Goal: Task Accomplishment & Management: Complete application form

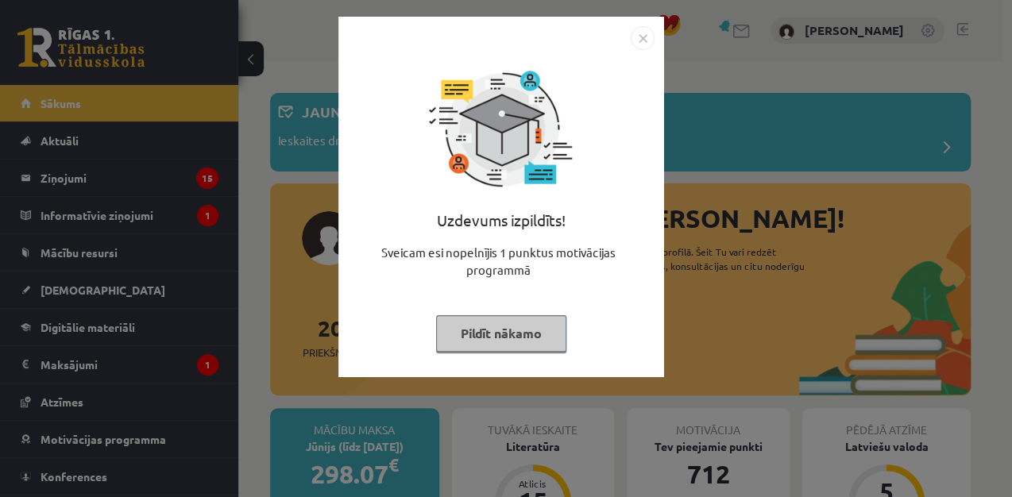
click at [486, 329] on button "Pildīt nākamo" at bounding box center [501, 333] width 130 height 37
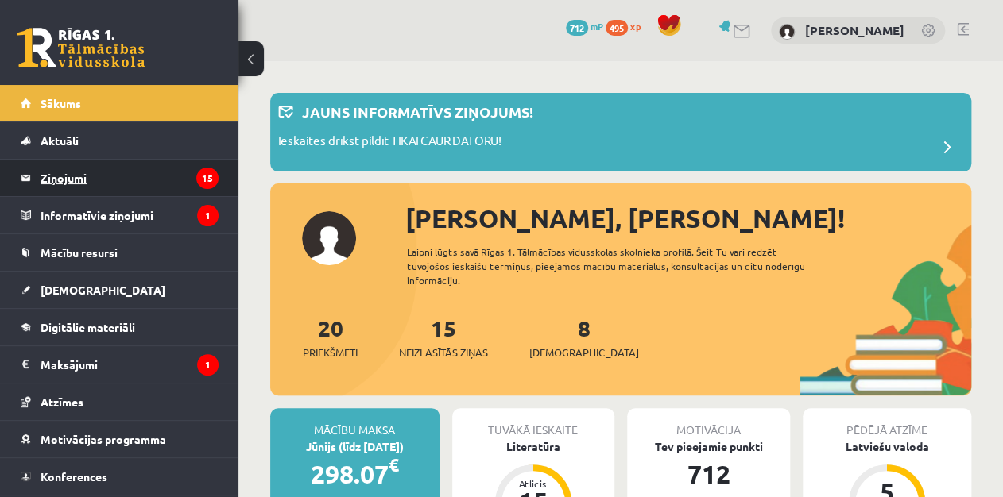
click at [89, 172] on legend "Ziņojumi 15" at bounding box center [130, 178] width 178 height 37
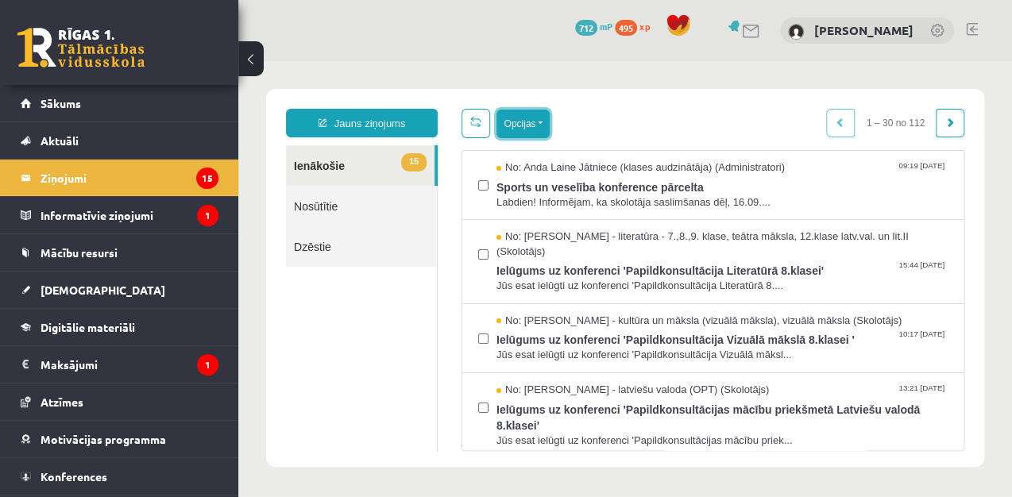
click at [533, 115] on button "Opcijas" at bounding box center [523, 124] width 53 height 29
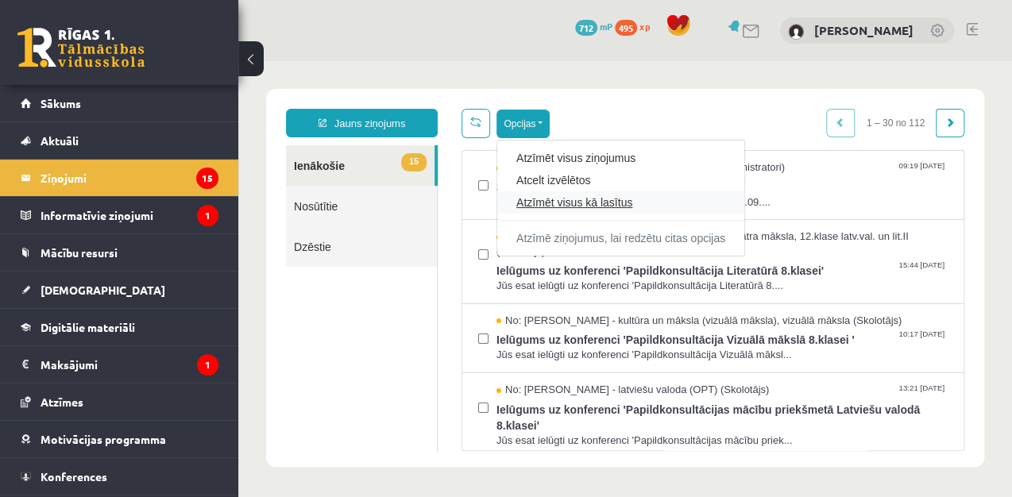
click at [555, 207] on link "Atzīmēt visus kā lasītus" at bounding box center [620, 203] width 209 height 16
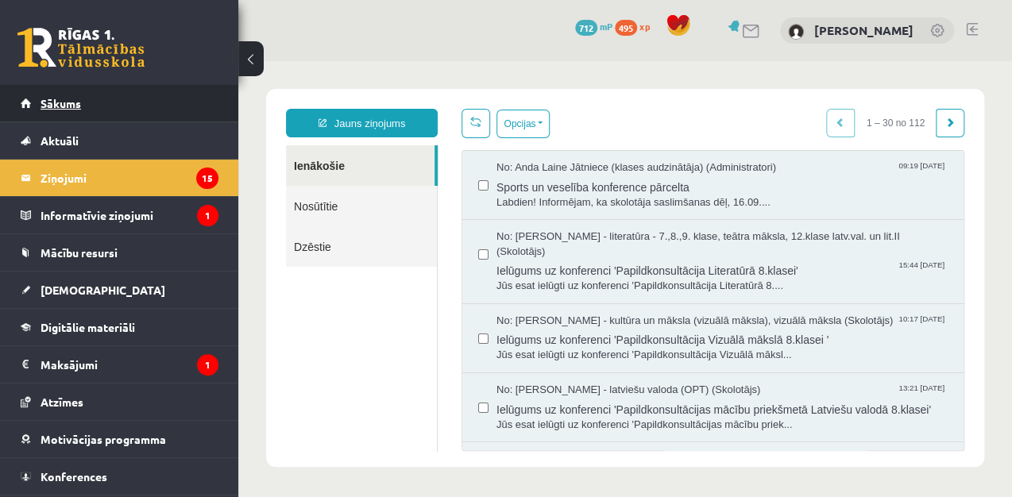
click at [176, 96] on link "Sākums" at bounding box center [120, 103] width 198 height 37
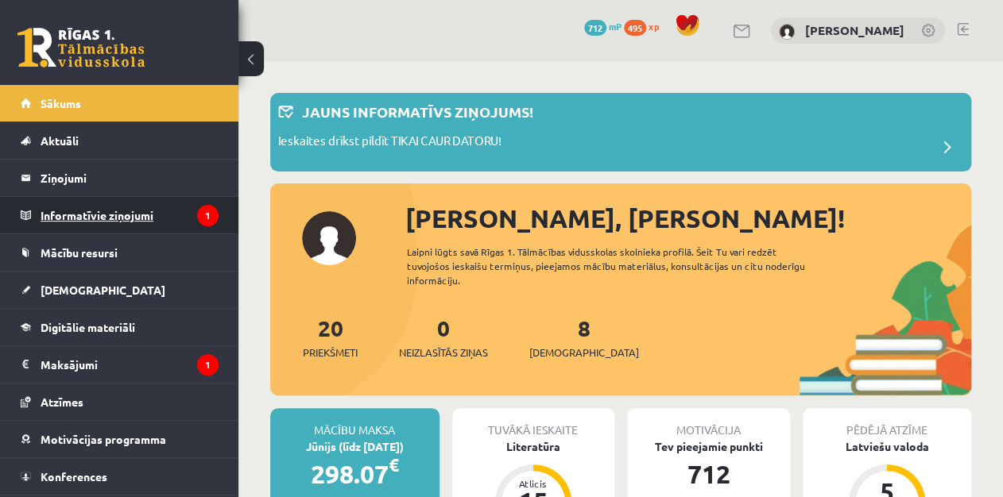
click at [137, 212] on legend "Informatīvie ziņojumi 1" at bounding box center [130, 215] width 178 height 37
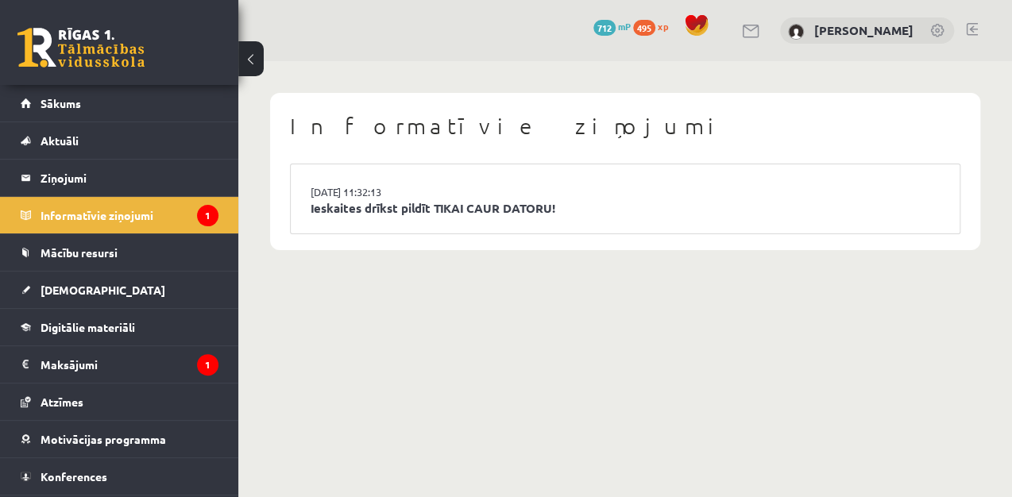
click at [440, 197] on li "15.09.2025 11:32:13 Ieskaites drīkst pildīt TIKAI CAUR DATORU!" at bounding box center [625, 198] width 669 height 69
click at [452, 209] on link "Ieskaites drīkst pildīt TIKAI CAUR DATORU!" at bounding box center [625, 208] width 629 height 18
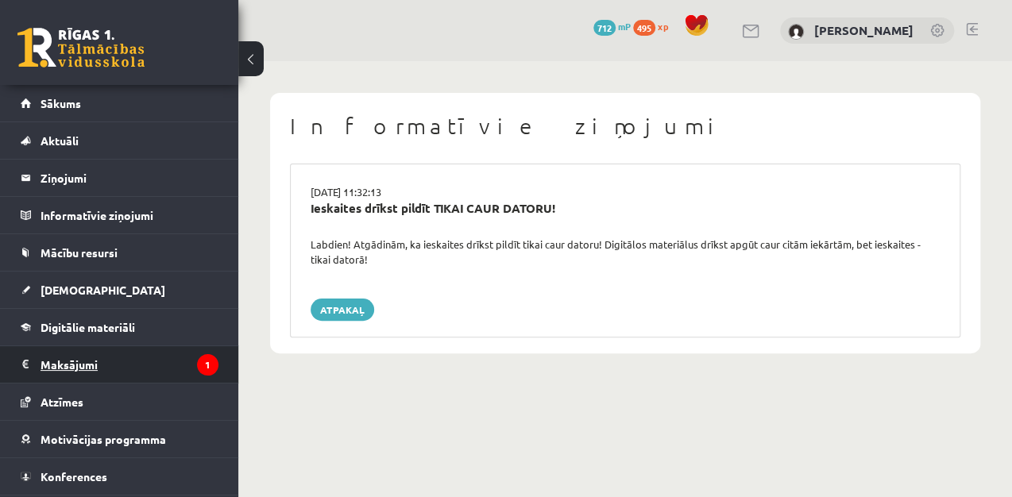
click at [146, 359] on legend "Maksājumi 1" at bounding box center [130, 364] width 178 height 37
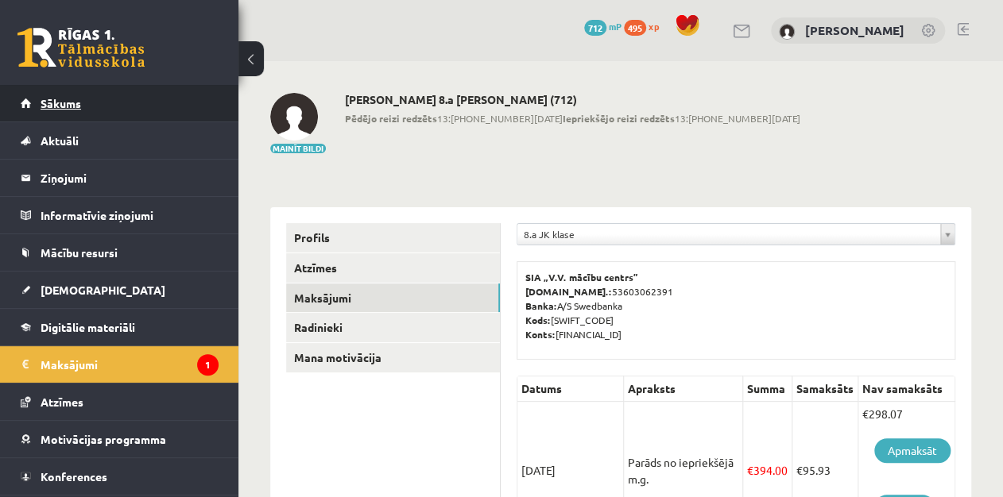
click at [85, 110] on link "Sākums" at bounding box center [120, 103] width 198 height 37
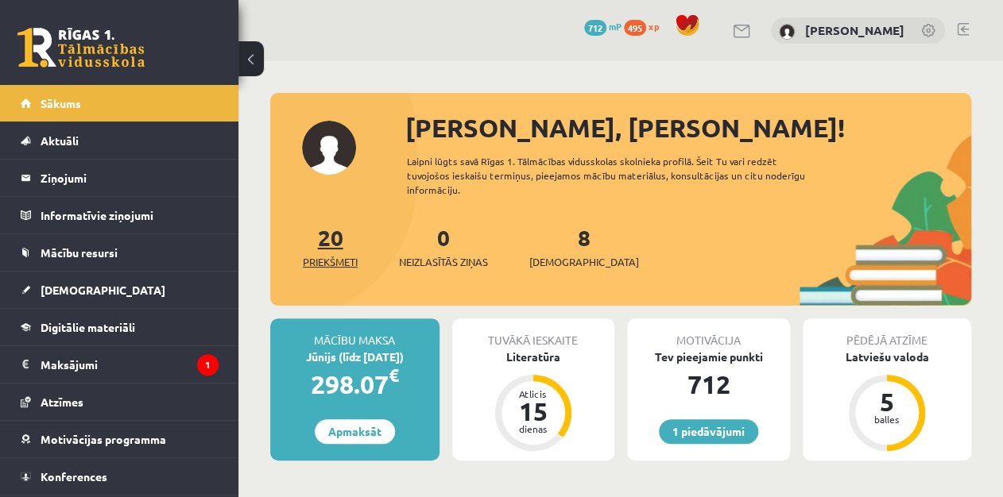
click at [336, 245] on link "20 Priekšmeti" at bounding box center [330, 246] width 55 height 47
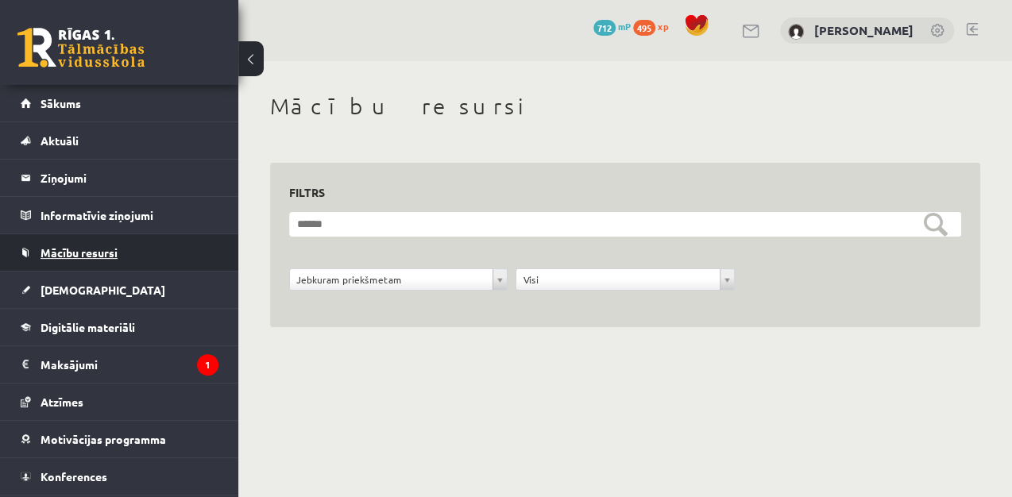
click at [150, 252] on link "Mācību resursi" at bounding box center [120, 252] width 198 height 37
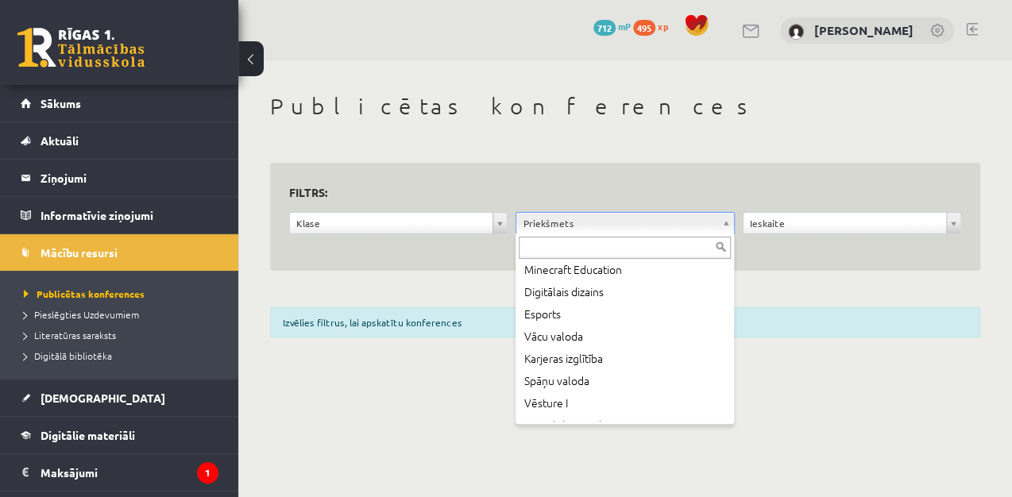
scroll to position [974, 0]
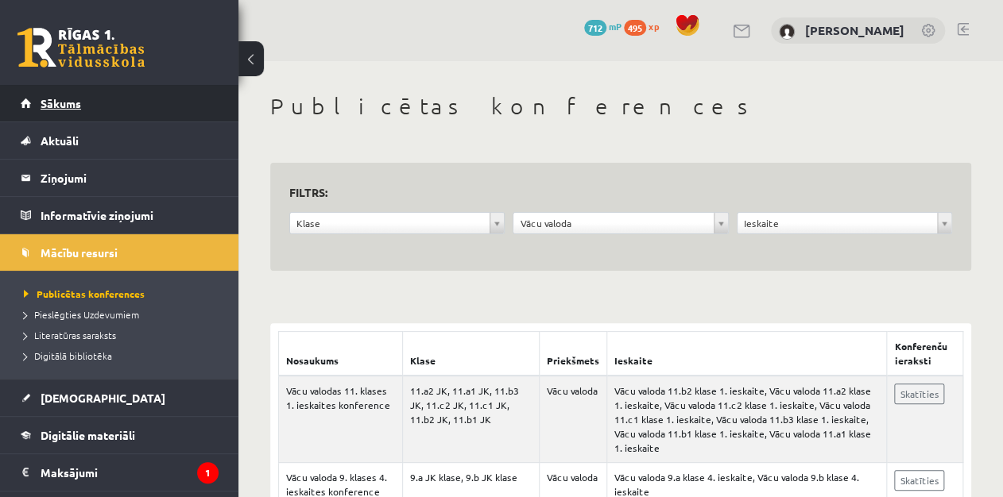
click at [207, 101] on link "Sākums" at bounding box center [120, 103] width 198 height 37
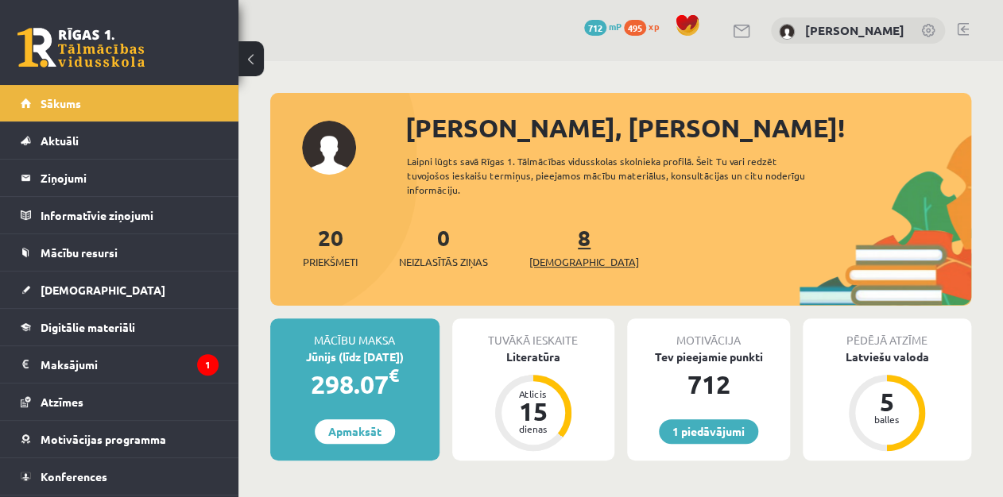
click at [563, 238] on link "8 Ieskaites" at bounding box center [584, 246] width 110 height 47
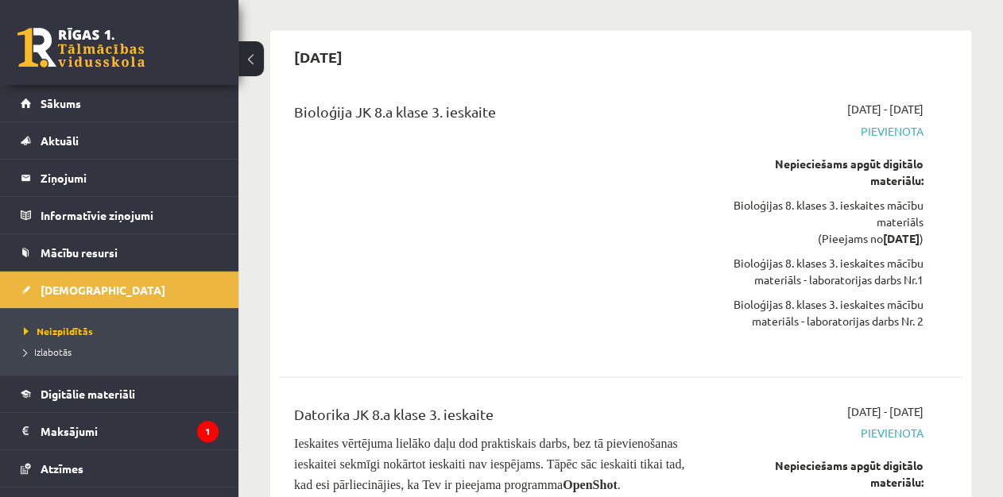
scroll to position [3645, 0]
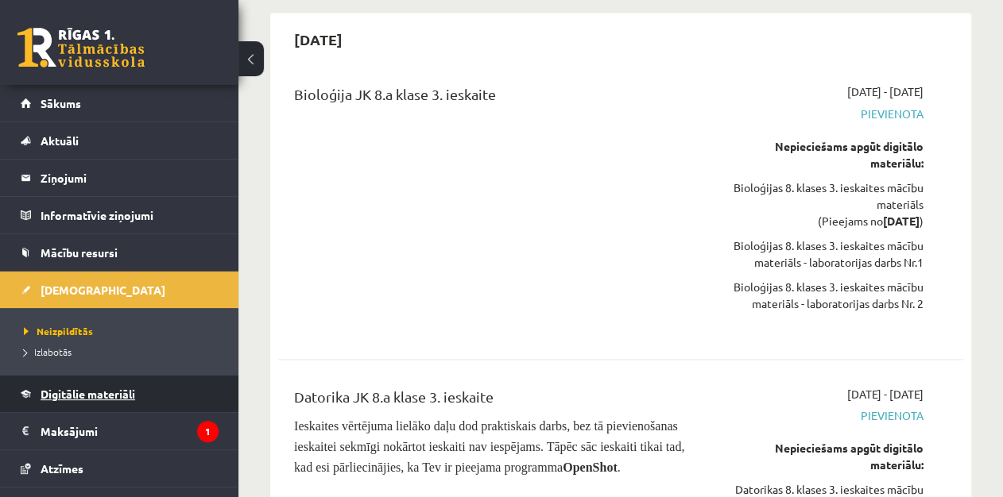
click at [138, 395] on link "Digitālie materiāli" at bounding box center [120, 394] width 198 height 37
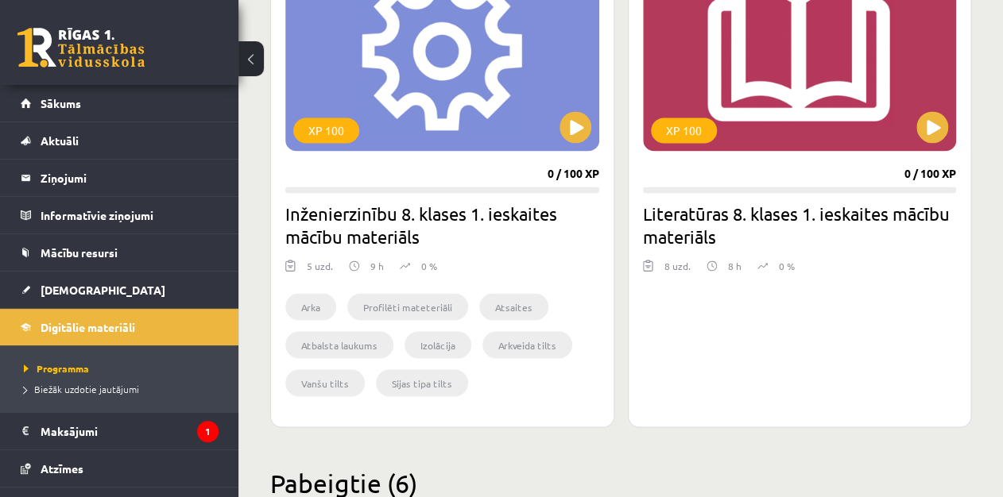
scroll to position [1023, 0]
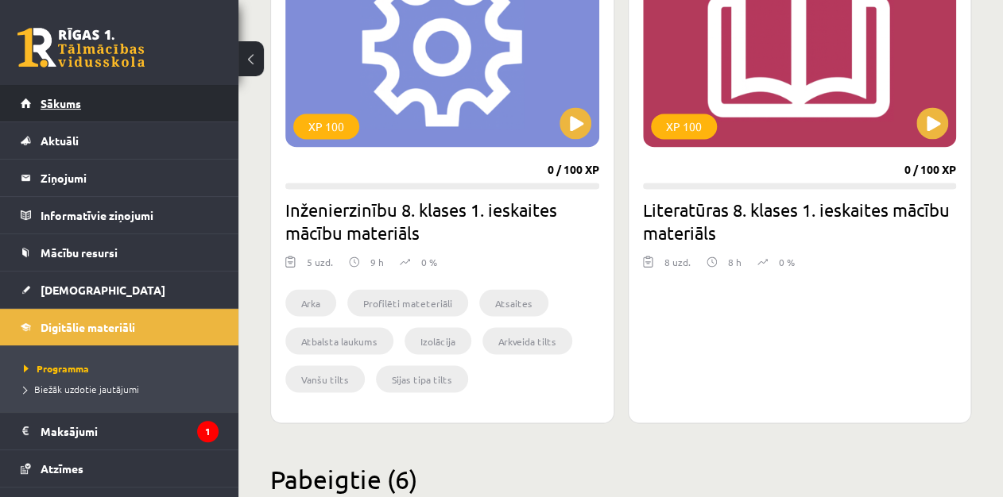
click at [152, 110] on link "Sākums" at bounding box center [120, 103] width 198 height 37
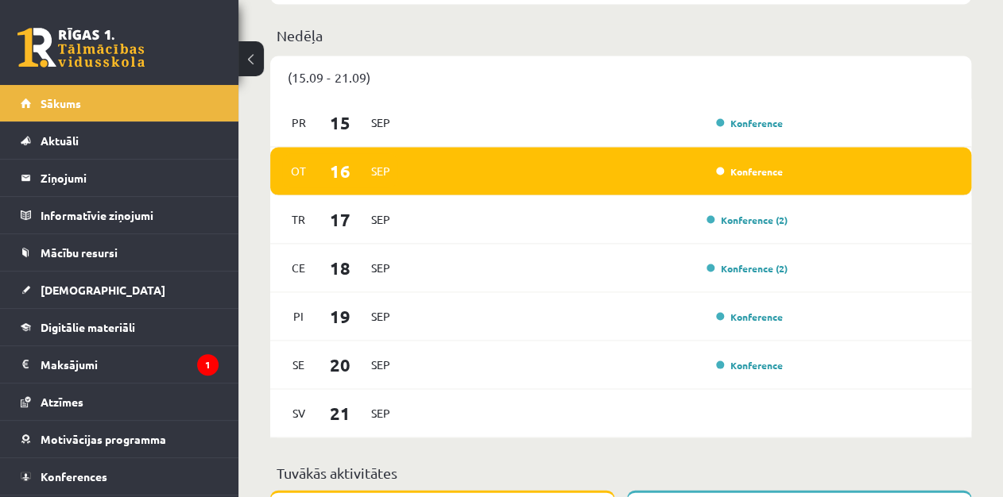
scroll to position [331, 0]
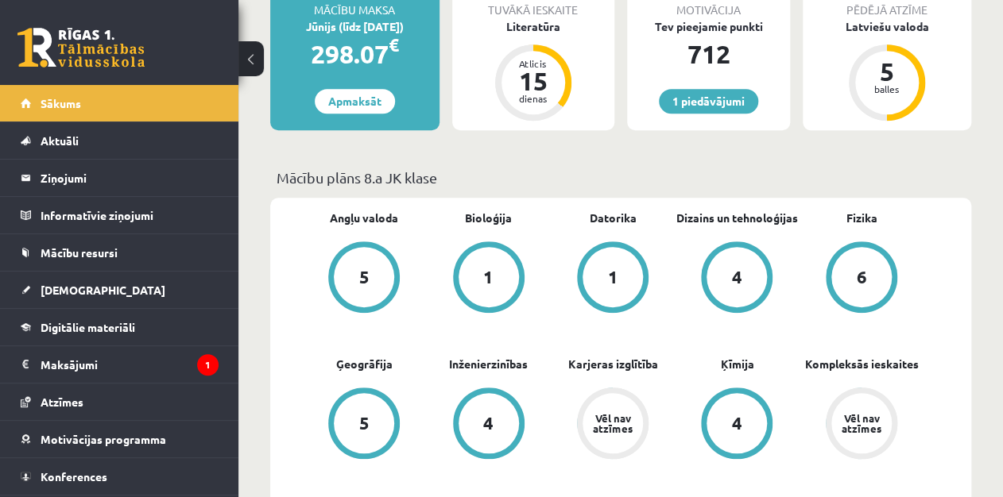
drag, startPoint x: 947, startPoint y: 95, endPoint x: 941, endPoint y: 47, distance: 48.1
click at [941, 47] on div "Pēdējā atzīme Latviešu valoda 5 balles" at bounding box center [886, 59] width 169 height 142
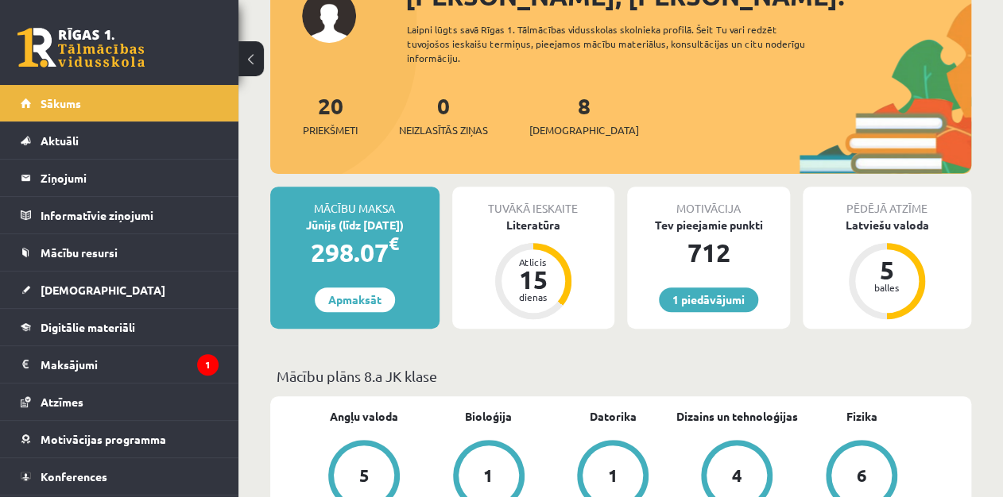
scroll to position [0, 0]
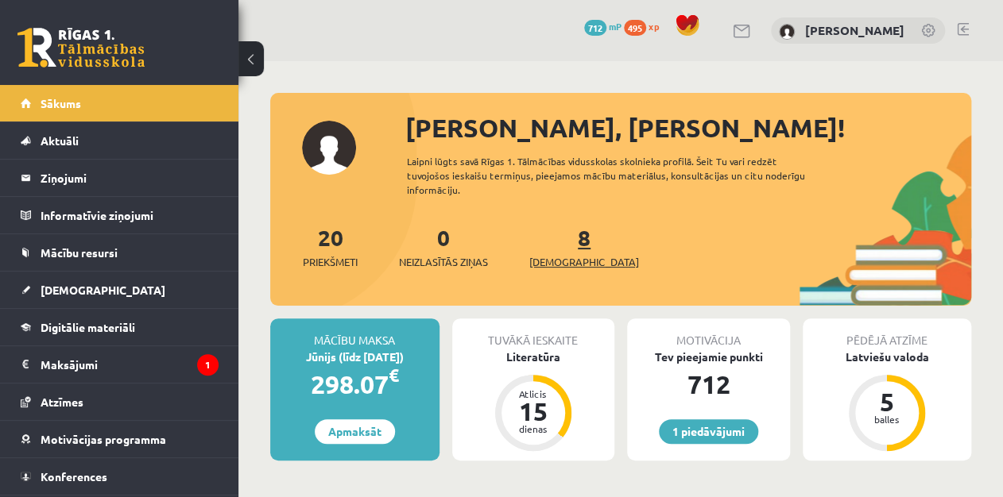
click at [555, 235] on link "8 Ieskaites" at bounding box center [584, 246] width 110 height 47
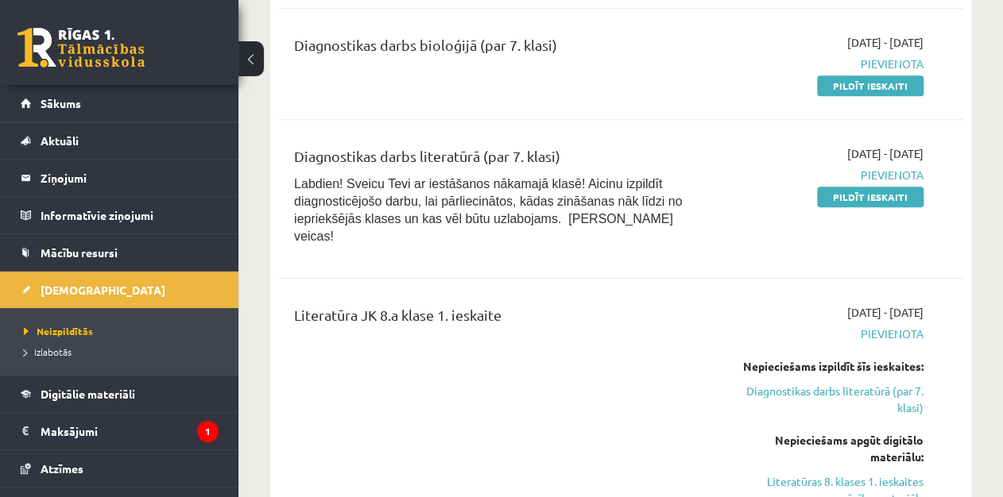
scroll to position [388, 0]
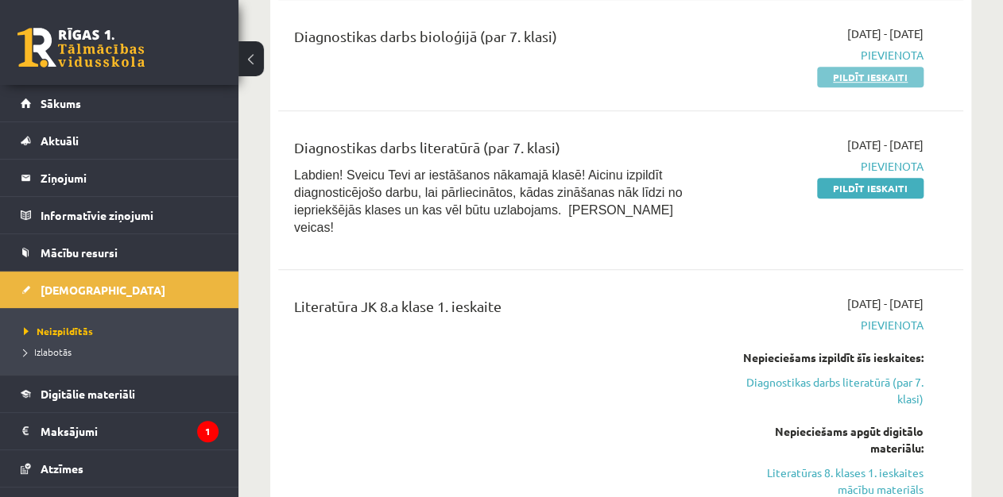
click at [880, 74] on link "Pildīt ieskaiti" at bounding box center [870, 77] width 106 height 21
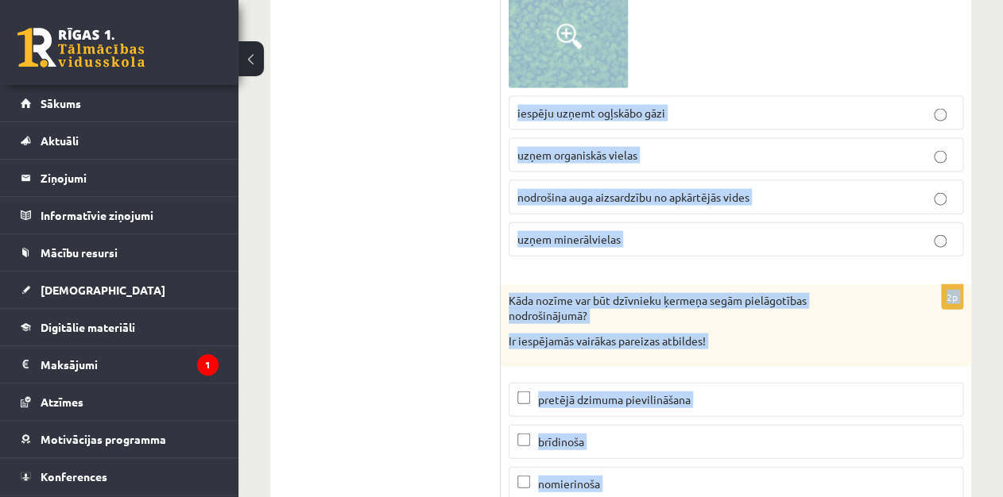
scroll to position [8963, 0]
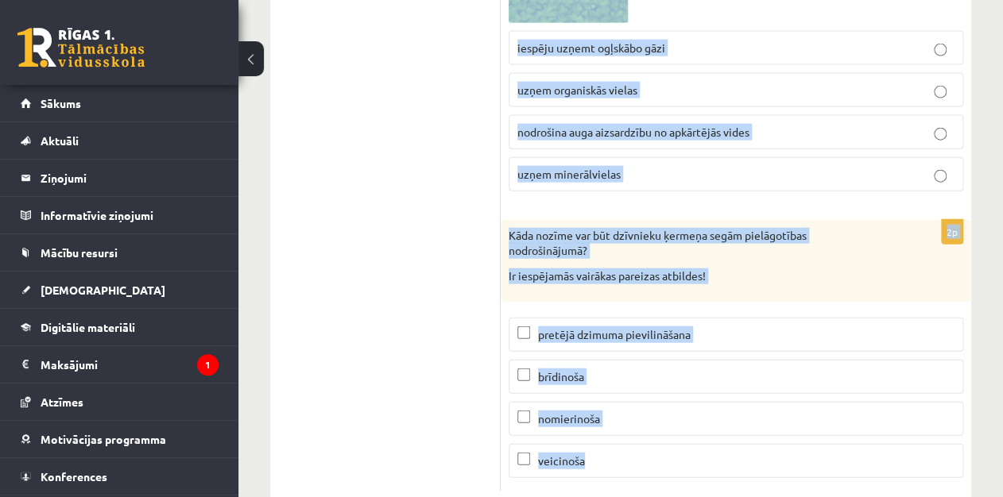
drag, startPoint x: 505, startPoint y: 122, endPoint x: 832, endPoint y: 499, distance: 499.1
copy form "Loremi dolors! Am consec adipis 9 el seddoeiu: tempo incid utlabo etdolore magn…"
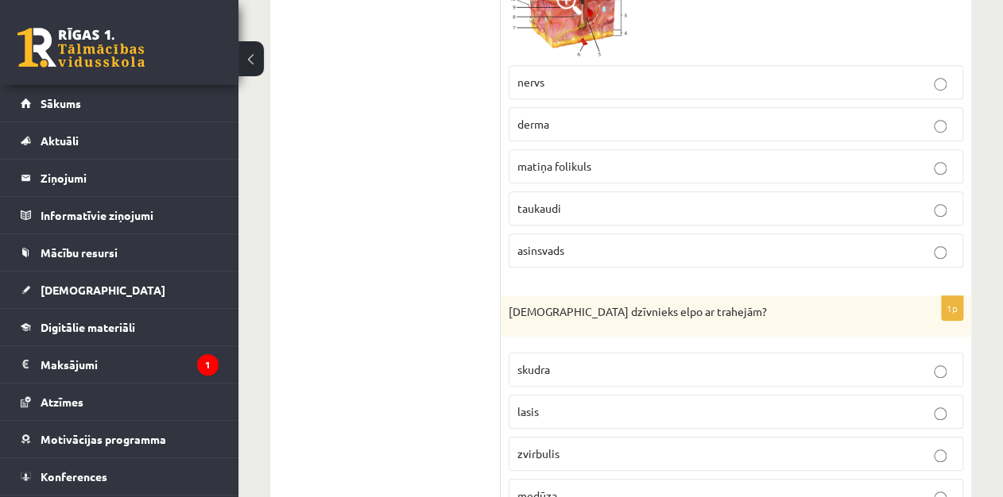
scroll to position [398, 0]
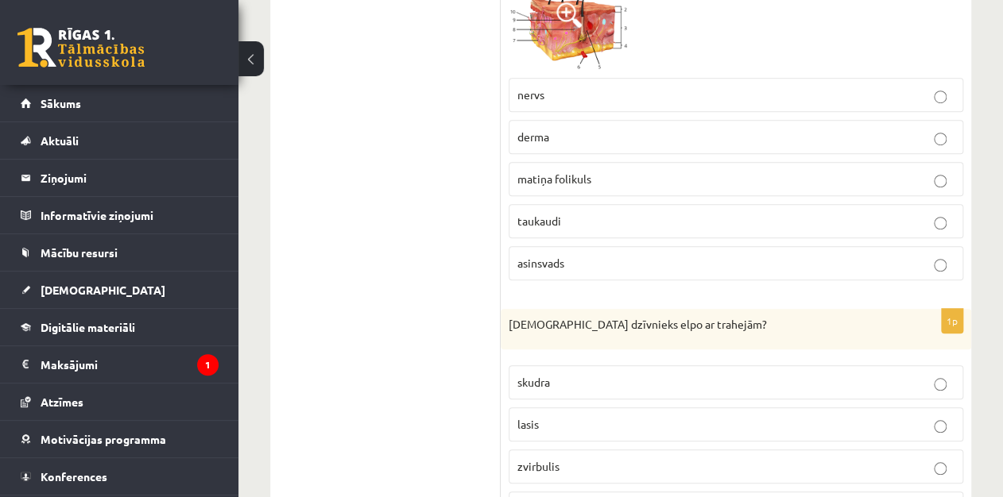
click at [617, 189] on label "matiņa folikuls" at bounding box center [736, 179] width 454 height 34
click at [731, 378] on p "skudra" at bounding box center [735, 382] width 437 height 17
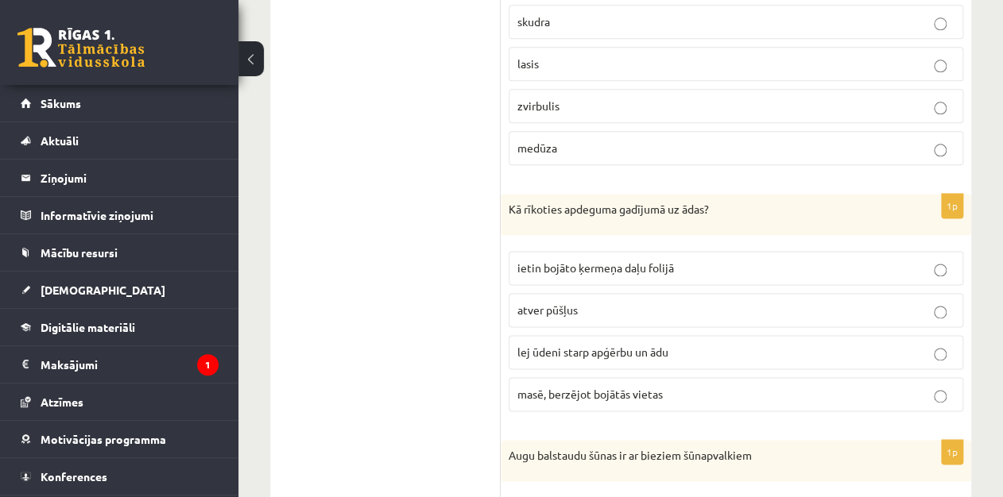
scroll to position [771, 0]
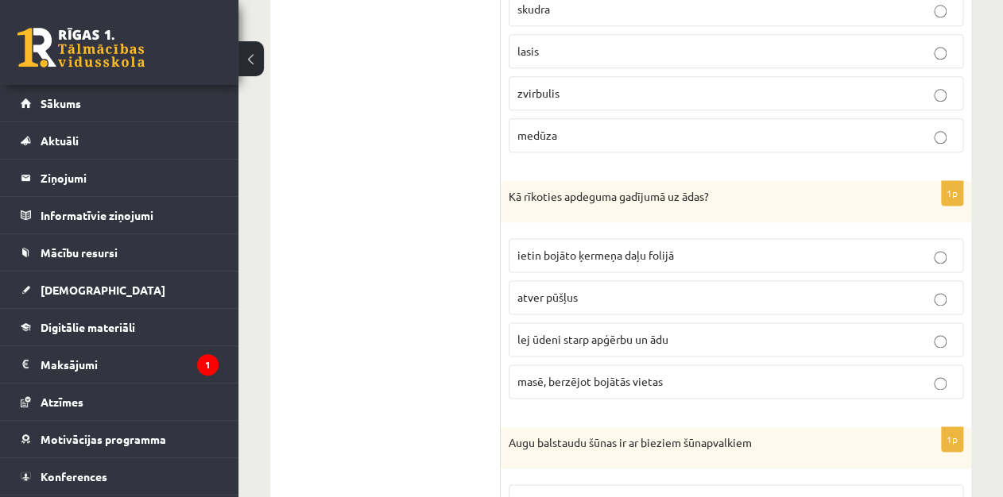
click at [706, 346] on label "lej ūdeni starp apģērbu un ādu" at bounding box center [736, 340] width 454 height 34
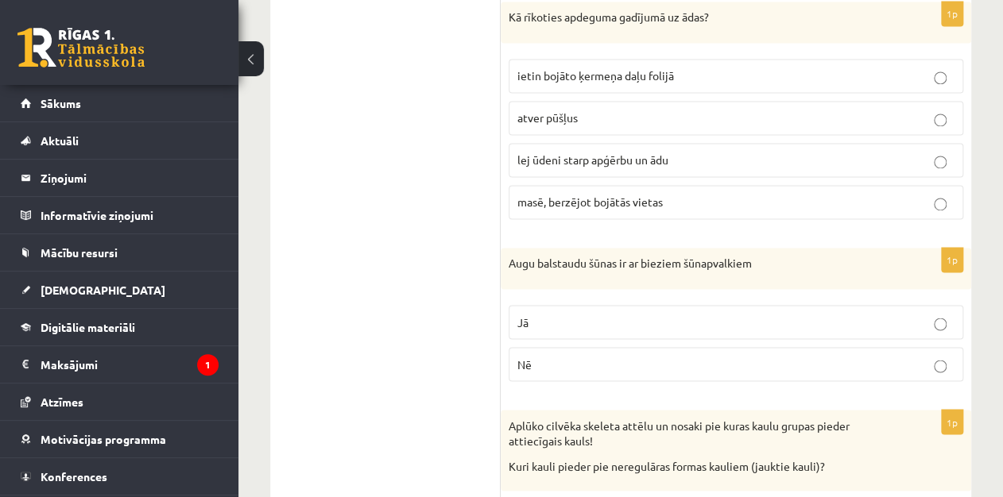
scroll to position [1029, 0]
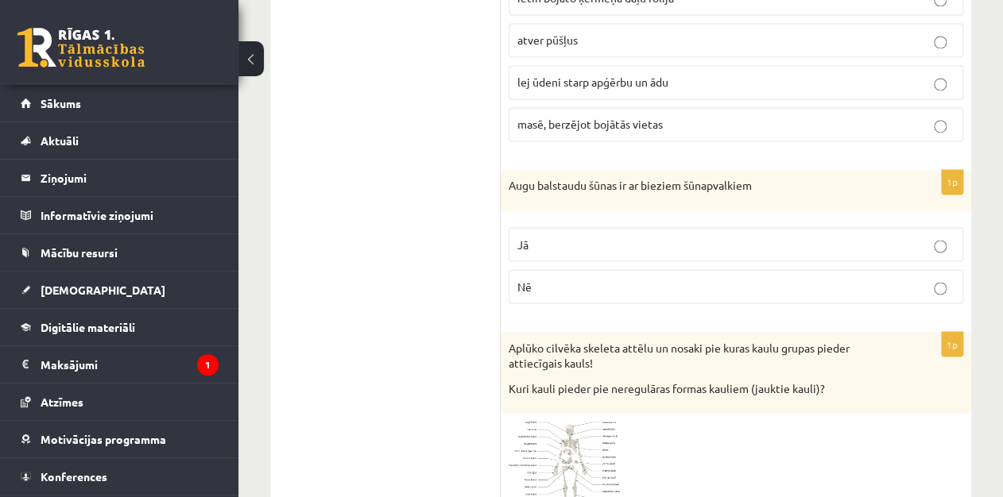
click at [916, 242] on p "Jā" at bounding box center [735, 244] width 437 height 17
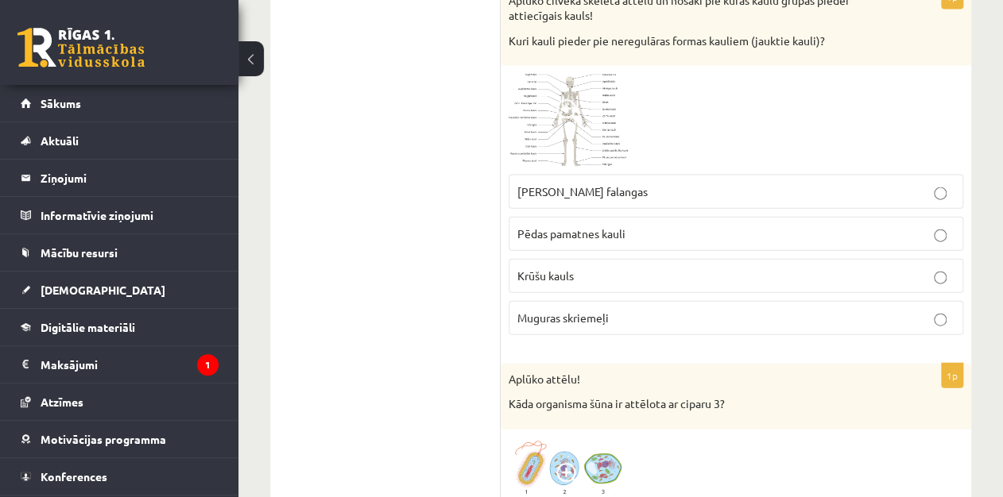
scroll to position [1389, 0]
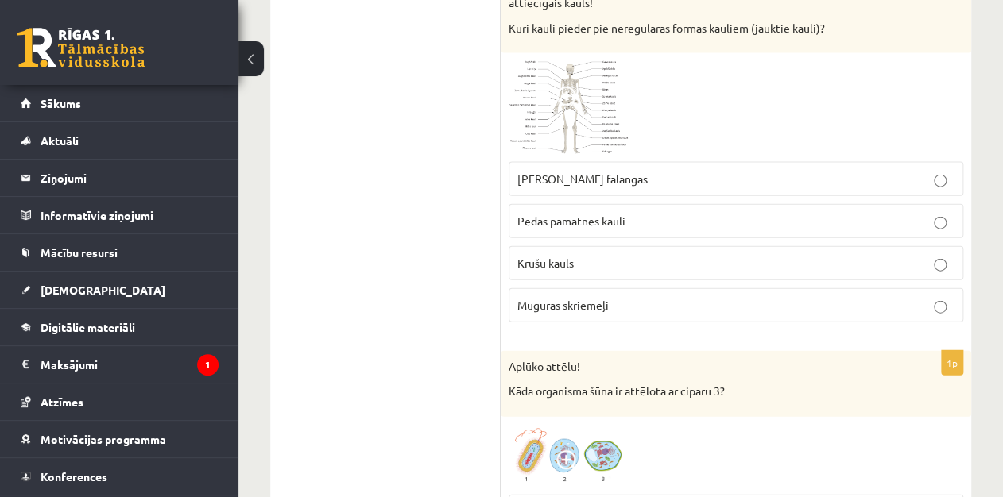
click at [657, 297] on p "Muguras skriemeļi" at bounding box center [735, 305] width 437 height 17
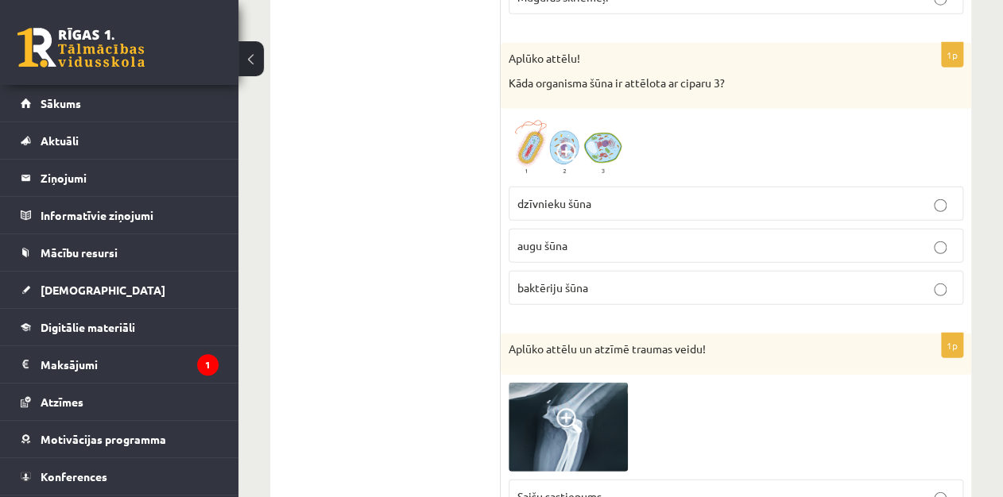
scroll to position [1723, 0]
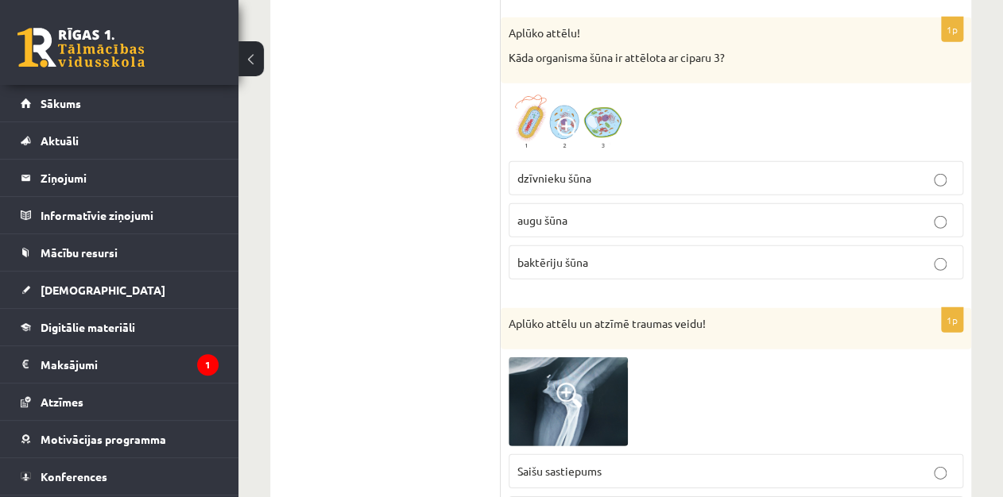
click at [628, 212] on p "augu šūna" at bounding box center [735, 220] width 437 height 17
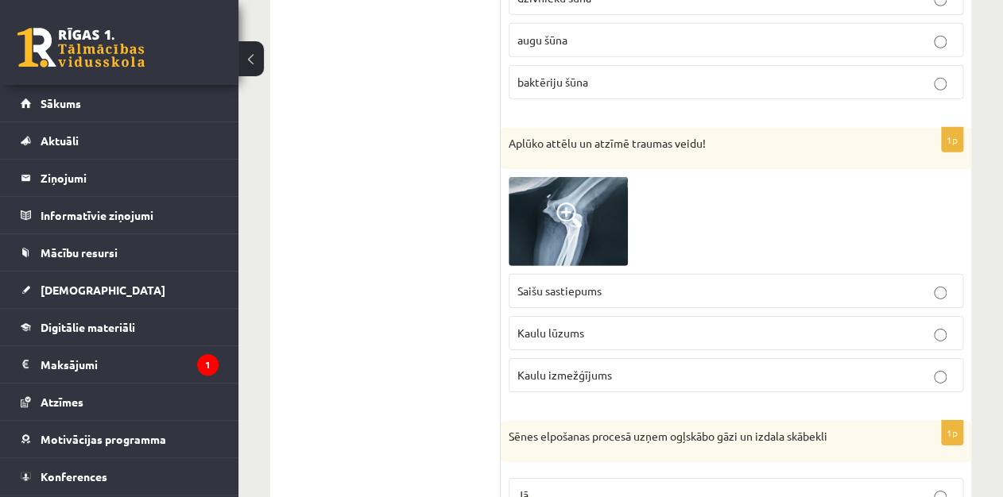
scroll to position [1916, 0]
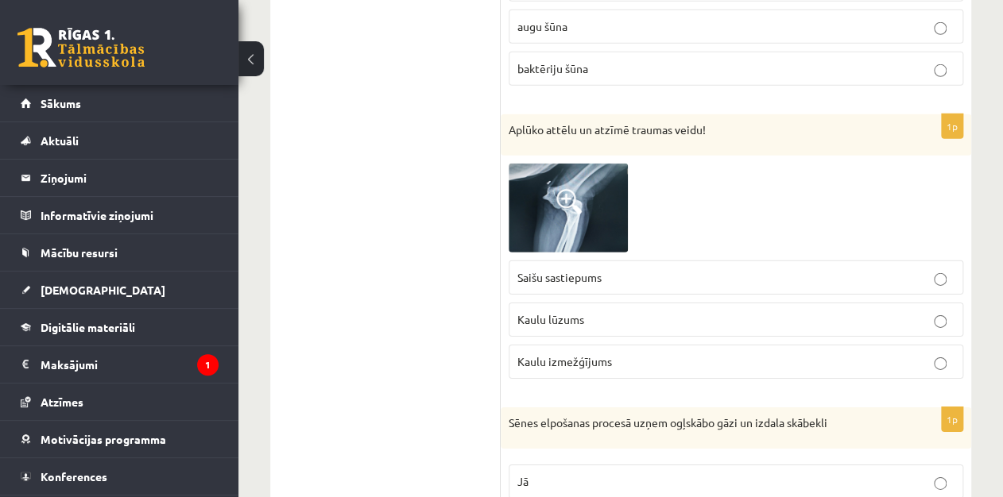
click at [603, 311] on p "Kaulu lūzums" at bounding box center [735, 319] width 437 height 17
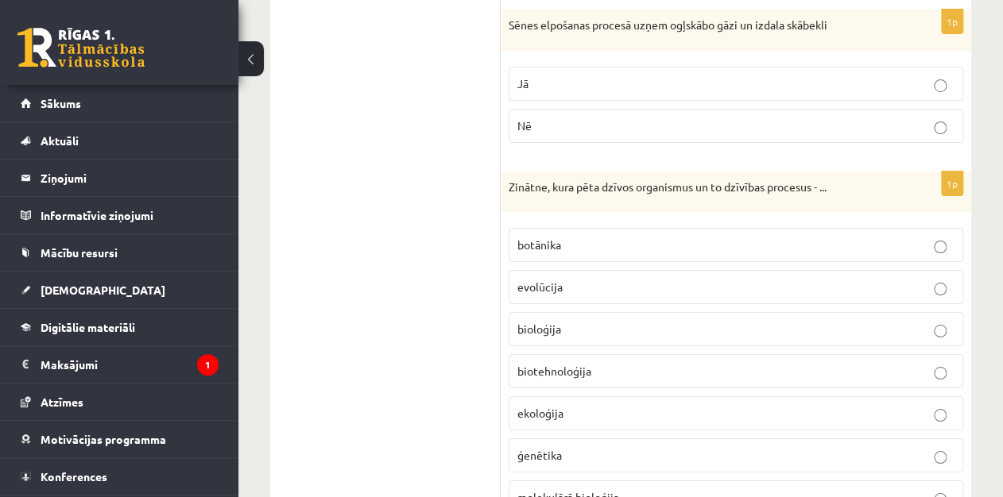
scroll to position [2366, 0]
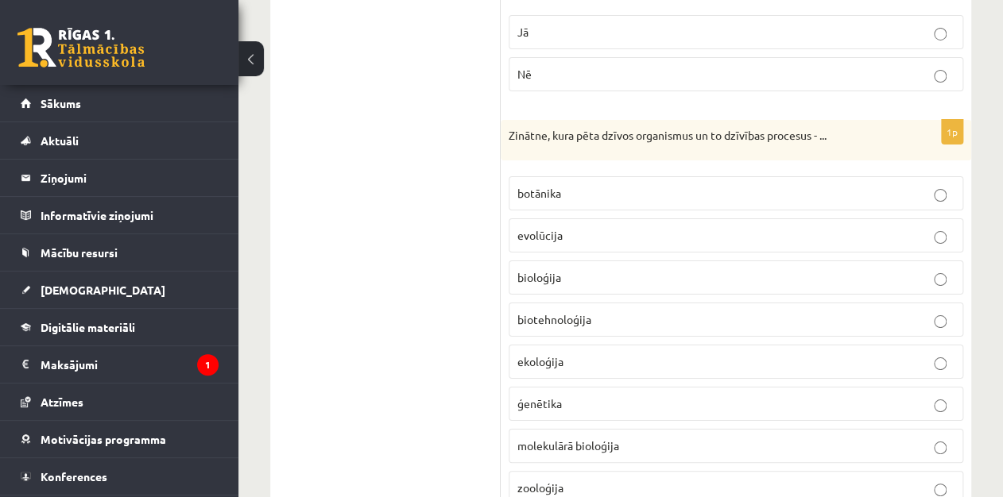
click at [592, 66] on p "Nē" at bounding box center [735, 74] width 437 height 17
click at [612, 269] on p "bioloģija" at bounding box center [735, 277] width 437 height 17
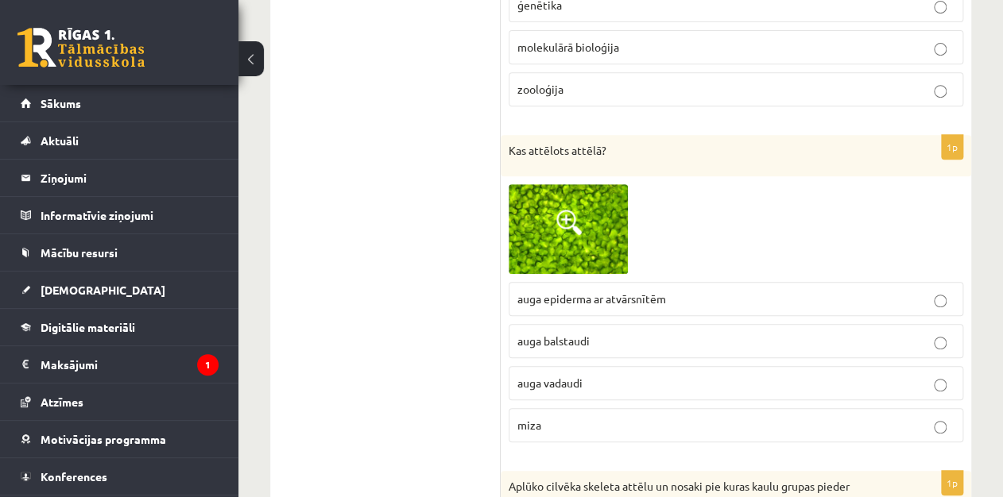
scroll to position [2790, 0]
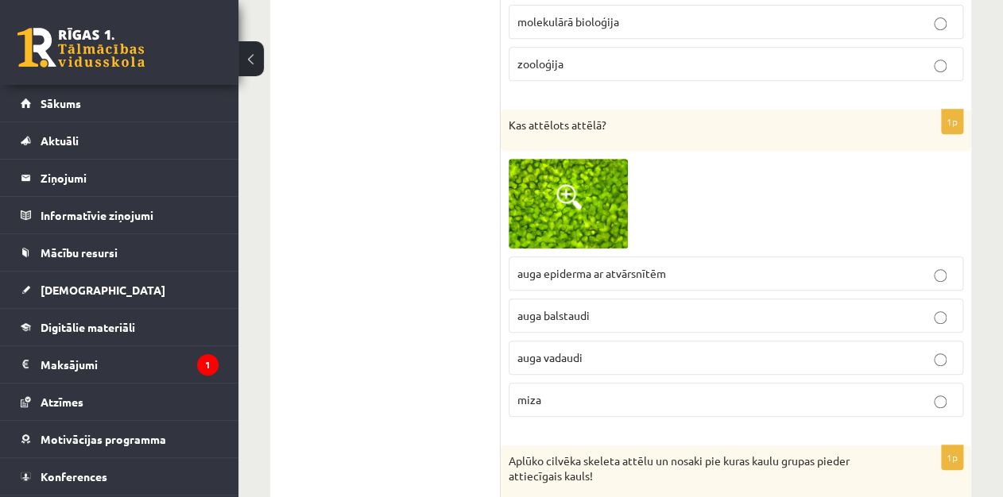
click at [834, 265] on p "auga epiderma ar atvārsnītēm" at bounding box center [735, 273] width 437 height 17
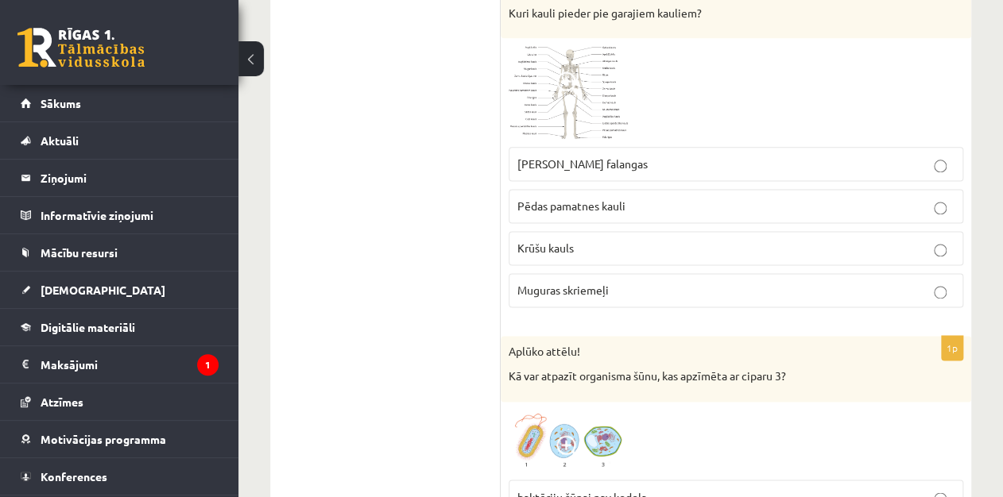
scroll to position [3293, 0]
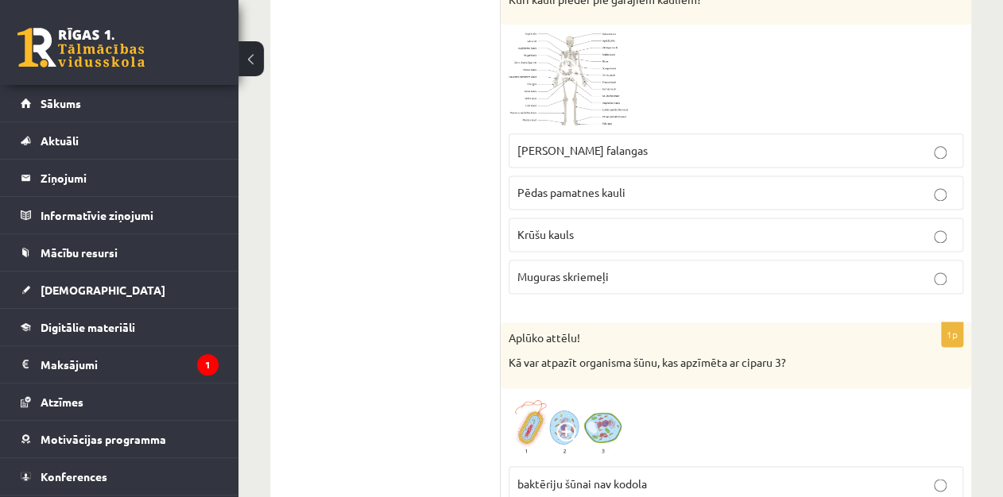
click at [640, 133] on label "Rokas pirkstu falangas" at bounding box center [736, 150] width 454 height 34
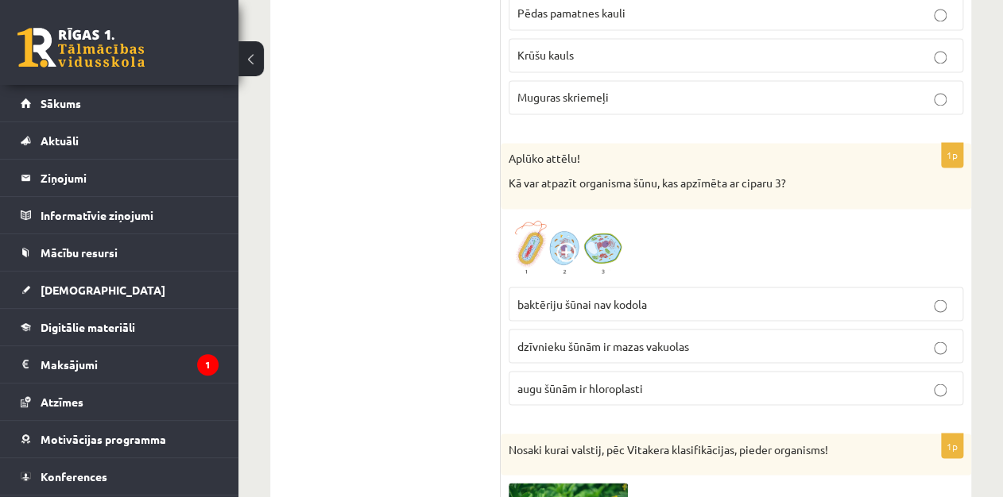
scroll to position [3485, 0]
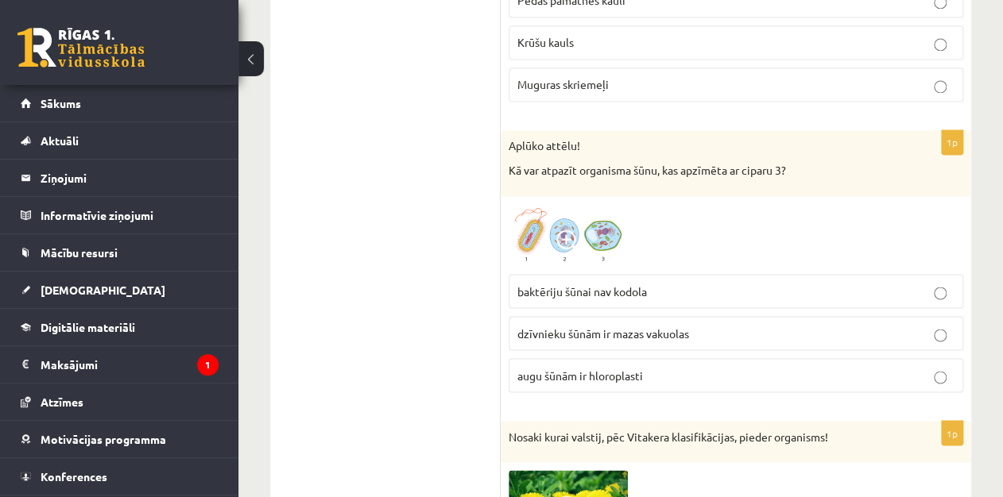
click at [902, 292] on label "baktēriju šūnai nav kodola" at bounding box center [736, 291] width 454 height 34
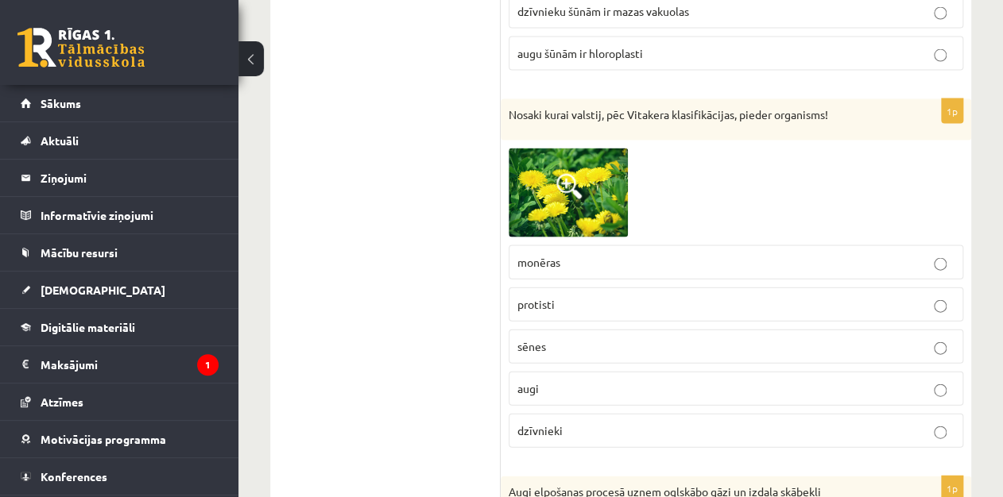
scroll to position [3819, 0]
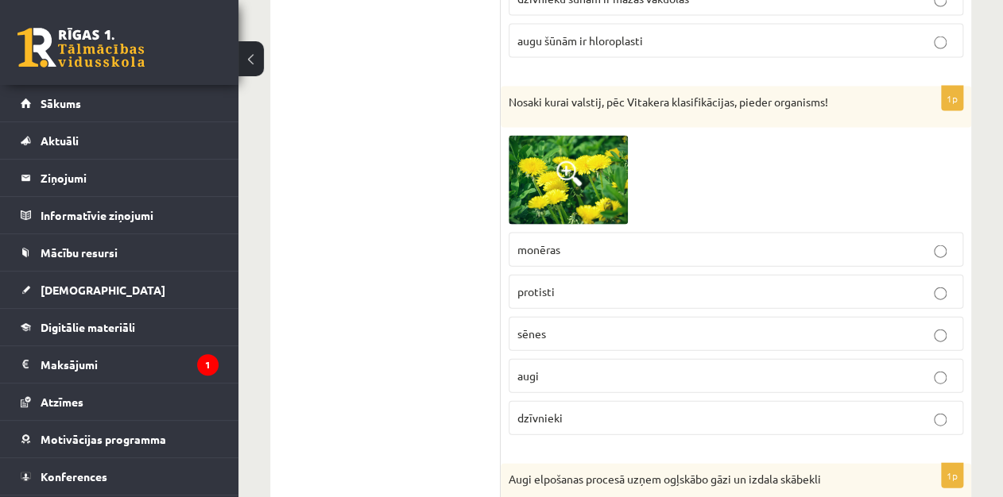
click at [782, 326] on p "sēnes" at bounding box center [735, 334] width 437 height 17
click at [794, 368] on p "augi" at bounding box center [735, 376] width 437 height 17
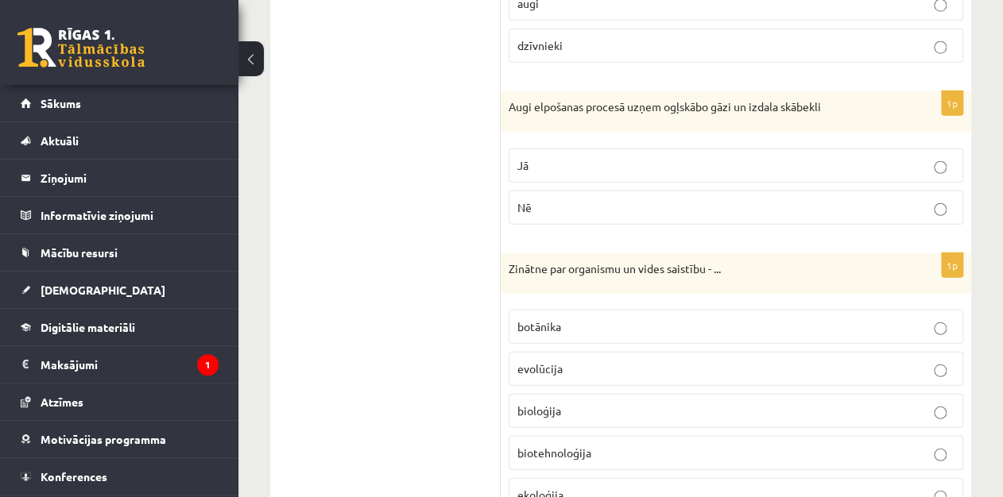
scroll to position [4217, 0]
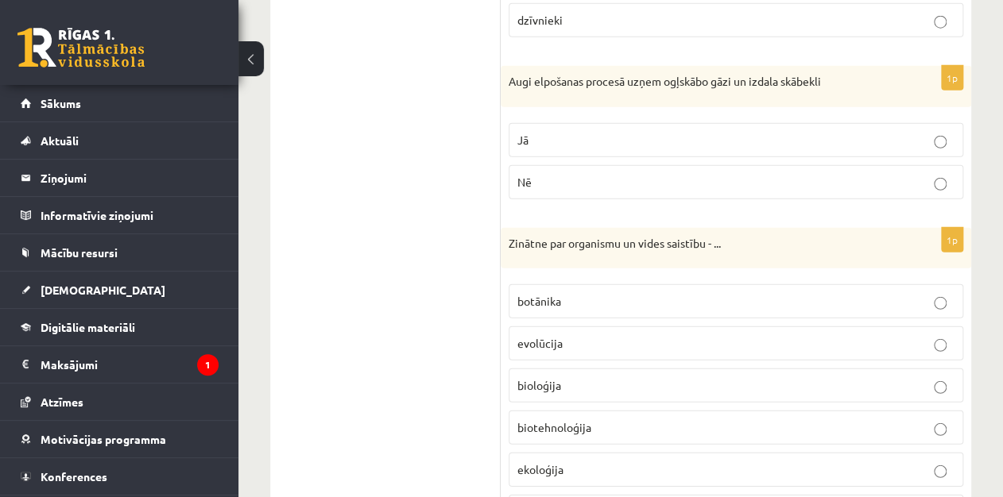
click at [950, 174] on p "Nē" at bounding box center [735, 182] width 437 height 17
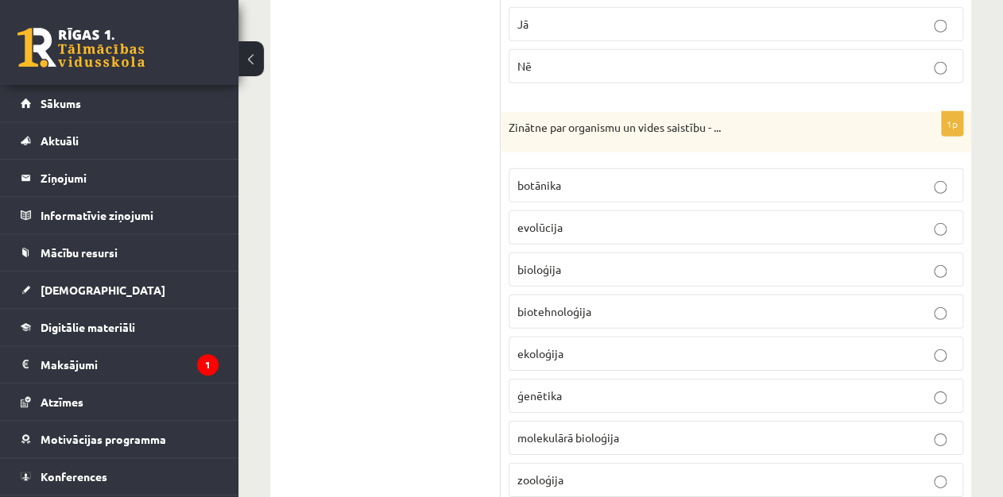
scroll to position [4360, 0]
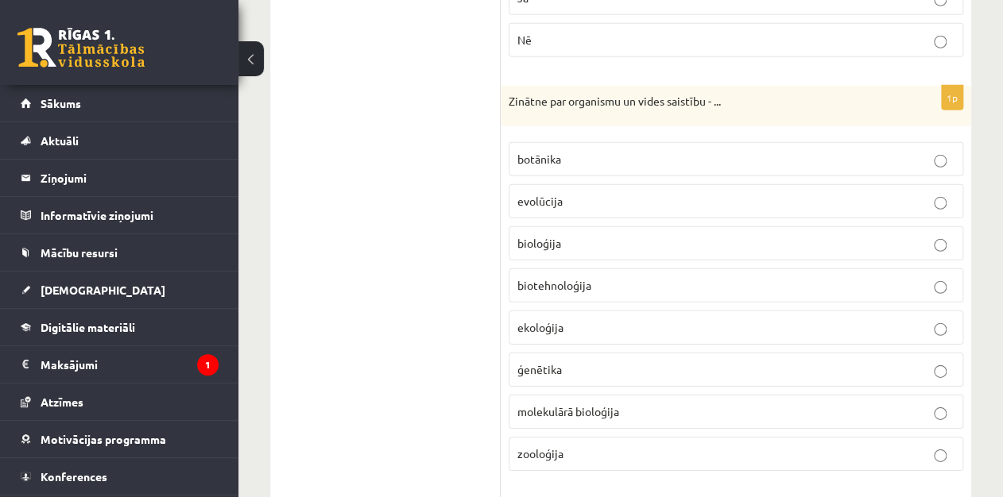
click at [594, 319] on p "ekoloģija" at bounding box center [735, 327] width 437 height 17
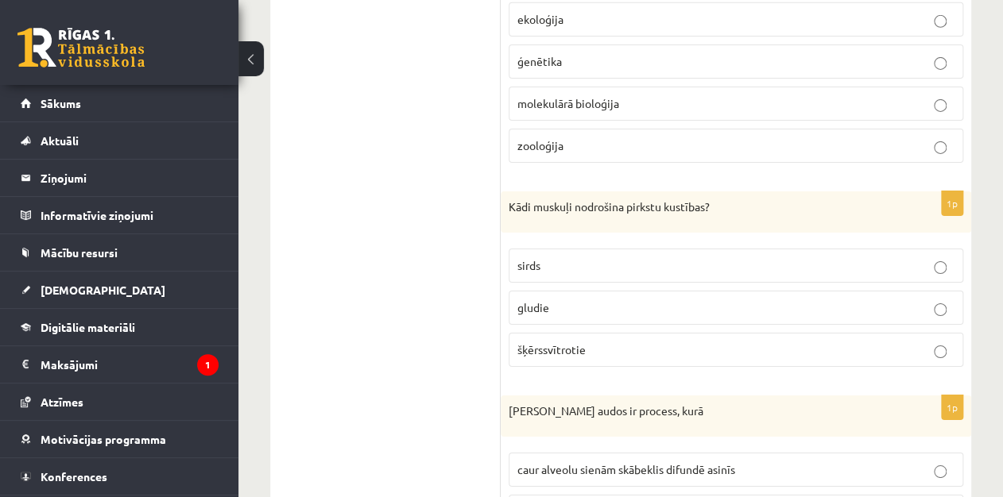
scroll to position [4707, 0]
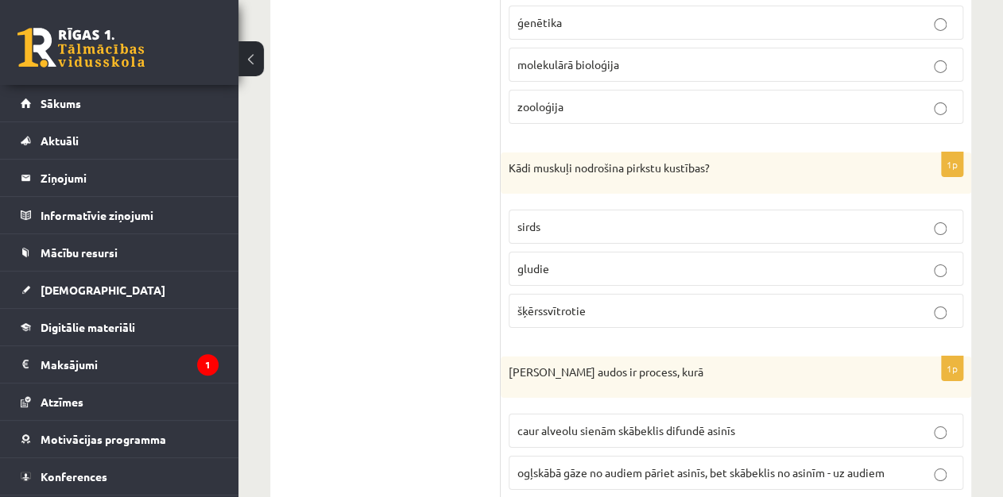
click at [818, 294] on label "šķērssvītrotie" at bounding box center [736, 311] width 454 height 34
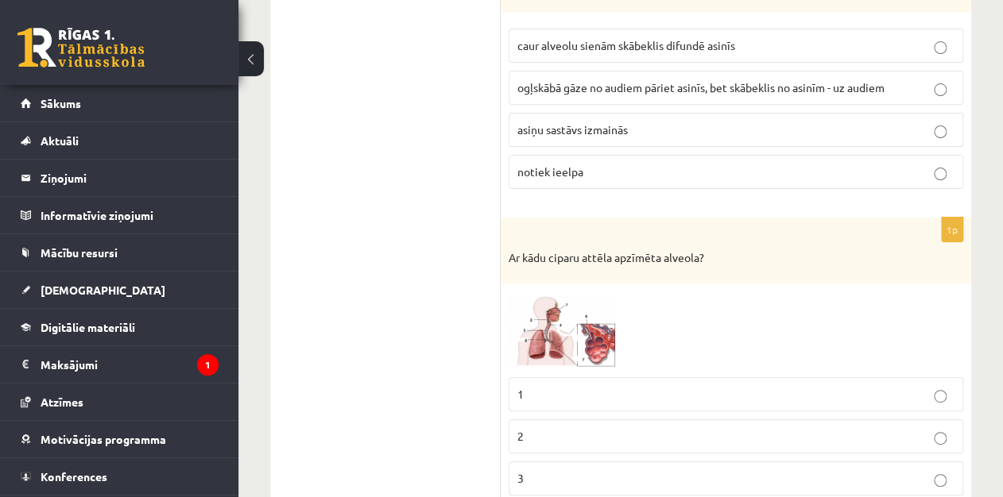
scroll to position [5028, 0]
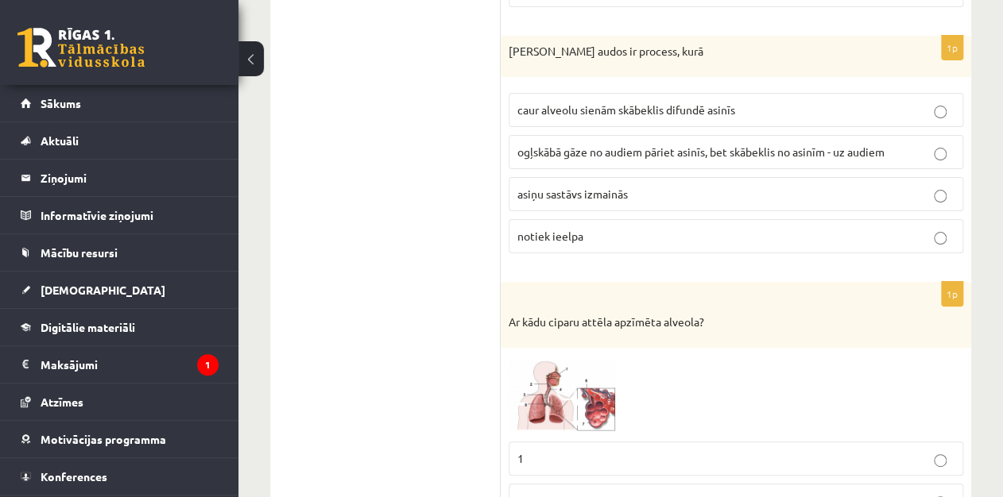
click at [773, 135] on label "ogļskābā gāze no audiem pāriet asinīs, bet skābeklis no asinīm - uz audiem" at bounding box center [736, 152] width 454 height 34
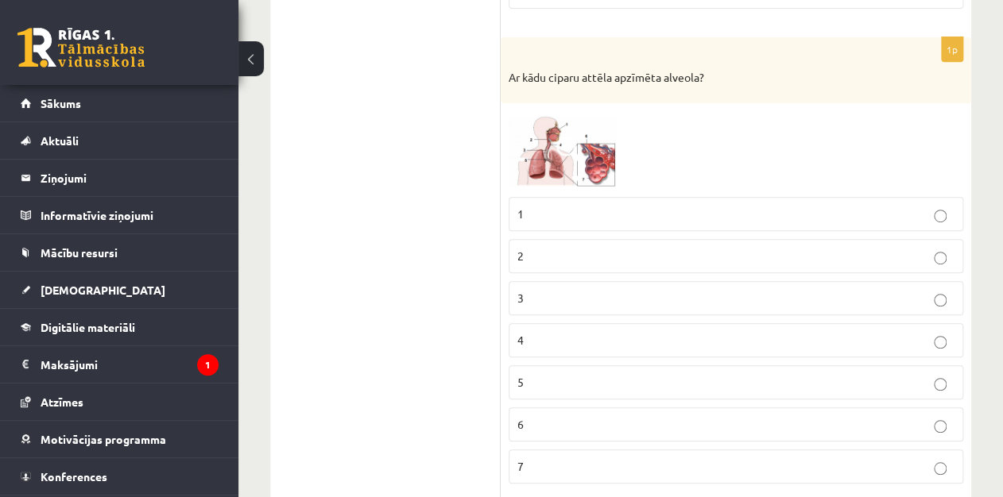
scroll to position [5285, 0]
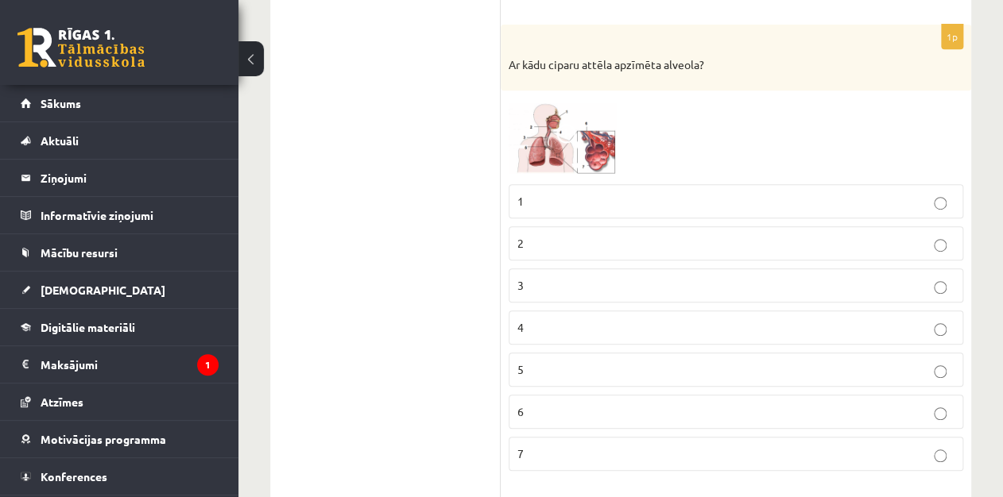
click at [945, 226] on label "2" at bounding box center [736, 243] width 454 height 34
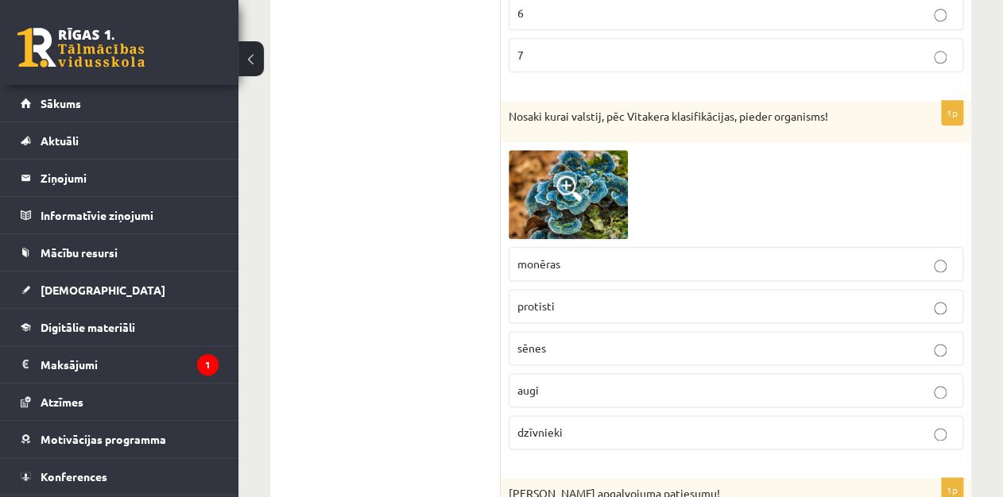
scroll to position [5710, 0]
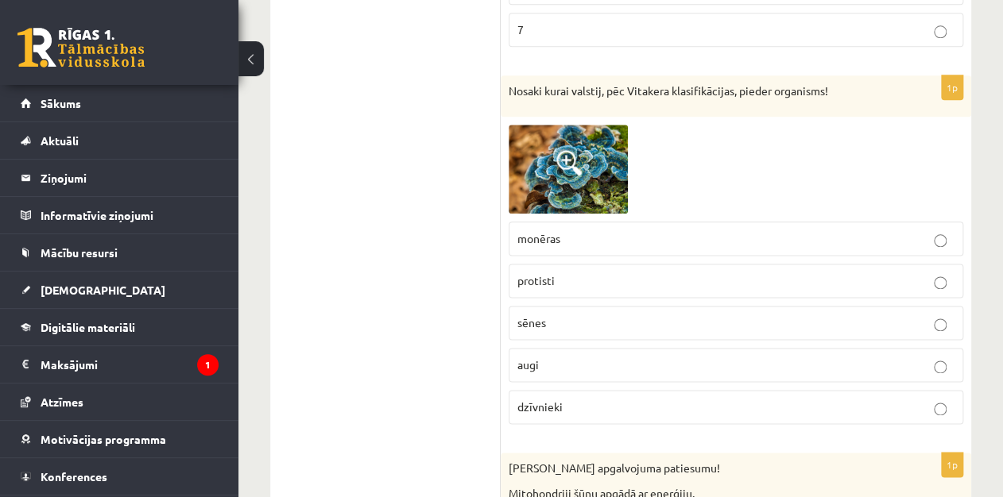
click at [570, 399] on p "dzīvnieki" at bounding box center [735, 407] width 437 height 17
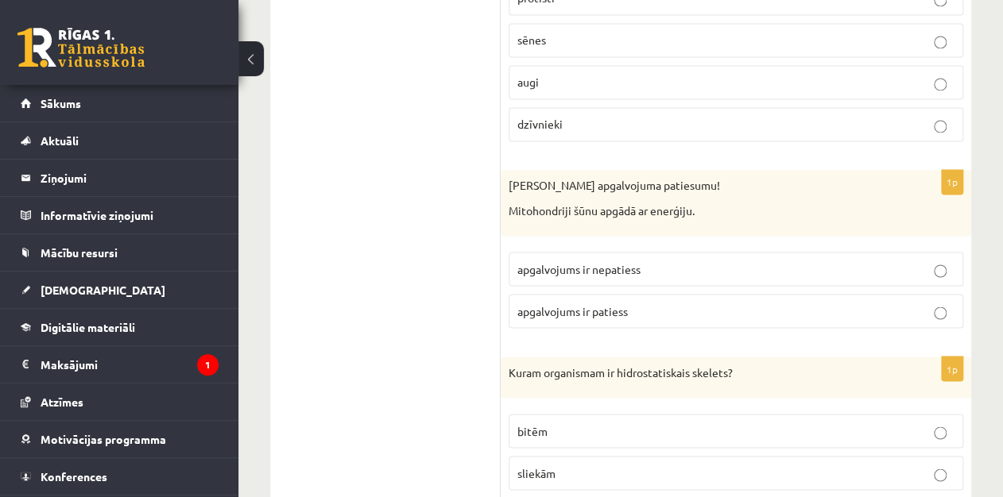
scroll to position [6044, 0]
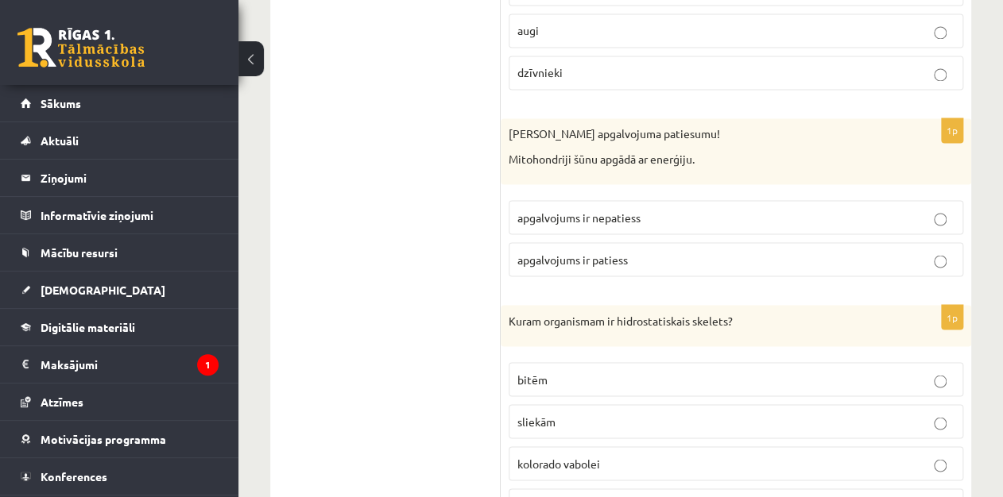
click at [879, 242] on label "apgalvojums ir patiess" at bounding box center [736, 259] width 454 height 34
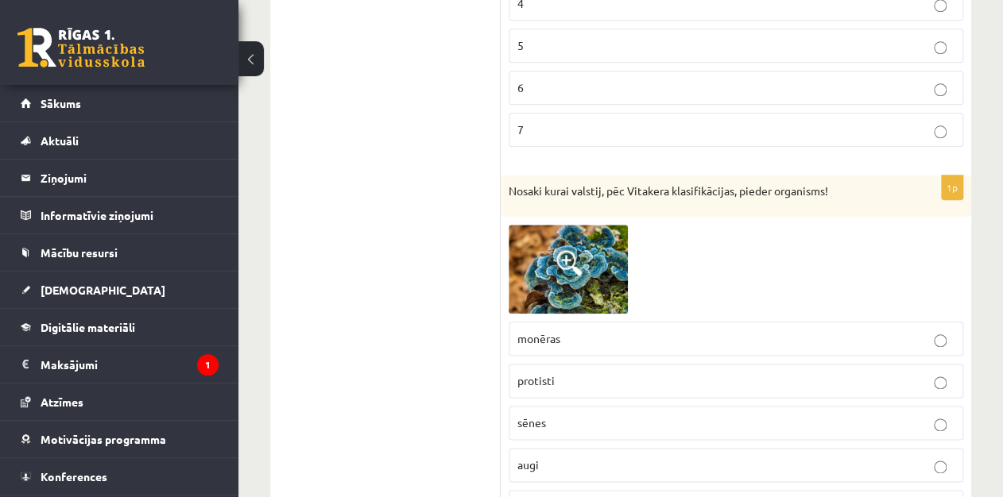
drag, startPoint x: 1001, startPoint y: 291, endPoint x: 1005, endPoint y: 307, distance: 16.4
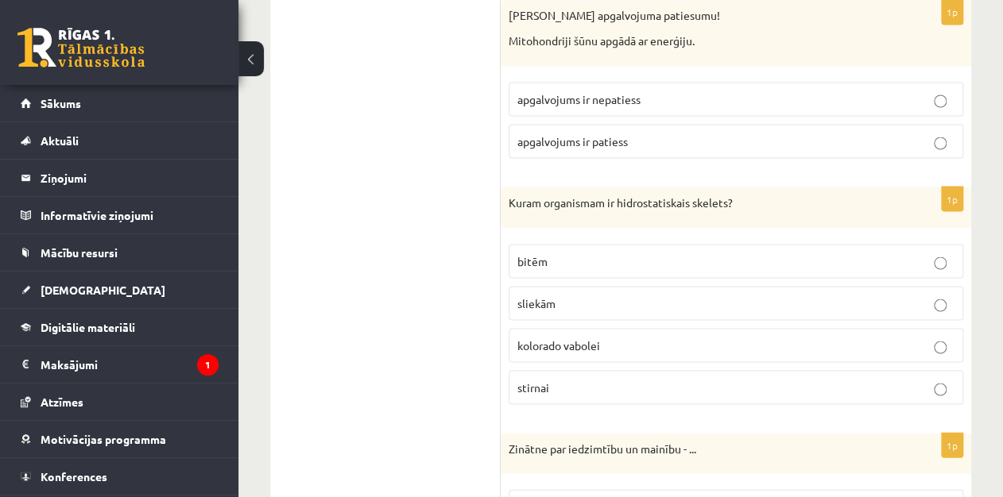
scroll to position [6175, 0]
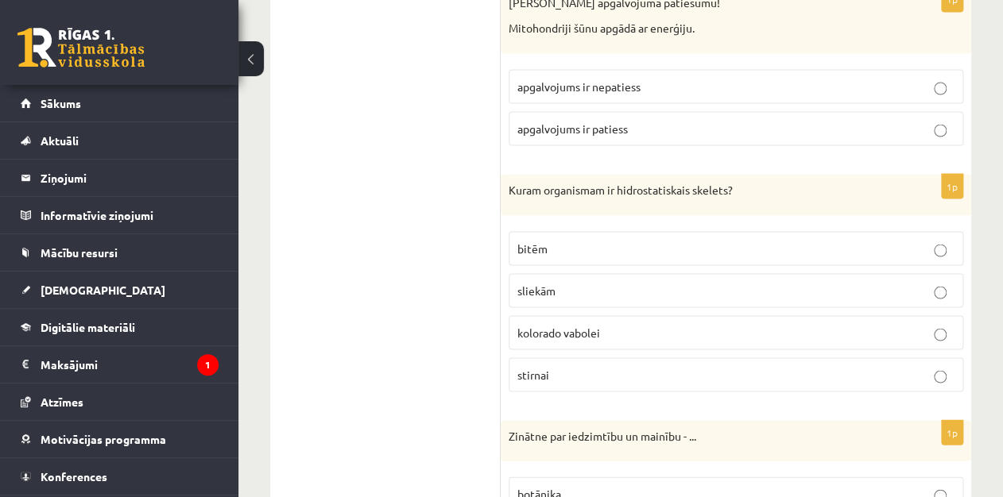
click at [739, 273] on label "sliekām" at bounding box center [736, 290] width 454 height 34
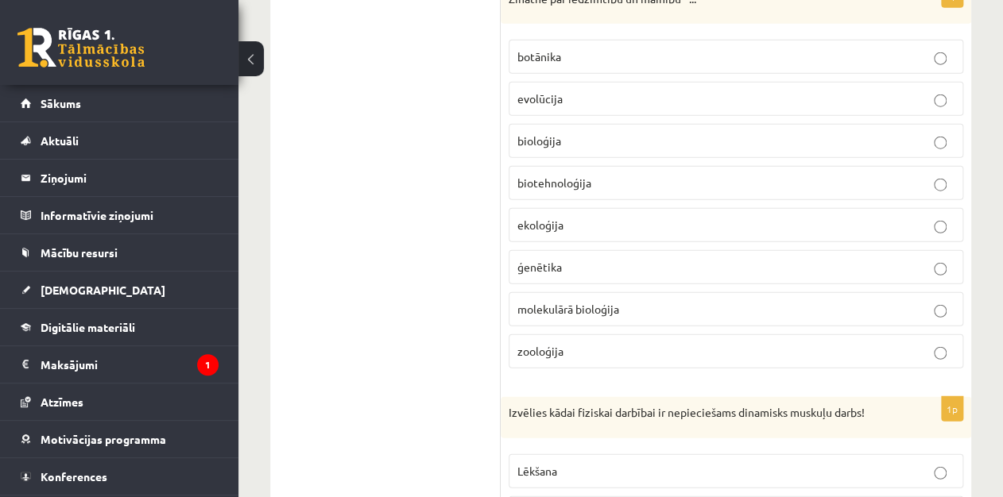
scroll to position [6664, 0]
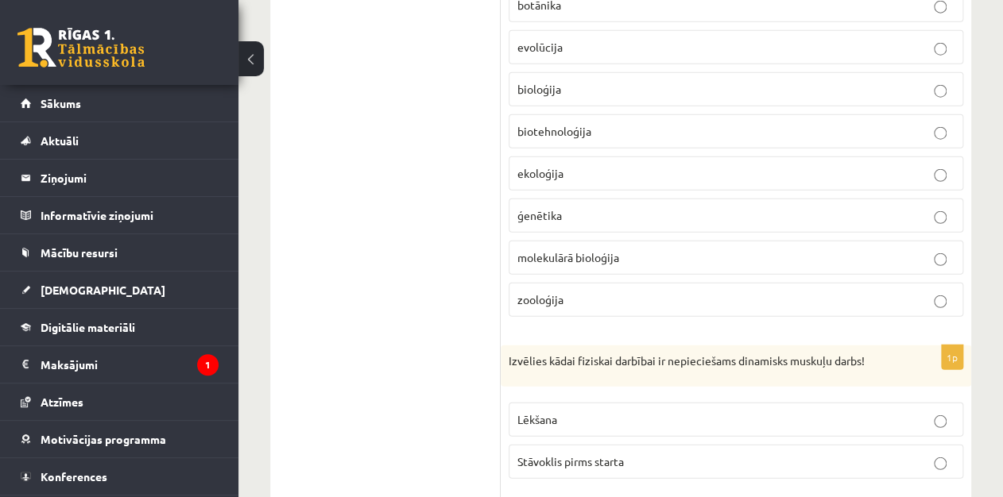
click at [562, 199] on label "ģenētika" at bounding box center [736, 216] width 454 height 34
click at [888, 412] on p "Lēkšana" at bounding box center [735, 420] width 437 height 17
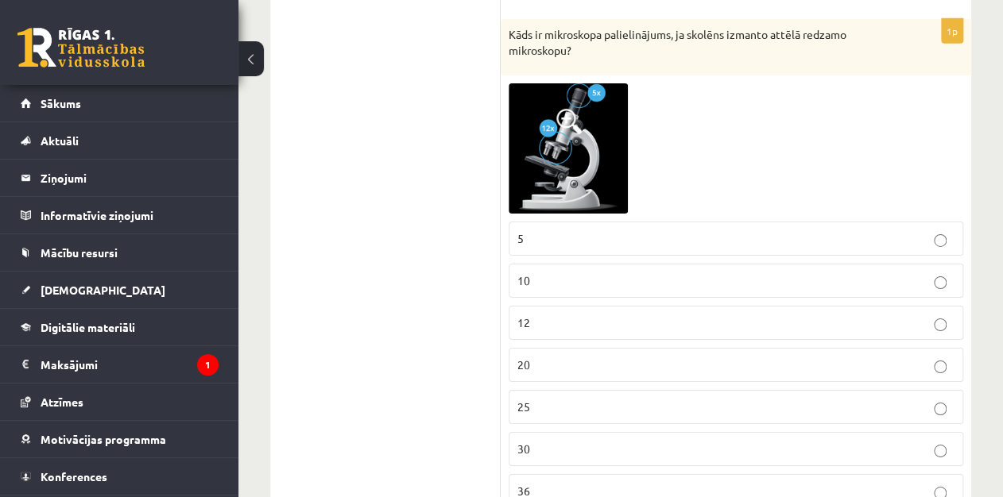
scroll to position [7165, 0]
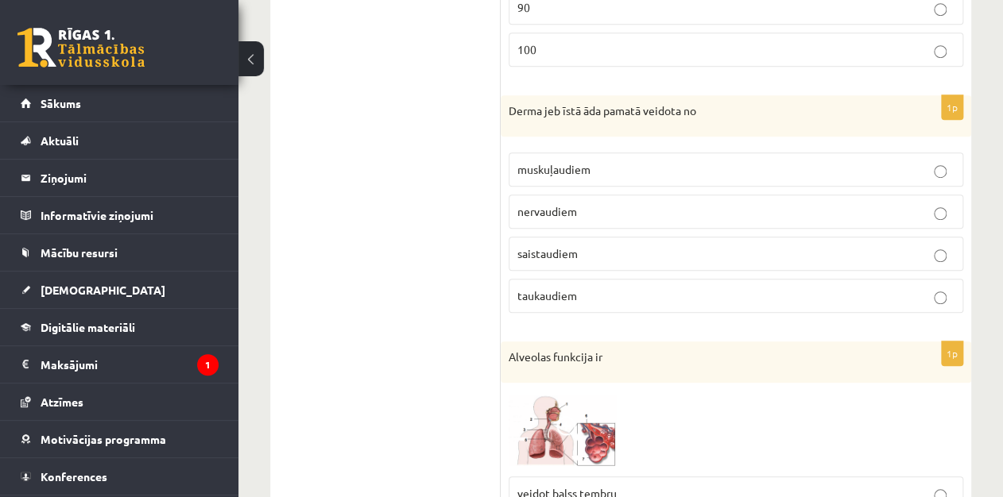
scroll to position [7860, 0]
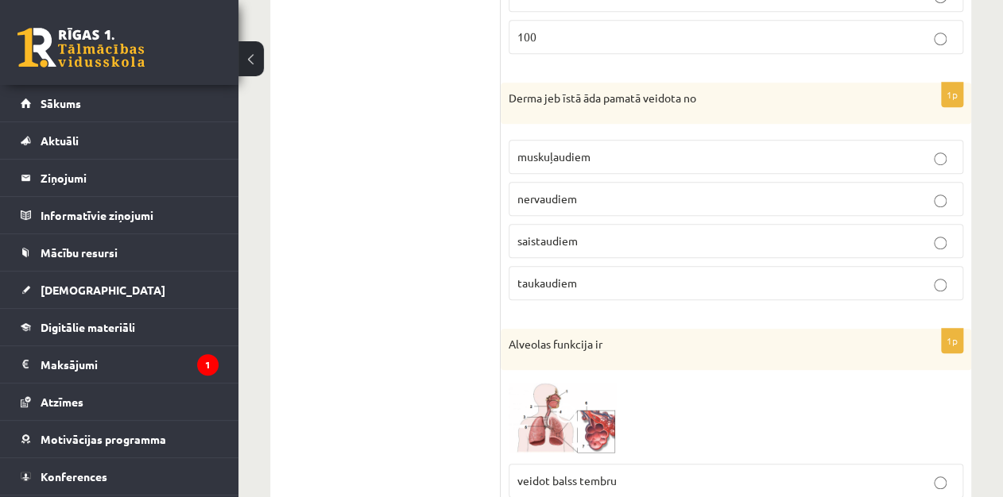
click at [597, 233] on p "saistaudiem" at bounding box center [735, 241] width 437 height 17
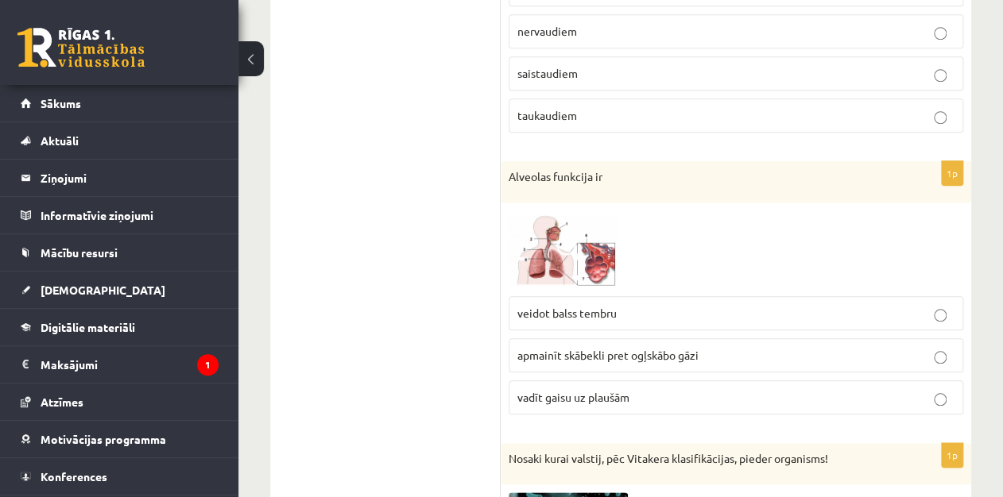
scroll to position [8040, 0]
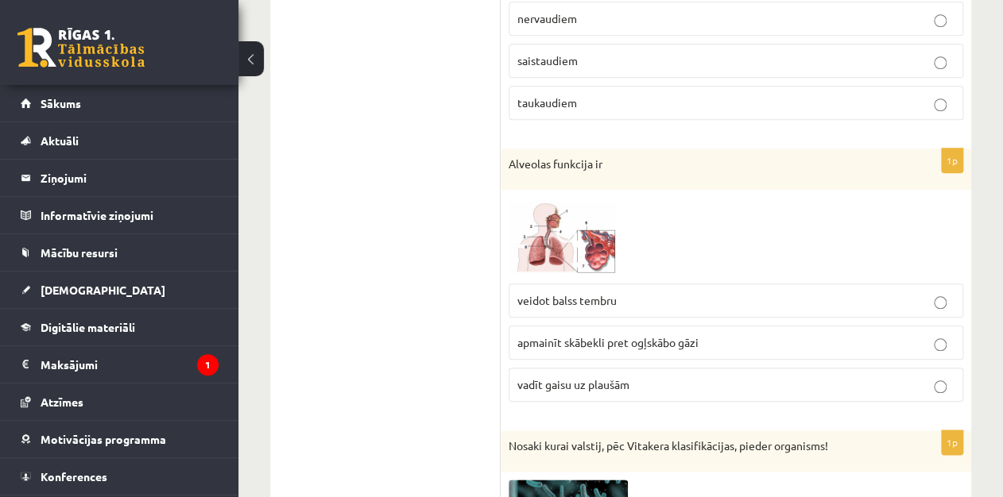
click at [892, 334] on p "apmainīt skābekli pret ogļskābo gāzi" at bounding box center [735, 342] width 437 height 17
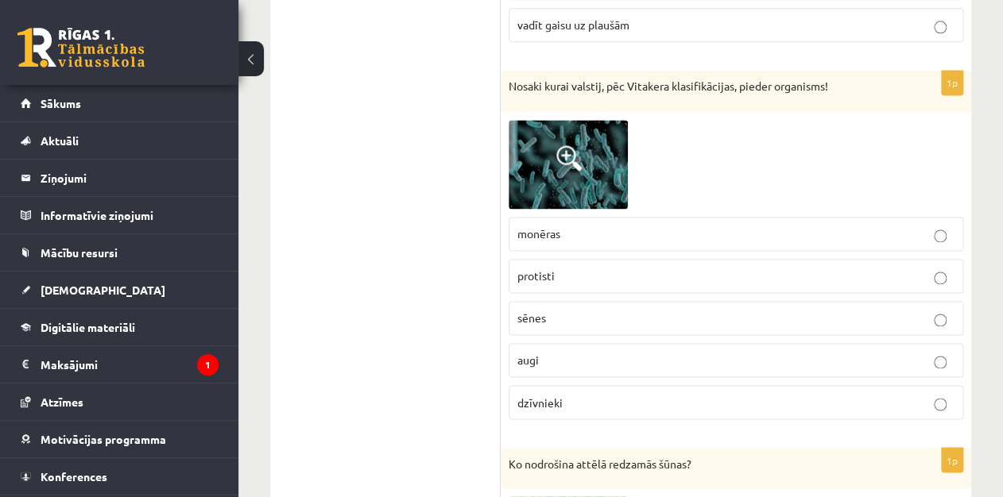
scroll to position [8413, 0]
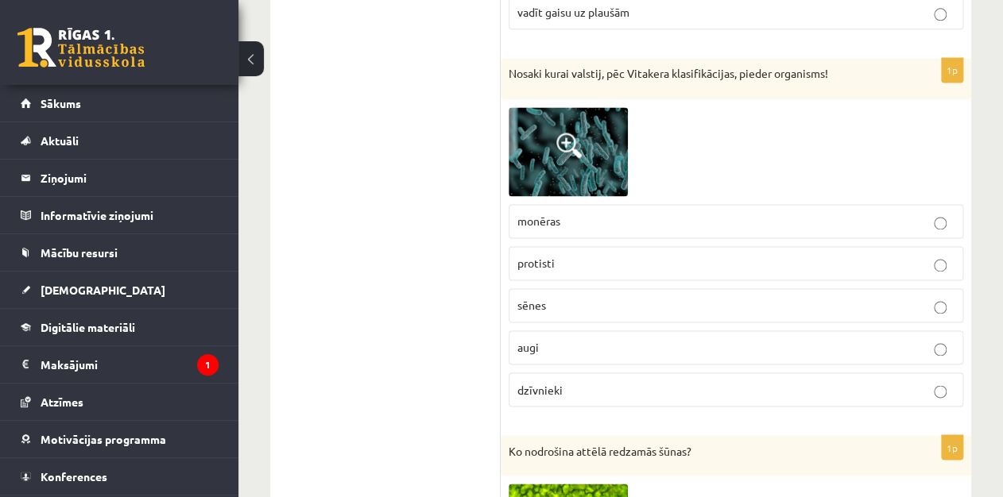
click at [658, 331] on label "augi" at bounding box center [736, 348] width 454 height 34
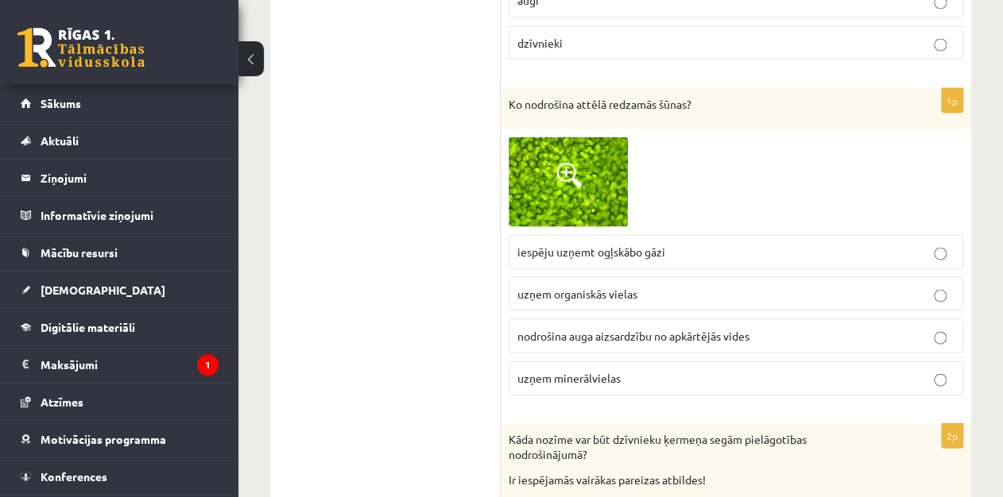
scroll to position [8799, 0]
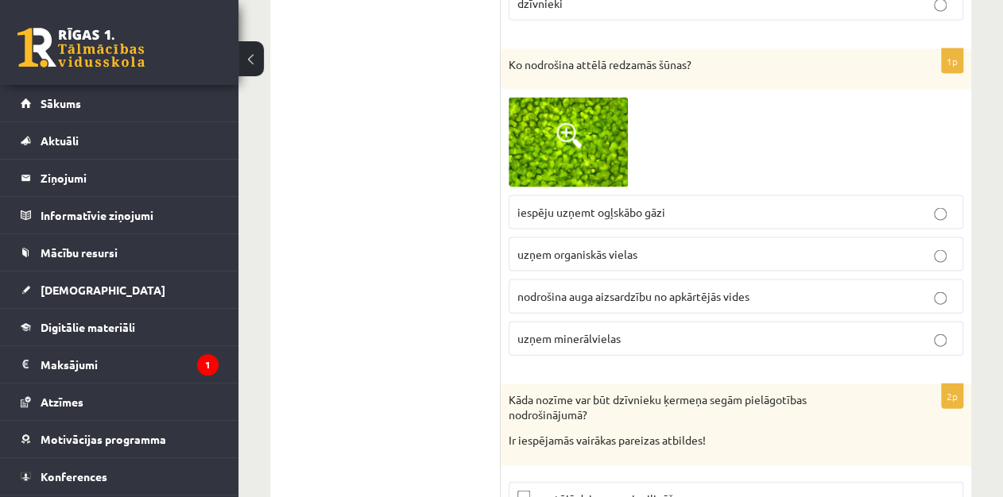
click at [839, 280] on label "nodrošina auga aizsardzību no apkārtējās vides" at bounding box center [736, 297] width 454 height 34
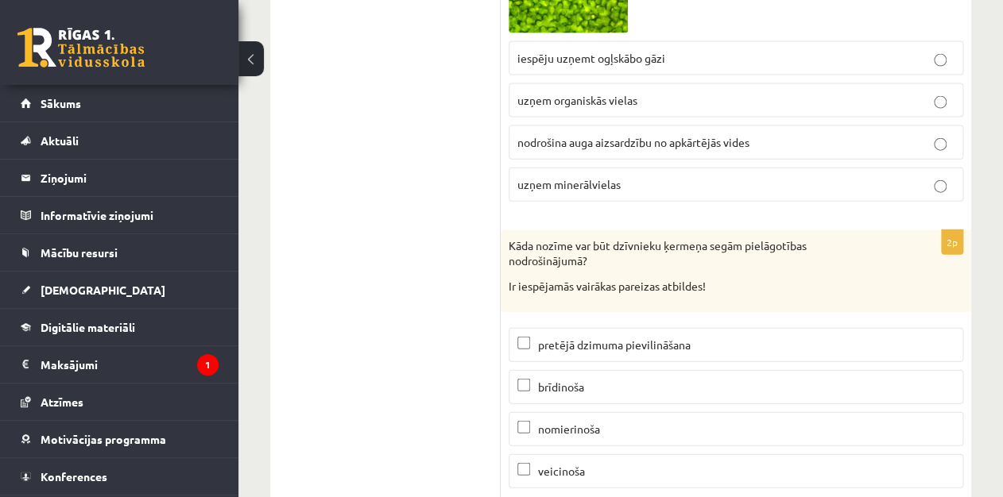
scroll to position [8963, 0]
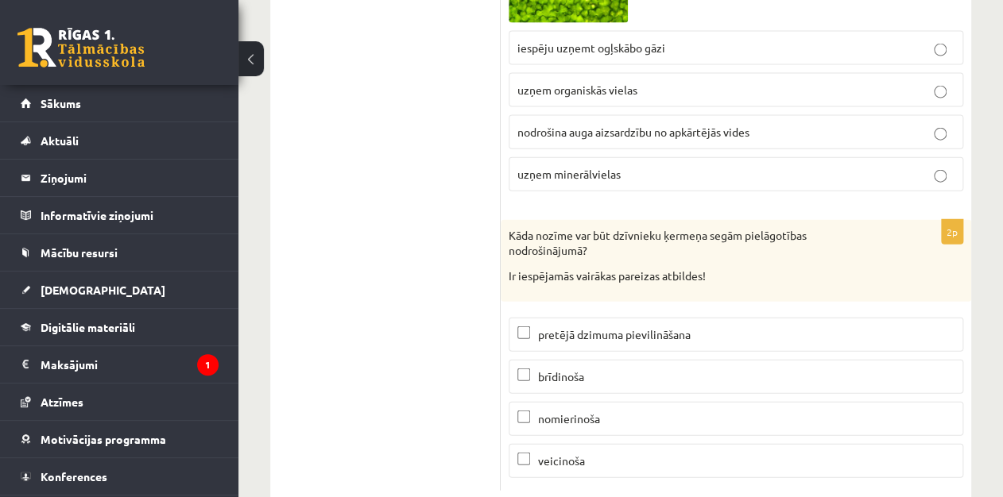
click at [673, 369] on p "brīdinoša" at bounding box center [735, 377] width 437 height 17
click at [609, 327] on span "pretējā dzimuma pievilināšana" at bounding box center [614, 334] width 153 height 14
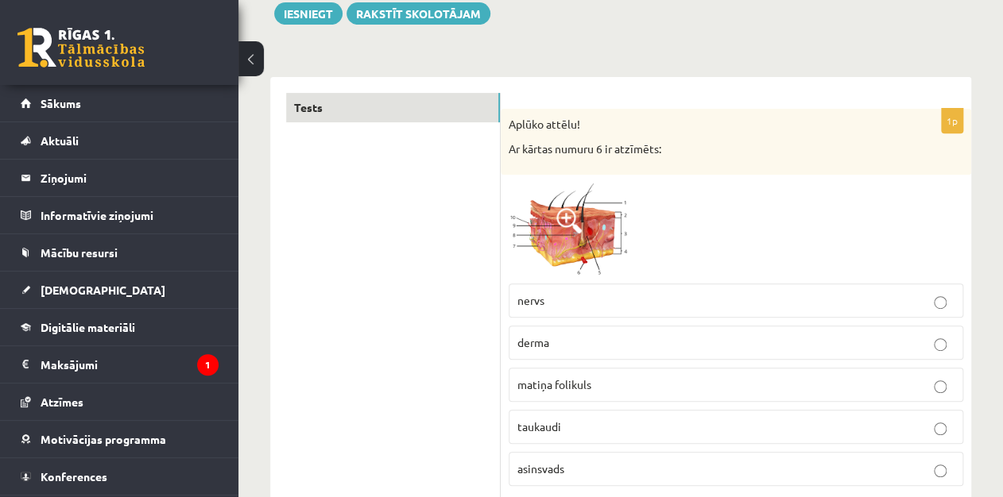
scroll to position [0, 0]
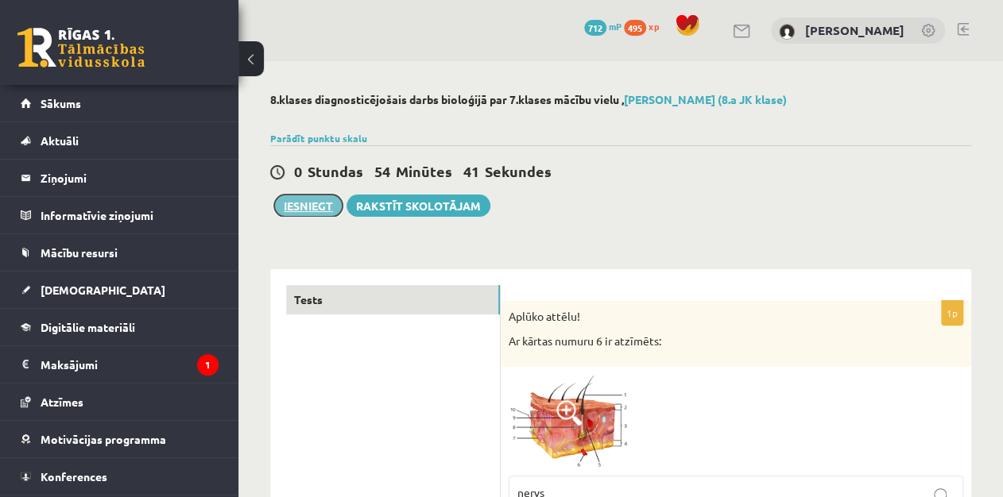
click at [315, 210] on button "Iesniegt" at bounding box center [308, 206] width 68 height 22
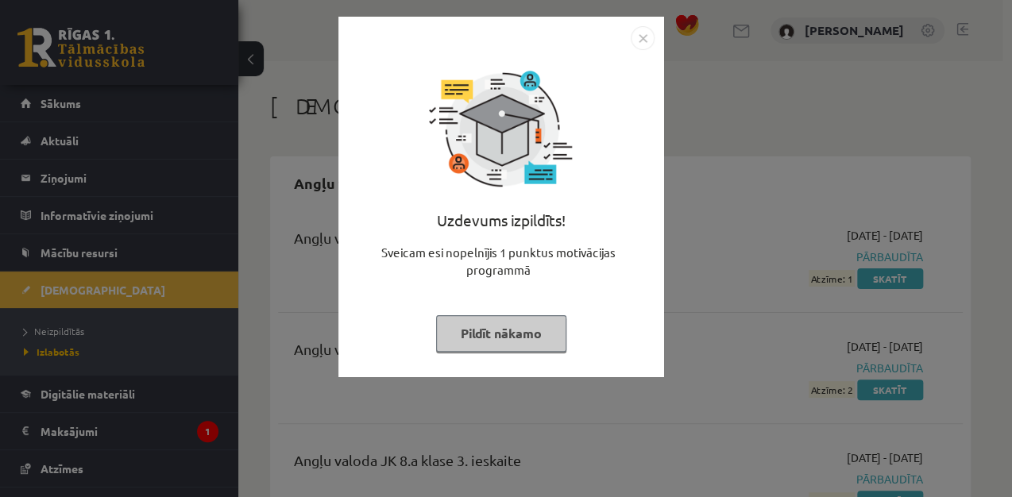
click at [488, 332] on button "Pildīt nākamo" at bounding box center [501, 333] width 130 height 37
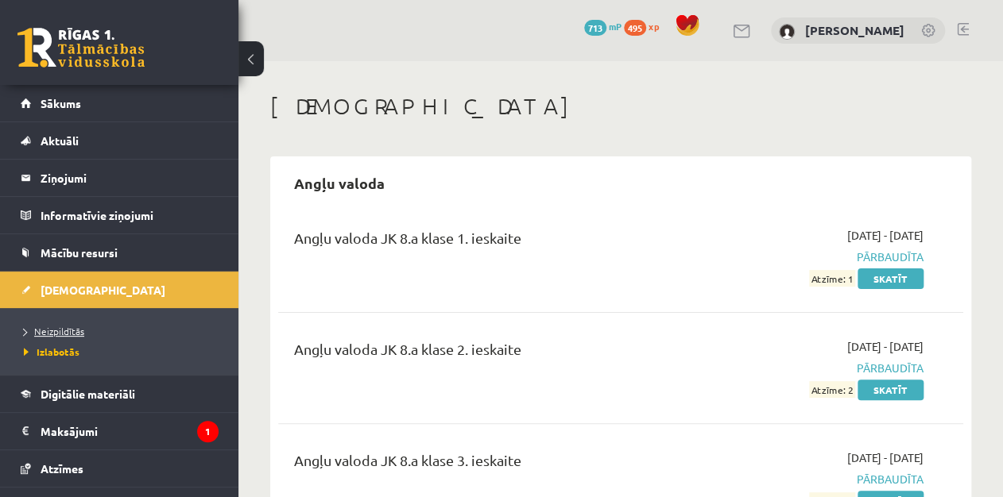
click at [66, 328] on span "Neizpildītās" at bounding box center [54, 331] width 60 height 13
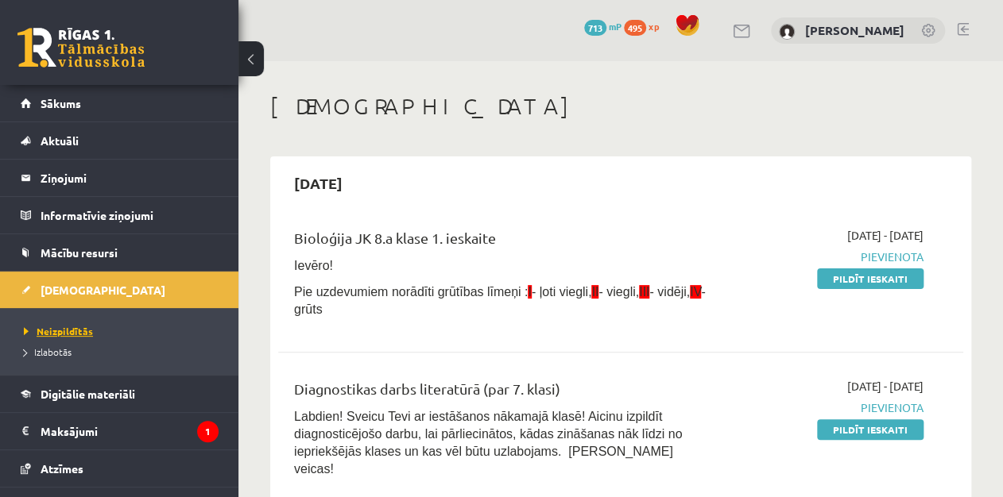
click at [66, 328] on span "Neizpildītās" at bounding box center [58, 331] width 69 height 13
click at [858, 273] on link "Pildīt ieskaiti" at bounding box center [870, 279] width 106 height 21
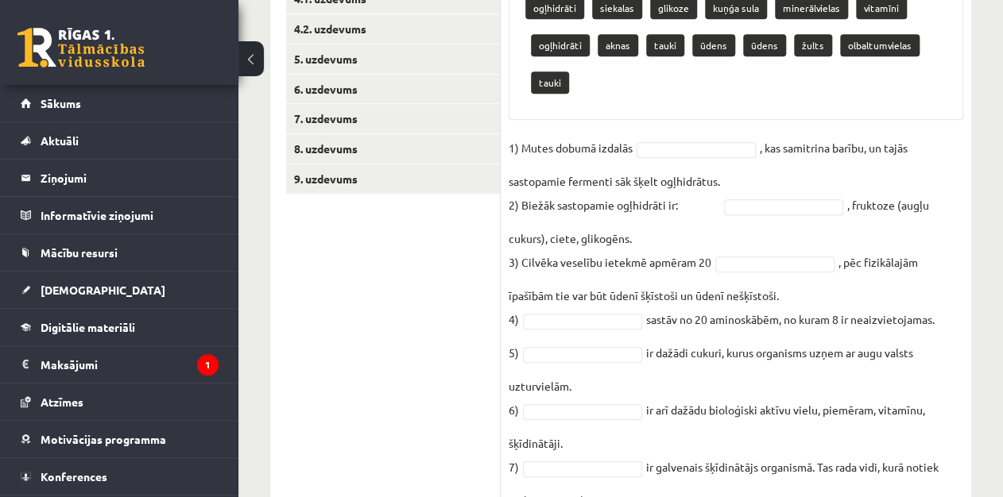
scroll to position [514, 0]
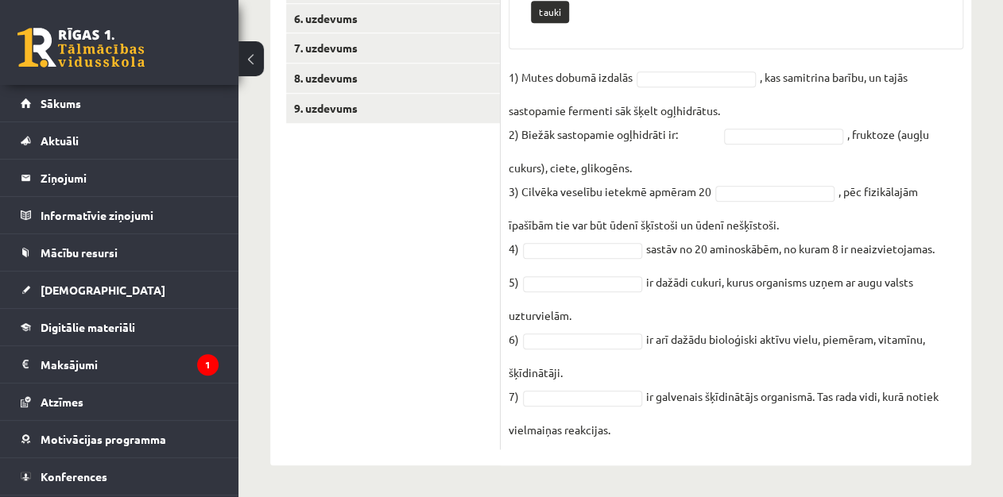
drag, startPoint x: 509, startPoint y: 147, endPoint x: 963, endPoint y: 497, distance: 573.4
copy div "Ievieto tekstā trūkstošo vārdu (II)! Pieejamie vārdi ogļhidrāti siekalas glikoz…"
click at [360, 226] on ul "1. uzdevums 2. uzdevums 3. uzdevums 4.1. uzdevums 4.2. uzdevums 5. uzdevums 6. …" at bounding box center [393, 137] width 215 height 626
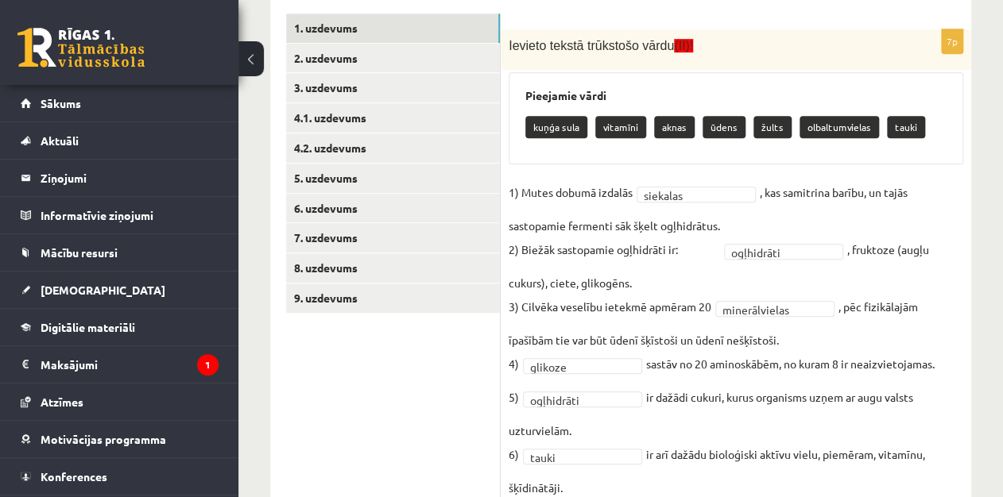
scroll to position [319, 0]
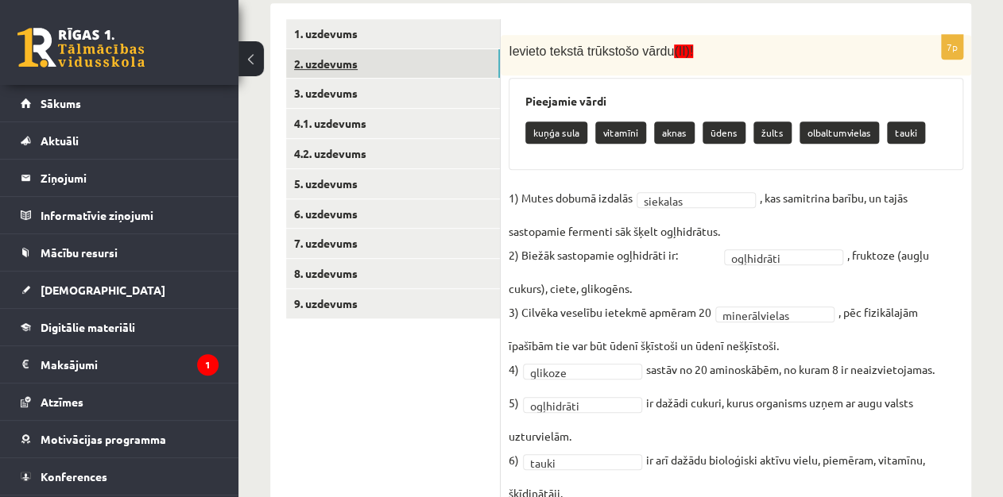
click at [401, 66] on link "2. uzdevums" at bounding box center [393, 63] width 214 height 29
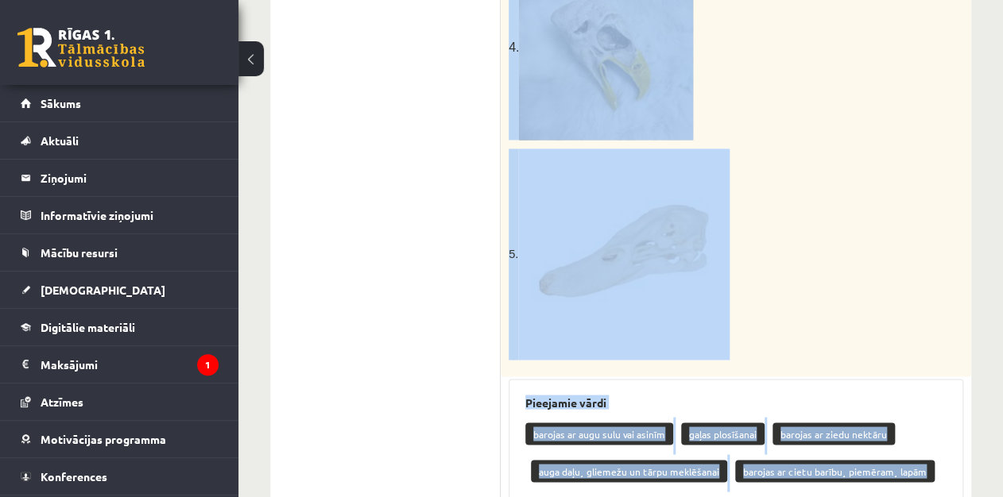
scroll to position [1262, 0]
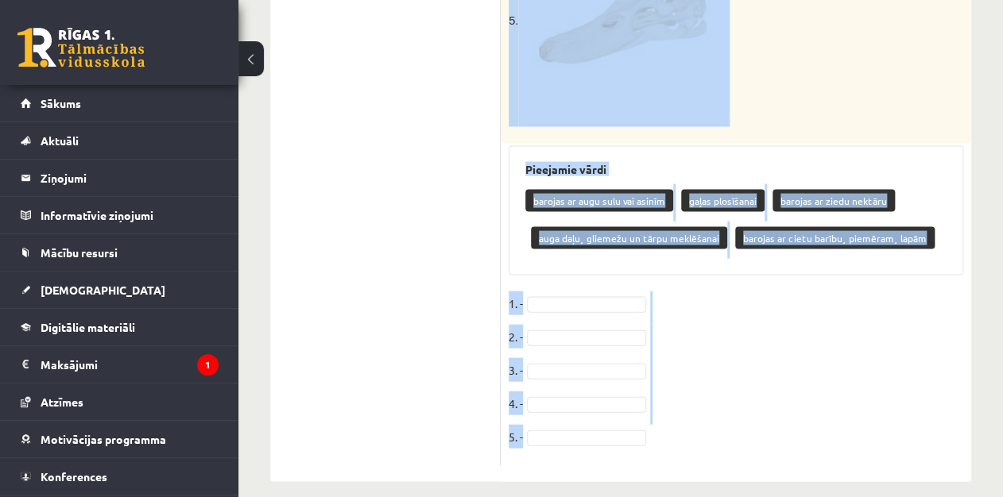
drag, startPoint x: 508, startPoint y: 48, endPoint x: 774, endPoint y: 524, distance: 546.0
copy div "Vērtēšanas kritēriji: par katru pareizi izvēlēto barošanās veidu 1 punkts. Aplū…"
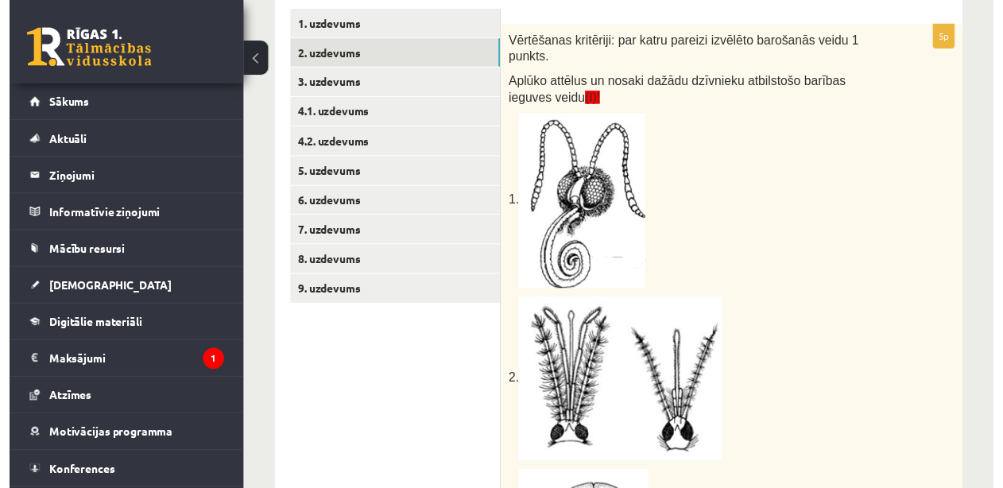
scroll to position [329, 0]
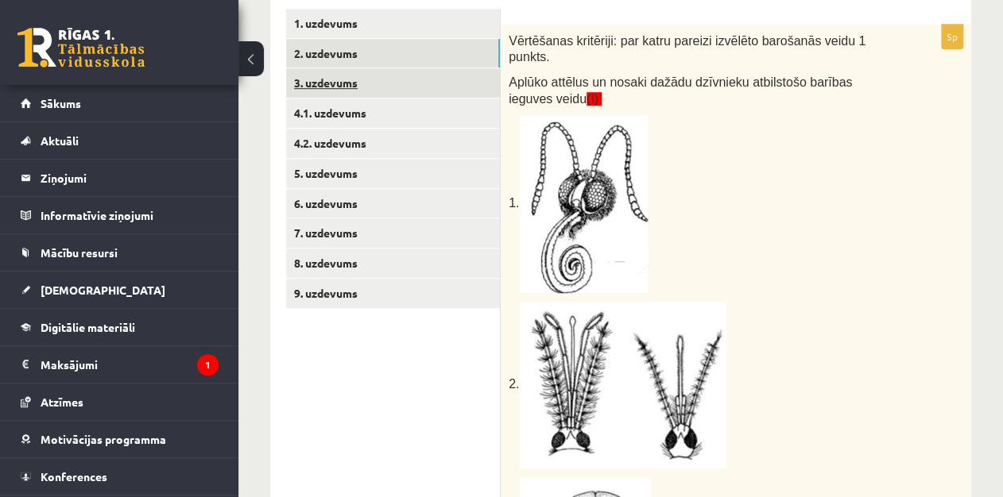
click at [422, 76] on link "3. uzdevums" at bounding box center [393, 82] width 214 height 29
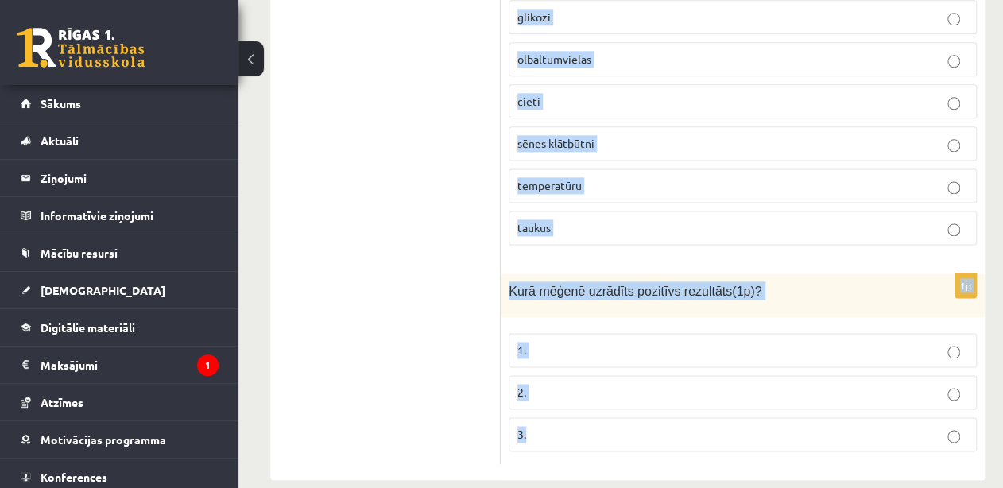
scroll to position [810, 0]
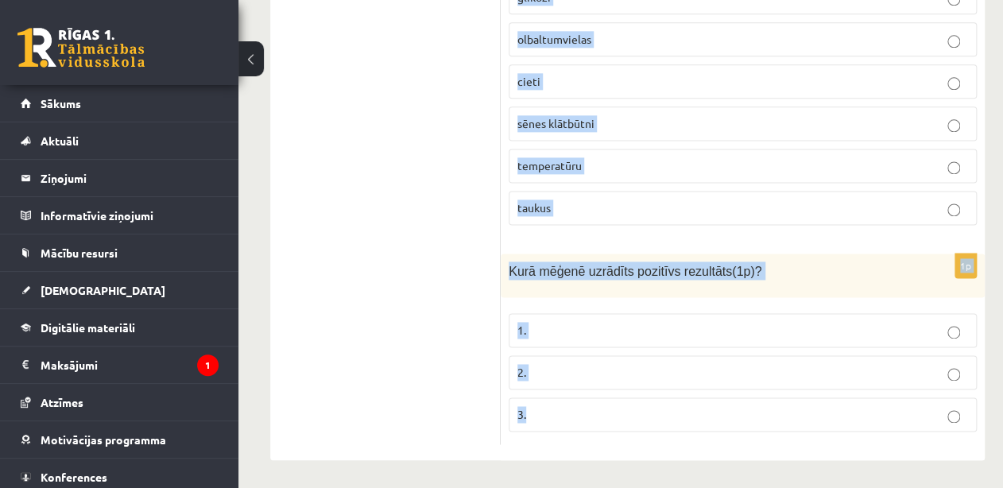
drag, startPoint x: 512, startPoint y: 10, endPoint x: 907, endPoint y: 524, distance: 649.3
copy form "Vērtēšanas kritēriji: par katru pareizu atbildi 1 punkts. Skolēns veica eksperi…"
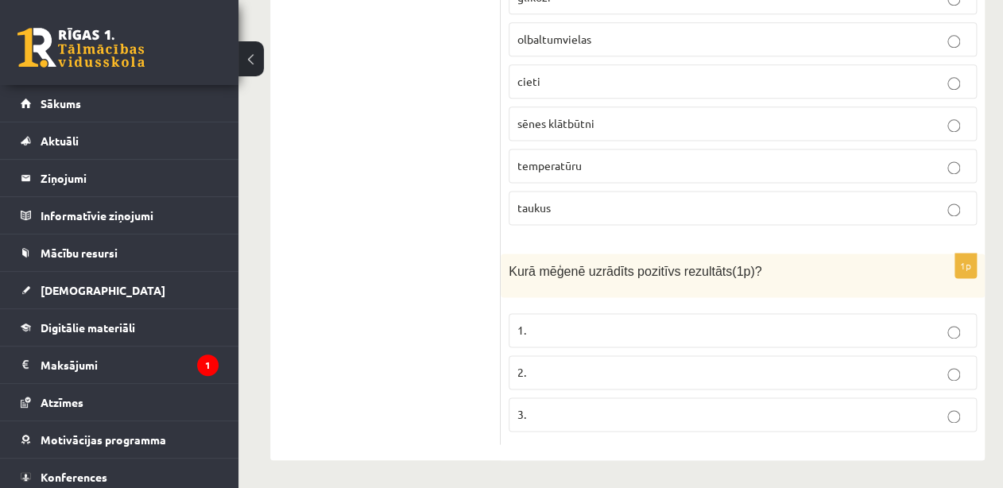
click at [567, 370] on p "2." at bounding box center [742, 372] width 451 height 17
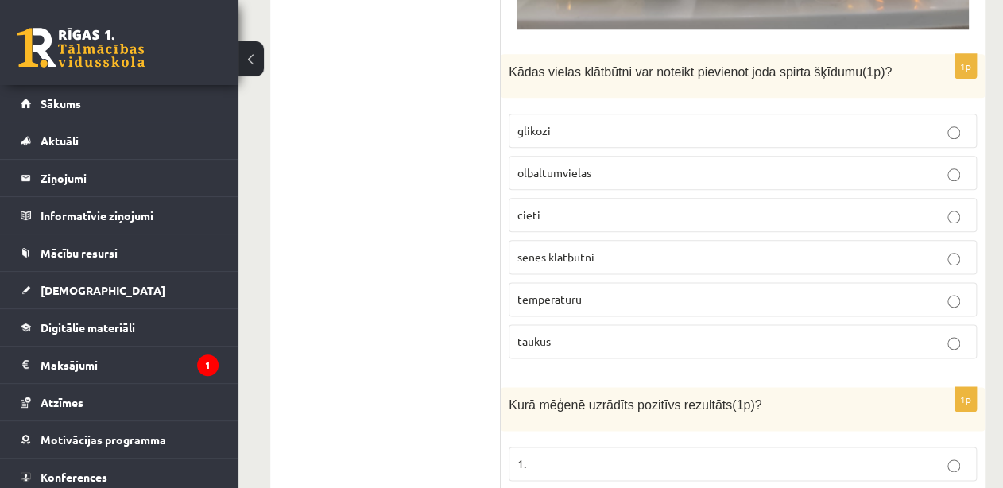
scroll to position [658, 0]
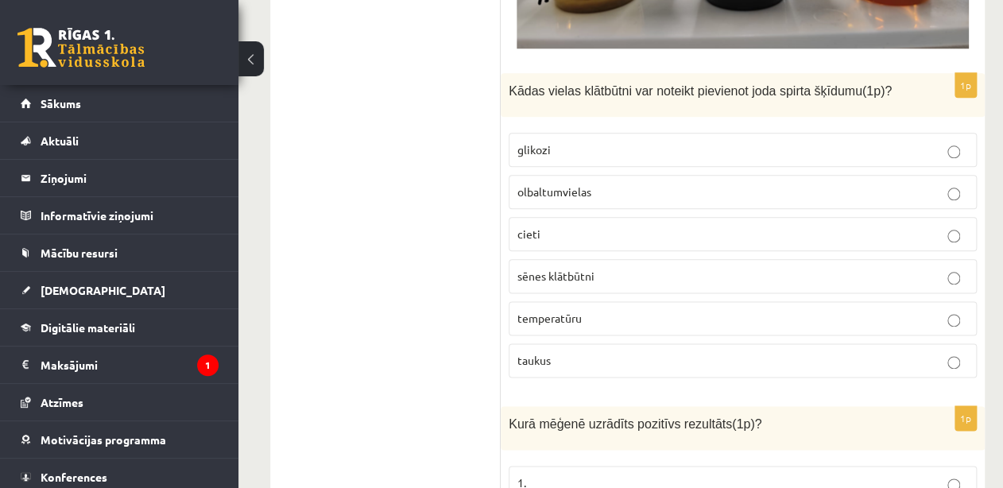
click at [718, 238] on p "cieti" at bounding box center [742, 234] width 451 height 17
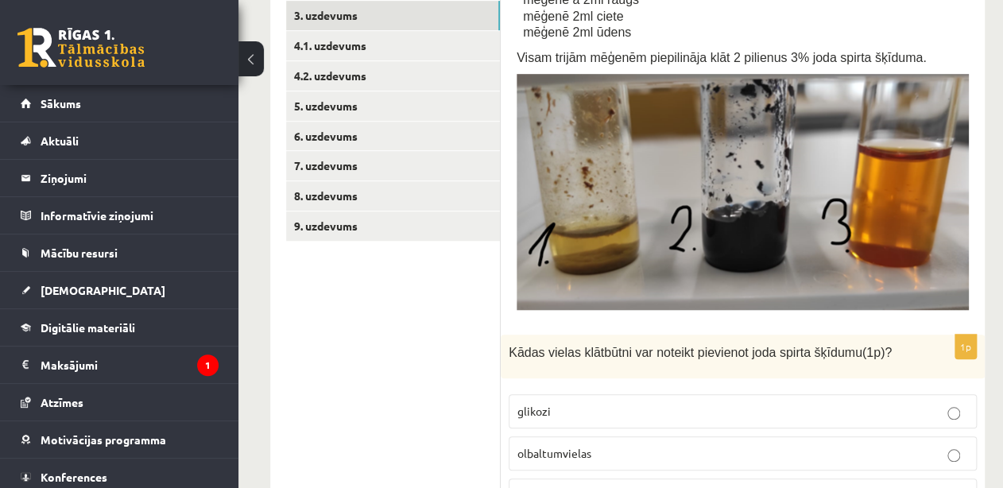
scroll to position [377, 0]
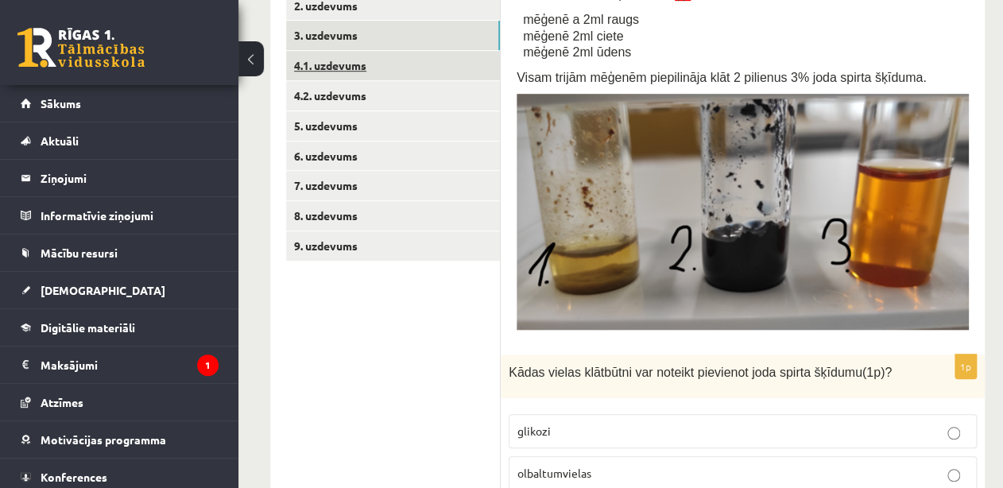
click at [391, 56] on link "4.1. uzdevums" at bounding box center [393, 65] width 214 height 29
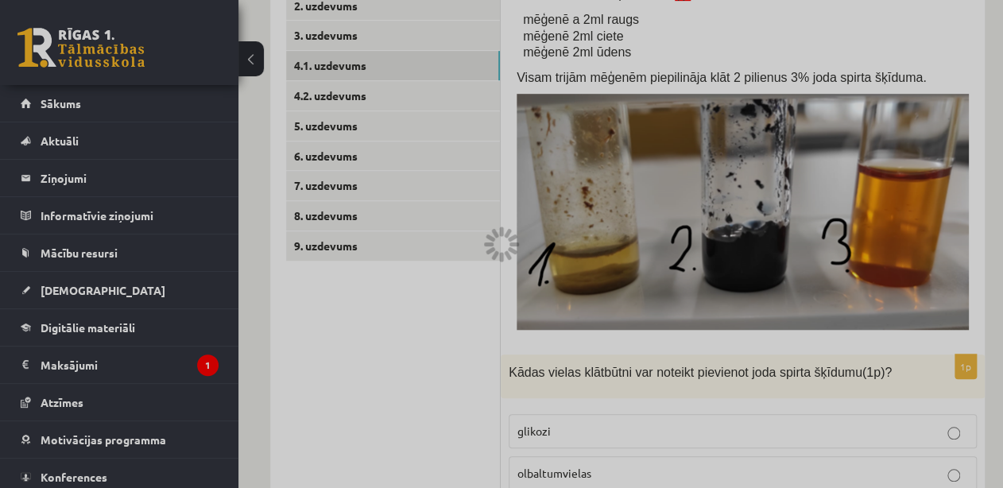
scroll to position [188, 0]
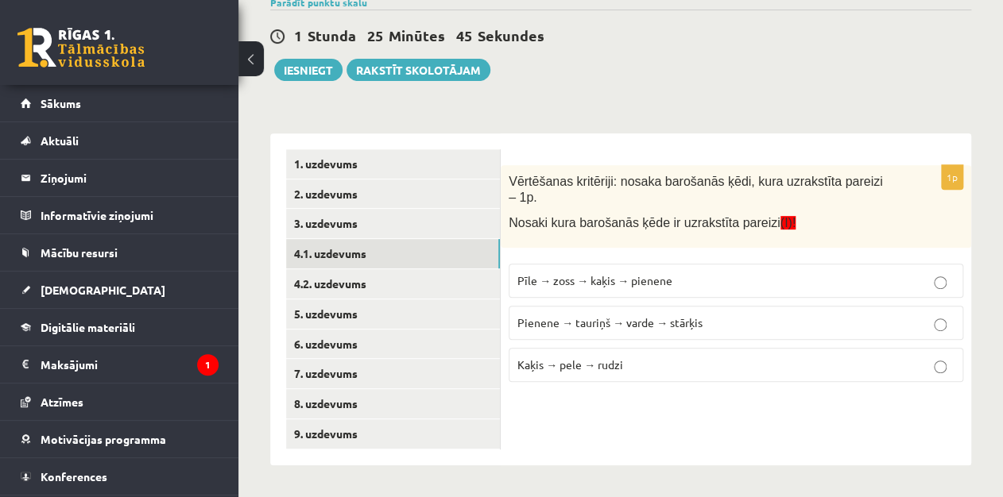
click at [513, 175] on span "Vērtēšanas kritēriji: nosaka barošanās ķēdi, kura uzrakstīta pareizi – 1p." at bounding box center [695, 190] width 373 height 30
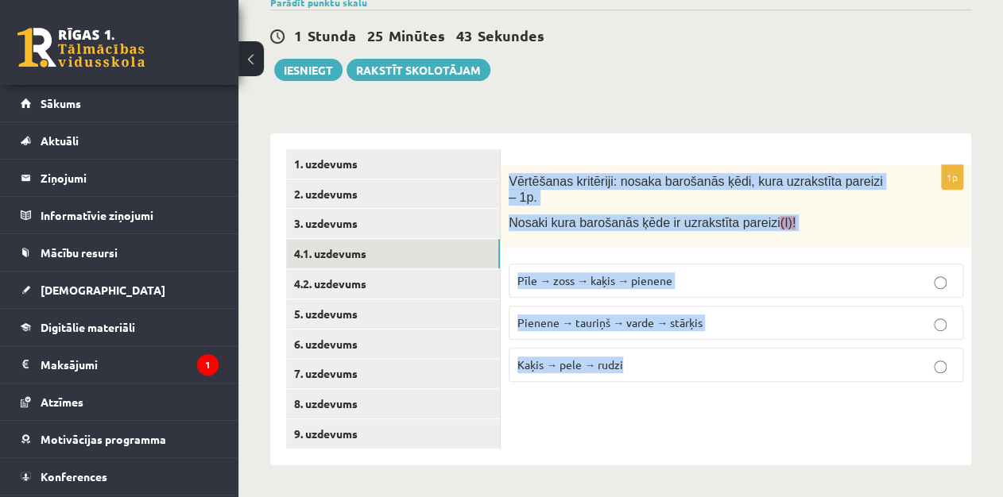
drag, startPoint x: 508, startPoint y: 174, endPoint x: 758, endPoint y: 429, distance: 357.3
click at [758, 429] on div "1p Vērtēšanas kritēriji: nosaka barošanās ķēdi, kura uzrakstīta pareizi – 1p. N…" at bounding box center [736, 299] width 470 height 332
copy div "Vērtēšanas kritēriji: nosaka barošanās ķēdi, kura uzrakstīta pareizi – 1p. Nosa…"
click at [718, 315] on p "Pienene → tauriņš → varde → stārķis" at bounding box center [735, 323] width 437 height 17
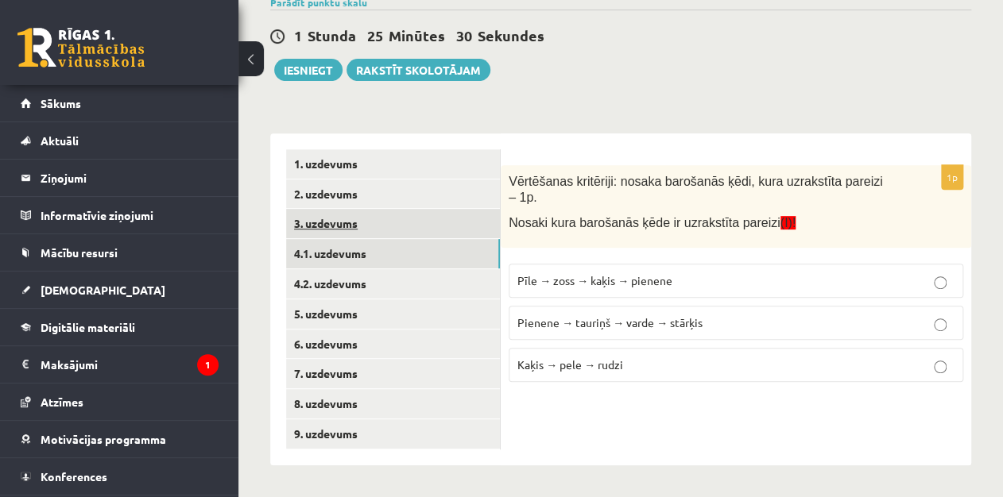
click at [472, 217] on link "3. uzdevums" at bounding box center [393, 223] width 214 height 29
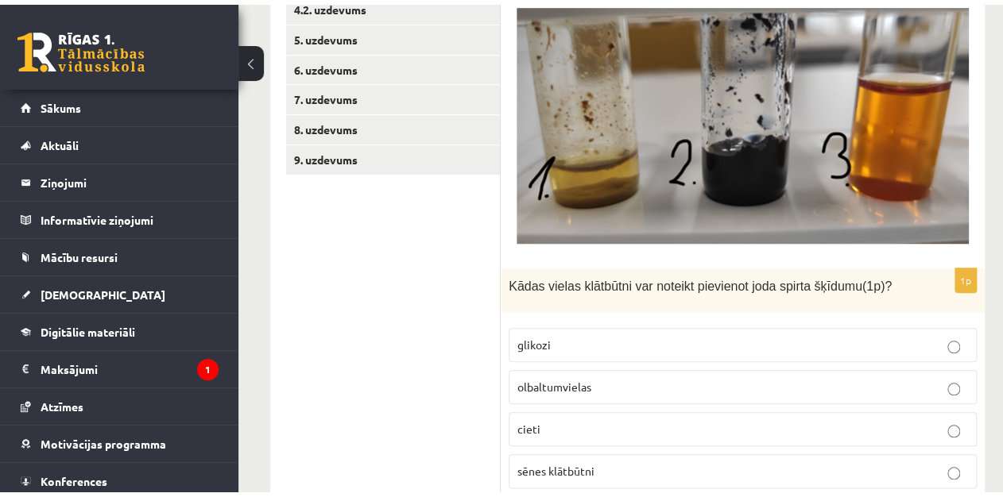
scroll to position [0, 0]
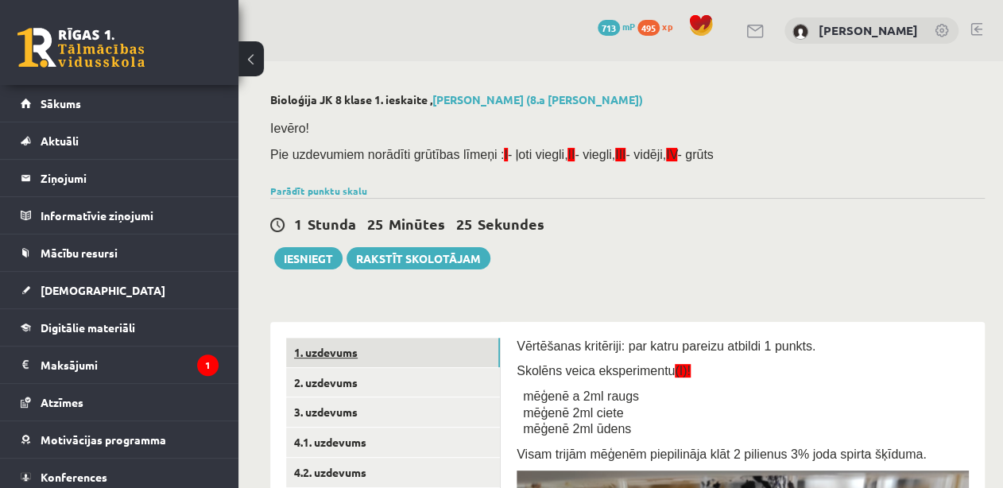
click at [425, 339] on link "1. uzdevums" at bounding box center [393, 352] width 214 height 29
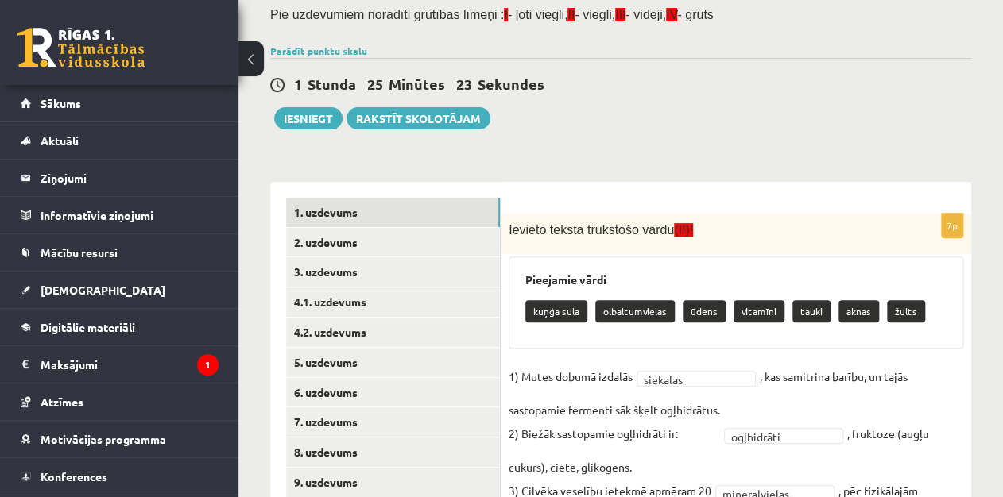
scroll to position [143, 0]
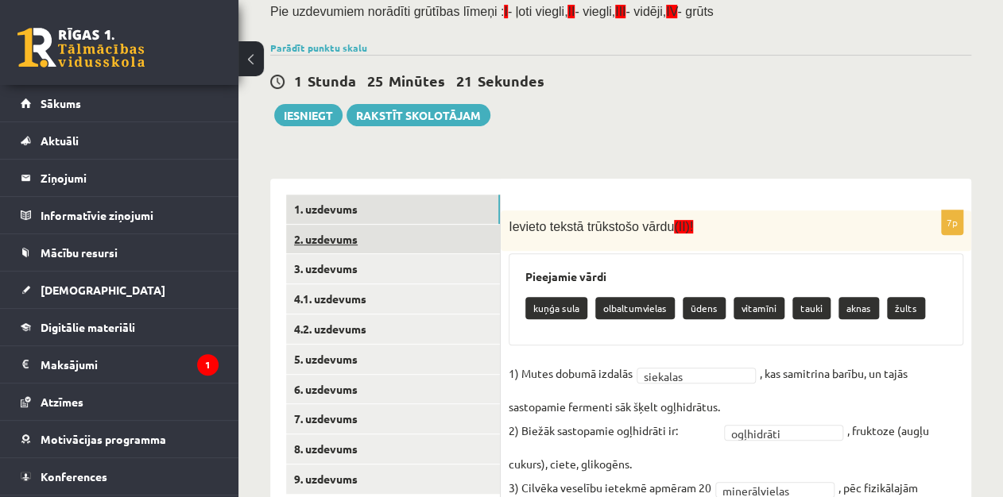
click at [386, 240] on link "2. uzdevums" at bounding box center [393, 239] width 214 height 29
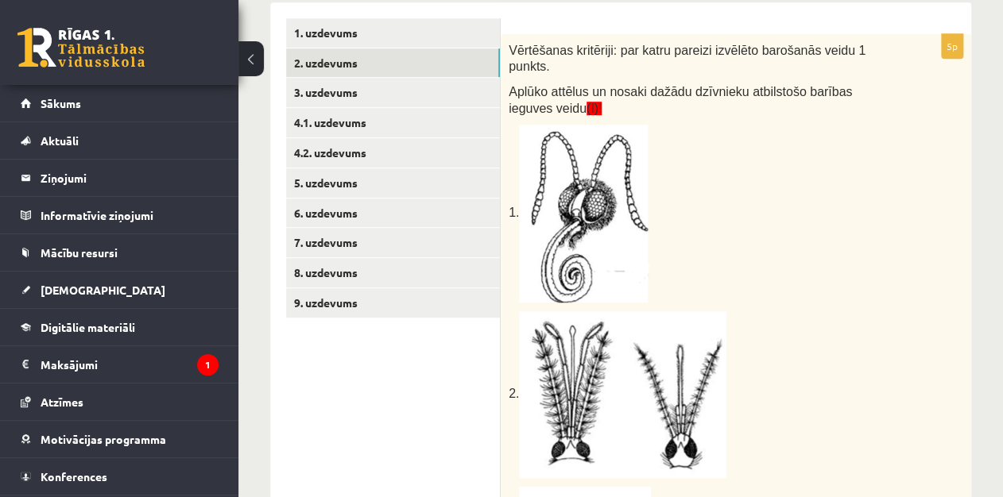
scroll to position [265, 0]
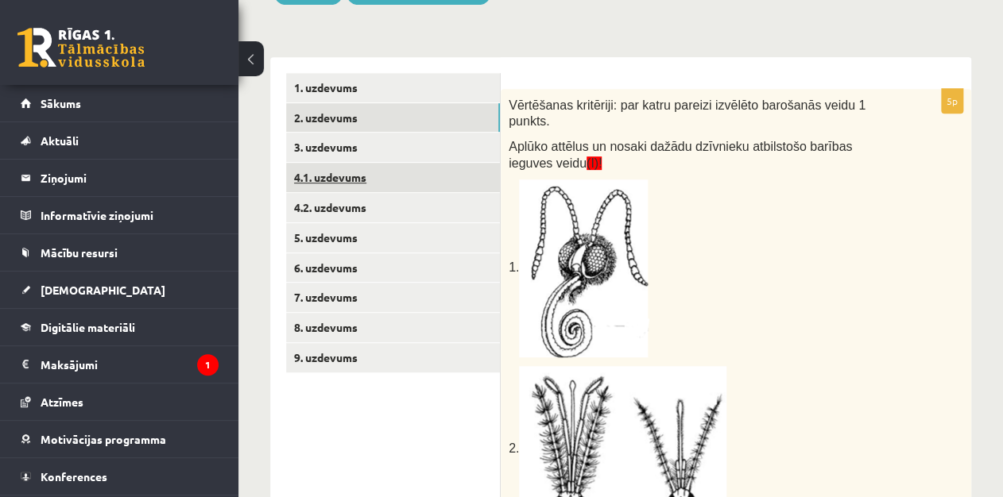
click at [374, 181] on link "4.1. uzdevums" at bounding box center [393, 177] width 214 height 29
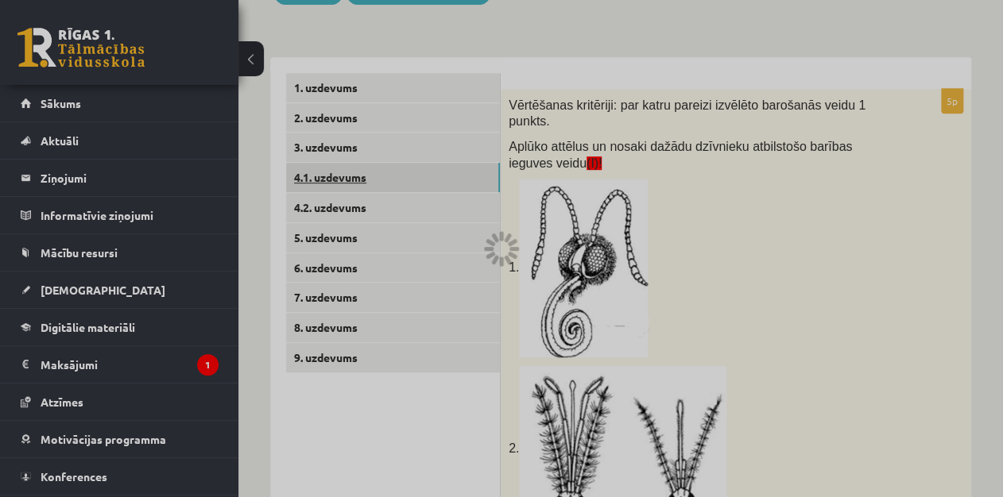
scroll to position [188, 0]
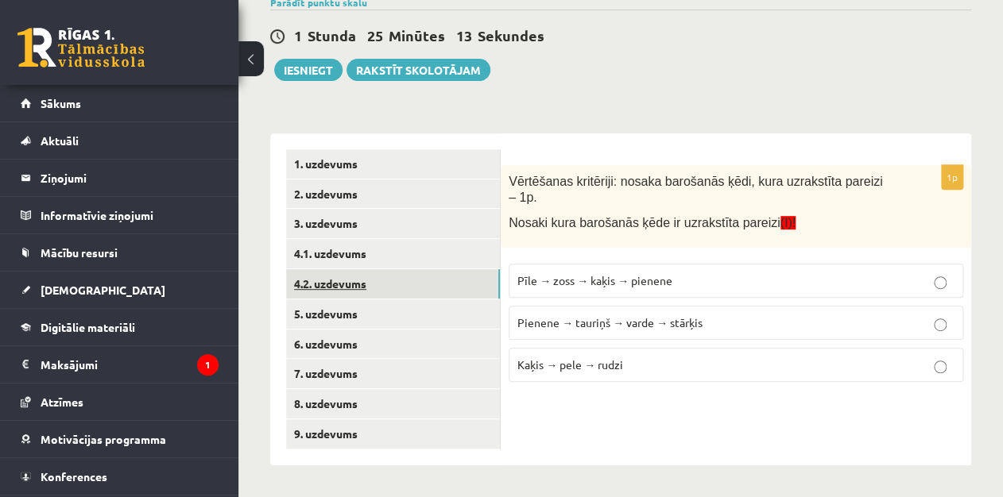
click at [324, 276] on link "4.2. uzdevums" at bounding box center [393, 283] width 214 height 29
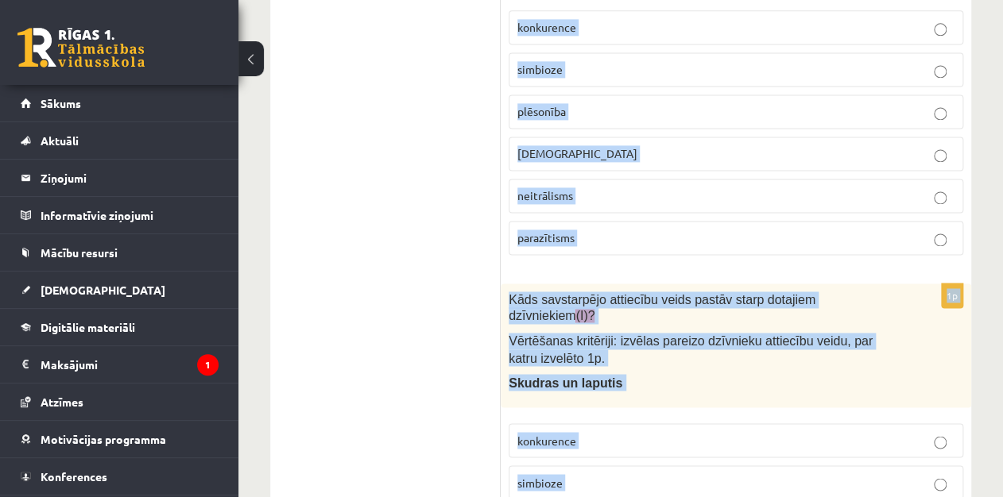
scroll to position [1072, 0]
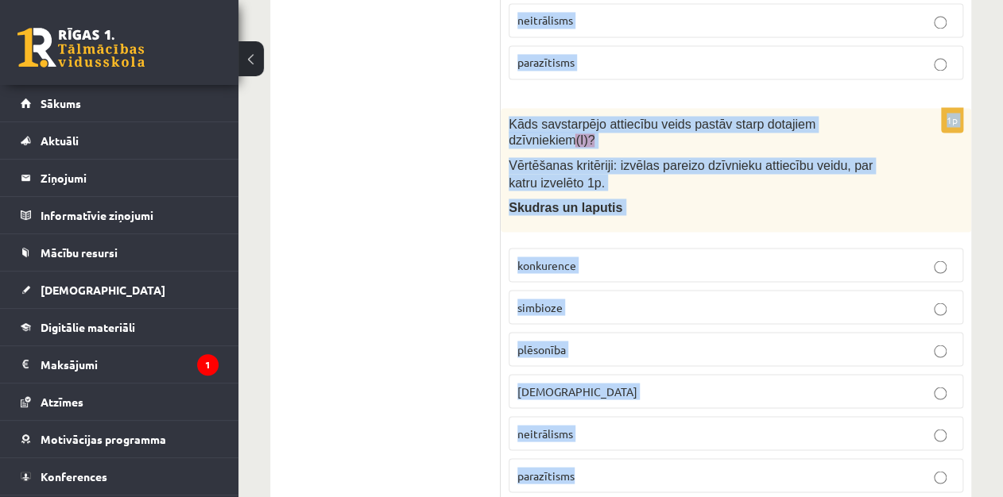
drag, startPoint x: 501, startPoint y: 167, endPoint x: 897, endPoint y: 524, distance: 533.3
copy form "Kāds savstarpējo attiecību veids pastāv starp dotajiem dzīvniekiem (I)? Vērtēša…"
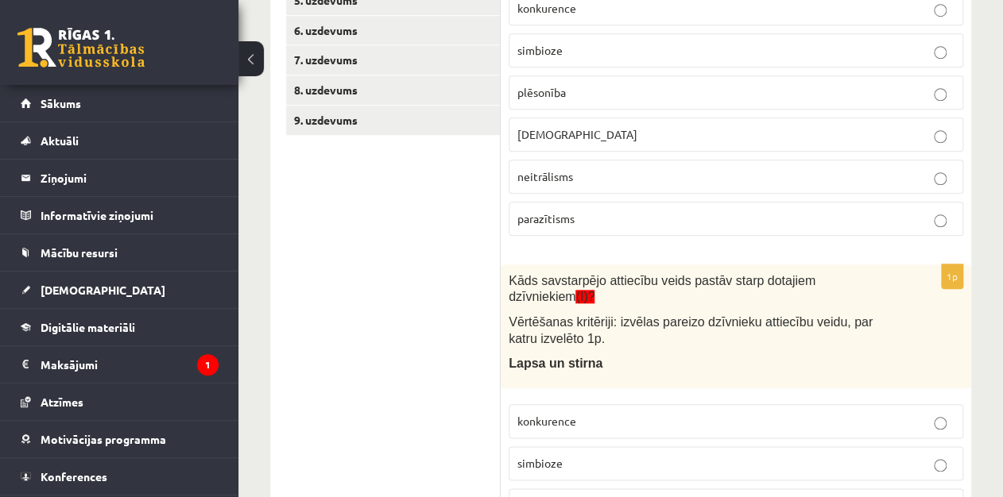
scroll to position [501, 0]
click at [783, 212] on p "parazītisms" at bounding box center [735, 220] width 437 height 17
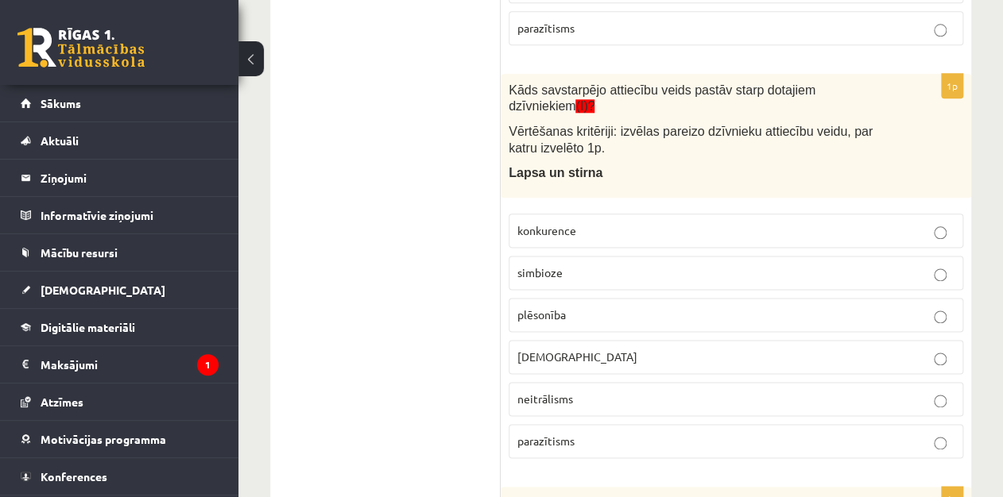
scroll to position [707, 0]
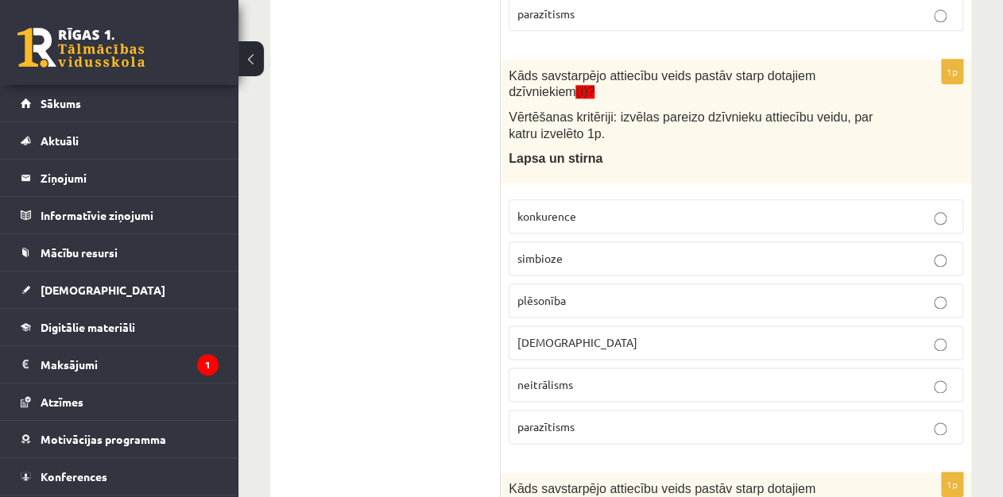
click at [578, 250] on p "simbioze" at bounding box center [735, 258] width 437 height 17
click at [591, 292] on p "plēsonība" at bounding box center [735, 300] width 437 height 17
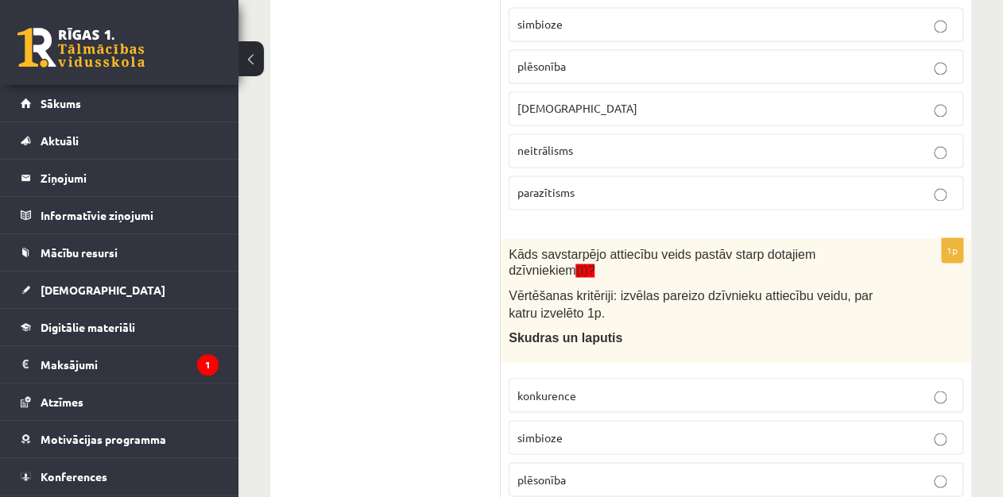
scroll to position [944, 0]
click at [832, 427] on p "simbioze" at bounding box center [735, 435] width 437 height 17
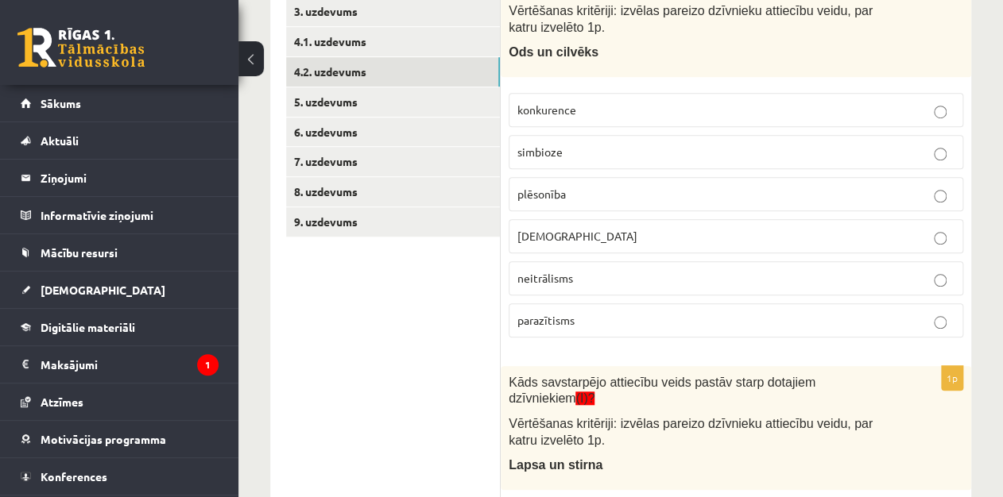
scroll to position [300, 0]
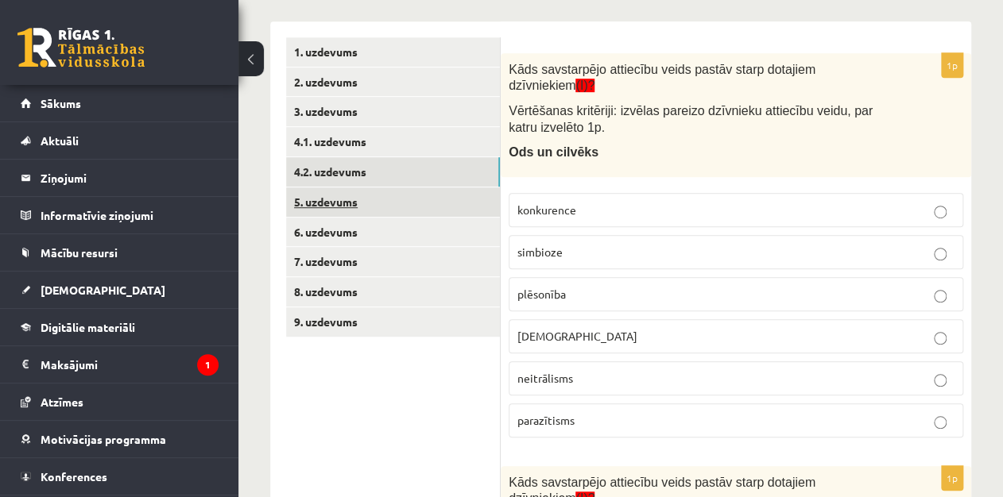
click at [408, 200] on link "5. uzdevums" at bounding box center [393, 202] width 214 height 29
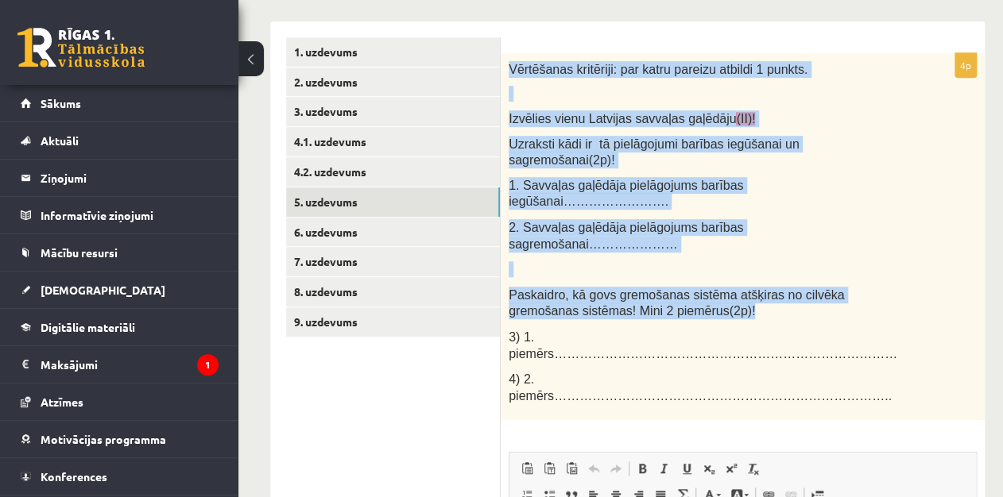
scroll to position [0, 0]
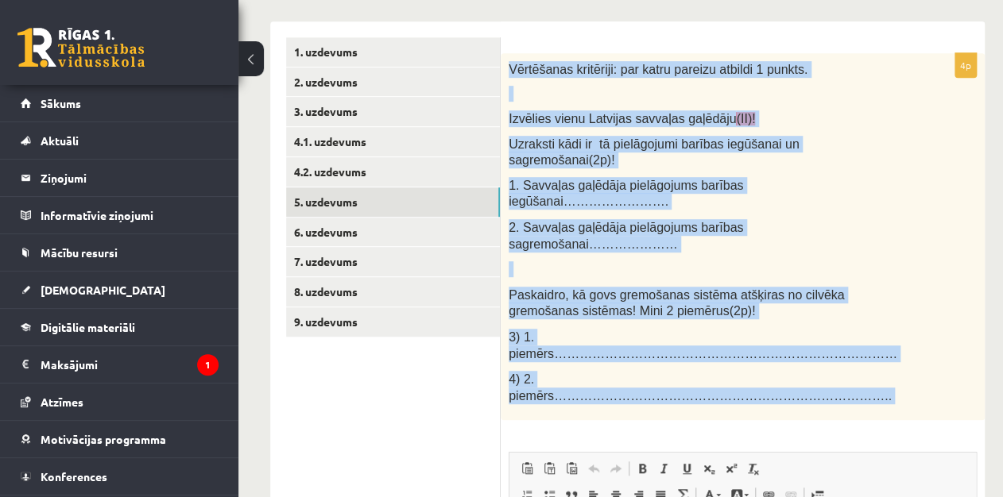
drag, startPoint x: 501, startPoint y: 63, endPoint x: 779, endPoint y: 360, distance: 407.0
click at [779, 360] on div "4p Vērtēšanas kritēriji: par katru pareizu atbildi 1 punkts. Izvēlies vienu Lat…" at bounding box center [743, 418] width 484 height 730
copy div "Vērtēšanas kritēriji: par katru pareizu atbildi 1 punkts. Izvēlies vienu Latvij…"
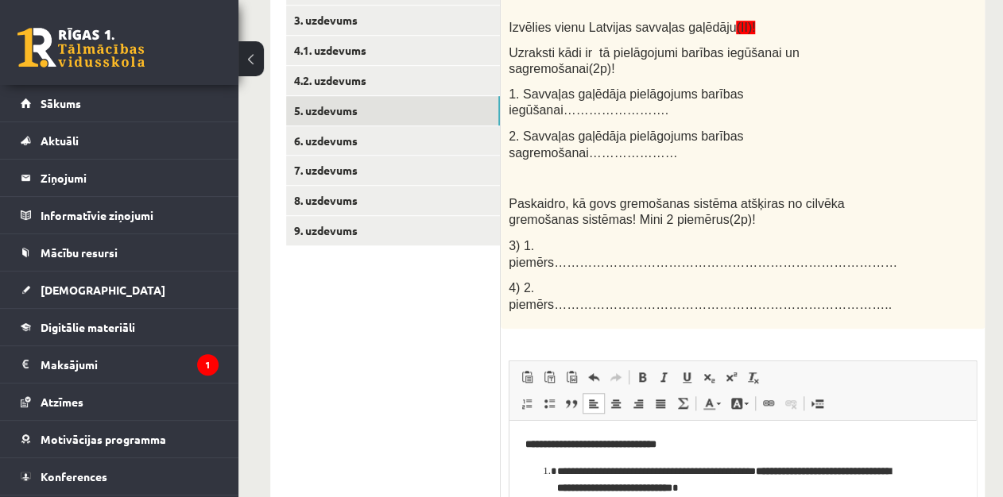
drag, startPoint x: 961, startPoint y: 505, endPoint x: 1447, endPoint y: 729, distance: 535.4
click at [467, 117] on link "5. uzdevums" at bounding box center [393, 110] width 214 height 29
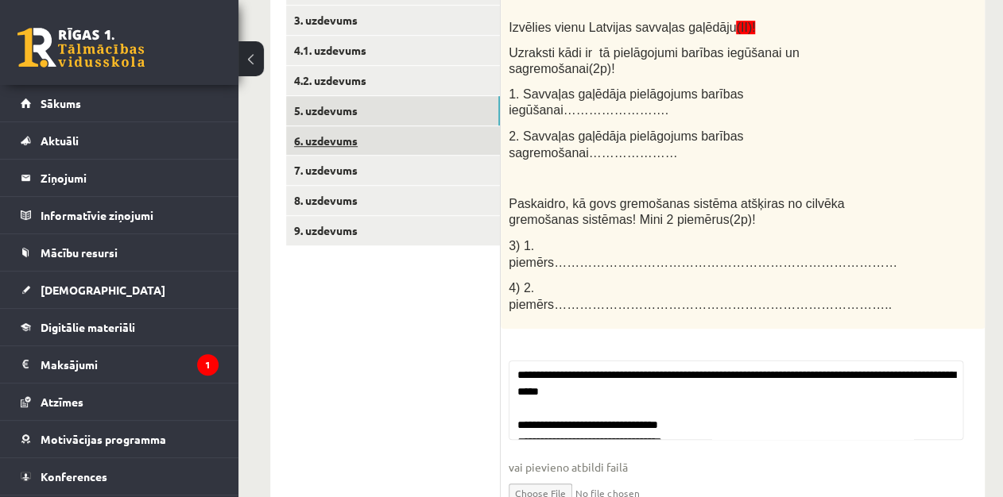
drag, startPoint x: 467, startPoint y: 117, endPoint x: 467, endPoint y: 127, distance: 10.3
click at [467, 127] on ul "1. uzdevums 2. uzdevums 3. uzdevums 4.1. uzdevums 4.2. uzdevums 5. uzdevums 6. …" at bounding box center [393, 239] width 215 height 587
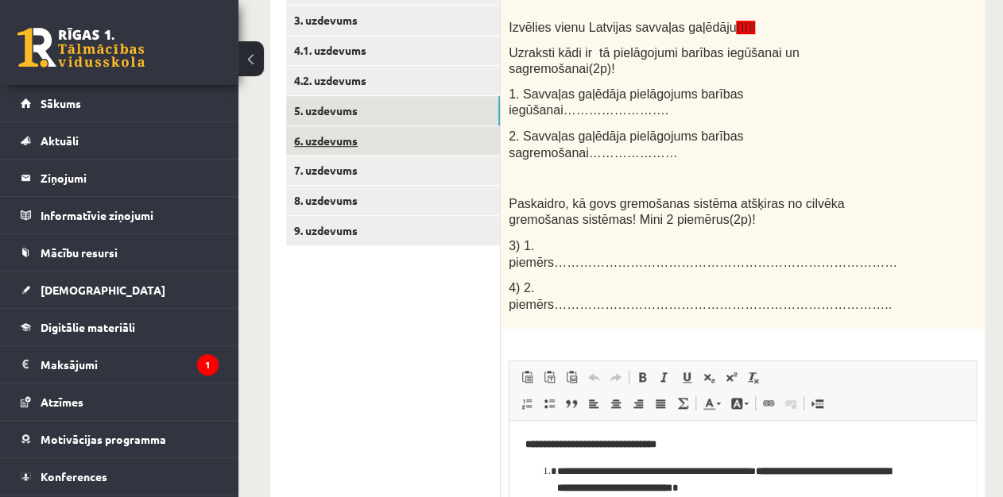
click at [448, 143] on link "6. uzdevums" at bounding box center [393, 140] width 214 height 29
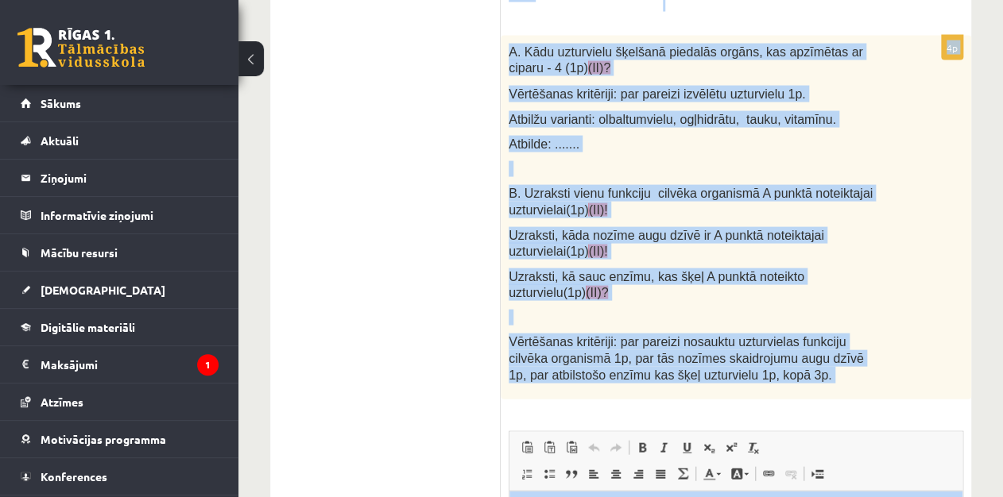
scroll to position [1502, 0]
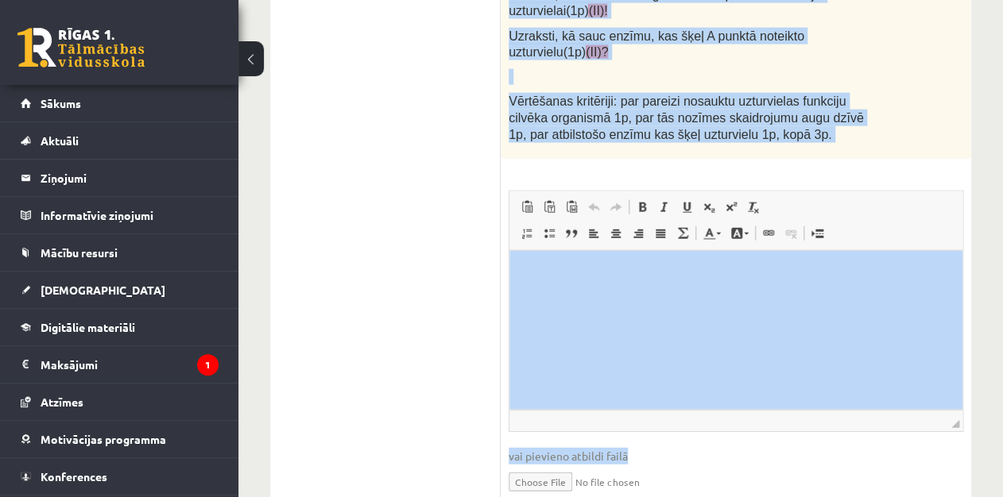
drag, startPoint x: 514, startPoint y: 207, endPoint x: 844, endPoint y: 502, distance: 442.3
copy form "Uzdevums sastāv no vairākām daļām! 4p Vērtēšanas kritēriji: par katru pareizi i…"
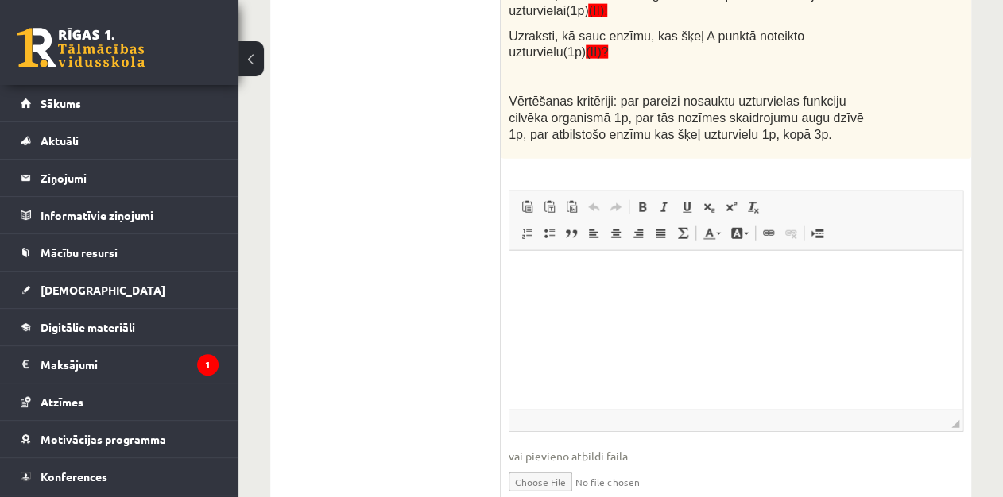
click at [600, 300] on html at bounding box center [735, 275] width 453 height 48
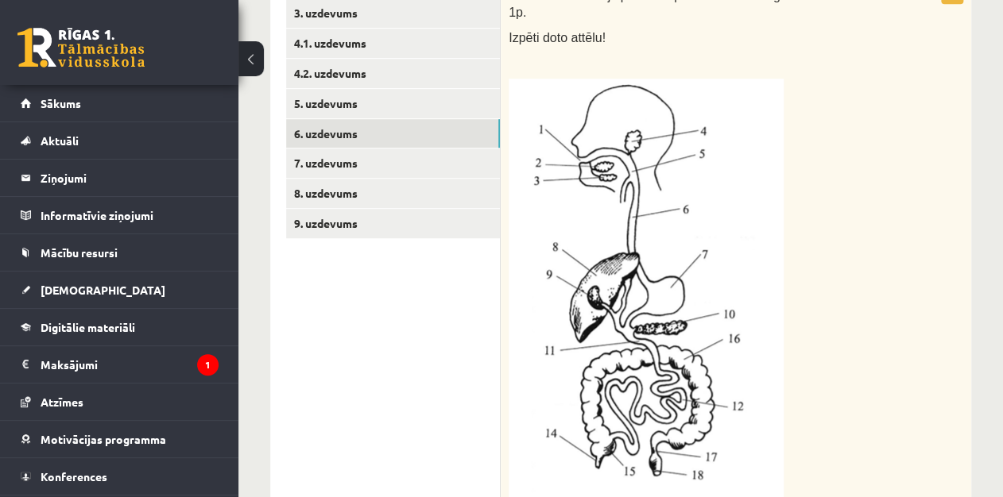
scroll to position [249, 0]
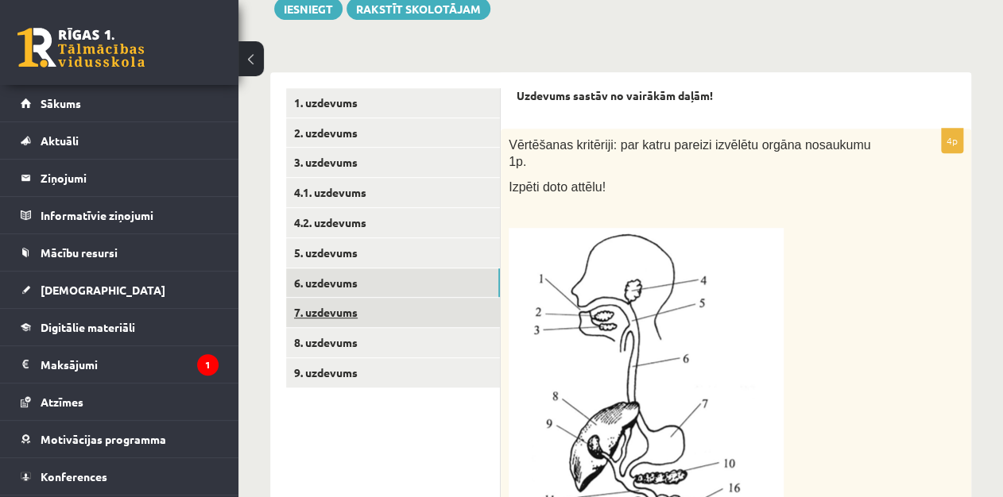
click at [451, 314] on link "7. uzdevums" at bounding box center [393, 312] width 214 height 29
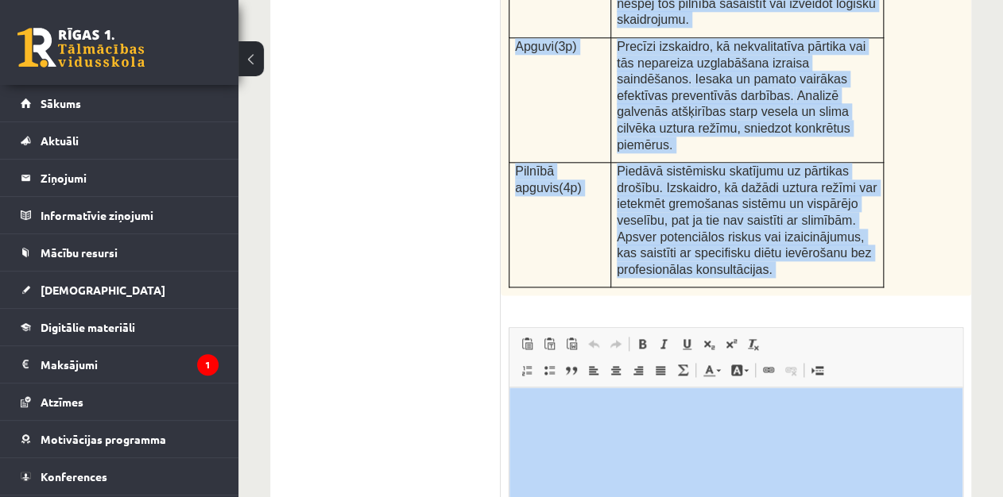
scroll to position [829, 0]
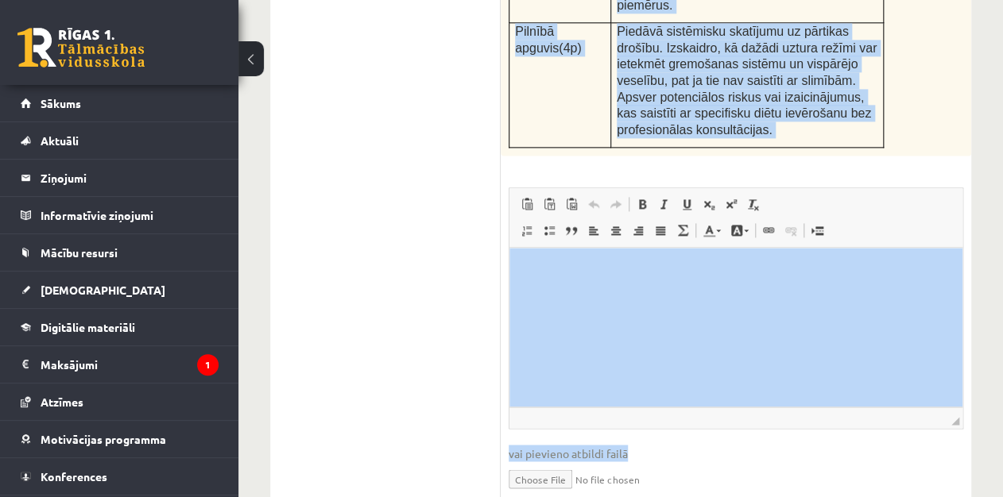
drag, startPoint x: 501, startPoint y: 111, endPoint x: 810, endPoint y: 524, distance: 515.5
copy div "Izskaidro pārtikas higiēnas pamatprincipus un analizē slima un vesela cilvēka u…"
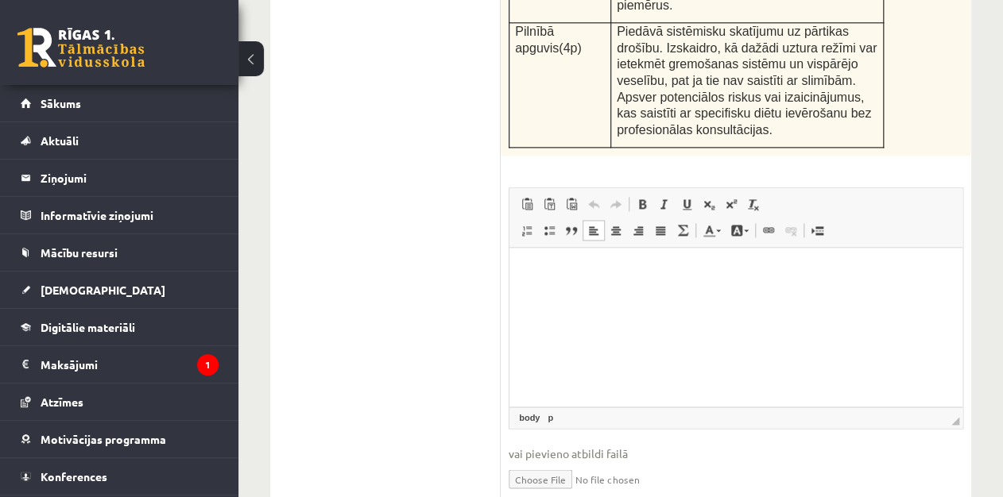
click at [608, 296] on html at bounding box center [735, 272] width 453 height 48
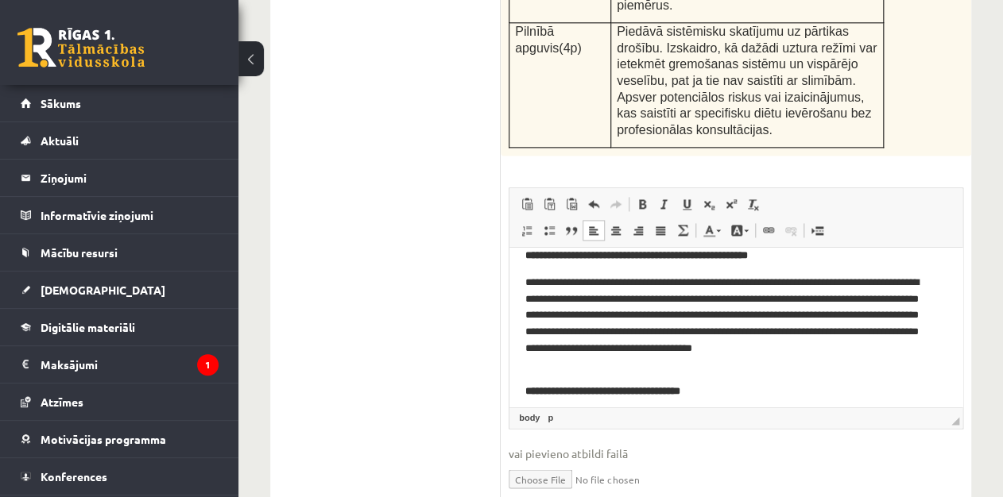
scroll to position [0, 0]
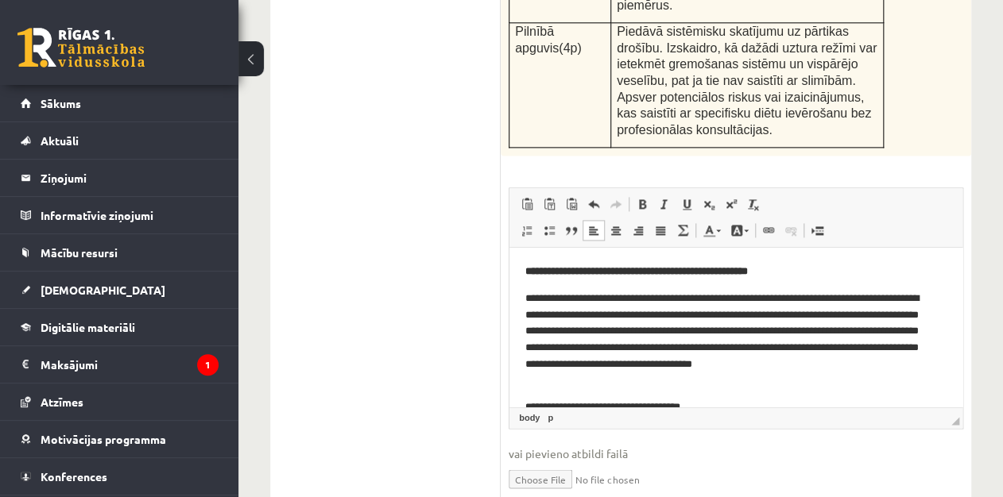
drag, startPoint x: 957, startPoint y: 370, endPoint x: 1439, endPoint y: 394, distance: 482.1
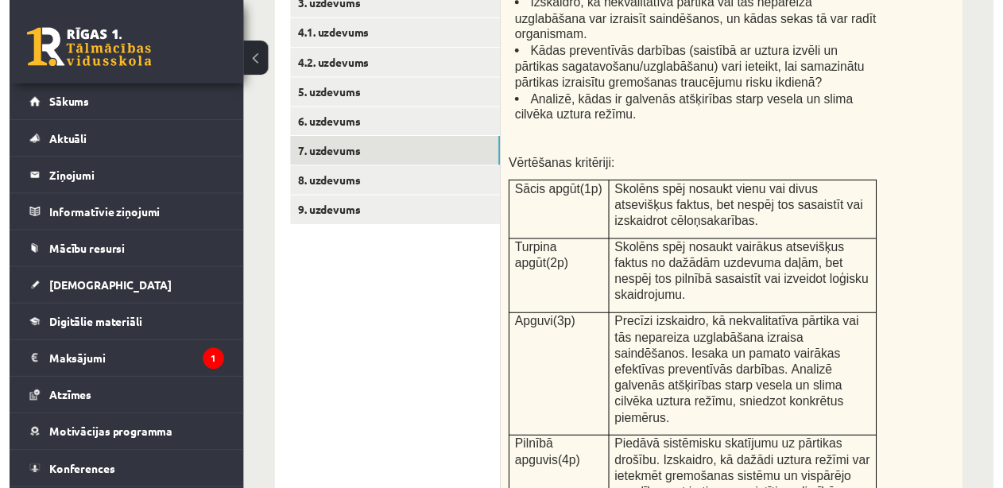
scroll to position [406, 0]
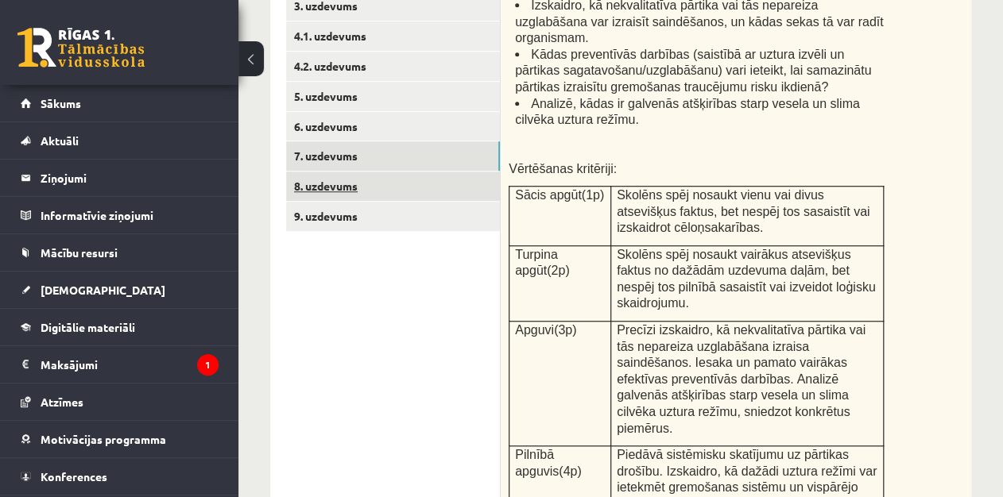
click at [448, 186] on link "8. uzdevums" at bounding box center [393, 186] width 214 height 29
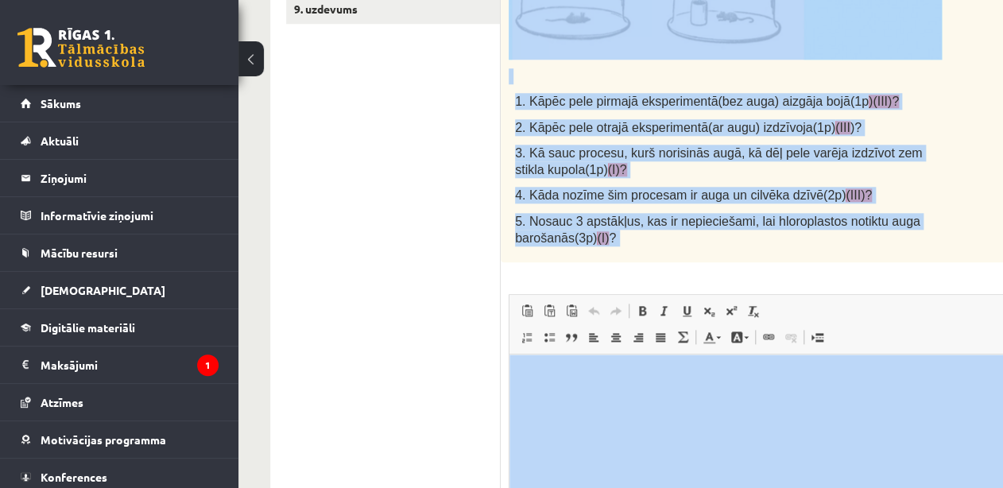
scroll to position [797, 0]
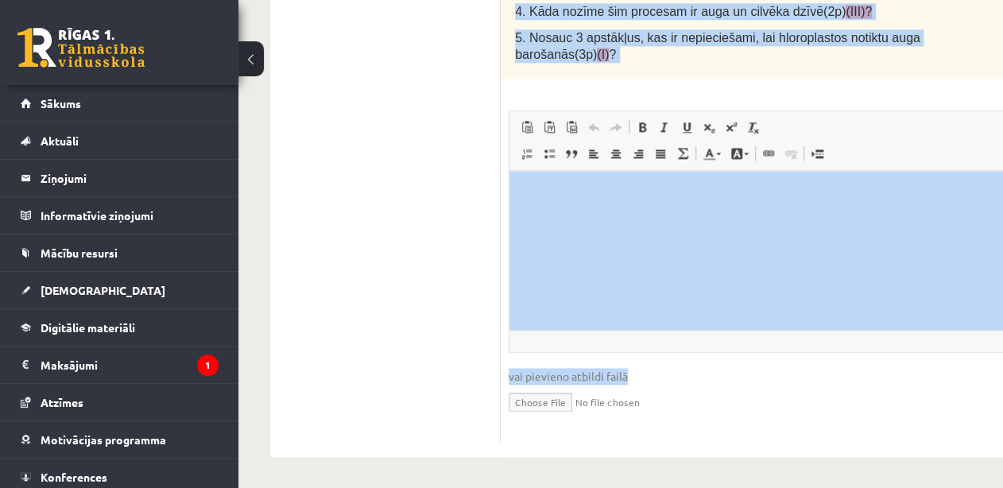
drag, startPoint x: 508, startPoint y: 89, endPoint x: 922, endPoint y: 509, distance: 589.4
copy div "Vērtēšanas kritēriji: par katru pareizu atbildi 1 punkts. 1. Kāpēc pele pirmajā…"
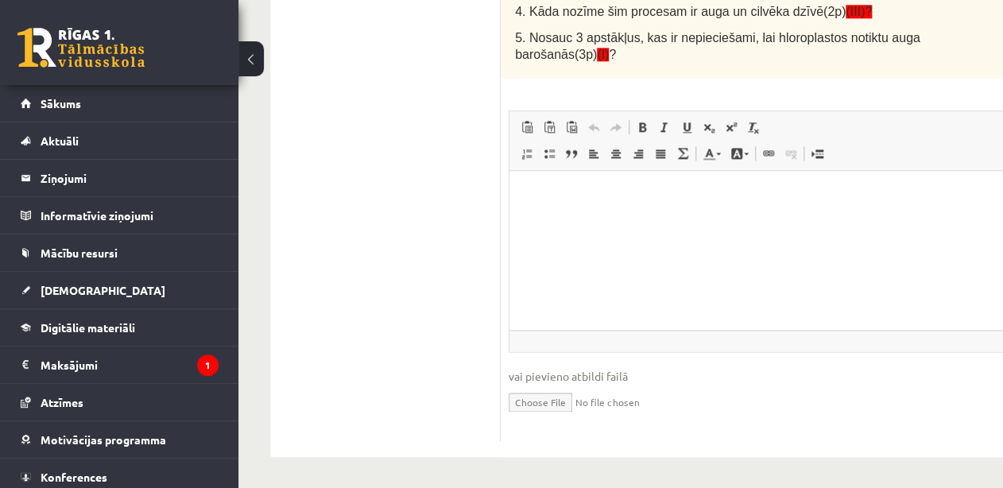
click at [554, 219] on html at bounding box center [764, 195] width 511 height 48
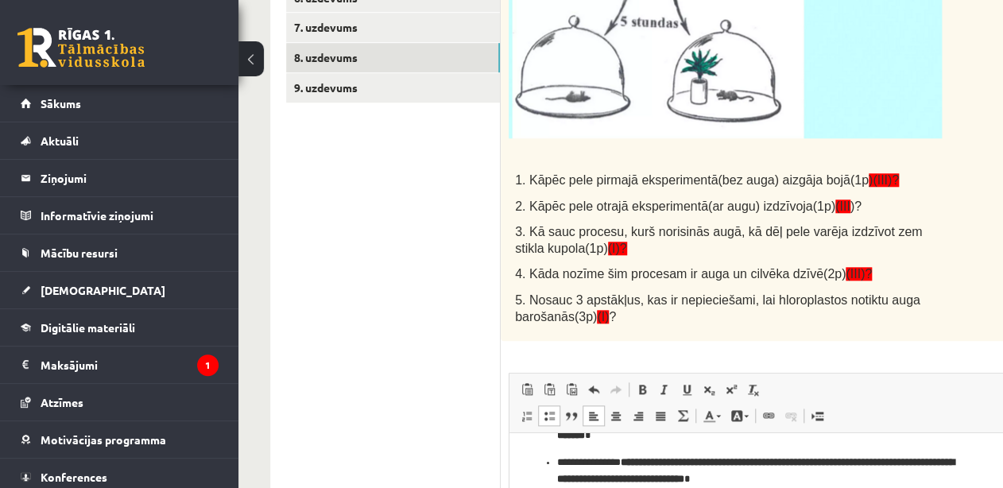
scroll to position [463, 0]
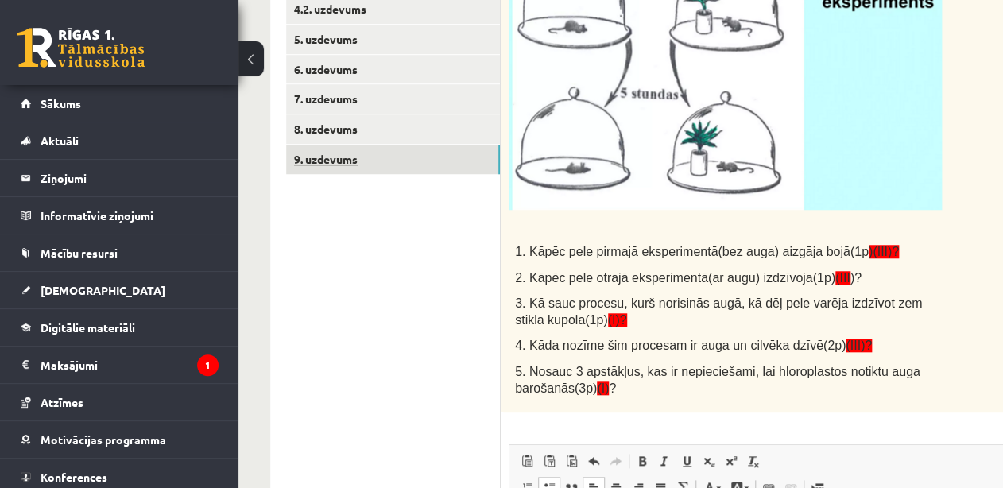
click at [435, 154] on link "9. uzdevums" at bounding box center [393, 159] width 214 height 29
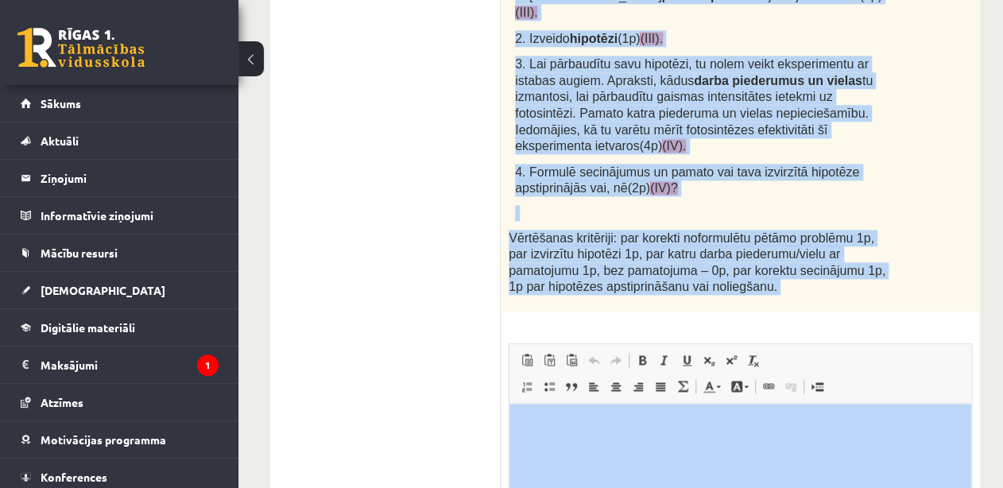
scroll to position [929, 0]
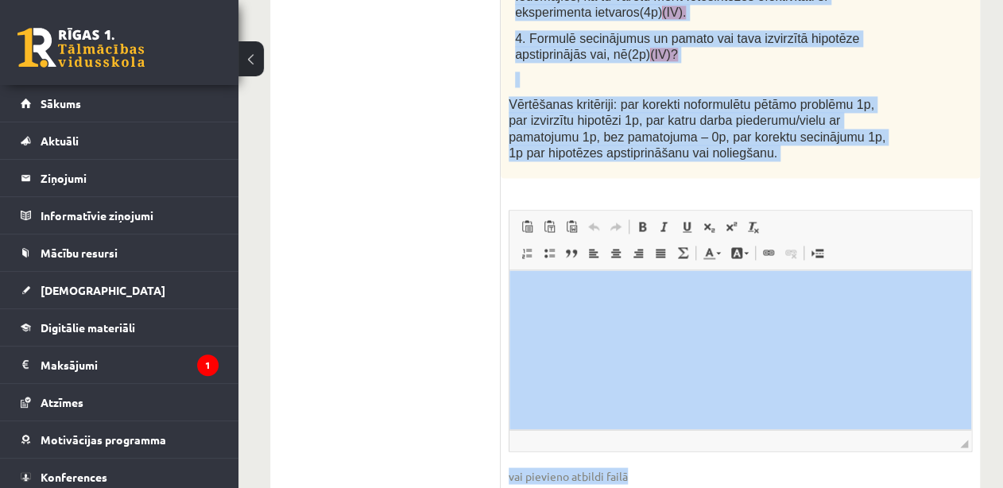
drag, startPoint x: 505, startPoint y: 133, endPoint x: 868, endPoint y: 498, distance: 515.2
copy div "Zinātnieki bieži veic eksperimentus, lai labāk izprastu dabas procesus. Tu esi …"
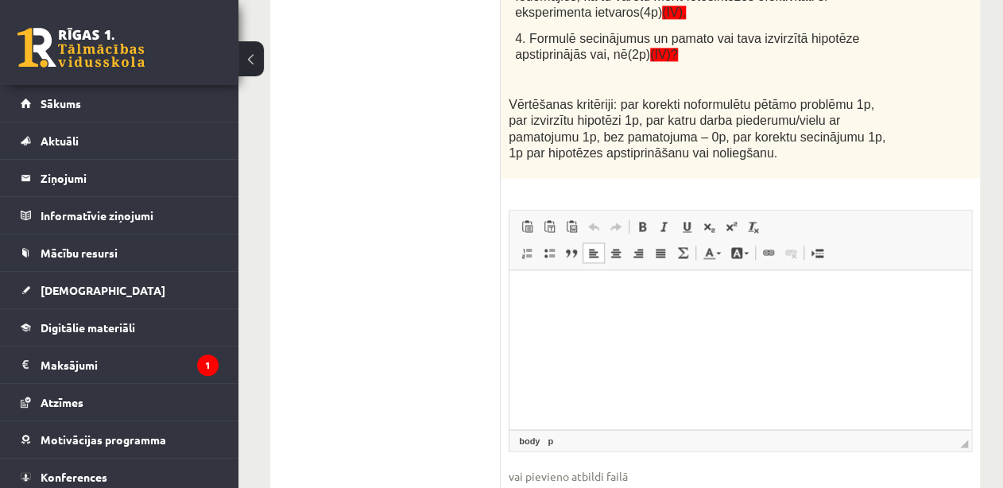
click at [546, 319] on html at bounding box center [740, 294] width 462 height 48
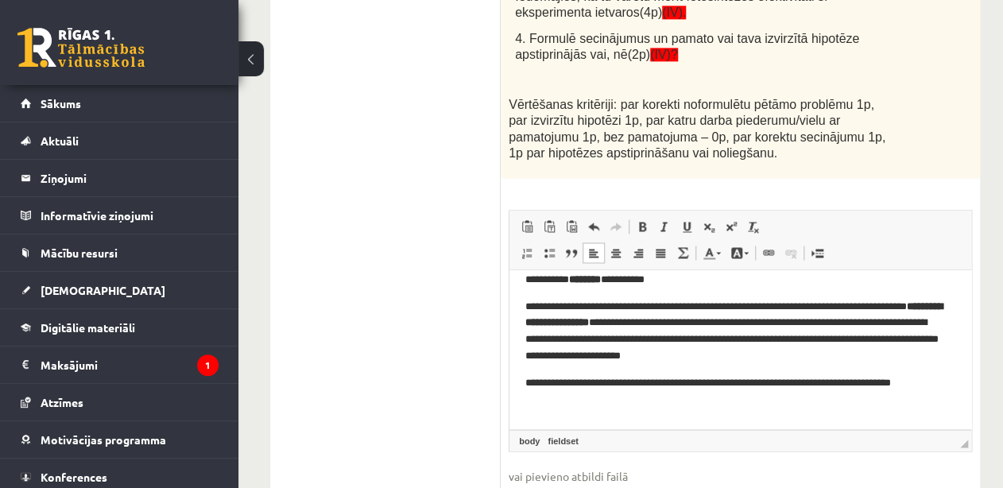
scroll to position [681, 0]
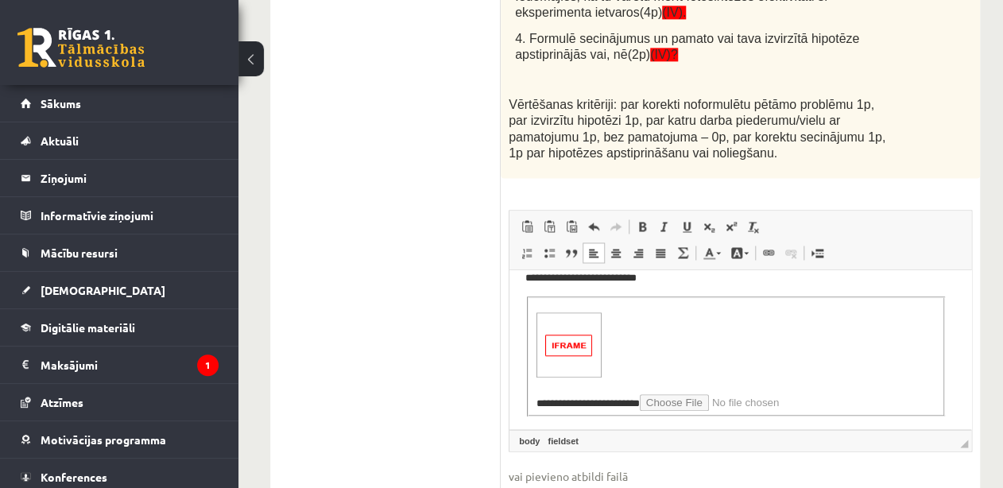
click at [949, 407] on html "**********" at bounding box center [740, 10] width 462 height 843
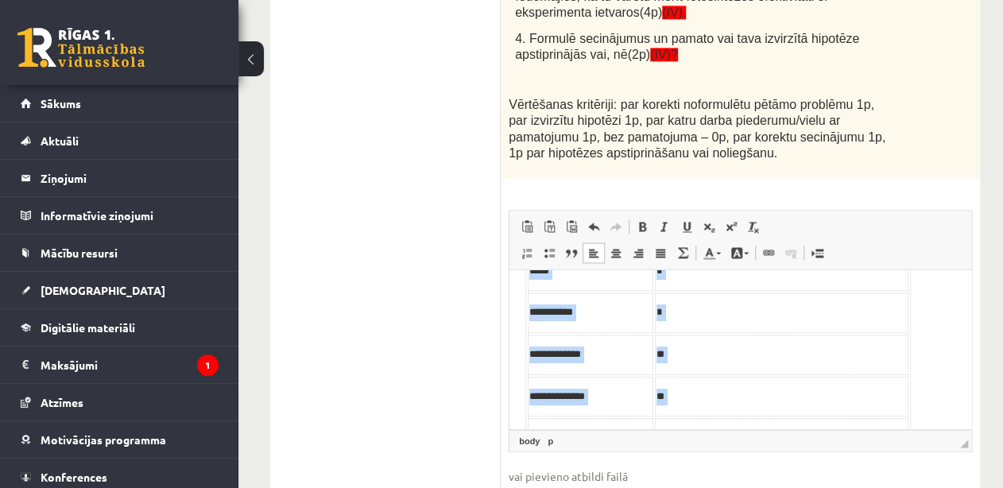
scroll to position [0, 0]
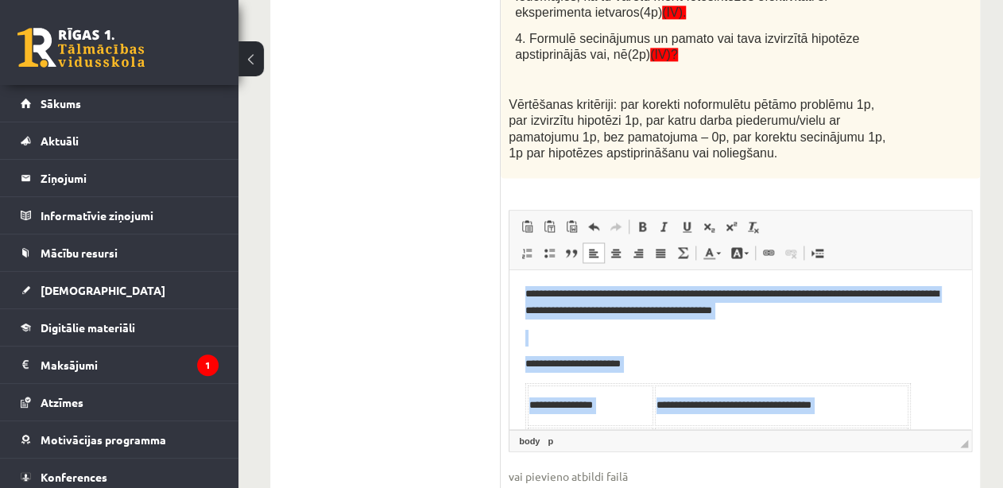
drag, startPoint x: 648, startPoint y: 396, endPoint x: 517, endPoint y: 288, distance: 169.9
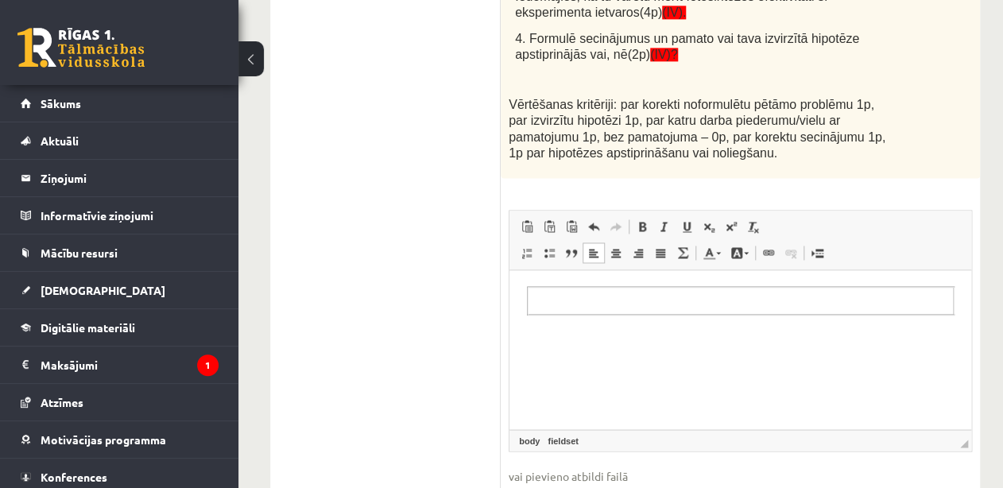
click at [609, 331] on html at bounding box center [740, 300] width 462 height 61
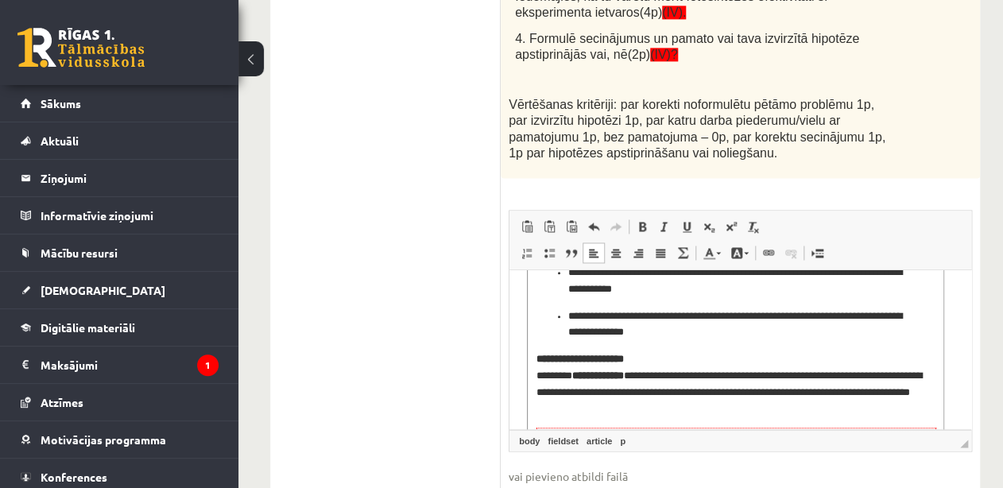
scroll to position [489, 0]
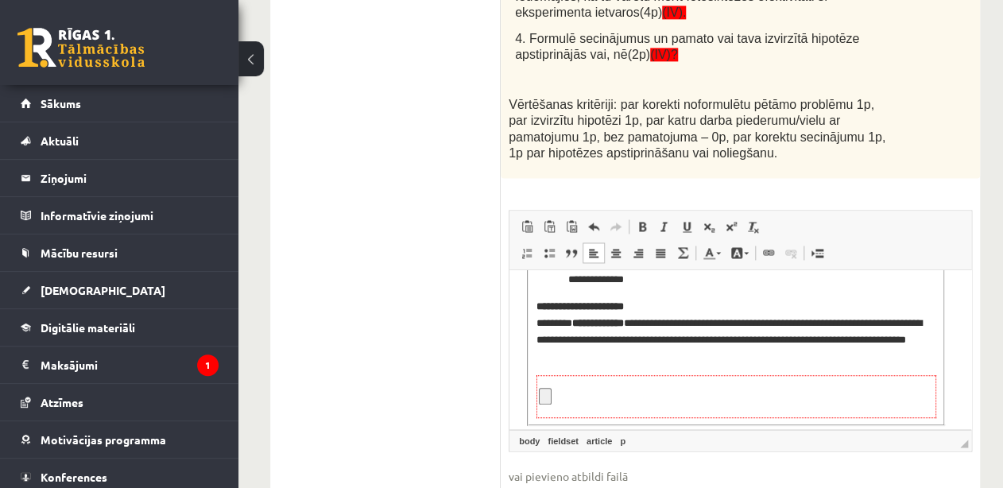
click at [928, 403] on p "Rich Text-editor, wiswyg-editor-user-answer-47024783642440" at bounding box center [736, 396] width 395 height 17
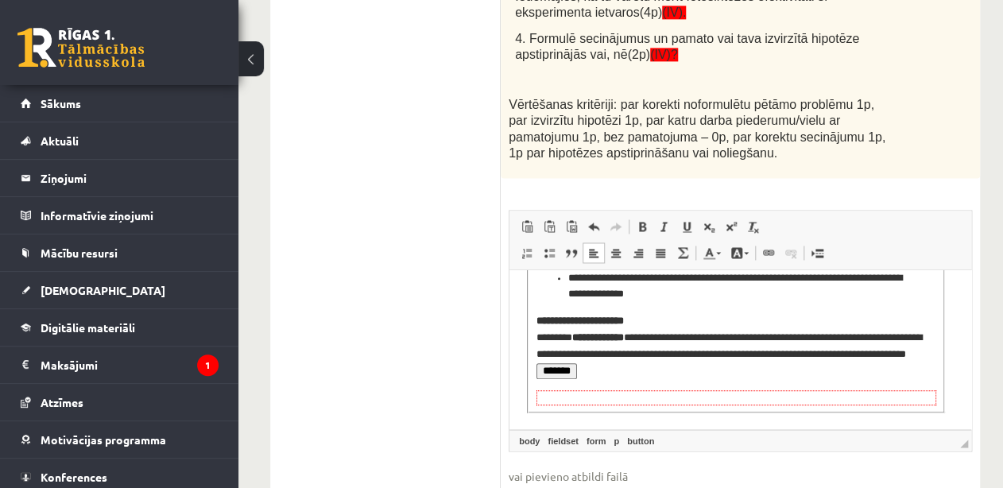
scroll to position [475, 0]
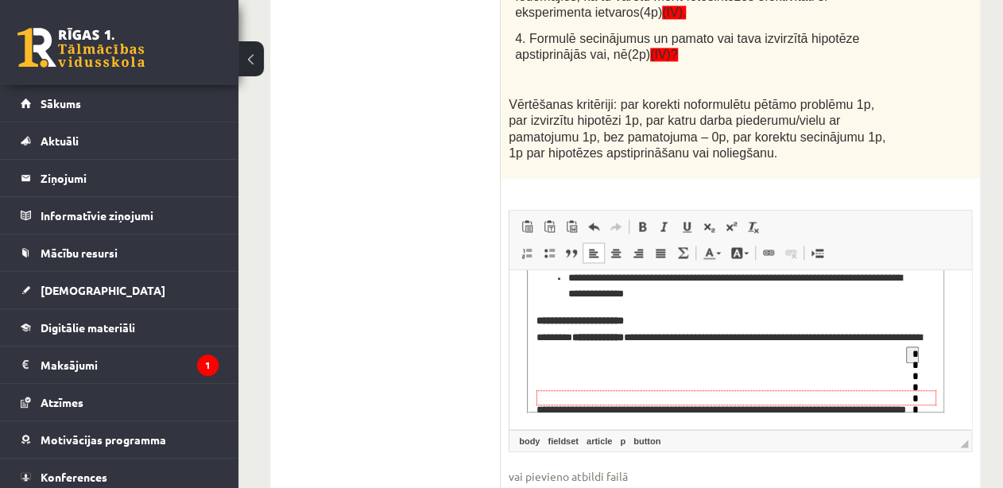
click at [928, 403] on form "Rich Text-editor, wiswyg-editor-user-answer-47024783642440" at bounding box center [736, 397] width 400 height 15
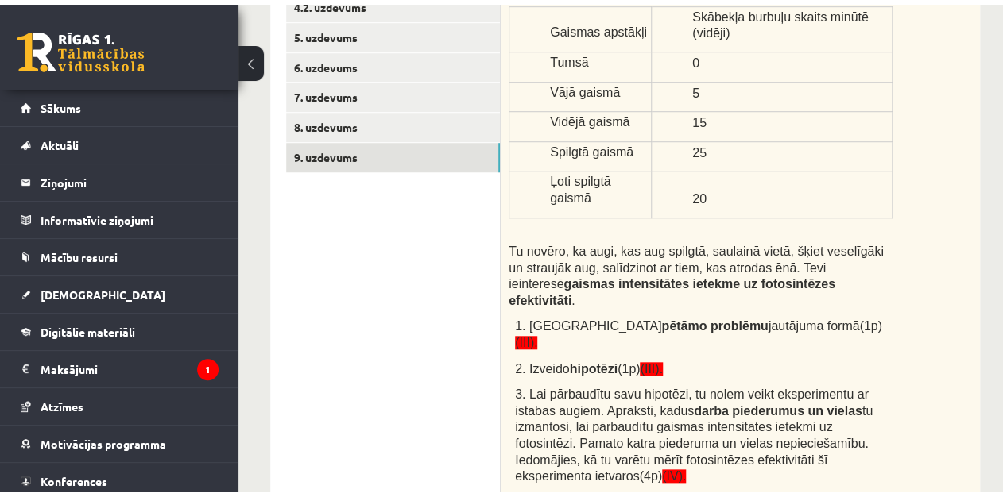
scroll to position [167, 0]
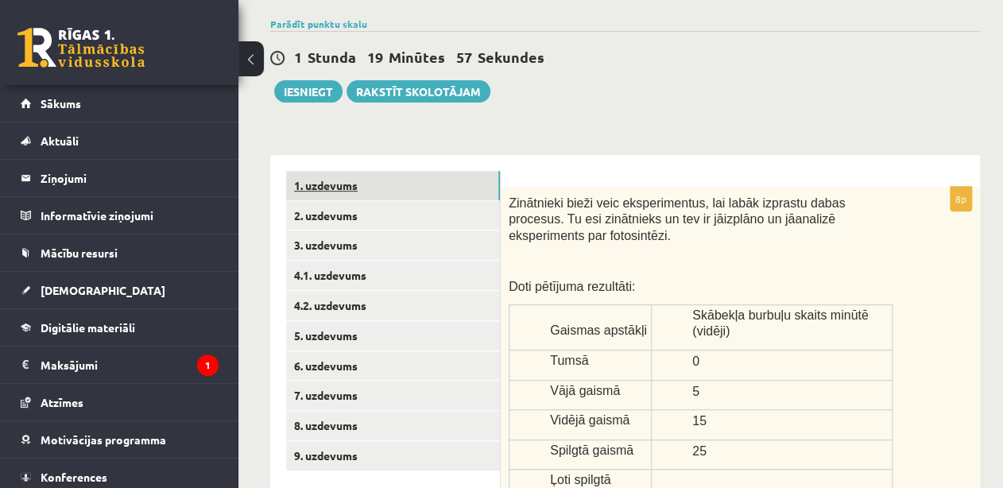
click at [459, 183] on link "1. uzdevums" at bounding box center [393, 185] width 214 height 29
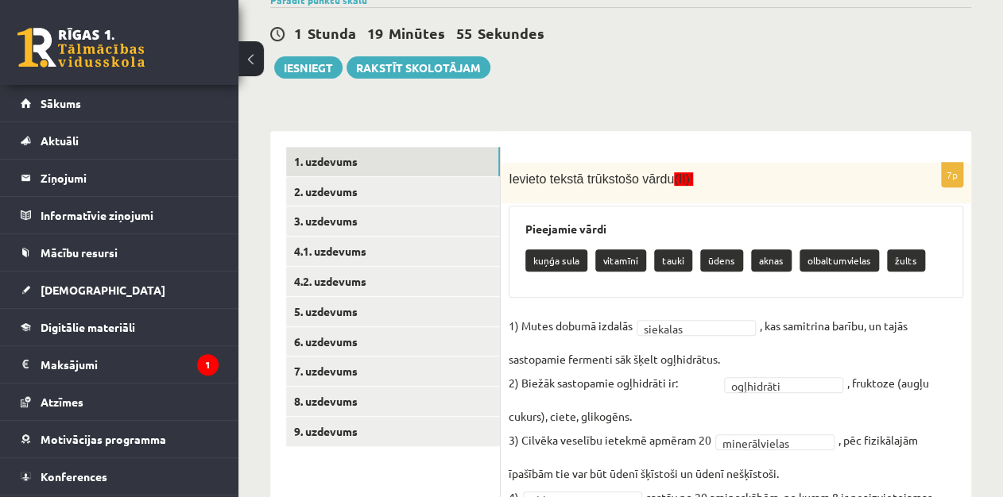
scroll to position [192, 0]
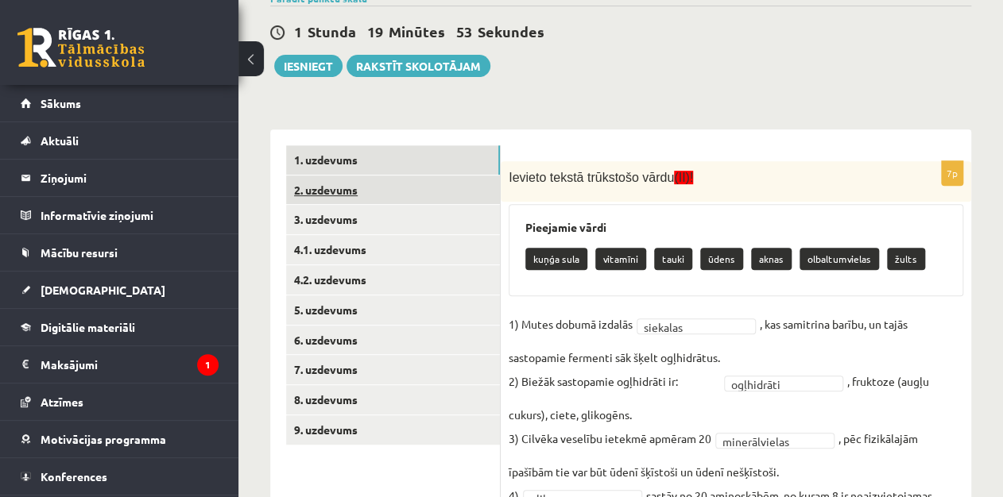
click at [462, 188] on link "2. uzdevums" at bounding box center [393, 190] width 214 height 29
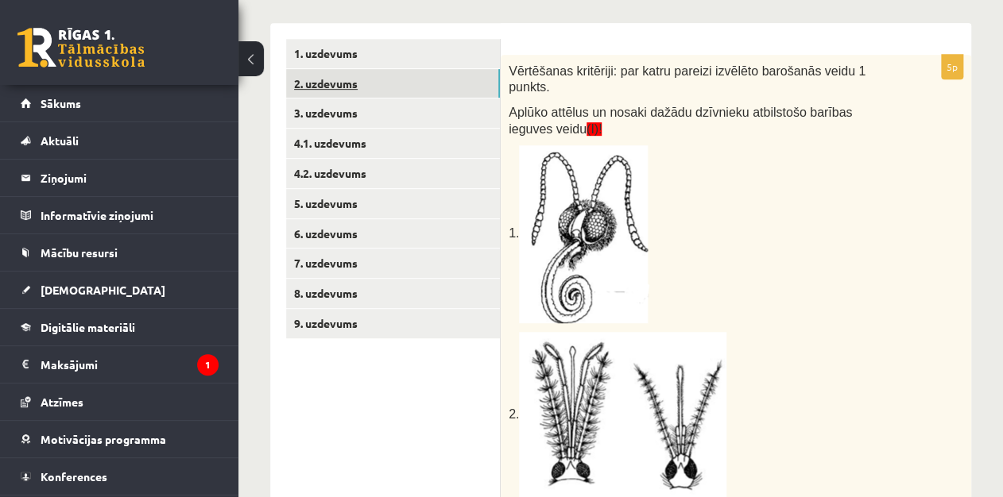
scroll to position [298, 0]
click at [460, 199] on link "5. uzdevums" at bounding box center [393, 204] width 214 height 29
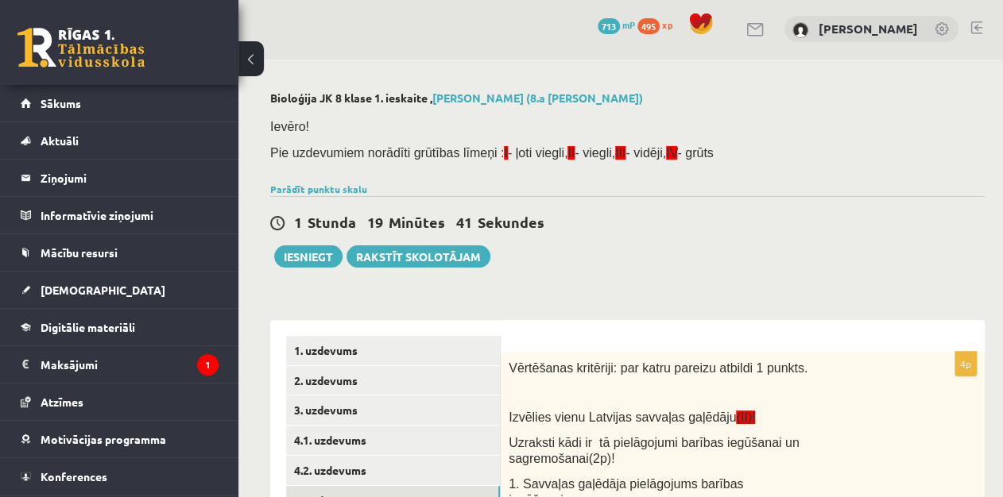
scroll to position [0, 0]
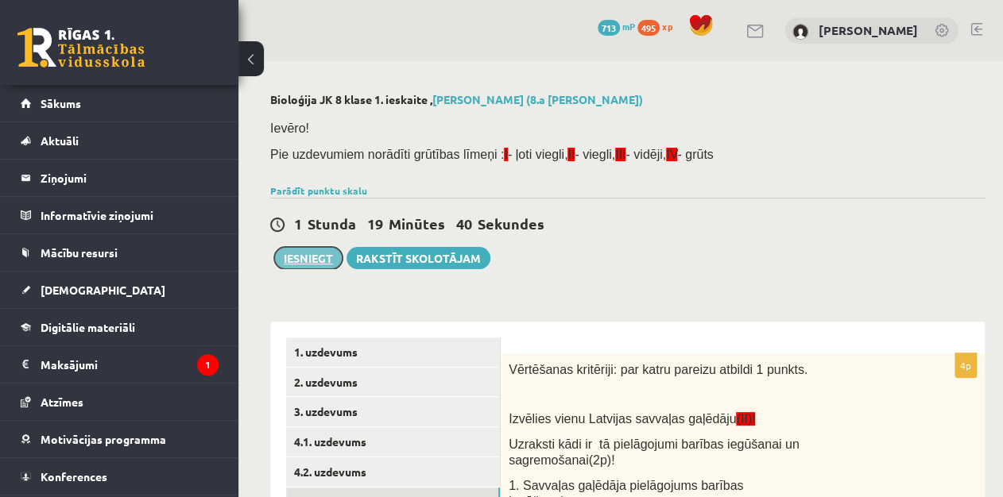
click at [323, 257] on button "Iesniegt" at bounding box center [308, 258] width 68 height 22
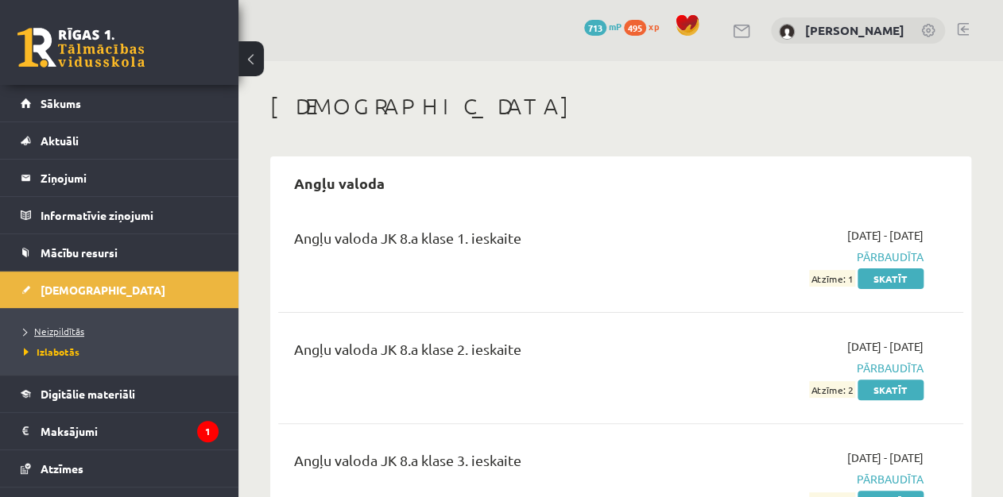
click at [73, 335] on link "Neizpildītās" at bounding box center [123, 331] width 199 height 14
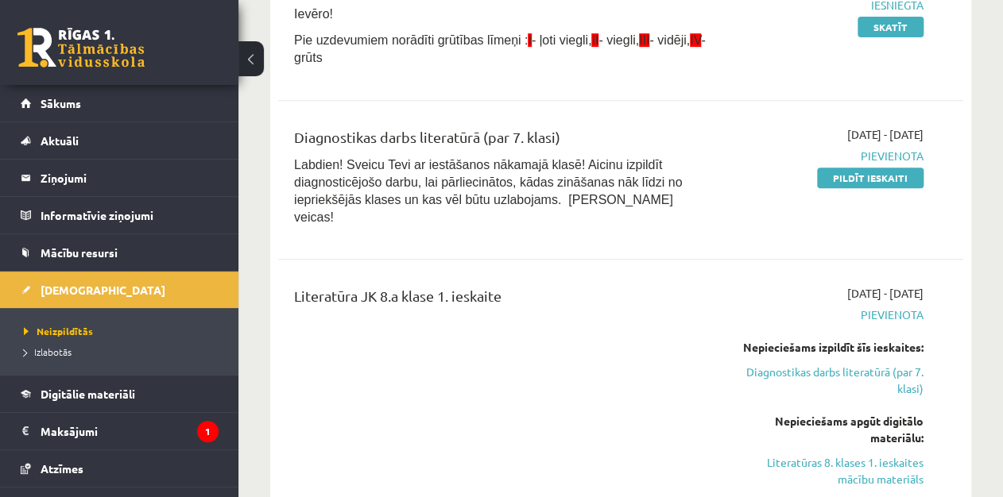
scroll to position [269, 0]
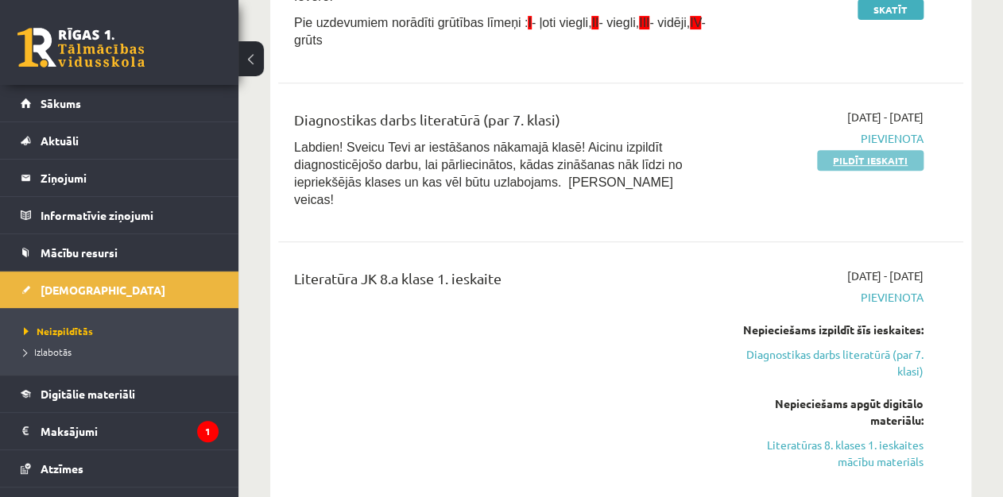
click at [878, 159] on link "Pildīt ieskaiti" at bounding box center [870, 160] width 106 height 21
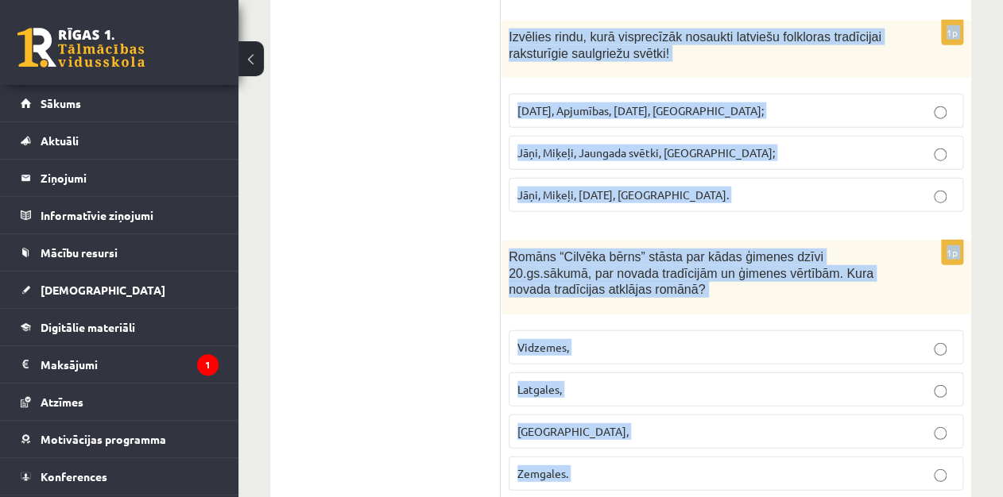
scroll to position [6684, 0]
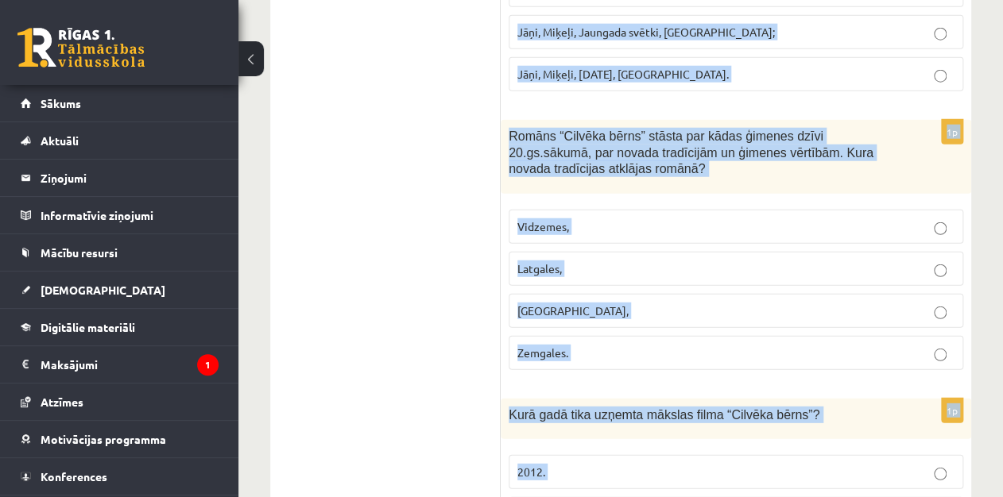
drag, startPoint x: 502, startPoint y: 354, endPoint x: 793, endPoint y: 509, distance: 329.5
copy form "Lo ipsu dolors “Ametcon adipi” elitse? Doeiu Tempori; Utlab Etdolore; Magna Ali…"
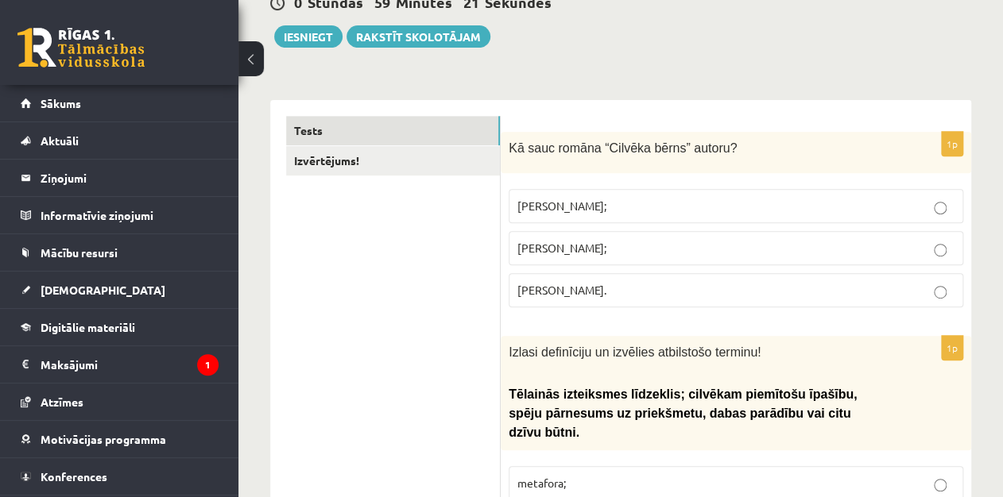
scroll to position [254, 0]
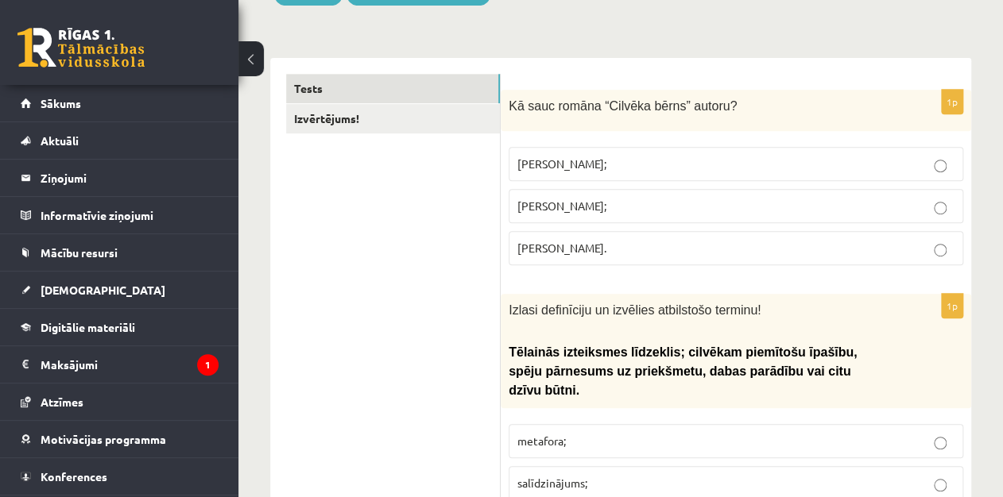
click at [633, 207] on p "[PERSON_NAME];" at bounding box center [735, 206] width 437 height 17
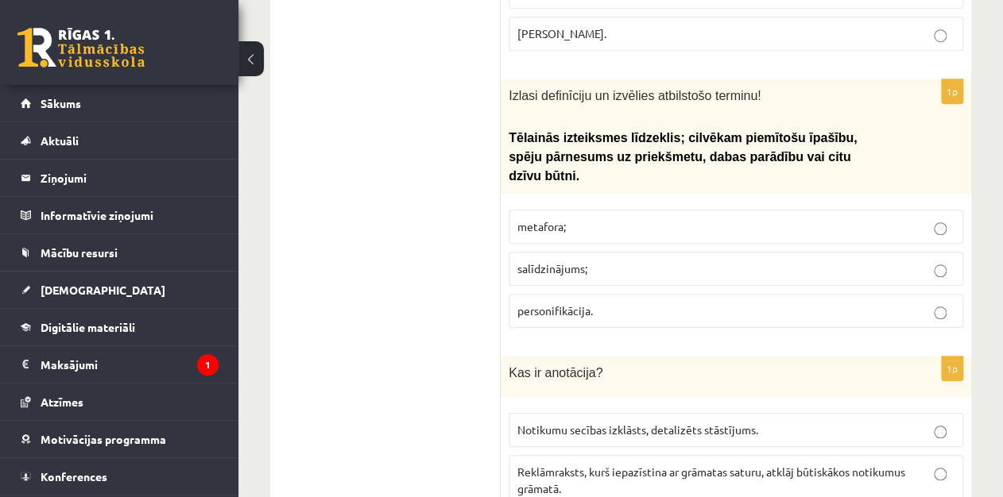
scroll to position [498, 0]
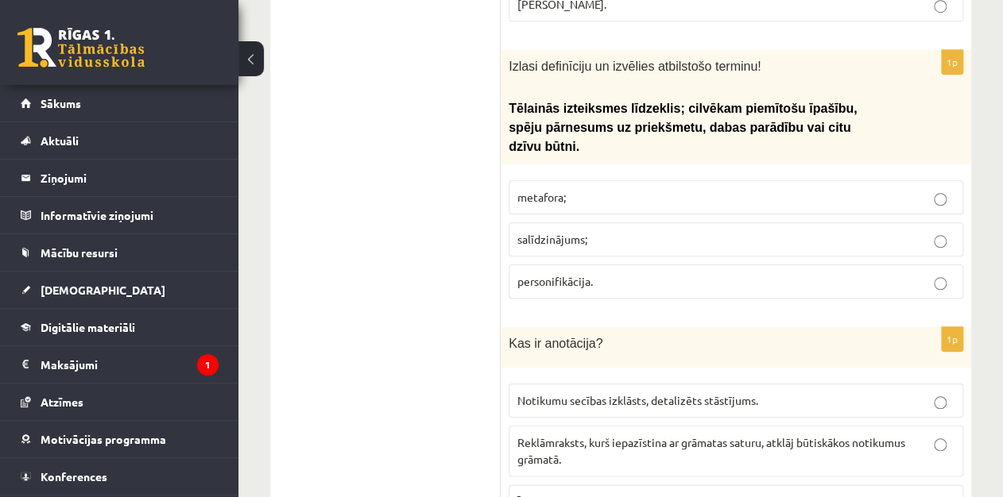
click at [632, 265] on label "personifikācija." at bounding box center [736, 282] width 454 height 34
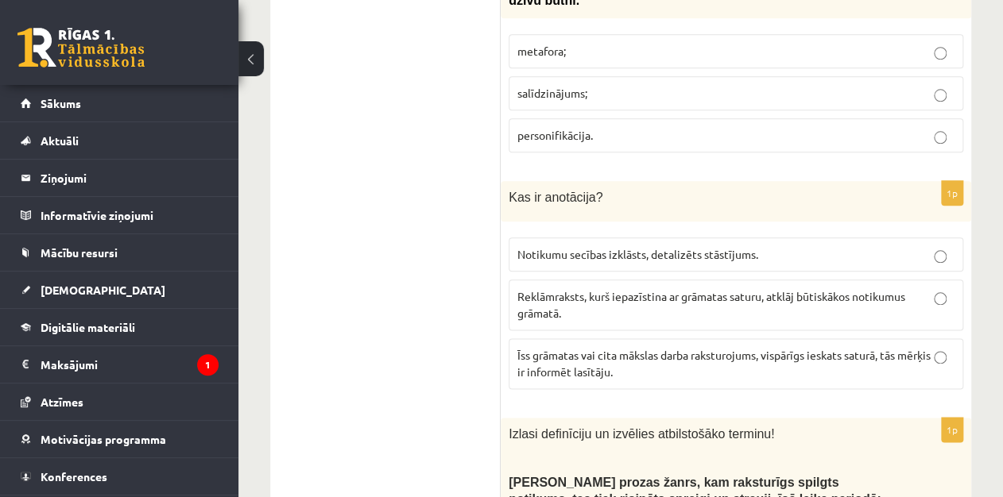
scroll to position [654, 0]
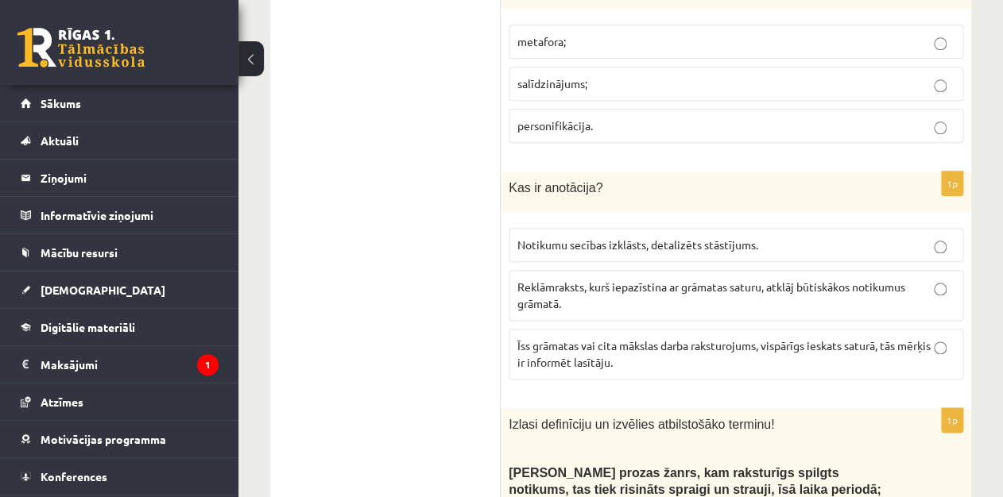
click at [826, 345] on p "Īss grāmatas vai cita mākslas darba raksturojums, vispārīgs ieskats saturā, tās…" at bounding box center [735, 354] width 437 height 33
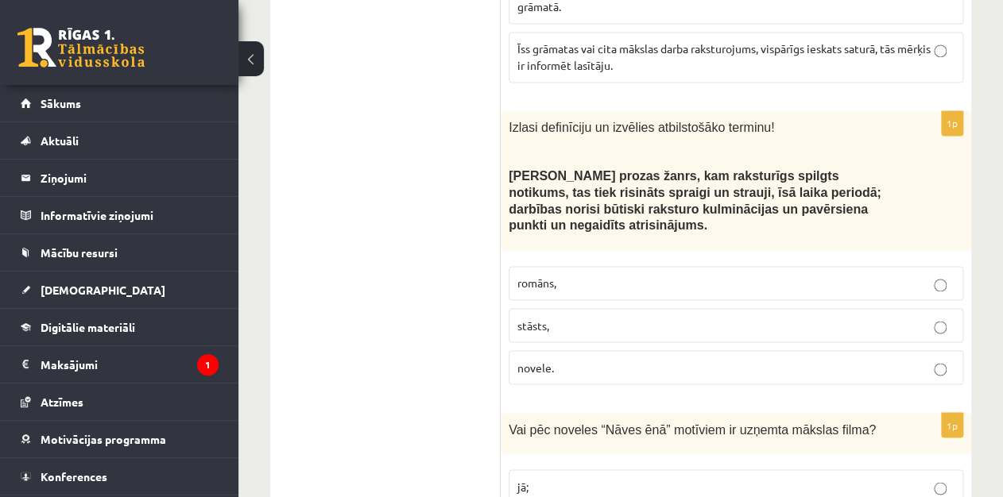
scroll to position [961, 0]
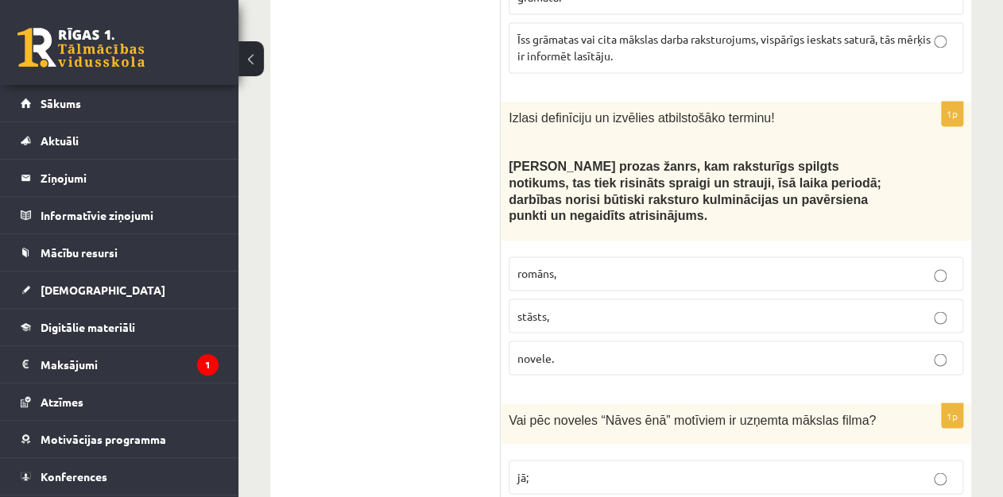
click at [801, 341] on label "novele." at bounding box center [736, 358] width 454 height 34
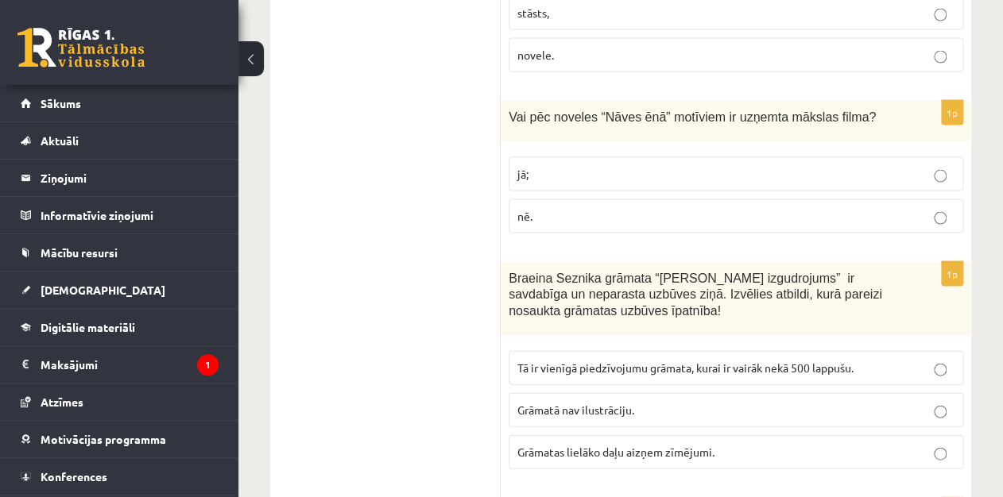
scroll to position [1293, 0]
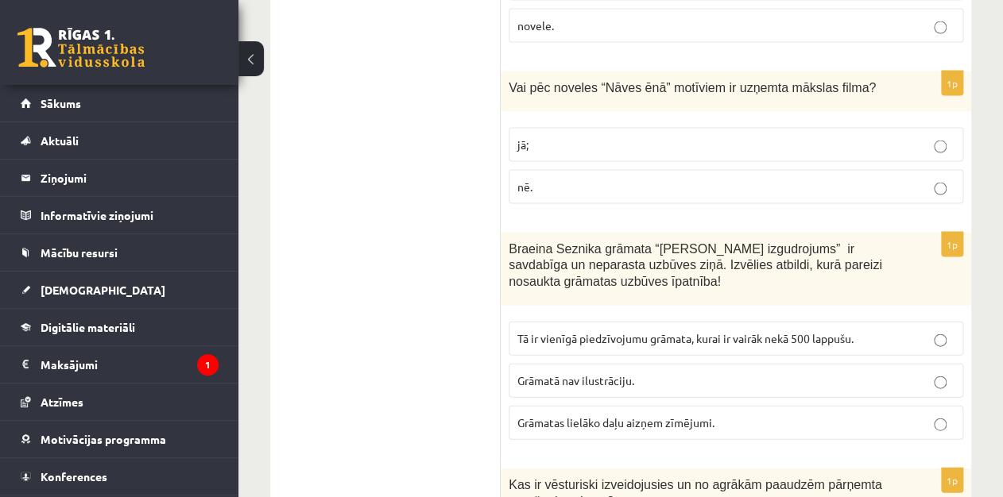
click at [586, 137] on p "jā;" at bounding box center [735, 145] width 437 height 17
click at [723, 415] on p "Grāmatas lielāko daļu aizņem zīmējumi." at bounding box center [735, 423] width 437 height 17
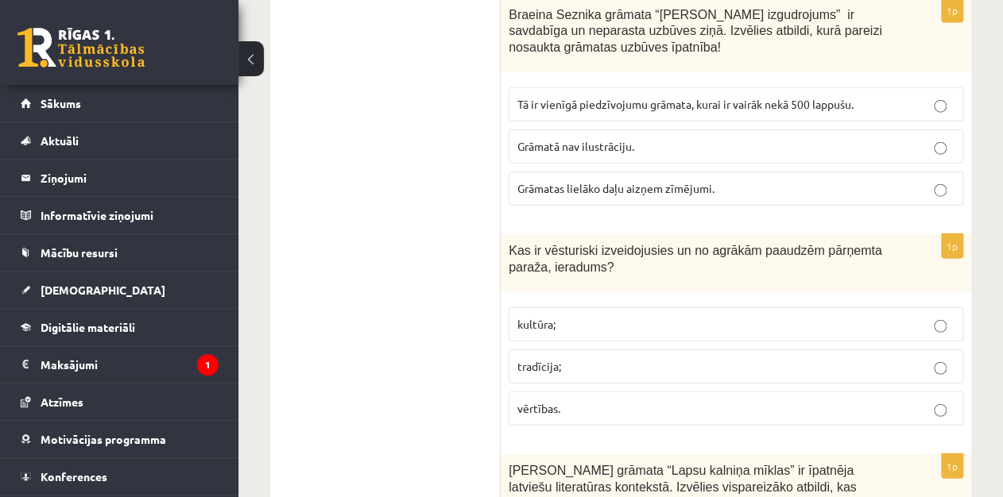
scroll to position [1537, 0]
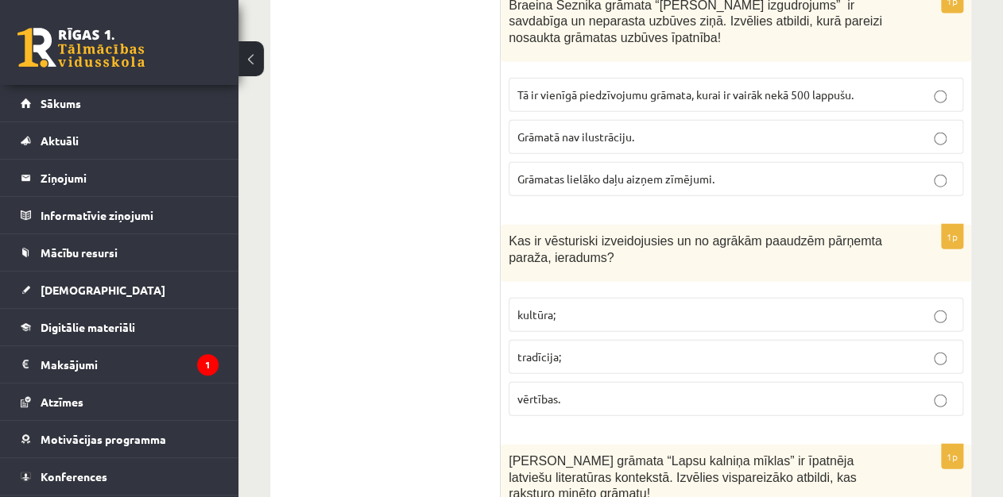
click at [697, 340] on label "tradīcija;" at bounding box center [736, 357] width 454 height 34
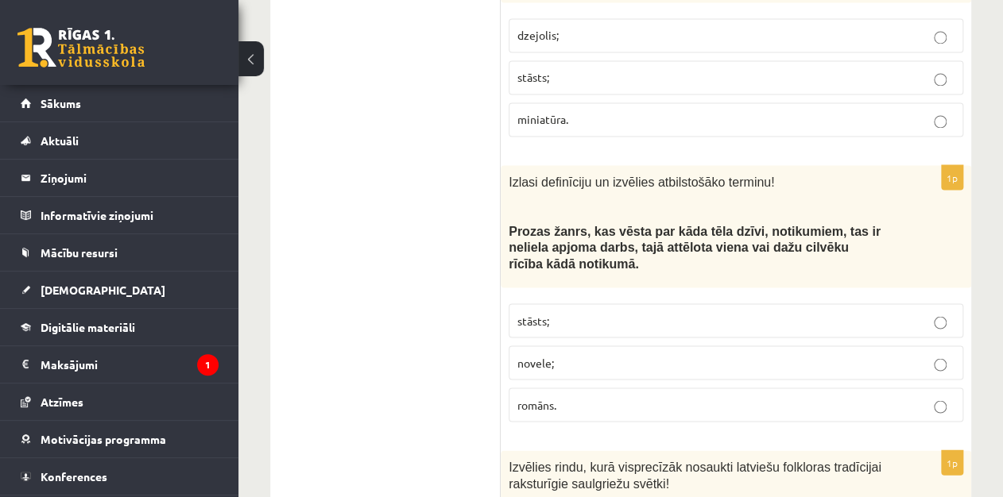
scroll to position [6684, 0]
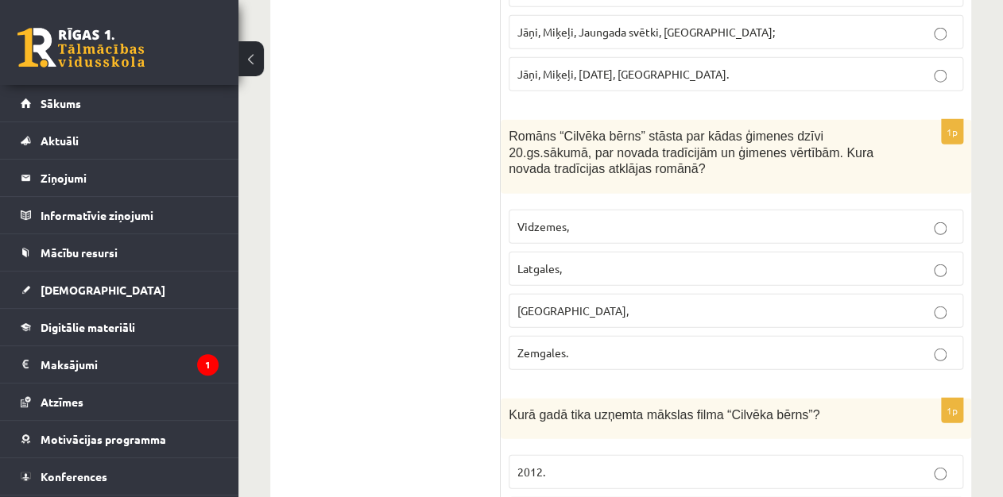
click at [745, 464] on p "2012." at bounding box center [735, 472] width 437 height 17
click at [618, 261] on p "Latgales," at bounding box center [735, 269] width 437 height 17
click at [581, 218] on p "Vidzemes," at bounding box center [735, 226] width 437 height 17
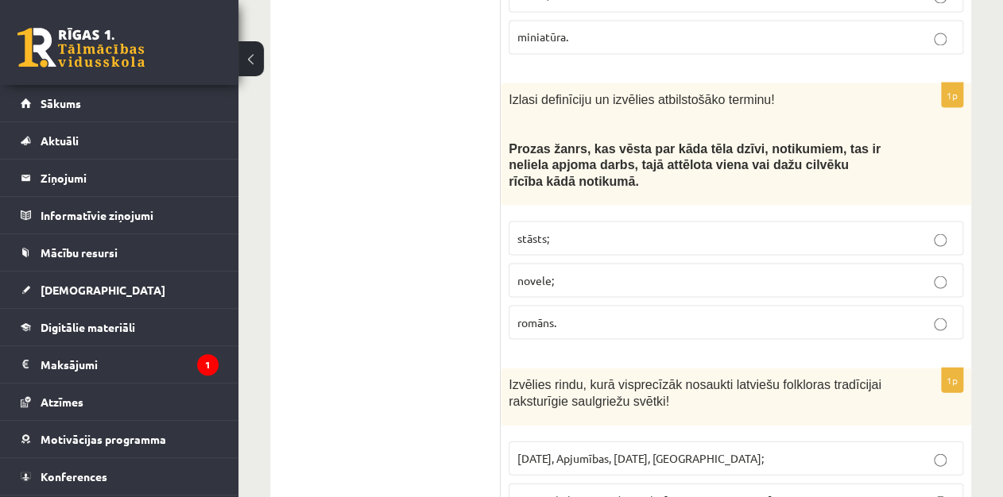
scroll to position [6207, 0]
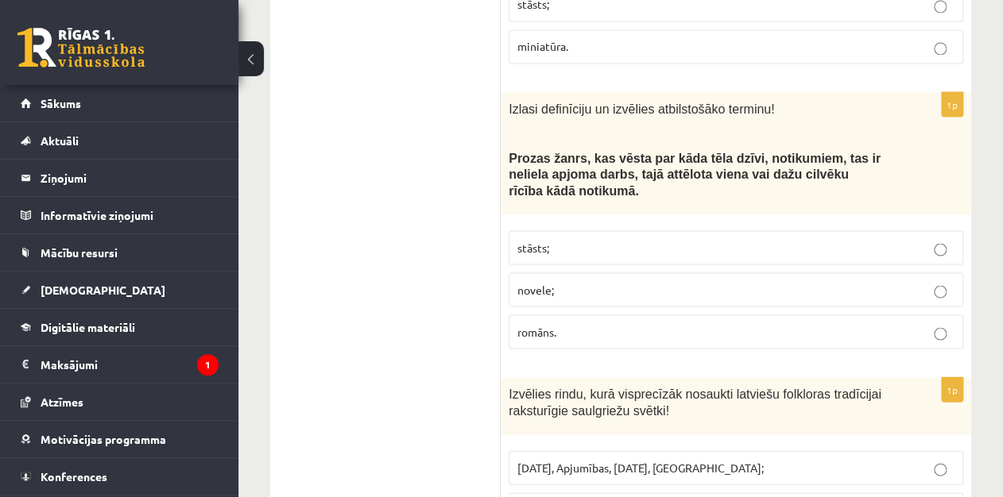
click at [603, 281] on p "novele;" at bounding box center [735, 289] width 437 height 17
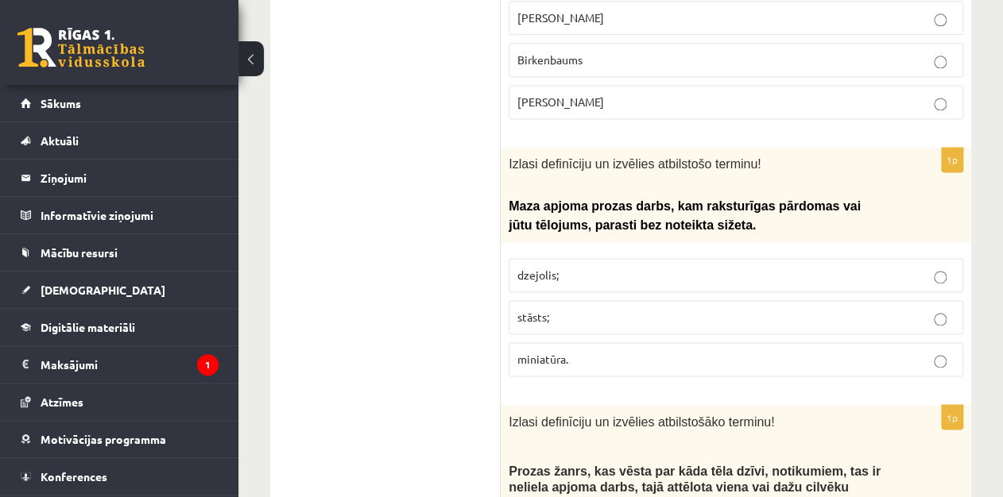
scroll to position [5864, 0]
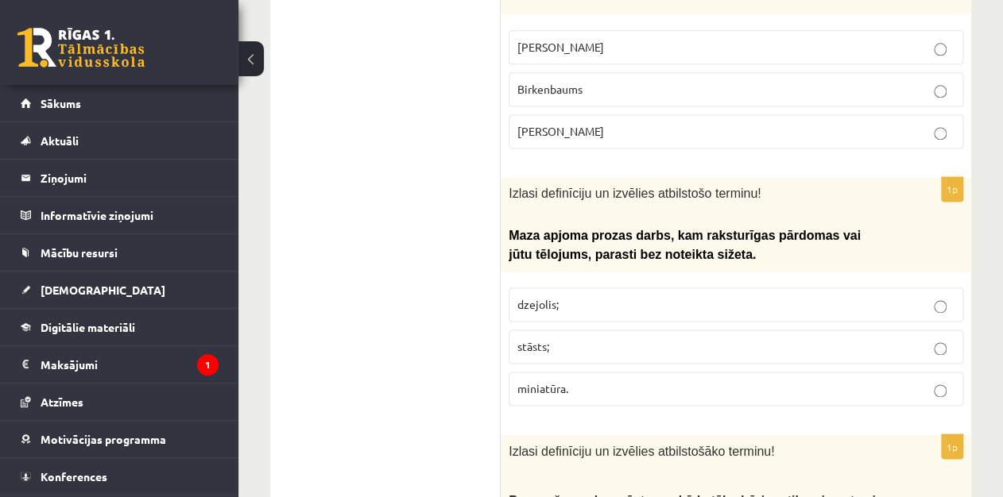
click at [908, 372] on label "miniatūra." at bounding box center [736, 389] width 454 height 34
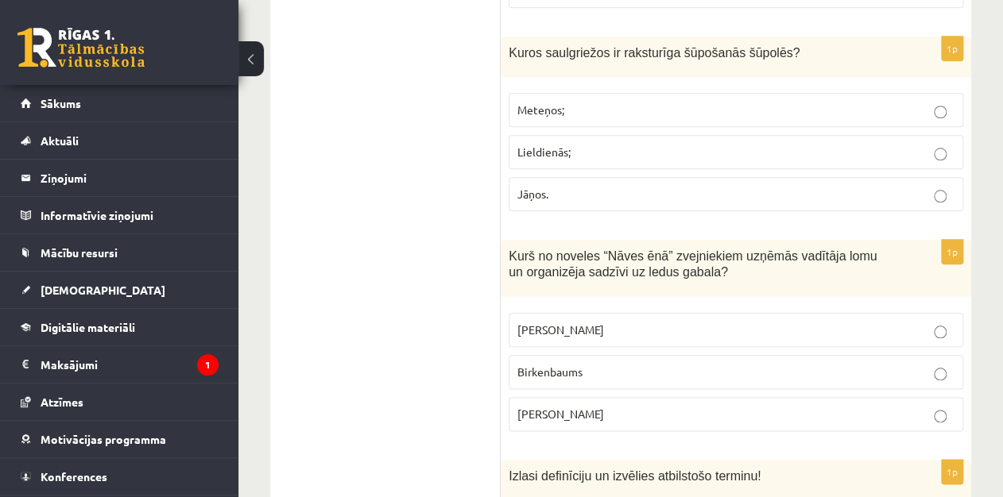
scroll to position [5572, 0]
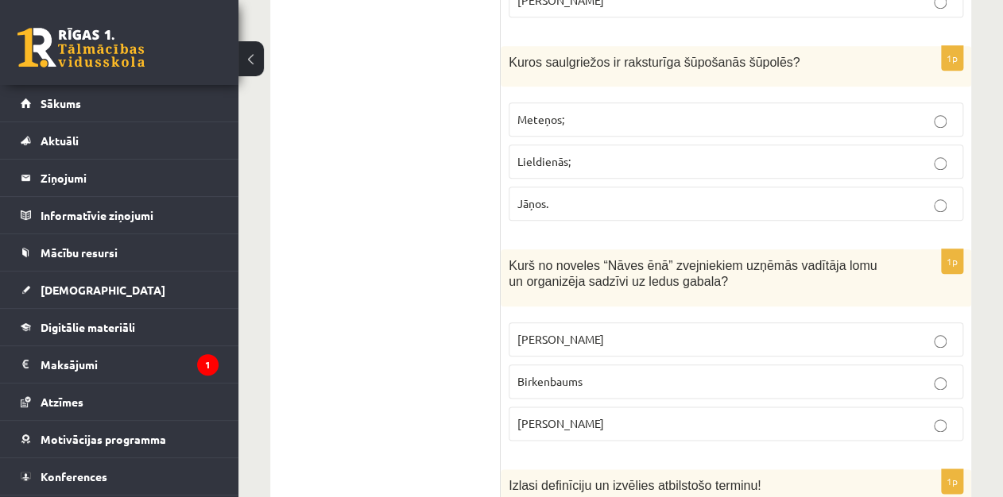
click at [910, 416] on p "Kārlēns" at bounding box center [735, 424] width 437 height 17
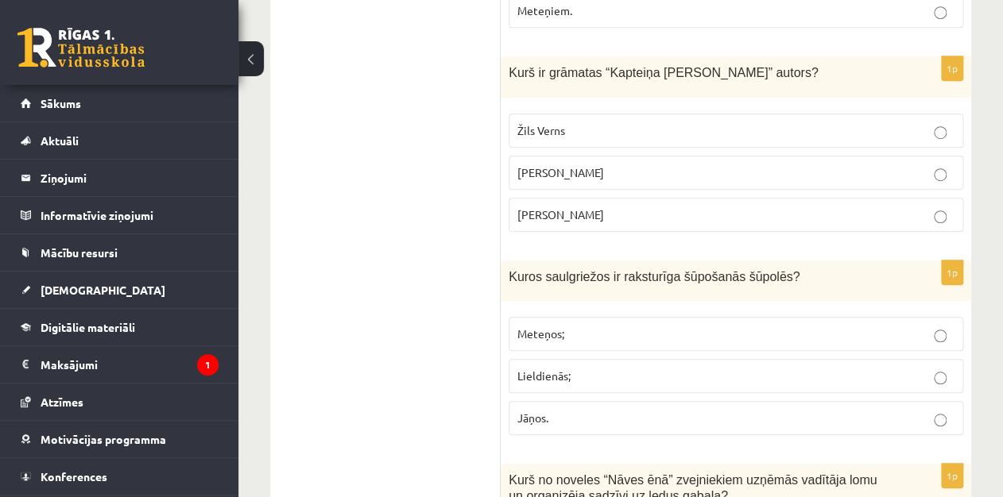
scroll to position [5299, 0]
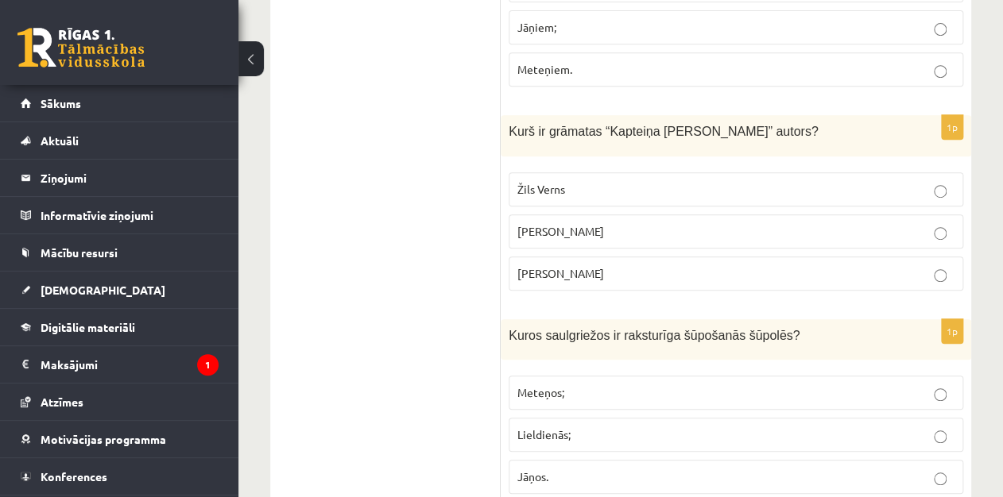
click at [925, 469] on p "Jāņos." at bounding box center [735, 477] width 437 height 17
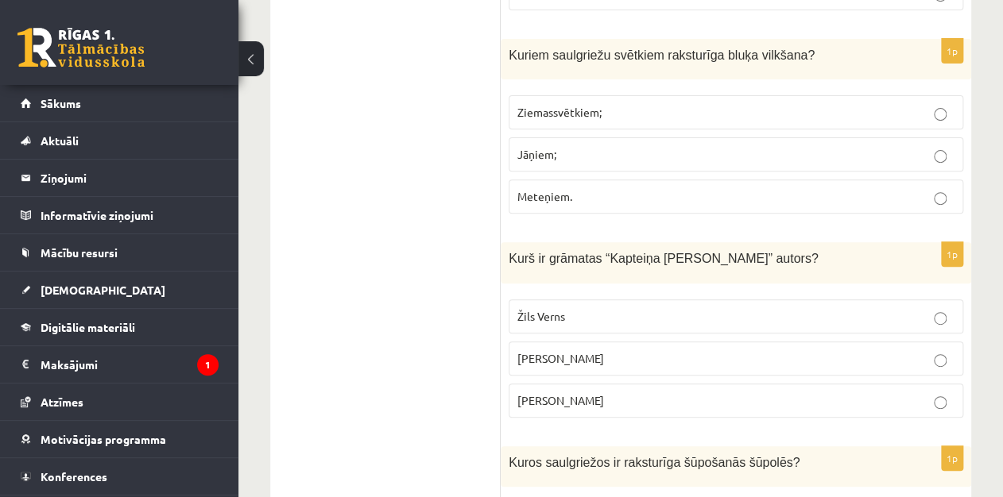
scroll to position [5142, 0]
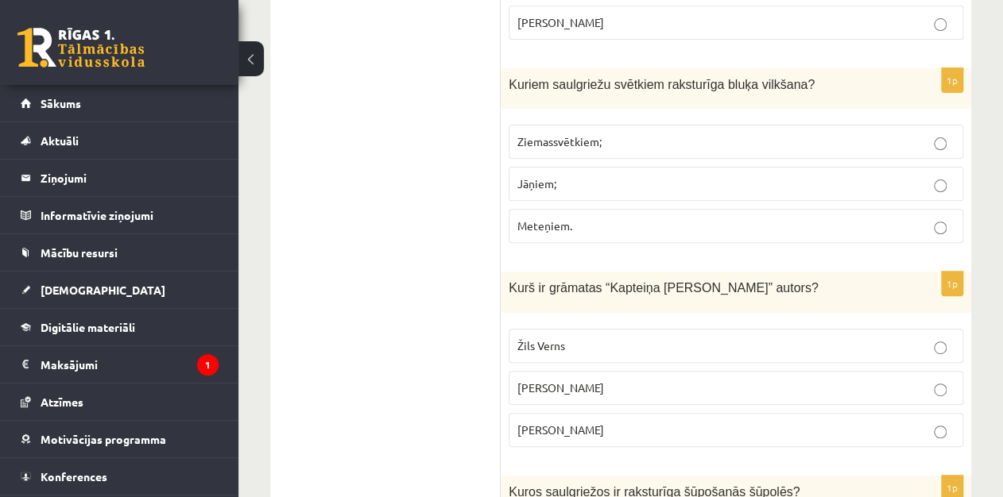
click at [859, 338] on p "Žils Verns" at bounding box center [735, 346] width 437 height 17
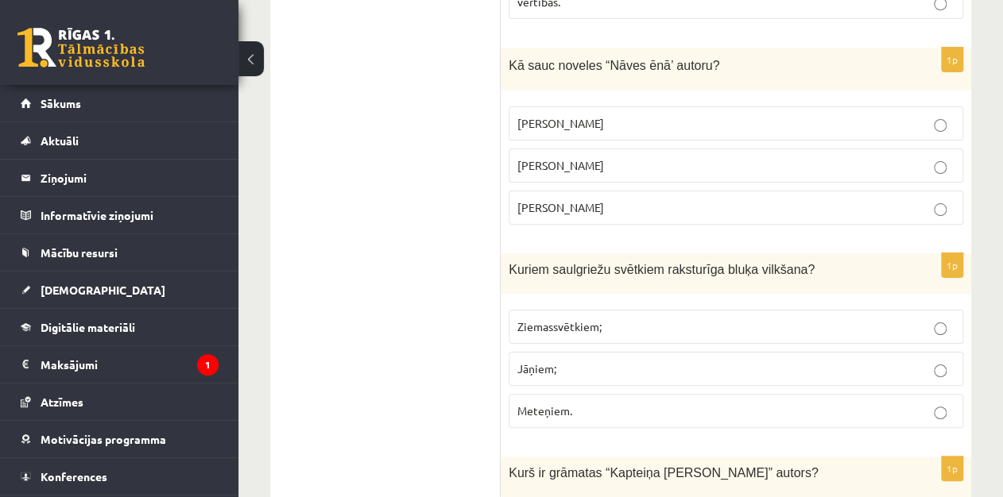
scroll to position [4928, 0]
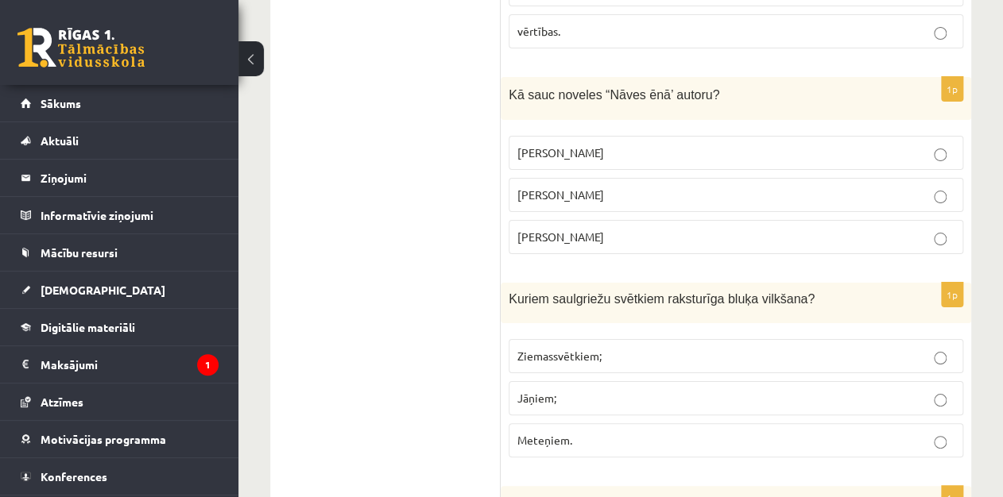
click at [925, 381] on label "Jāņiem;" at bounding box center [736, 398] width 454 height 34
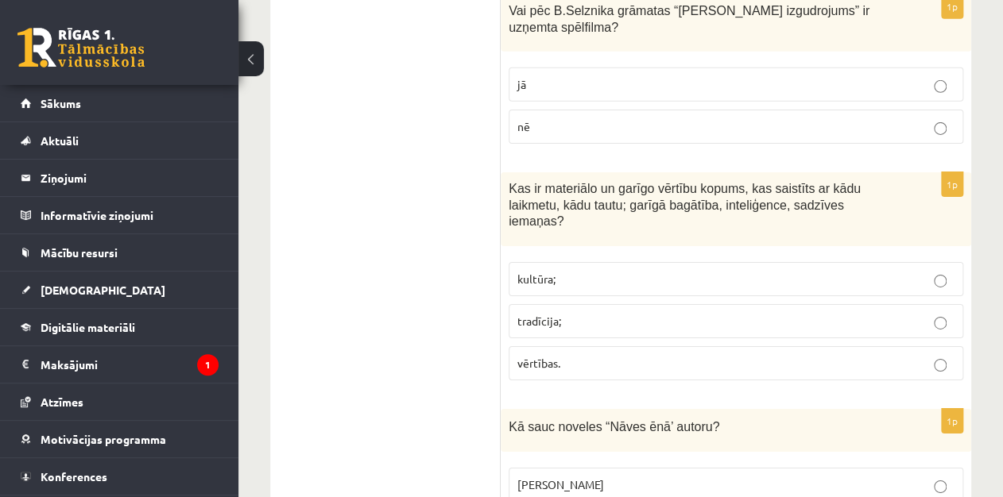
scroll to position [4586, 0]
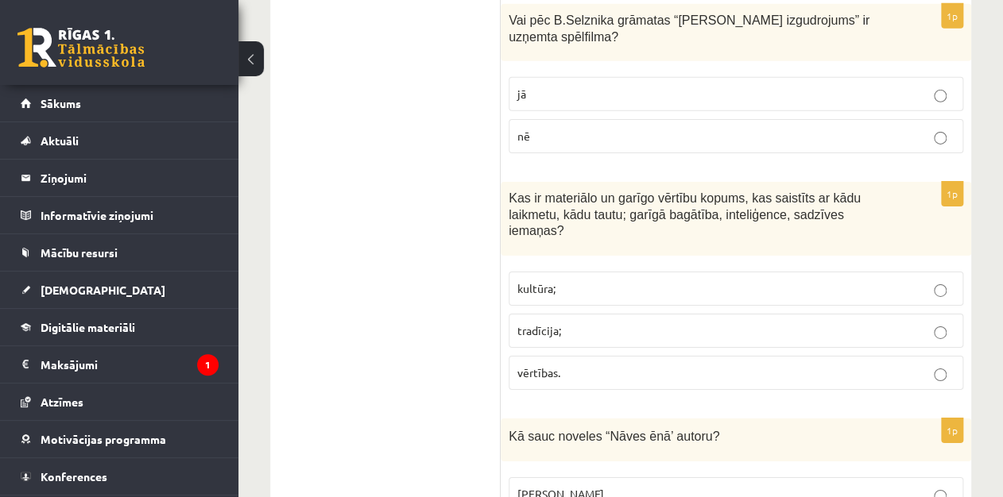
click at [620, 478] on label "Rūdolfs Blaumanis" at bounding box center [736, 495] width 454 height 34
click at [585, 280] on p "kultūra;" at bounding box center [735, 288] width 437 height 17
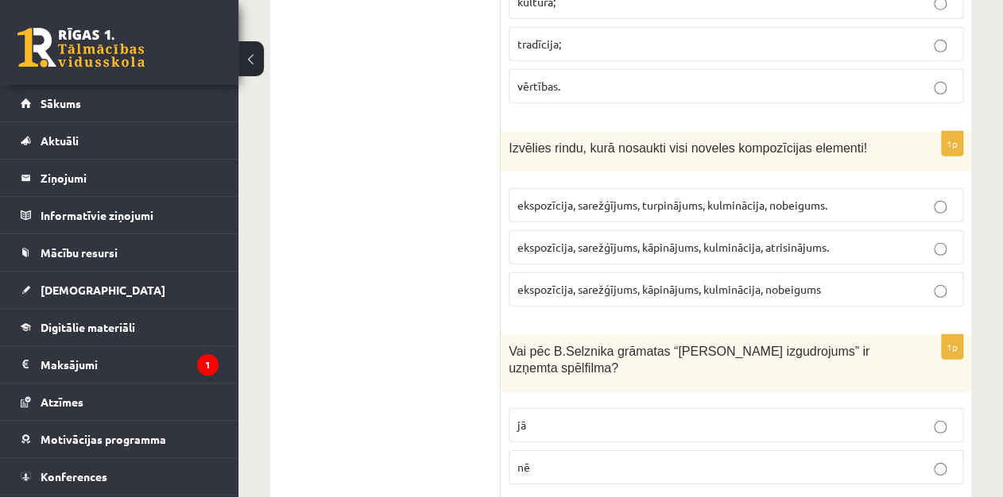
scroll to position [4245, 0]
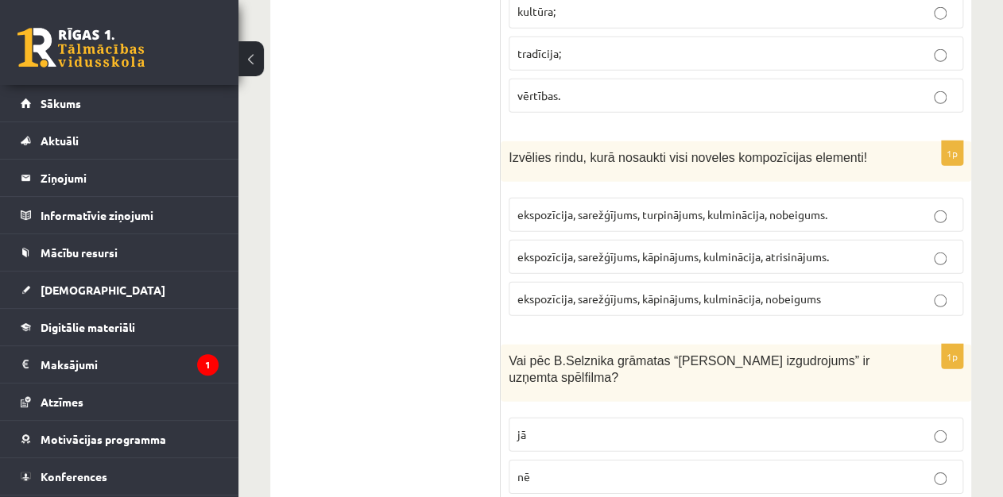
click at [945, 418] on label "jā" at bounding box center [736, 435] width 454 height 34
drag, startPoint x: 946, startPoint y: 338, endPoint x: 886, endPoint y: 337, distance: 60.4
click at [886, 427] on p "jā" at bounding box center [735, 435] width 437 height 17
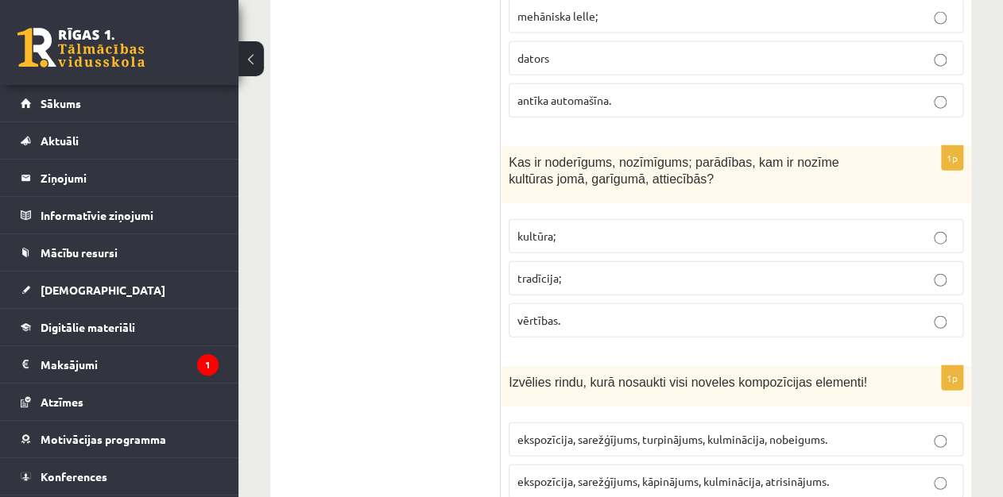
scroll to position [4011, 0]
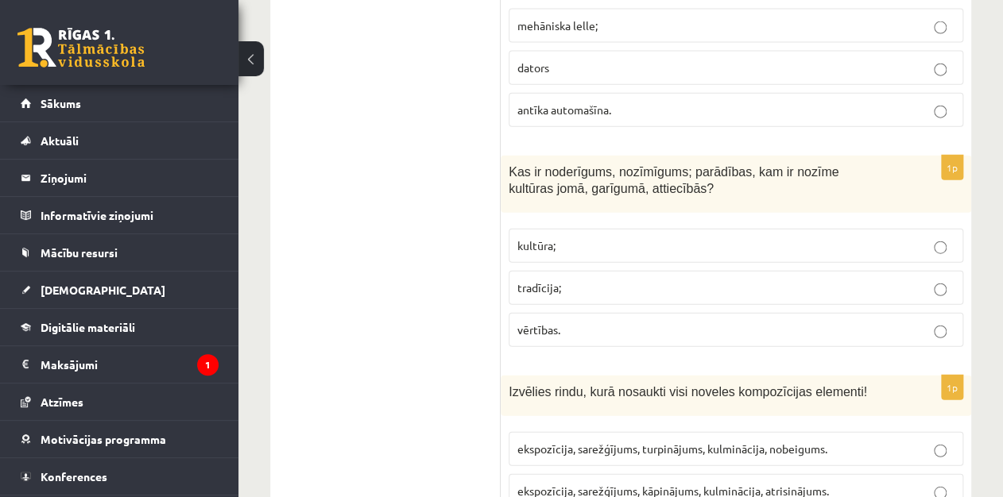
click at [679, 484] on span "ekspozīcija, sarežģījums, kāpinājums, kulminācija, atrisinājums." at bounding box center [672, 491] width 311 height 14
click at [683, 322] on p "vērtības." at bounding box center [735, 330] width 437 height 17
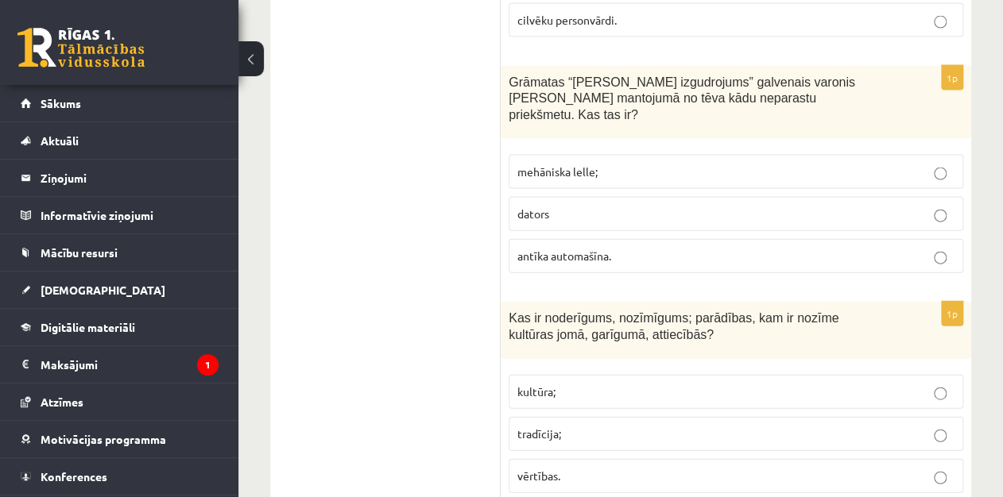
scroll to position [3835, 0]
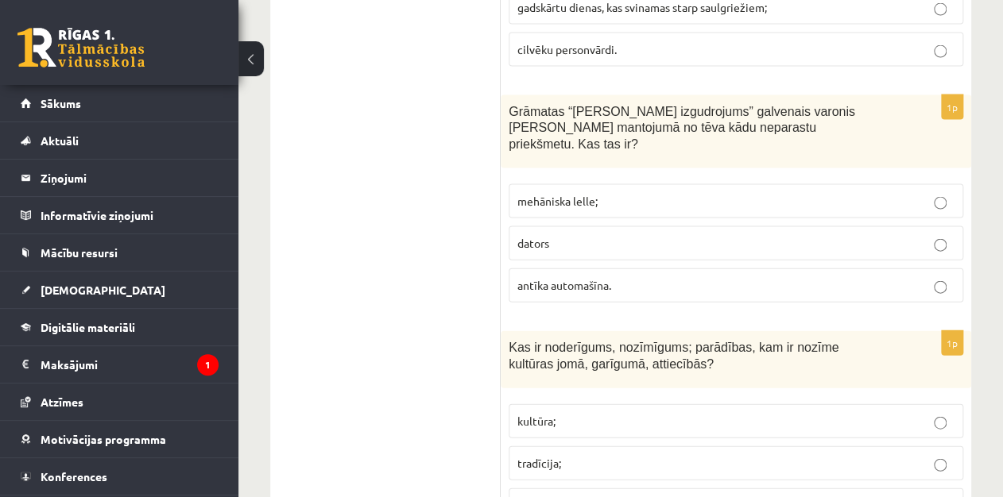
click at [880, 193] on p "mehāniska lelle;" at bounding box center [735, 201] width 437 height 17
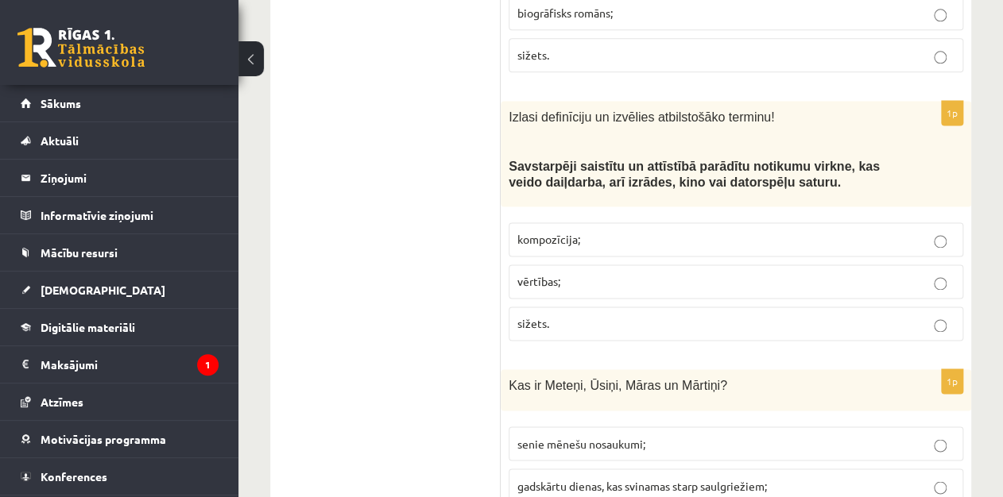
scroll to position [3347, 0]
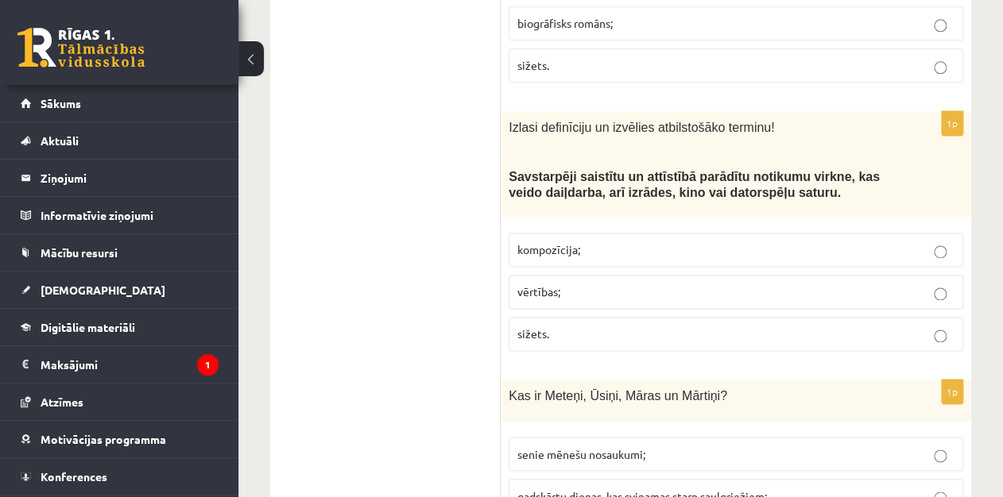
click at [894, 317] on label "sižets." at bounding box center [736, 334] width 454 height 34
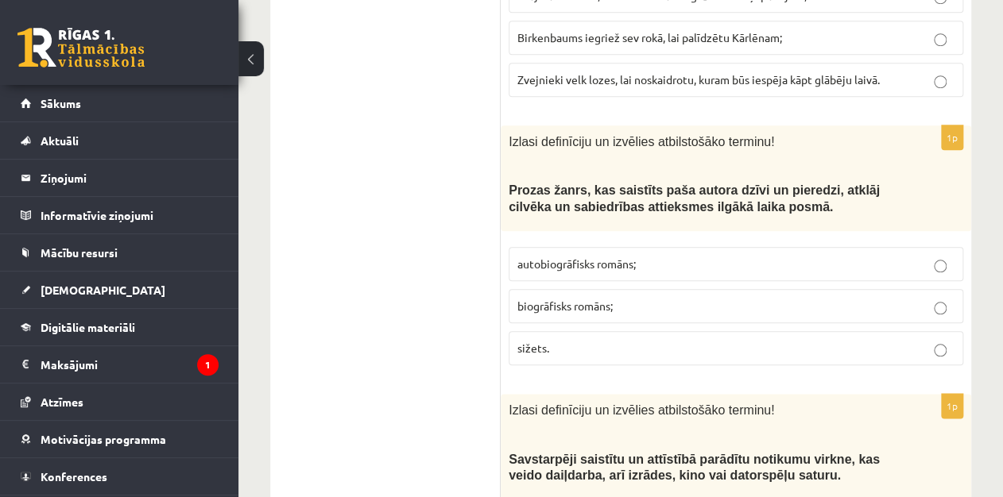
scroll to position [3054, 0]
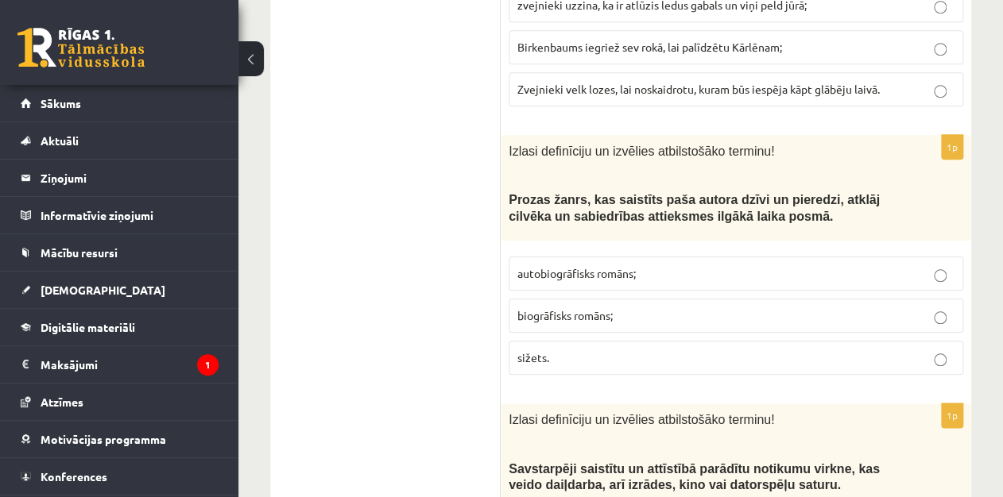
click at [651, 265] on p "autobiogrāfisks romāns;" at bounding box center [735, 273] width 437 height 17
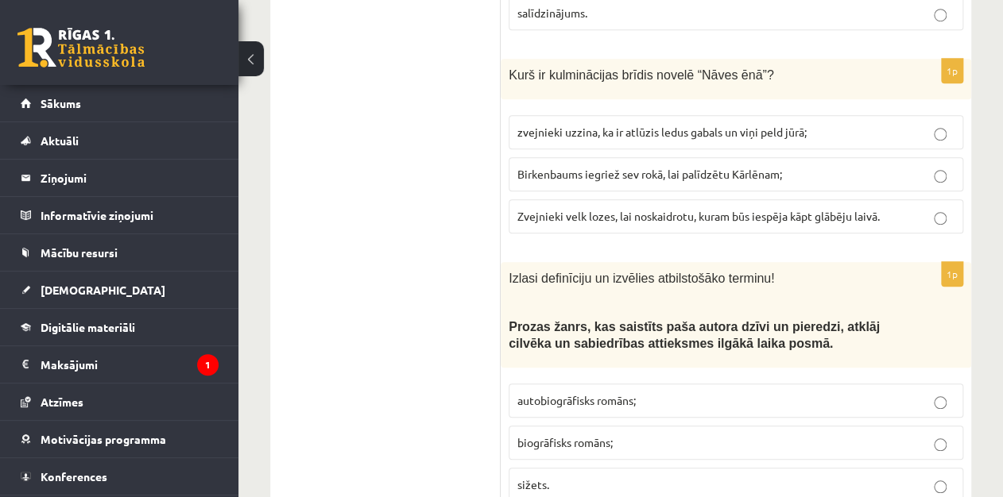
scroll to position [2918, 0]
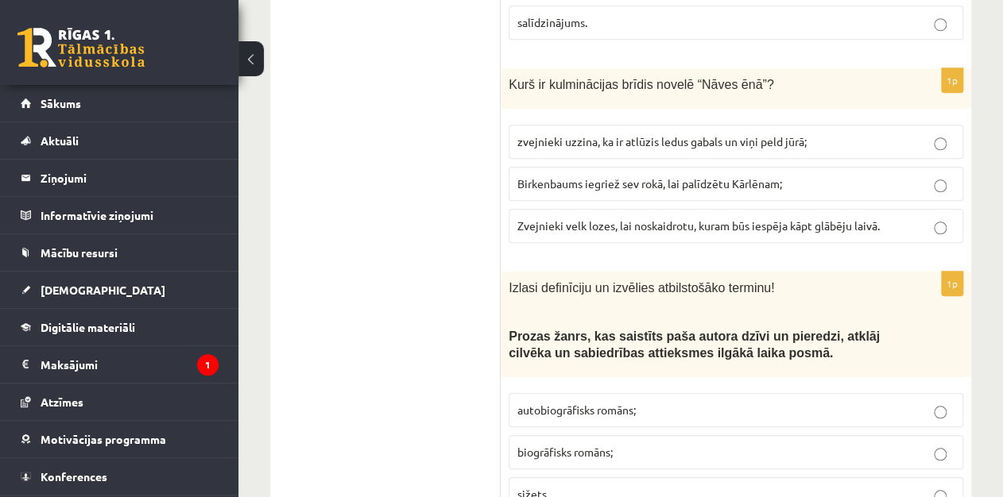
click at [917, 218] on p "Zvejnieki velk lozes, lai noskaidrotu, kuram būs iespēja kāpt glābēju laivā." at bounding box center [735, 226] width 437 height 17
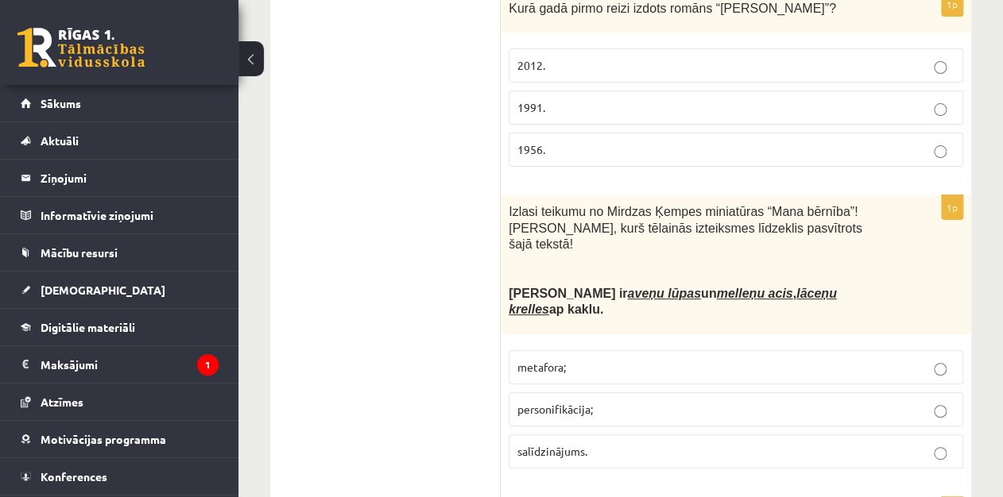
scroll to position [2459, 0]
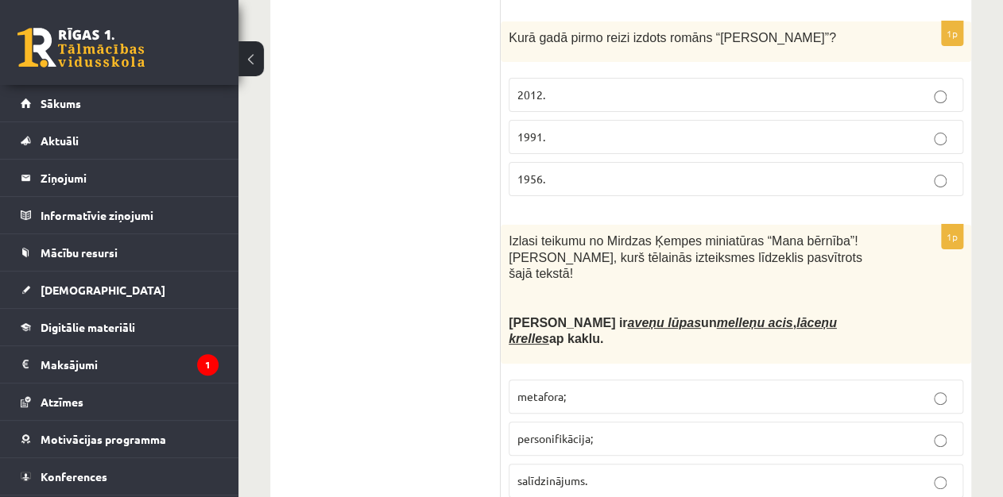
click at [597, 389] on p "metafora;" at bounding box center [735, 397] width 437 height 17
click at [540, 162] on label "1956." at bounding box center [736, 179] width 454 height 34
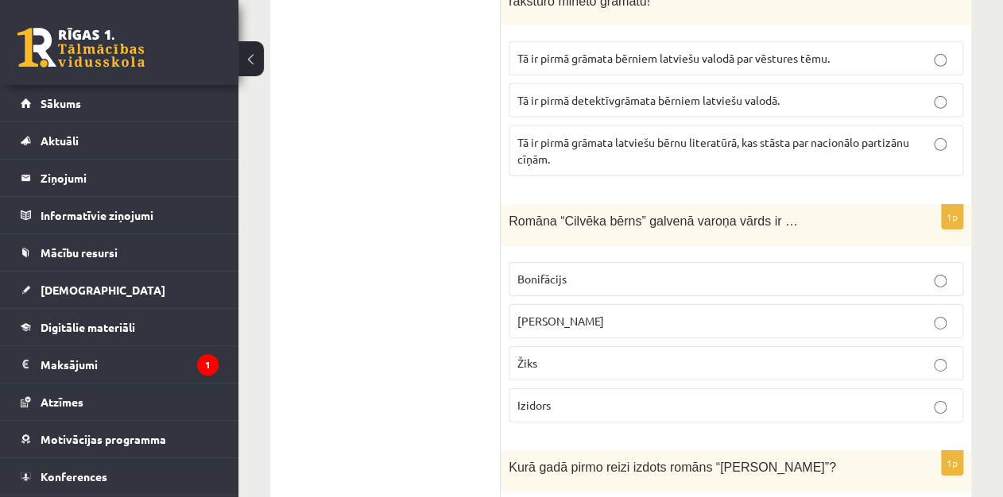
scroll to position [2020, 0]
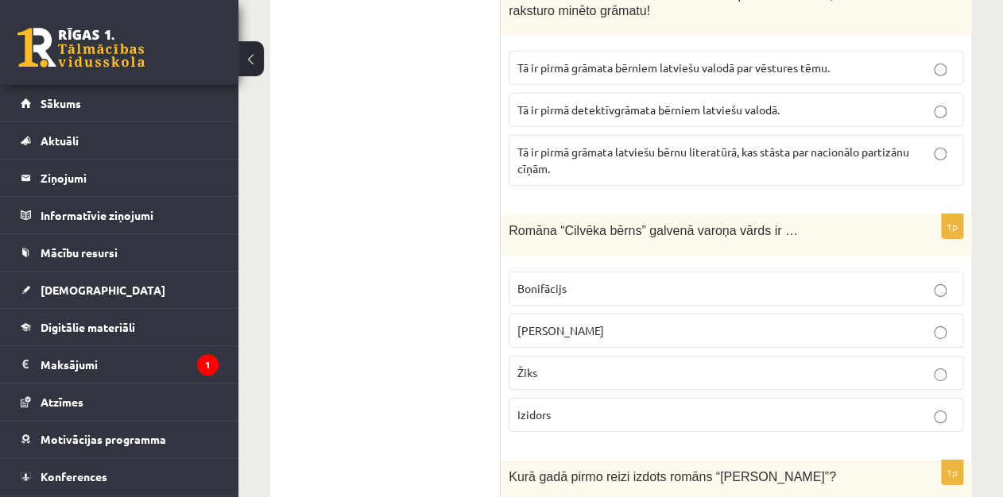
click at [895, 365] on p "Žiks" at bounding box center [735, 373] width 437 height 17
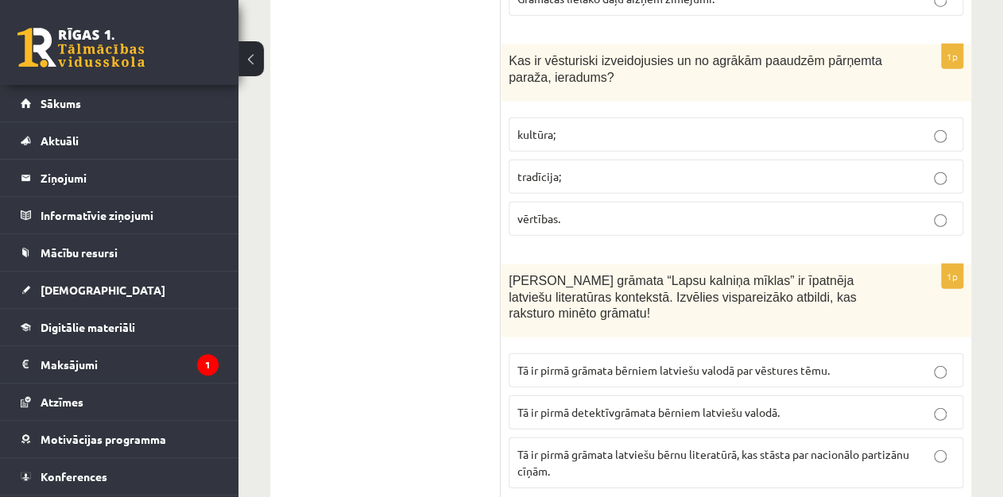
scroll to position [1727, 0]
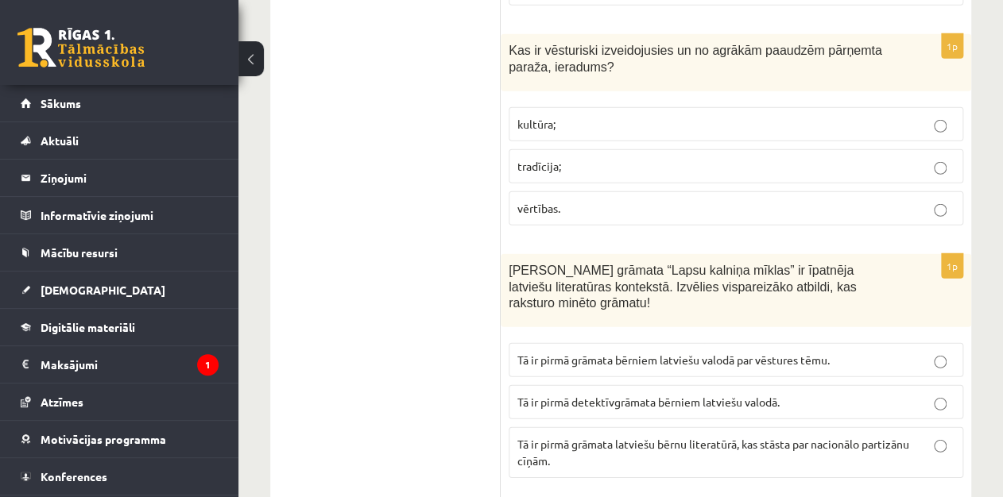
click at [874, 394] on p "Tā ir pirmā detektīvgrāmata bērniem latviešu valodā." at bounding box center [735, 402] width 437 height 17
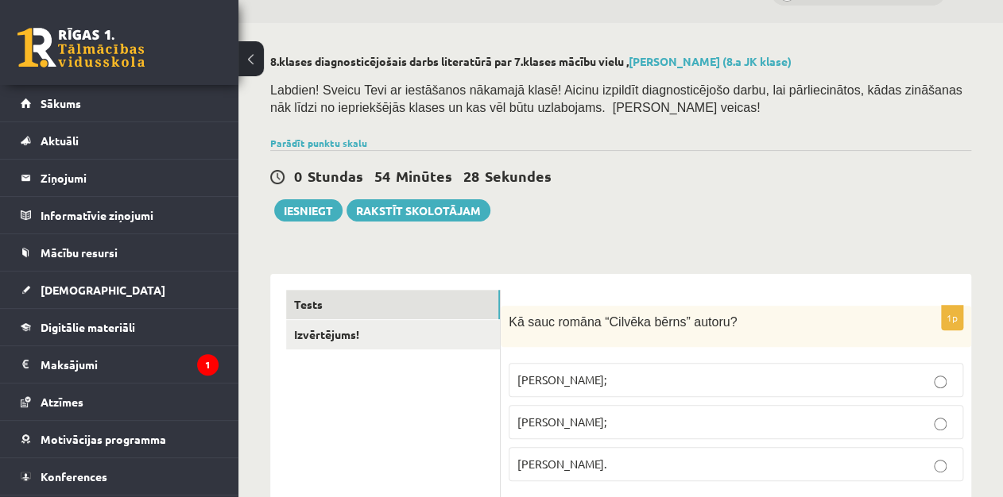
scroll to position [0, 0]
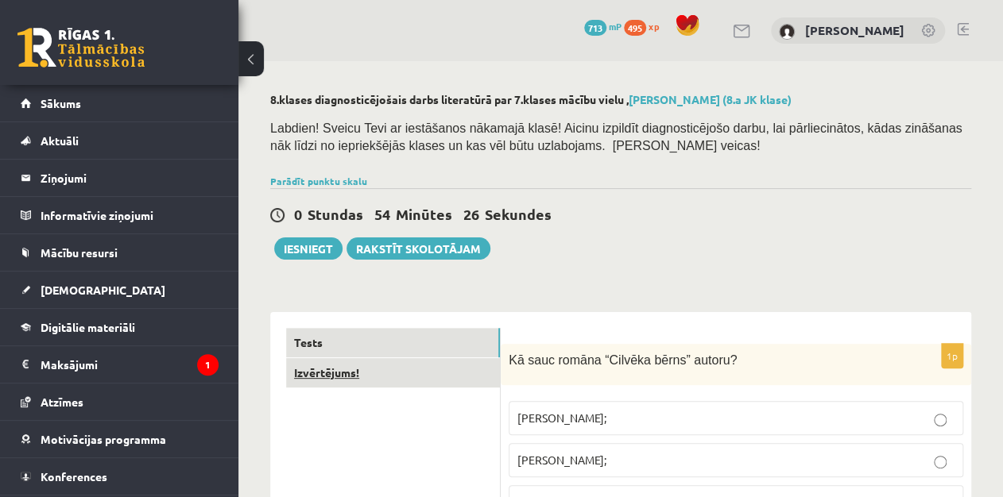
click at [458, 372] on link "Izvērtējums!" at bounding box center [393, 372] width 214 height 29
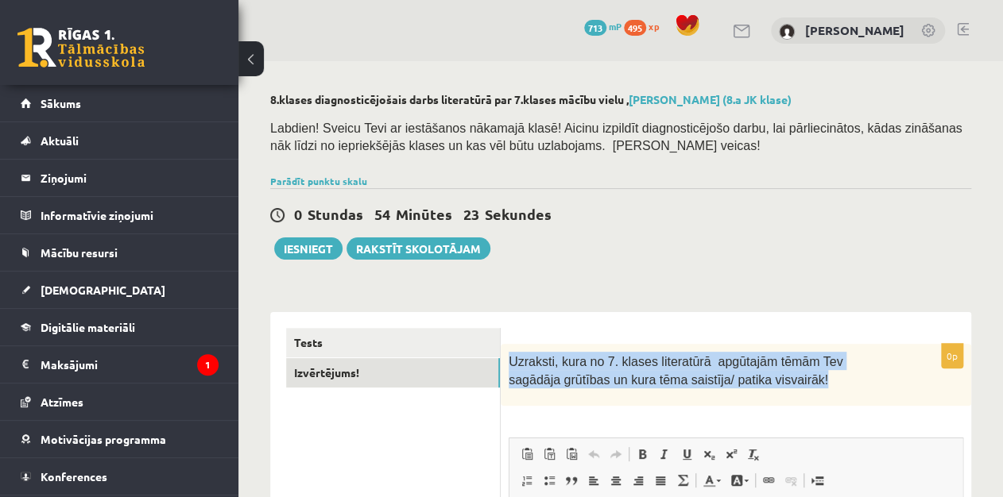
drag, startPoint x: 502, startPoint y: 351, endPoint x: 784, endPoint y: 391, distance: 284.8
click at [784, 391] on div "Uzraksti, kura no 7. klases literatūrā apgūtajām tēmām Tev sagādāja grūtības un…" at bounding box center [736, 374] width 470 height 61
copy span "Uzraksti, kura no 7. klases literatūrā apgūtajām tēmām Tev sagādāja grūtības un…"
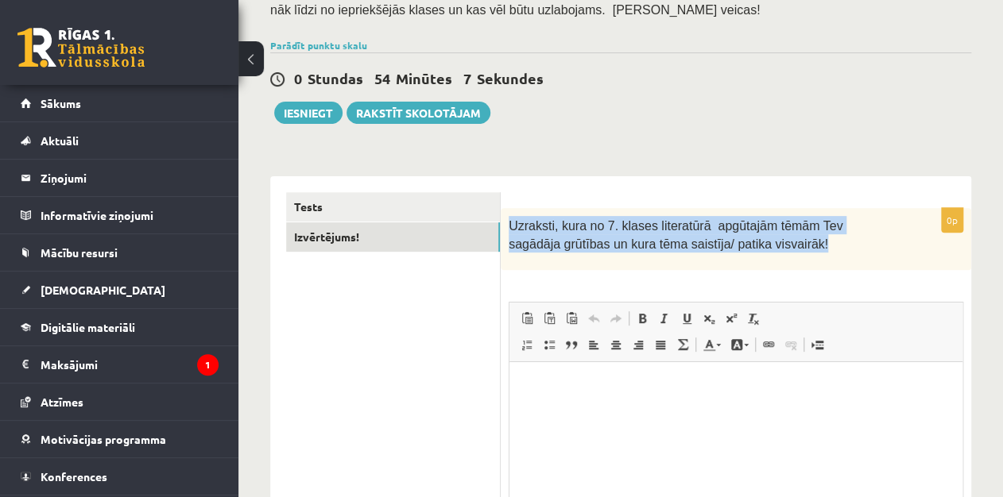
scroll to position [140, 0]
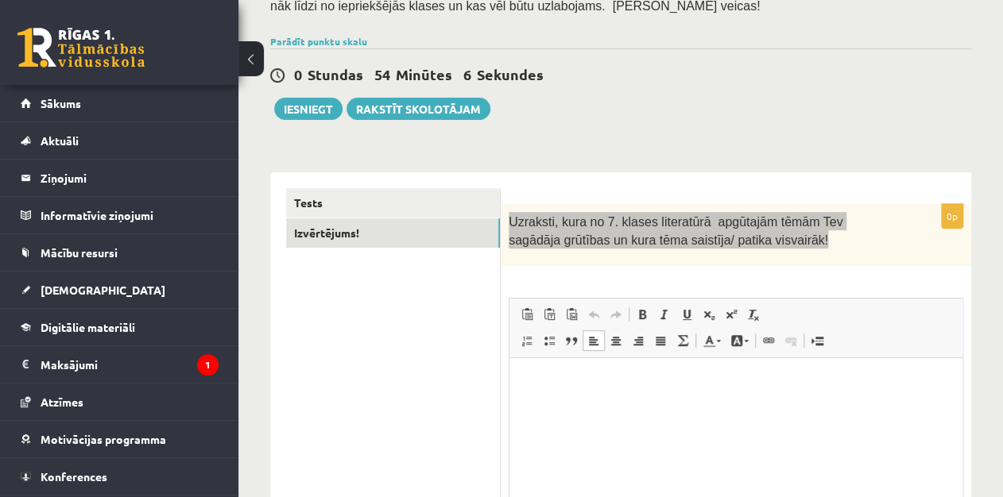
click at [646, 396] on html at bounding box center [735, 382] width 453 height 48
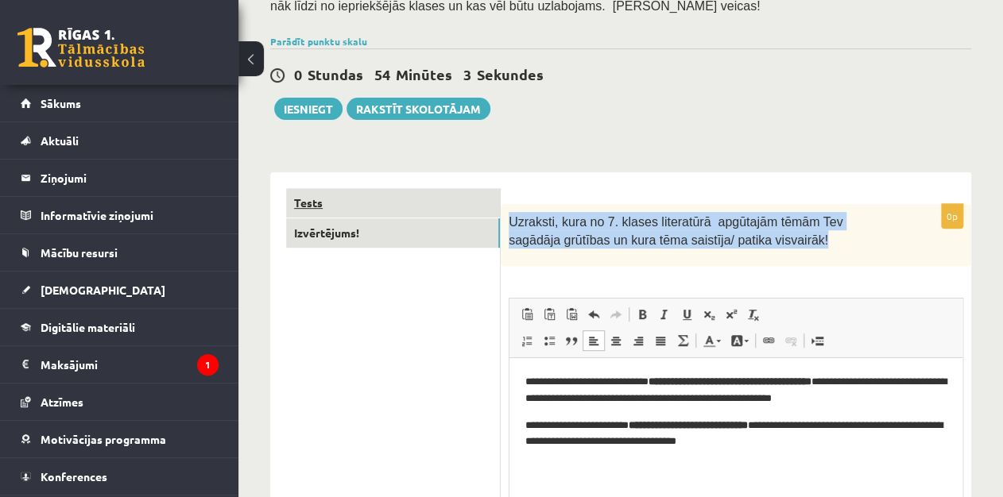
click at [426, 195] on link "Tests" at bounding box center [393, 202] width 214 height 29
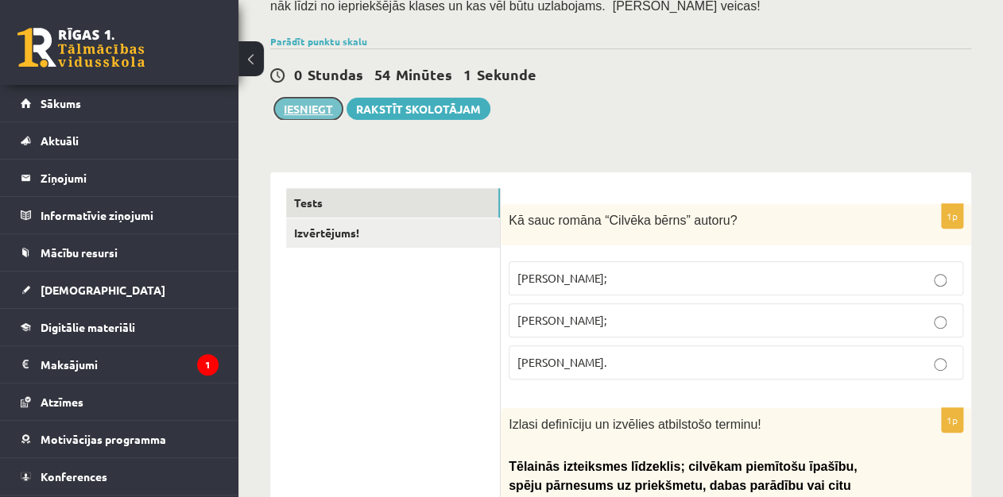
click at [320, 113] on button "Iesniegt" at bounding box center [308, 109] width 68 height 22
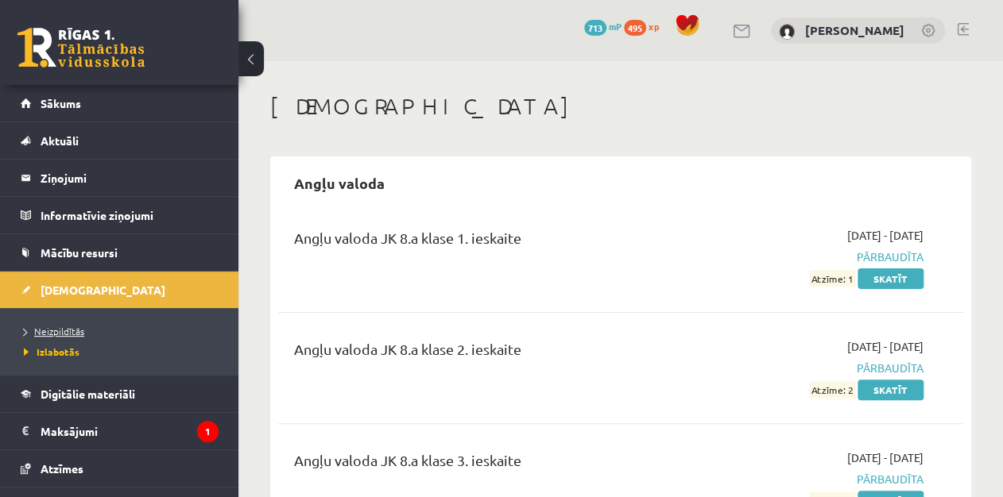
click at [54, 329] on span "Neizpildītās" at bounding box center [54, 331] width 60 height 13
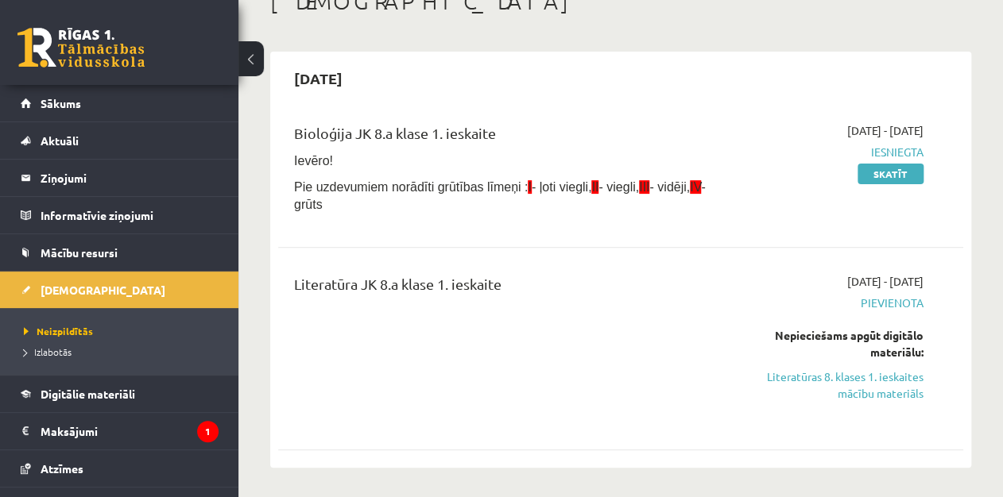
scroll to position [81, 0]
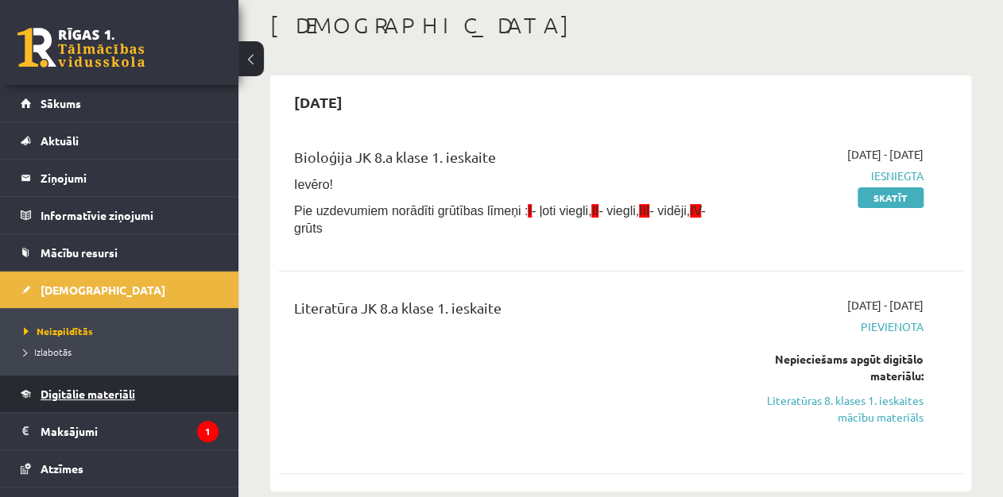
click at [63, 392] on span "Digitālie materiāli" at bounding box center [88, 394] width 95 height 14
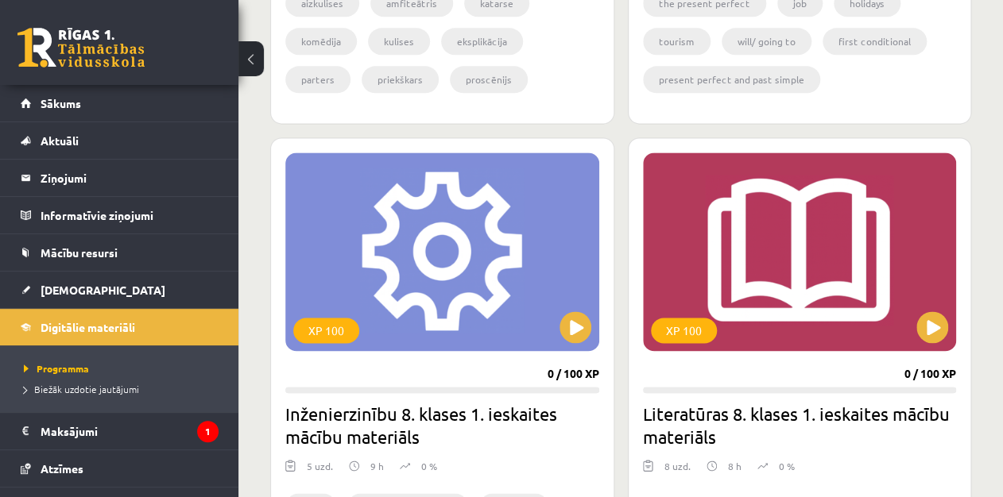
scroll to position [912, 0]
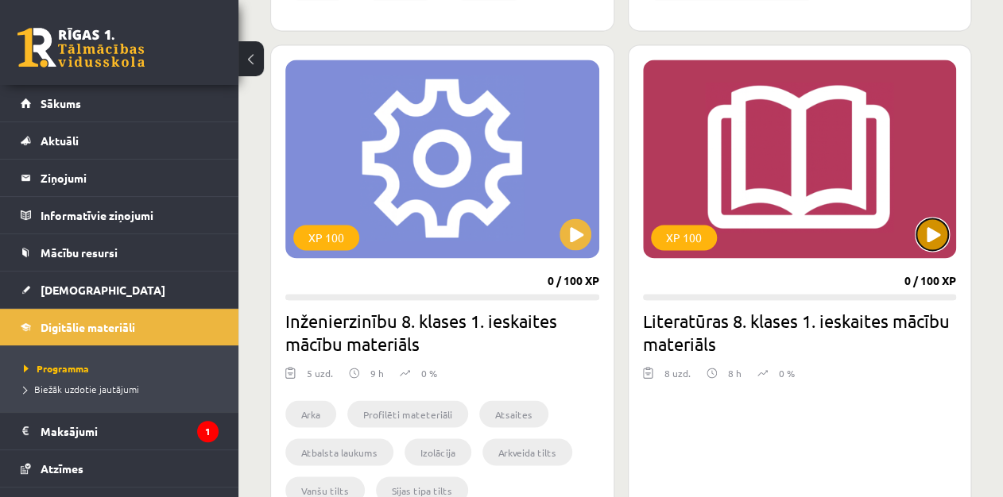
click at [928, 238] on button at bounding box center [932, 234] width 32 height 32
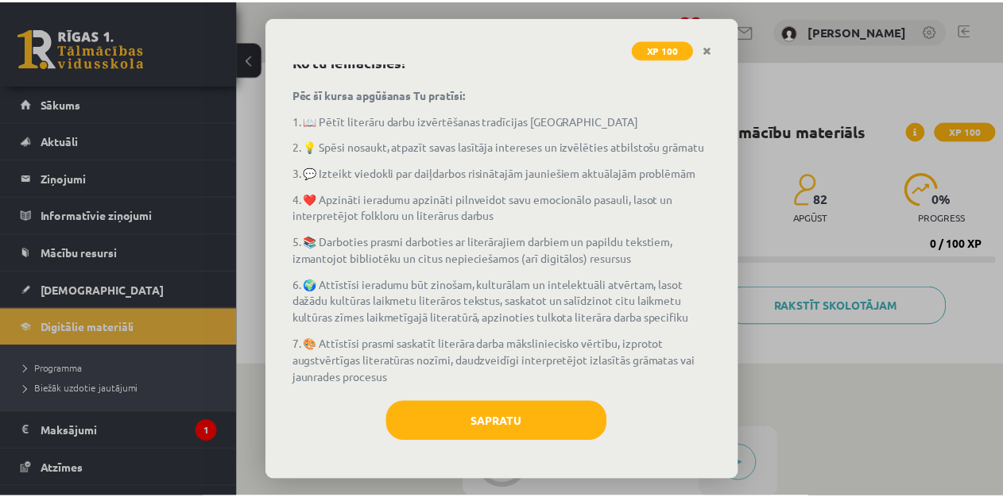
scroll to position [96, 0]
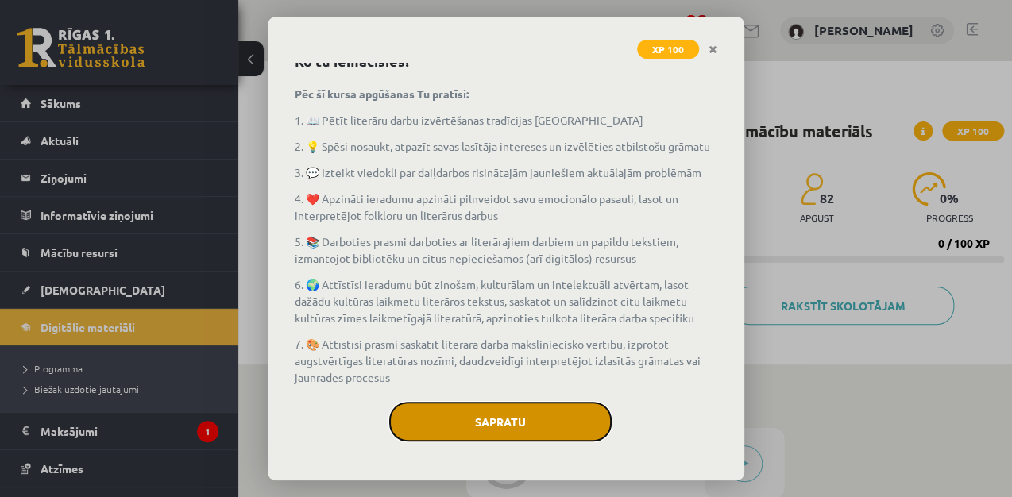
click at [486, 422] on button "Sapratu" at bounding box center [500, 422] width 222 height 40
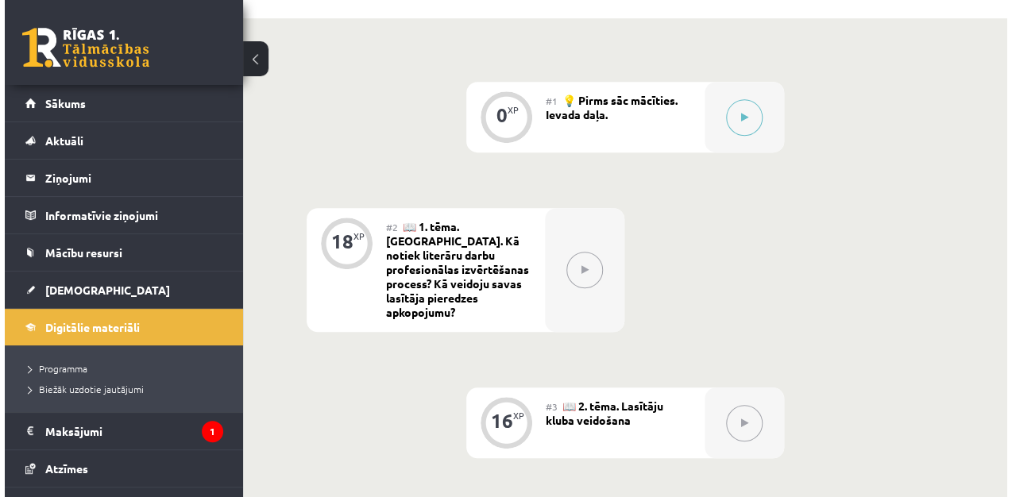
scroll to position [349, 0]
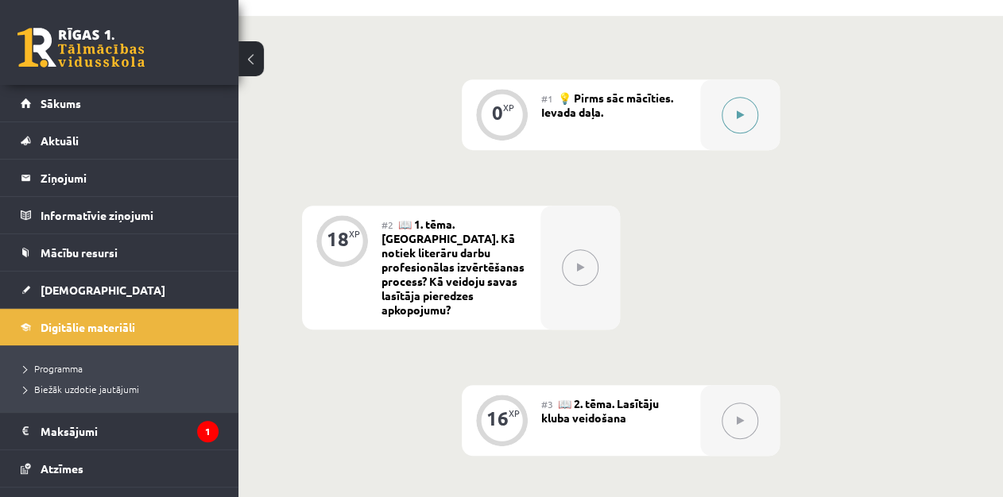
click at [737, 114] on icon at bounding box center [740, 115] width 7 height 10
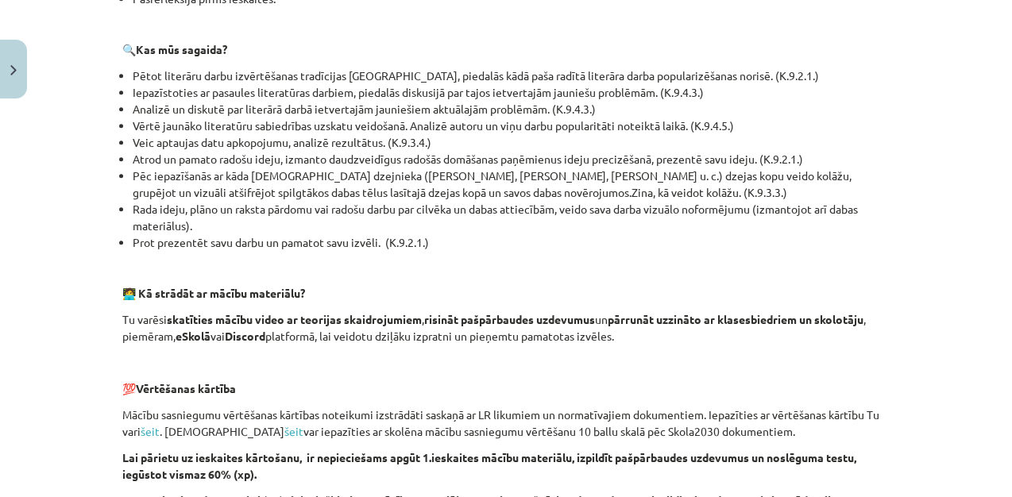
scroll to position [963, 0]
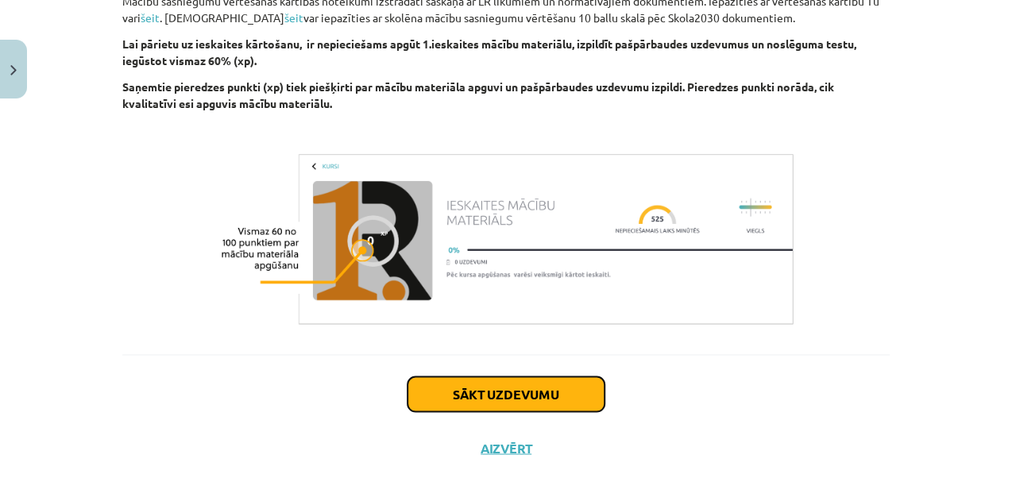
click at [588, 377] on button "Sākt uzdevumu" at bounding box center [506, 394] width 197 height 35
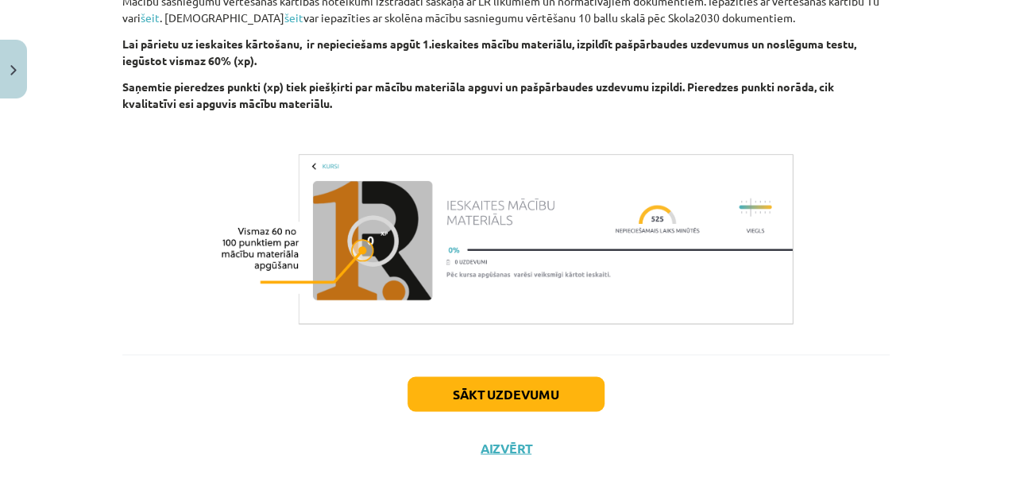
scroll to position [40, 0]
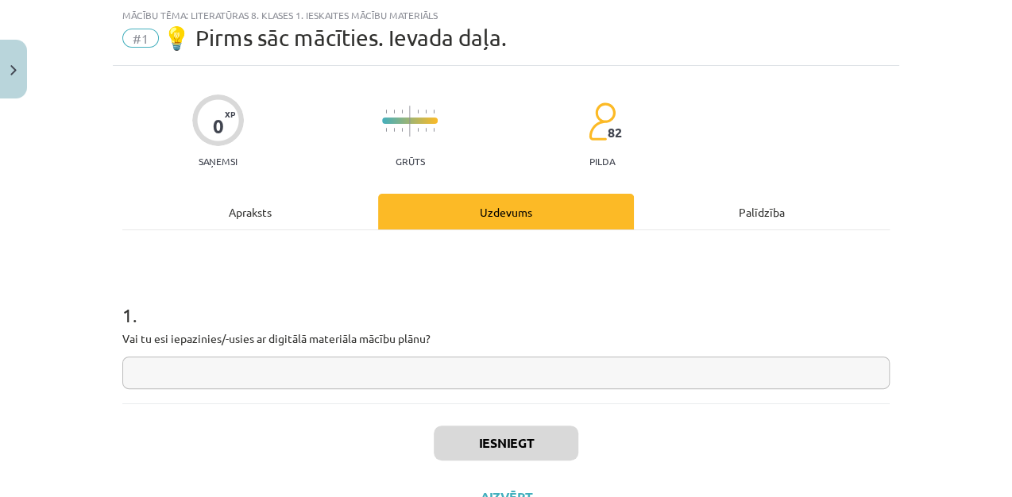
click at [199, 375] on input "text" at bounding box center [506, 373] width 768 height 33
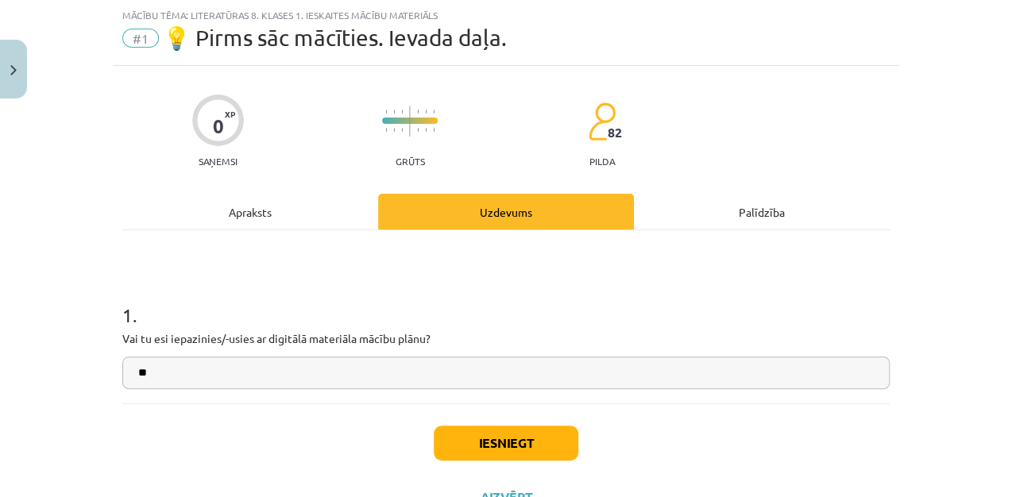
type input "*"
type input "**"
click at [522, 435] on button "Iesniegt" at bounding box center [506, 443] width 145 height 35
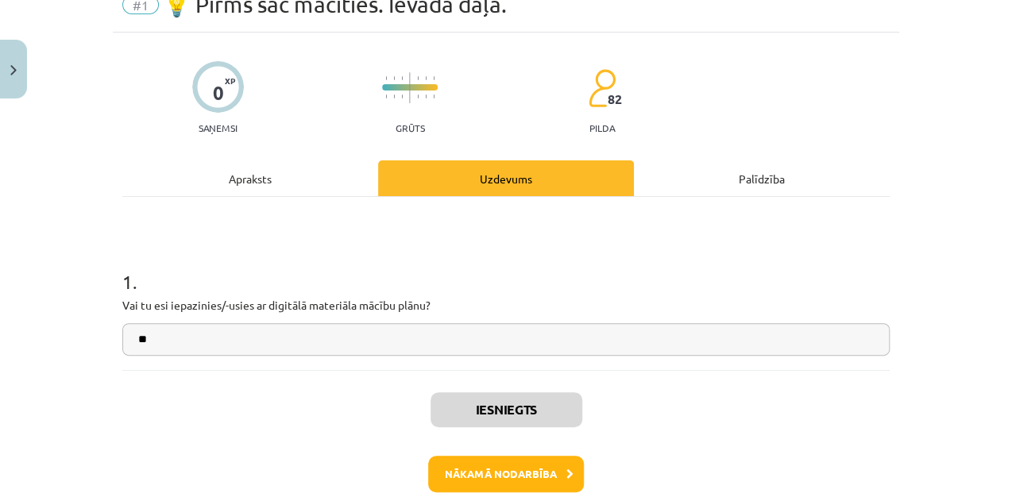
scroll to position [91, 0]
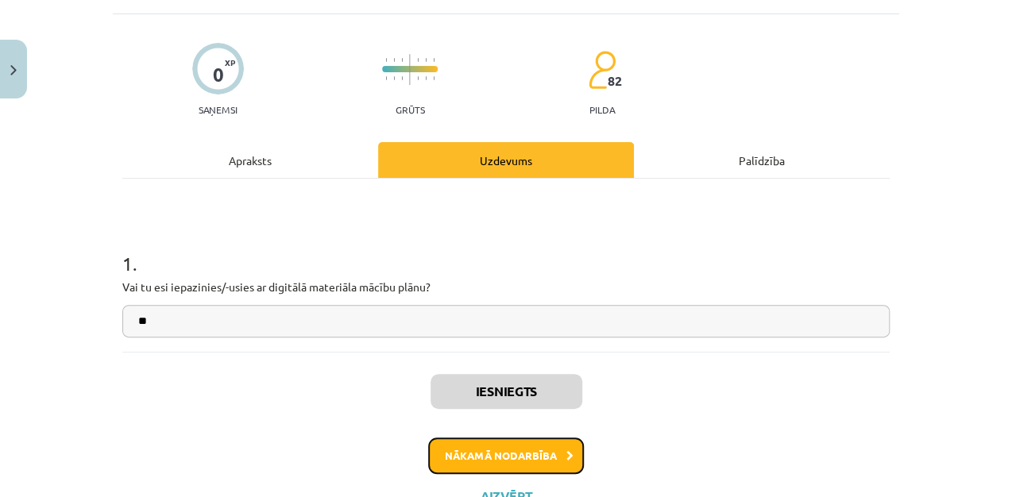
click at [492, 464] on button "Nākamā nodarbība" at bounding box center [506, 456] width 156 height 37
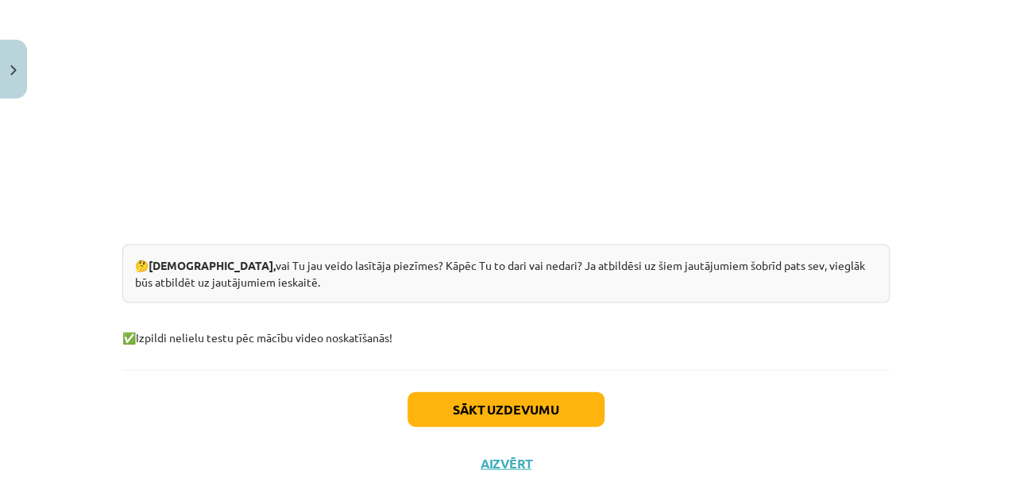
scroll to position [1239, 0]
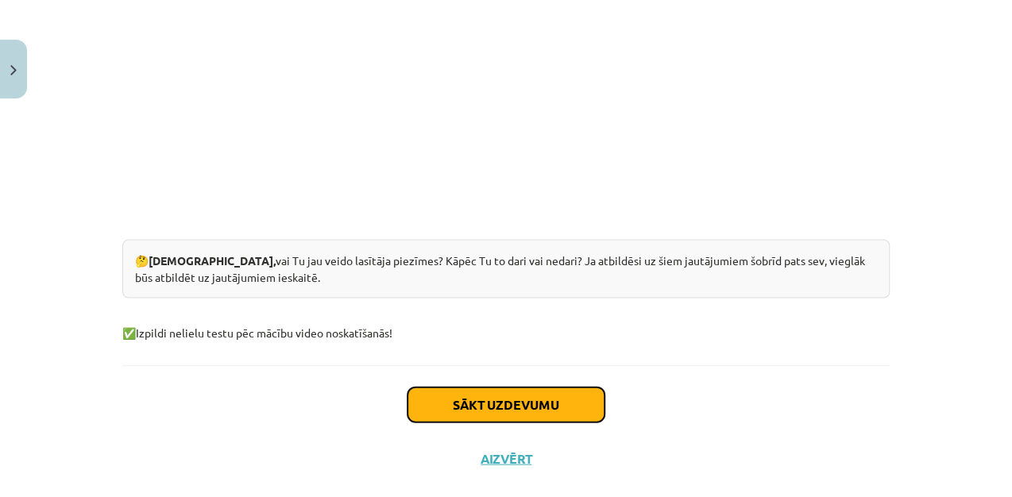
click at [448, 387] on button "Sākt uzdevumu" at bounding box center [506, 404] width 197 height 35
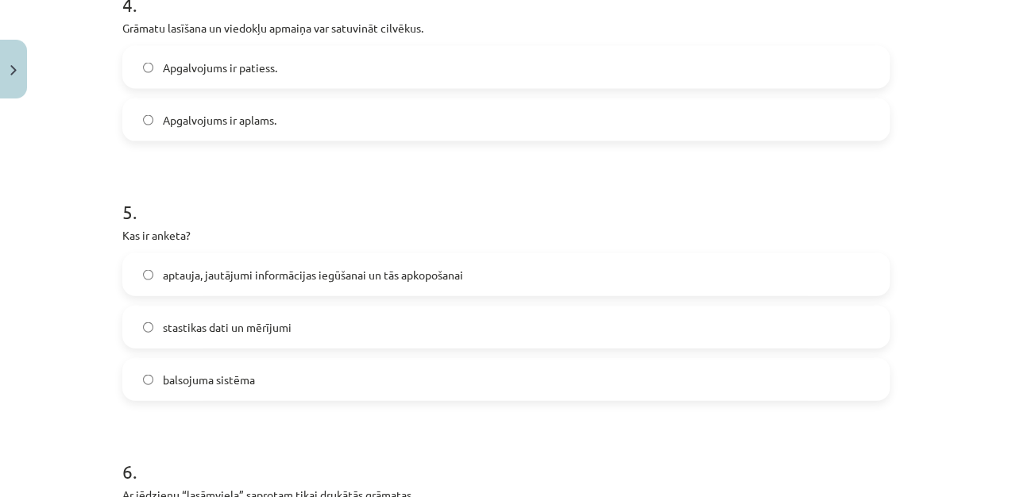
scroll to position [1555, 0]
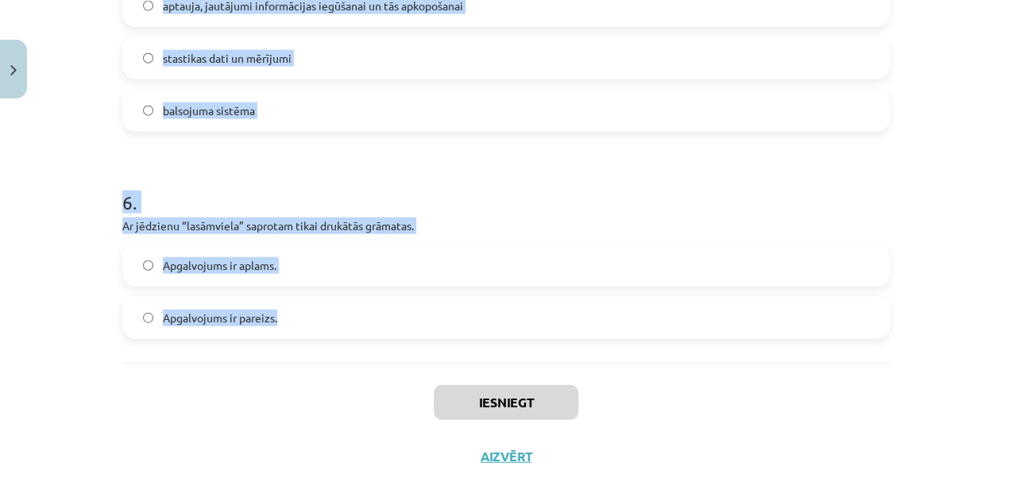
drag, startPoint x: 114, startPoint y: 356, endPoint x: 462, endPoint y: 293, distance: 353.6
copy form "Ko lasītājs var darīt, lai labāk atcerētos kādu notikumu? Uzzīmēt nelielu zīmēj…"
click at [483, 176] on h1 "6 ." at bounding box center [506, 188] width 768 height 49
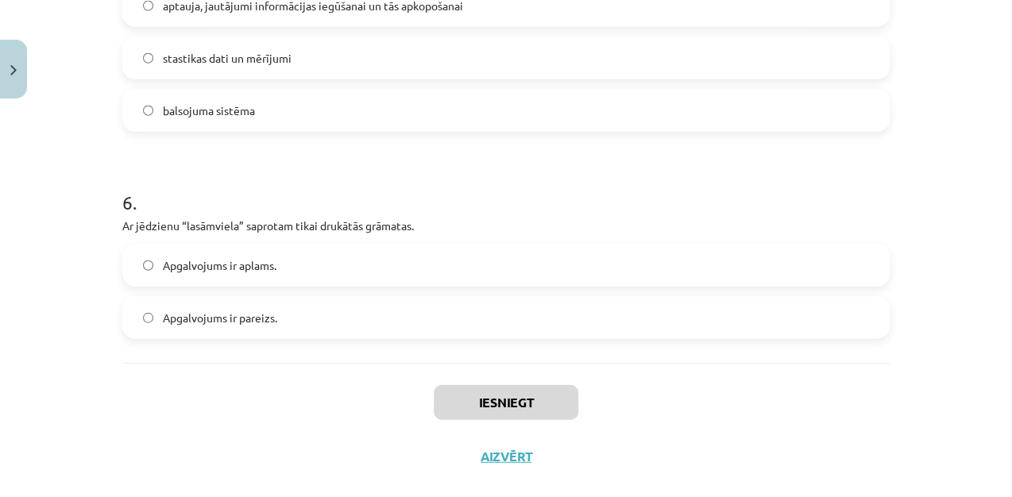
click at [292, 246] on label "Apgalvojums ir aplams." at bounding box center [506, 266] width 764 height 40
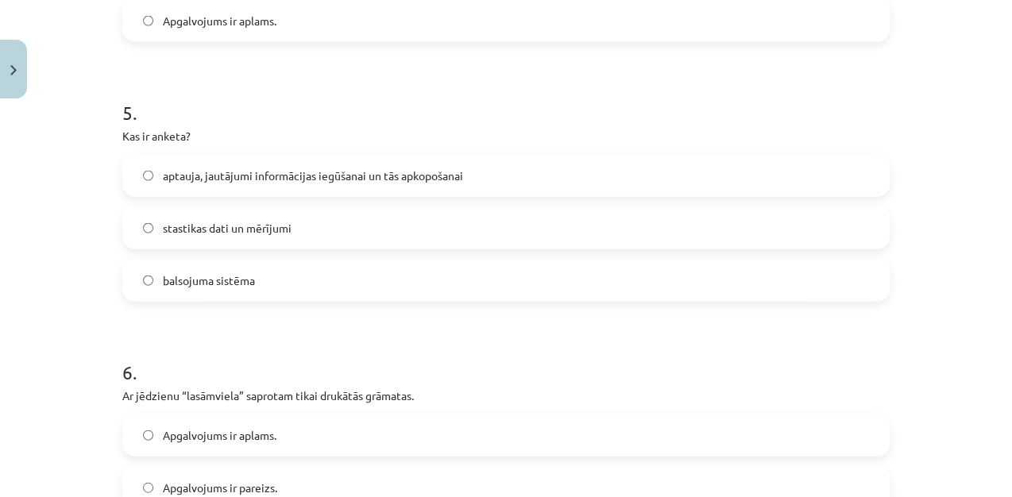
scroll to position [1376, 0]
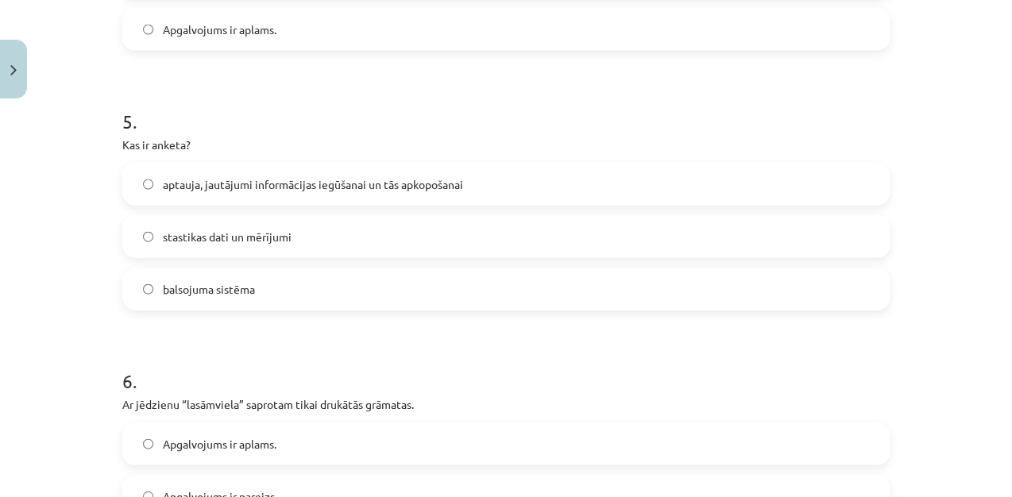
click at [625, 164] on label "aptauja, jautājumi informācijas iegūšanai un tās apkopošanai" at bounding box center [506, 184] width 764 height 40
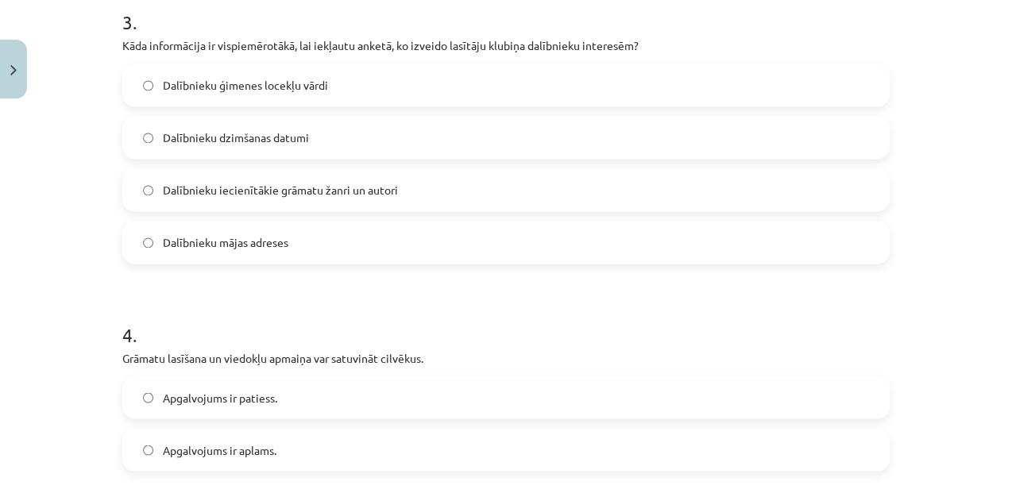
scroll to position [950, 0]
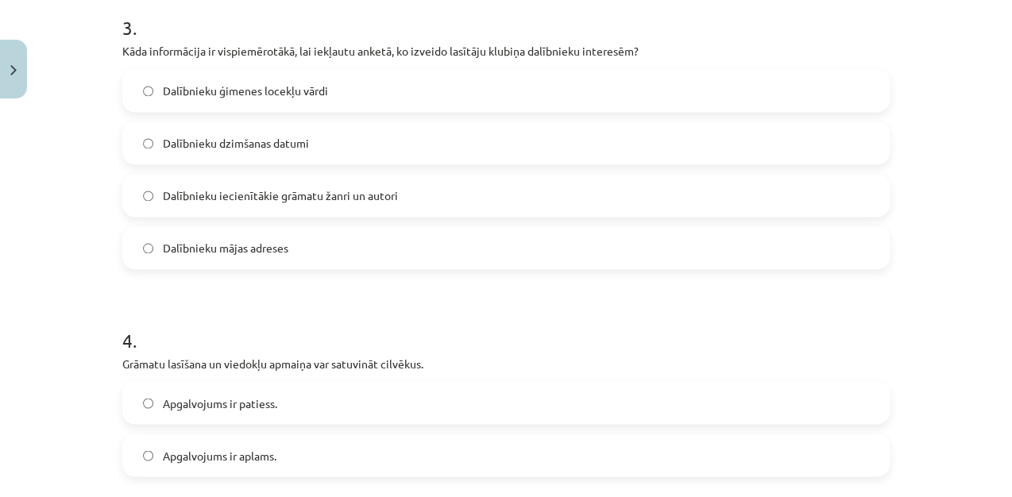
click at [268, 383] on label "Apgalvojums ir patiess." at bounding box center [506, 403] width 764 height 40
click at [344, 188] on span "Dalībnieku iecienītākie grāmatu žanri un autori" at bounding box center [280, 196] width 235 height 17
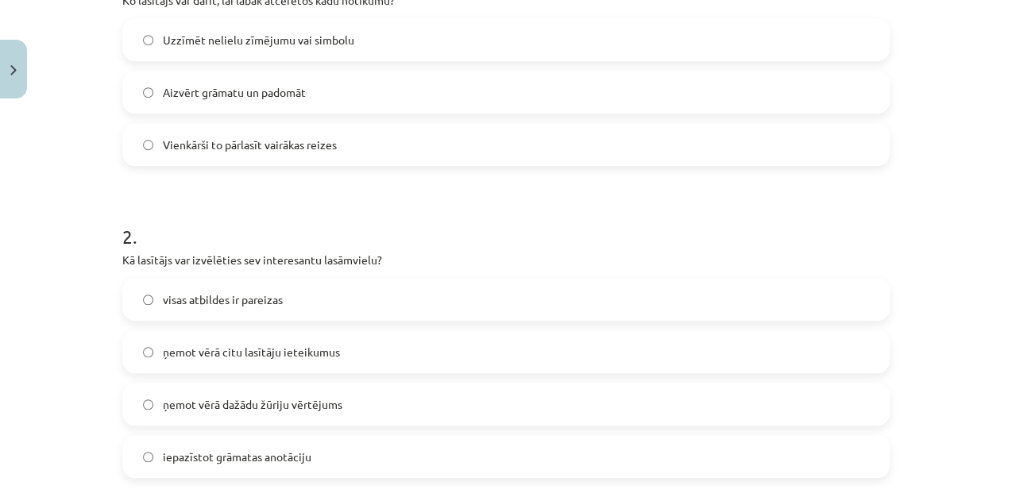
scroll to position [426, 0]
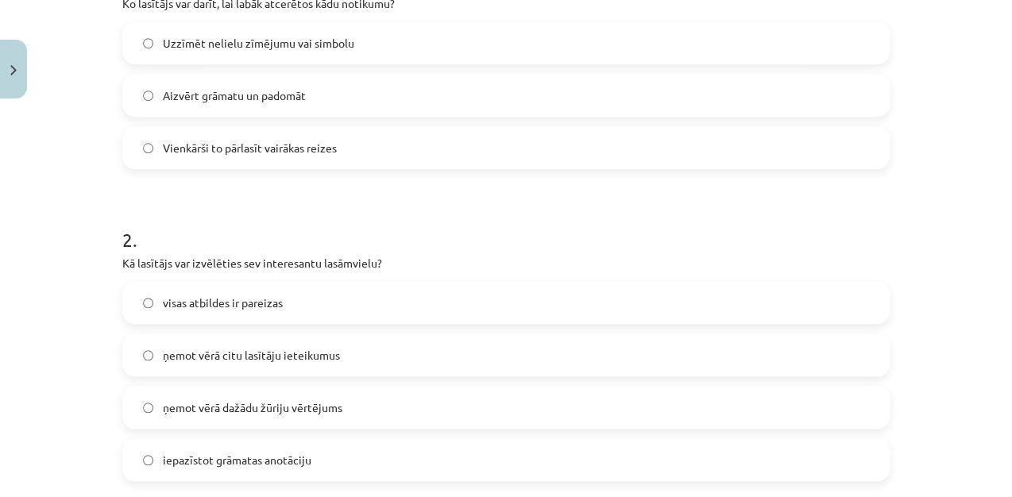
click at [313, 286] on label "visas atbildes ir pareizas" at bounding box center [506, 303] width 764 height 40
click at [334, 29] on label "Uzzīmēt nelielu zīmējumu vai simbolu" at bounding box center [506, 43] width 764 height 40
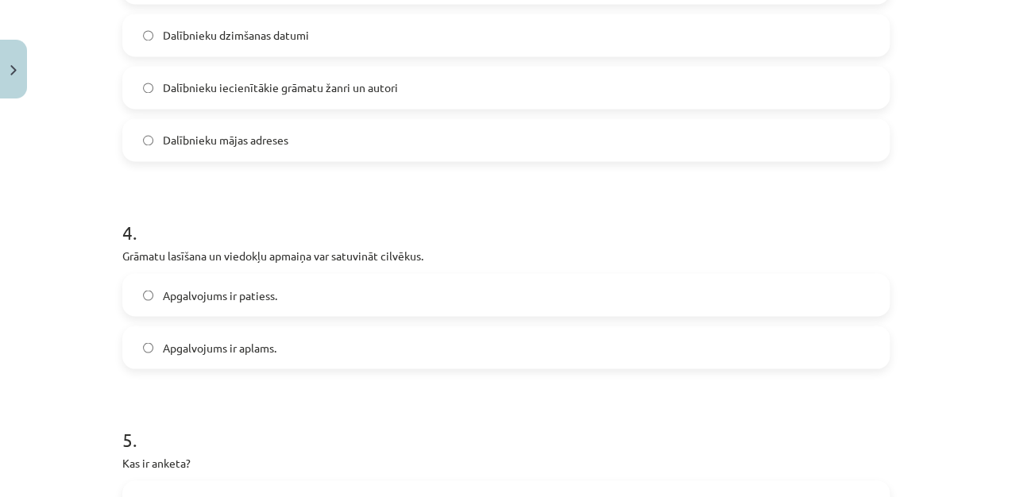
scroll to position [1555, 0]
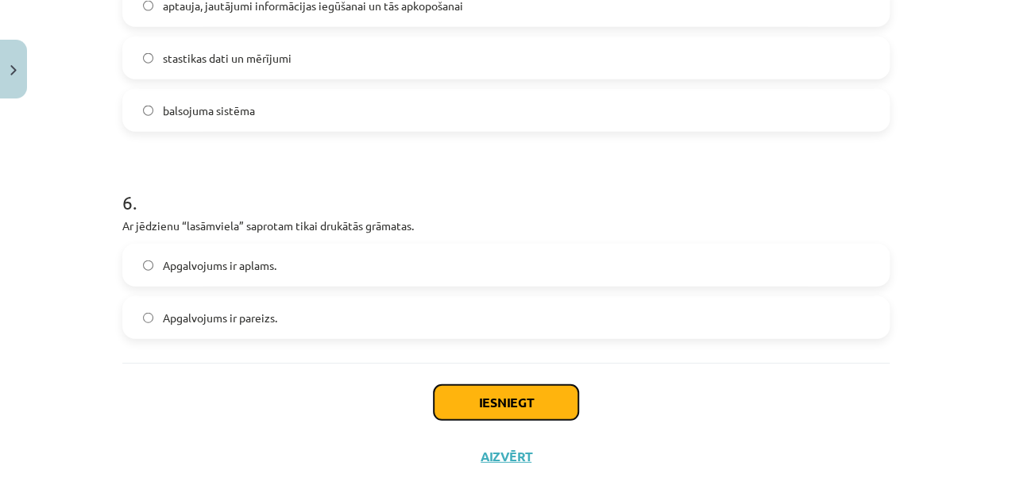
click at [563, 385] on button "Iesniegt" at bounding box center [506, 402] width 145 height 35
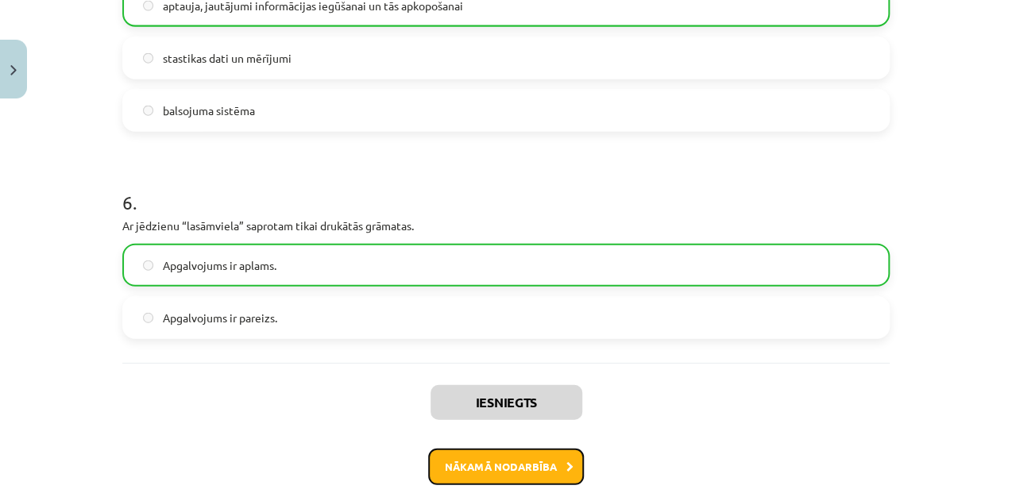
click at [512, 449] on button "Nākamā nodarbība" at bounding box center [506, 467] width 156 height 37
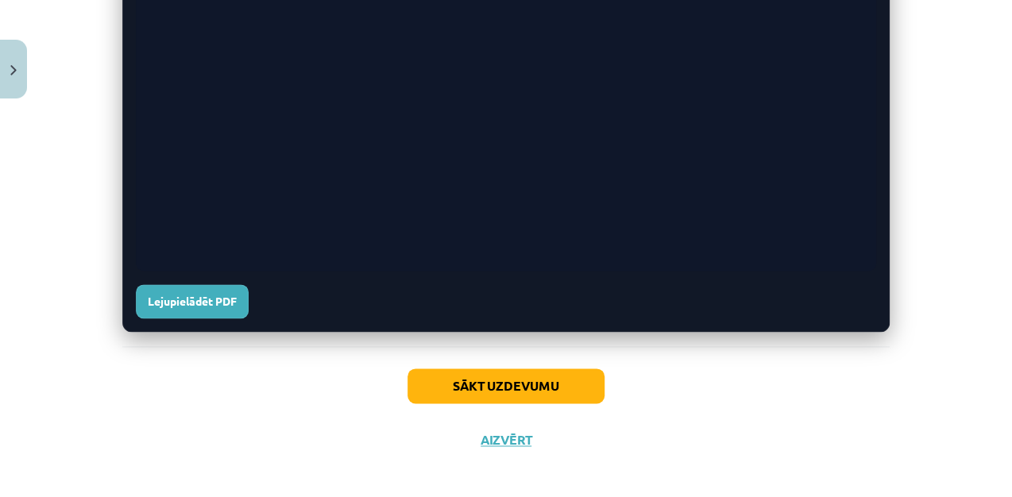
scroll to position [745, 0]
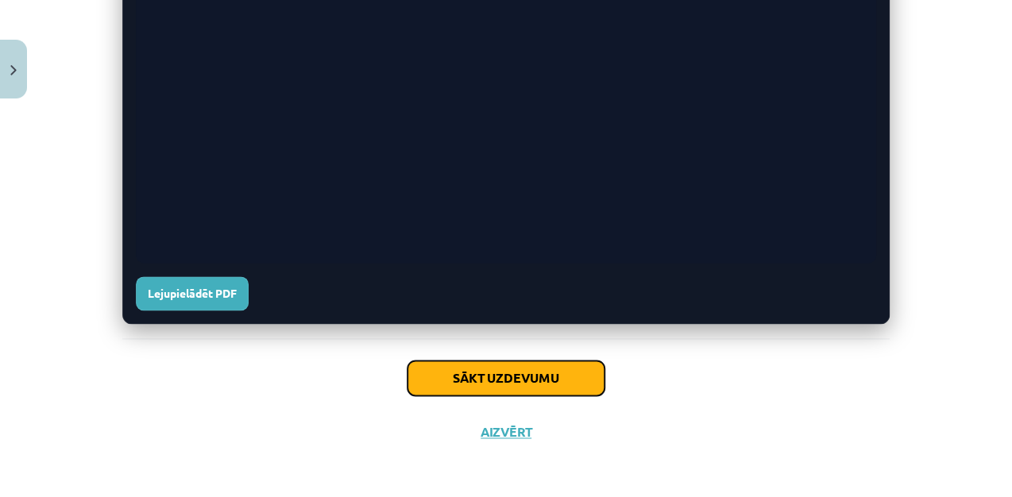
click at [528, 375] on button "Sākt uzdevumu" at bounding box center [506, 378] width 197 height 35
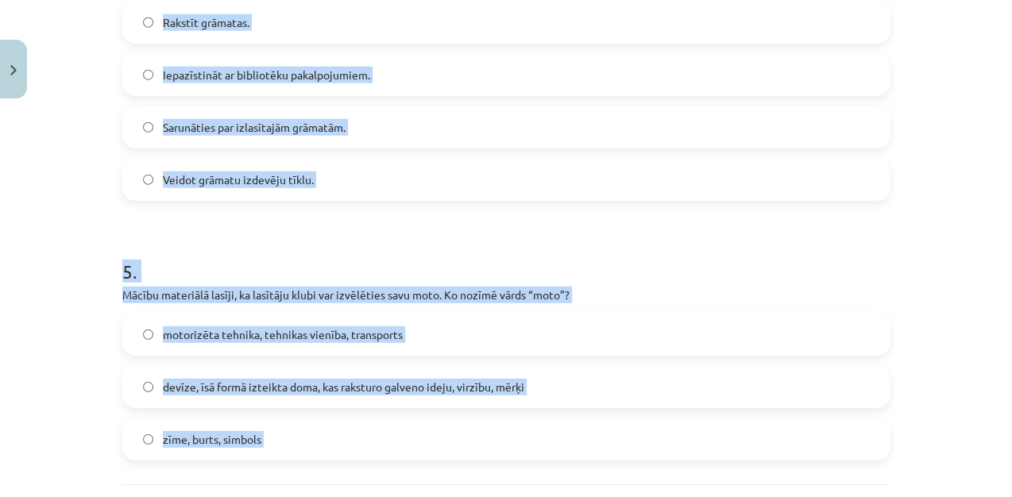
scroll to position [1809, 0]
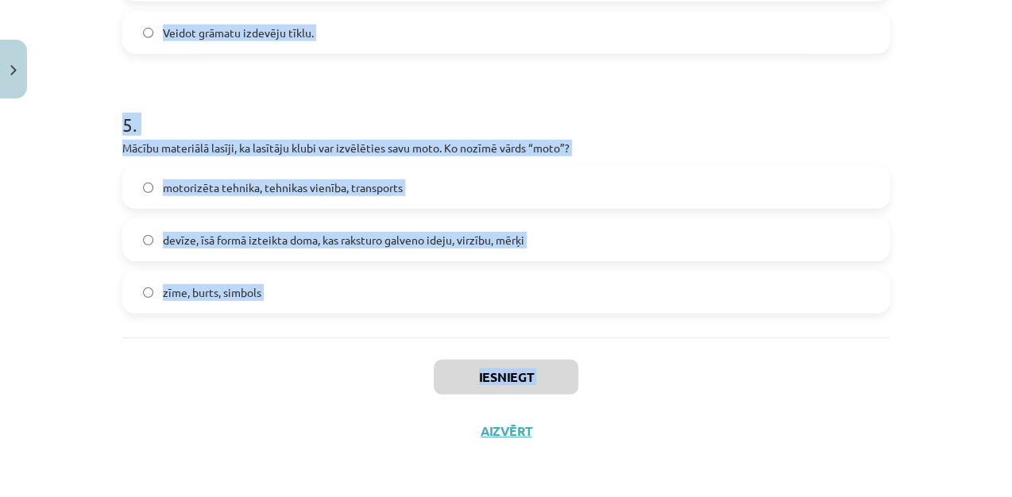
drag, startPoint x: 115, startPoint y: 324, endPoint x: 434, endPoint y: 496, distance: 361.9
click at [434, 496] on div "Mācību tēma: Literatūras 8. klases 1. ieskaites mācību materiāls #3 📖 2. tēma. …" at bounding box center [506, 248] width 1012 height 497
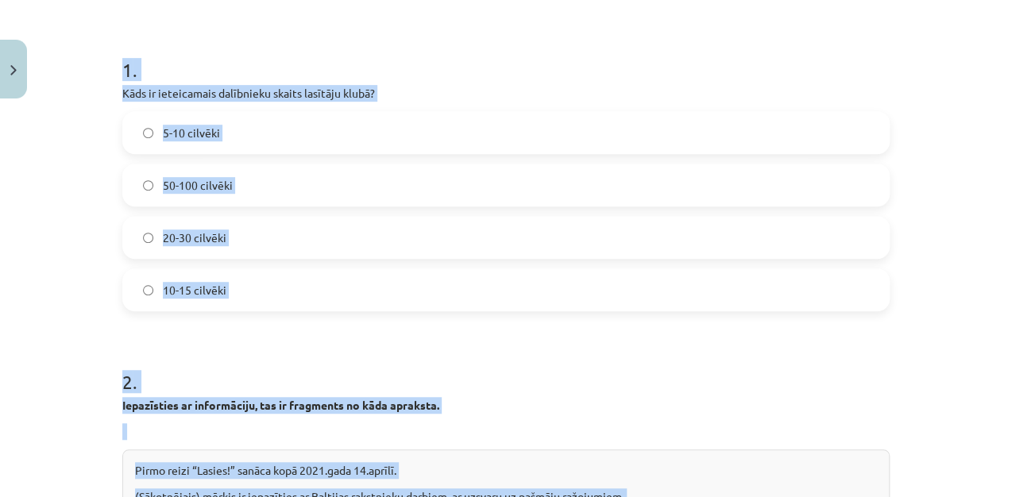
scroll to position [279, 0]
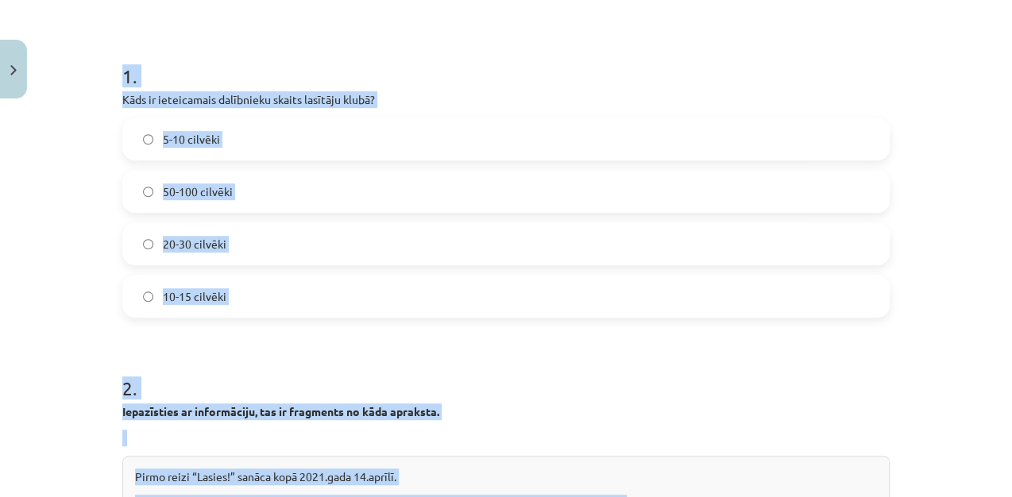
click at [694, 46] on h1 "1 ." at bounding box center [506, 61] width 768 height 49
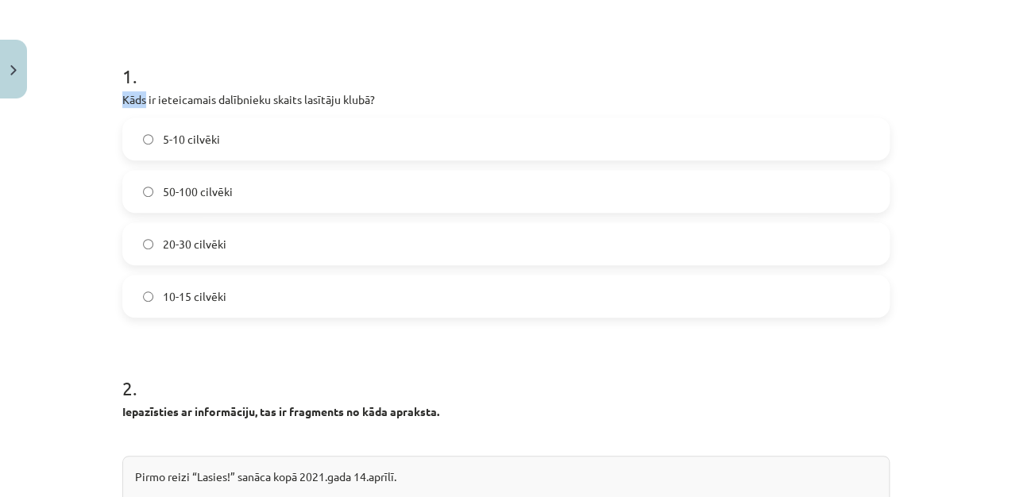
drag, startPoint x: 273, startPoint y: 70, endPoint x: 141, endPoint y: 94, distance: 134.0
click at [141, 94] on div "1 . Kāds ir ieteicamais dalībnieku skaits lasītāju klubā? 5-10 cilvēki 50-100 c…" at bounding box center [506, 177] width 768 height 280
click at [74, 79] on div "Mācību tēma: Literatūras 8. klases 1. ieskaites mācību materiāls #3 📖 2. tēma. …" at bounding box center [506, 248] width 1012 height 497
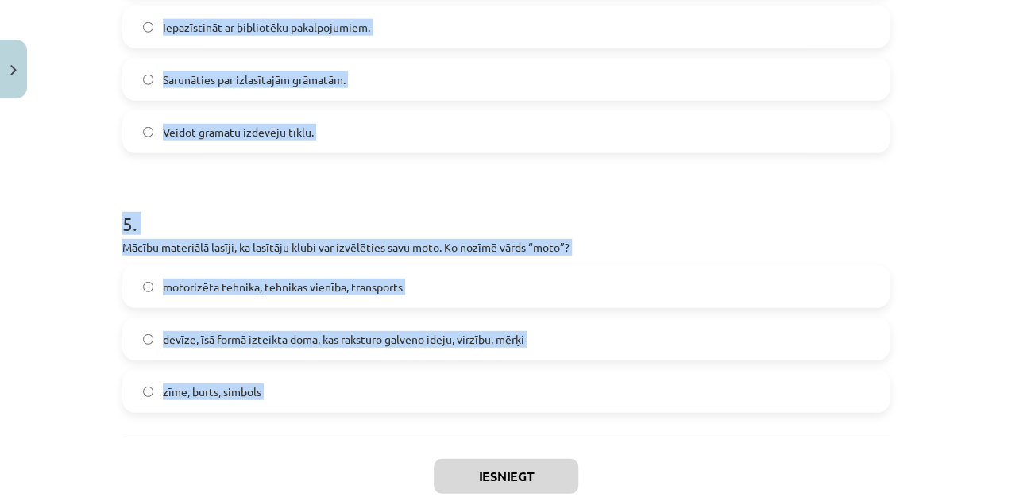
scroll to position [1716, 0]
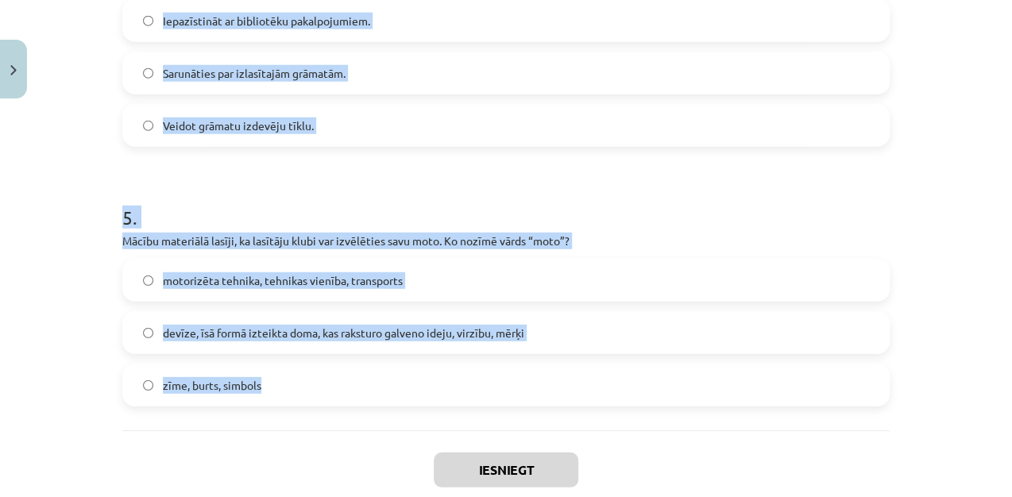
drag, startPoint x: 108, startPoint y: 89, endPoint x: 452, endPoint y: 416, distance: 474.9
copy form "Kāds ir ieteicamais dalībnieku skaits lasītāju klubā? 5-10 cilvēki 50-100 cilvē…"
click at [440, 197] on h1 "5 ." at bounding box center [506, 203] width 768 height 49
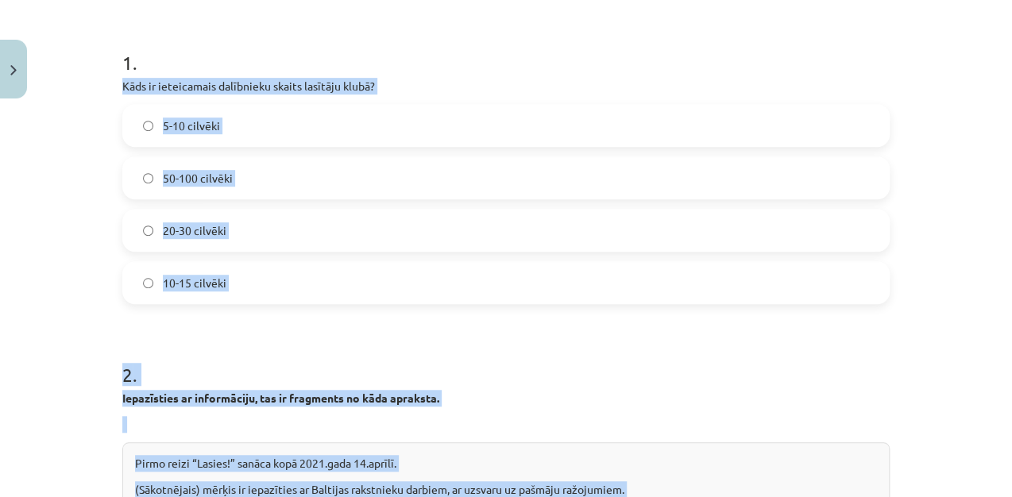
scroll to position [238, 0]
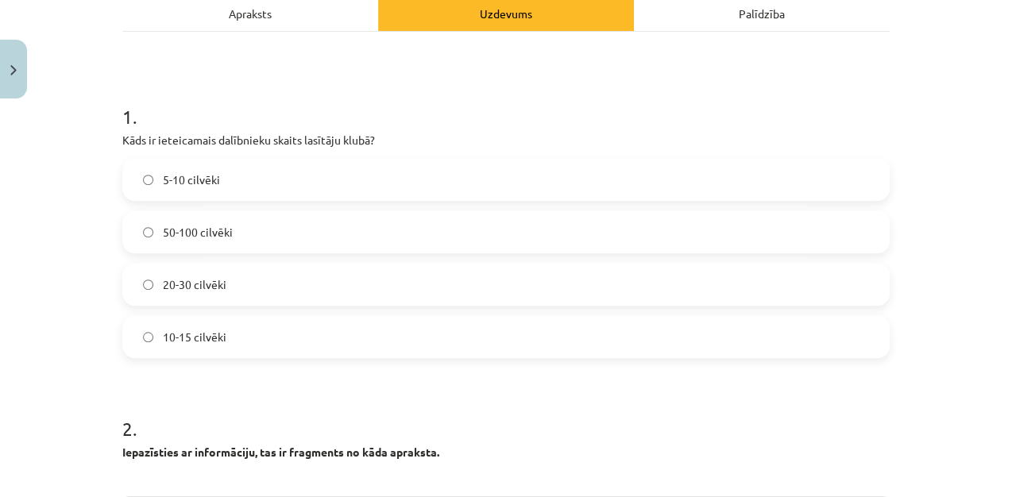
click at [347, 178] on label "5-10 cilvēki" at bounding box center [506, 180] width 764 height 40
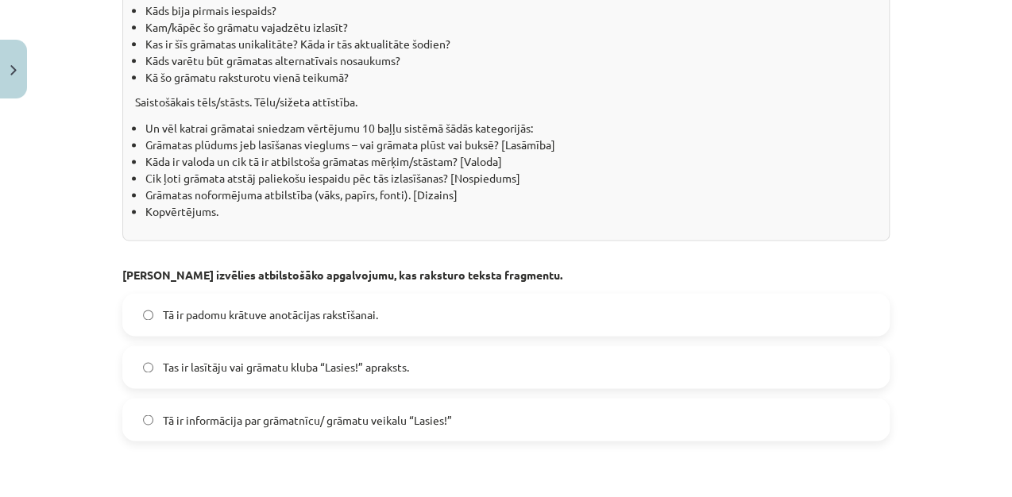
scroll to position [866, 0]
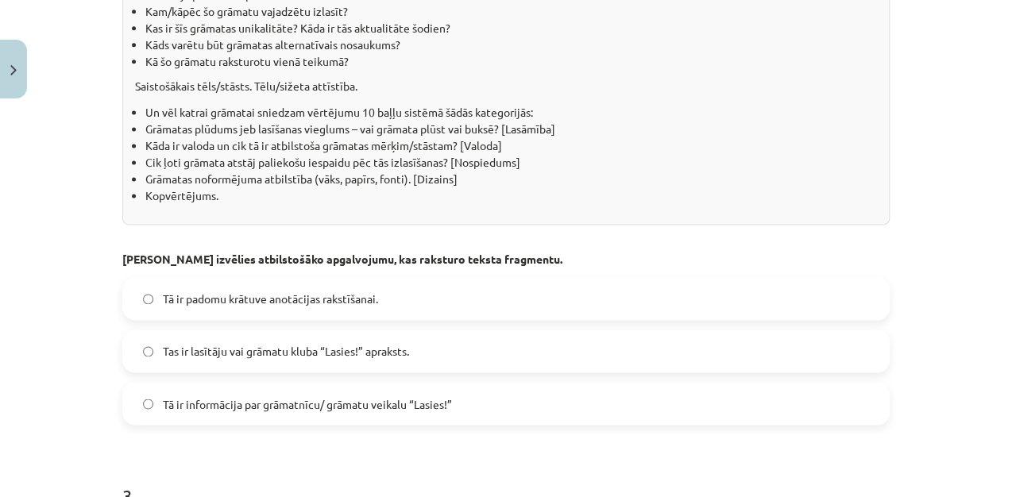
click at [613, 339] on label "Tas ir lasītāju vai grāmatu kluba “Lasies!” apraksts." at bounding box center [506, 351] width 764 height 40
click at [814, 341] on label "Tas ir lasītāju vai grāmatu kluba “Lasies!” apraksts." at bounding box center [506, 351] width 764 height 40
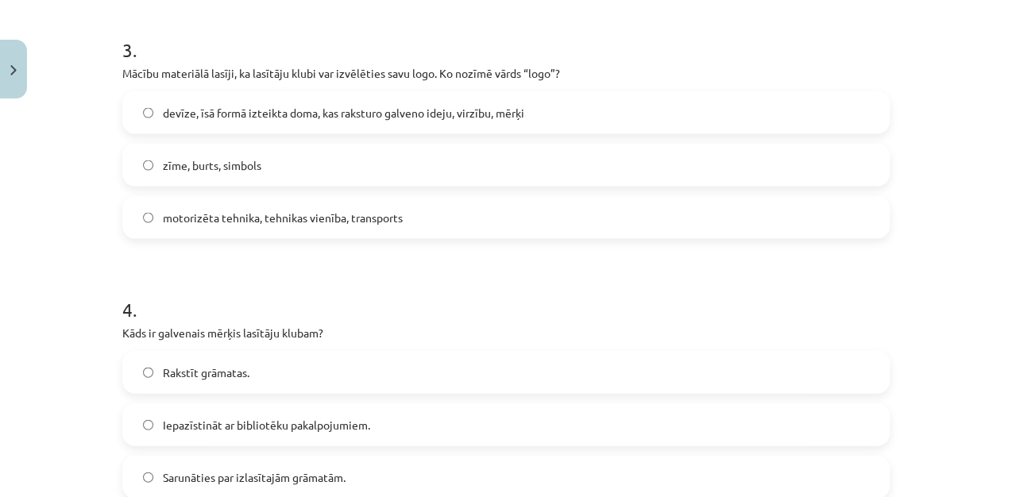
scroll to position [1318, 0]
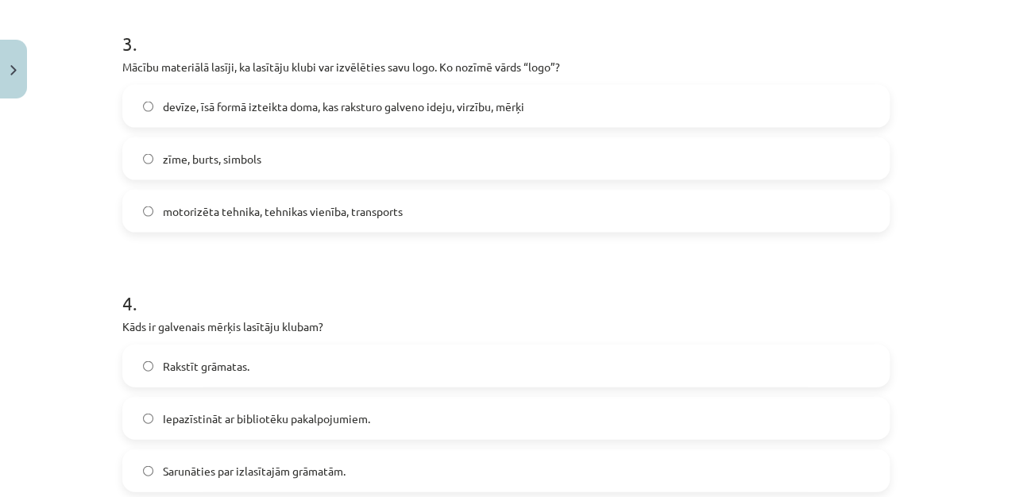
click at [331, 156] on label "zīme, burts, simbols" at bounding box center [506, 159] width 764 height 40
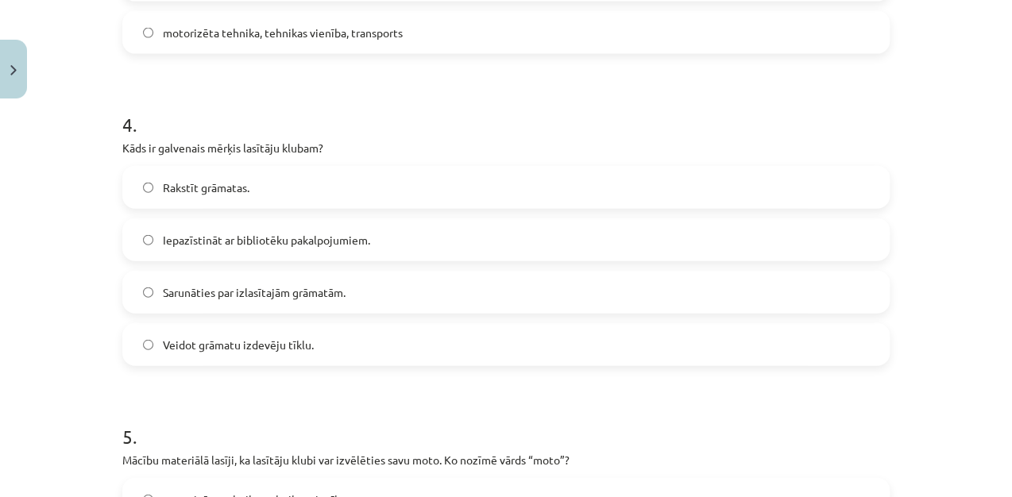
scroll to position [1522, 0]
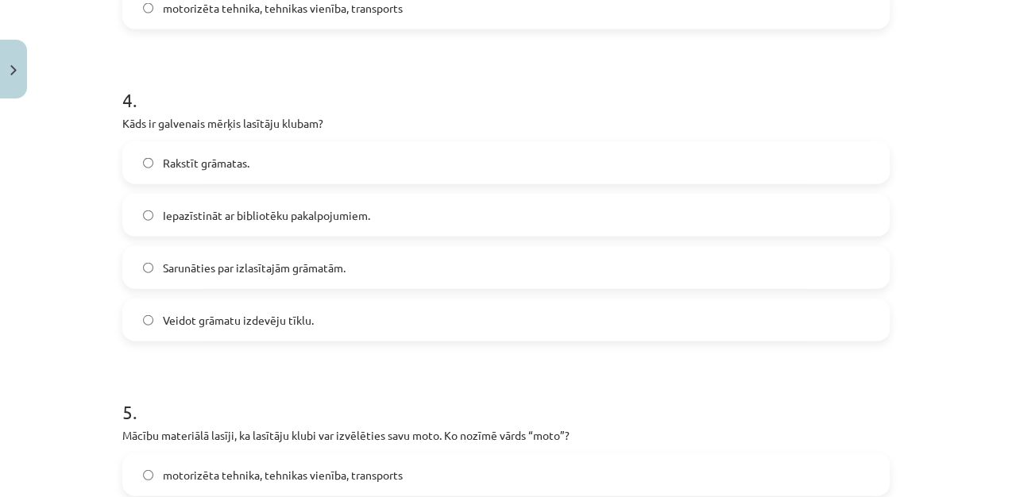
click at [345, 262] on label "Sarunāties par izlasītajām grāmatām." at bounding box center [506, 268] width 764 height 40
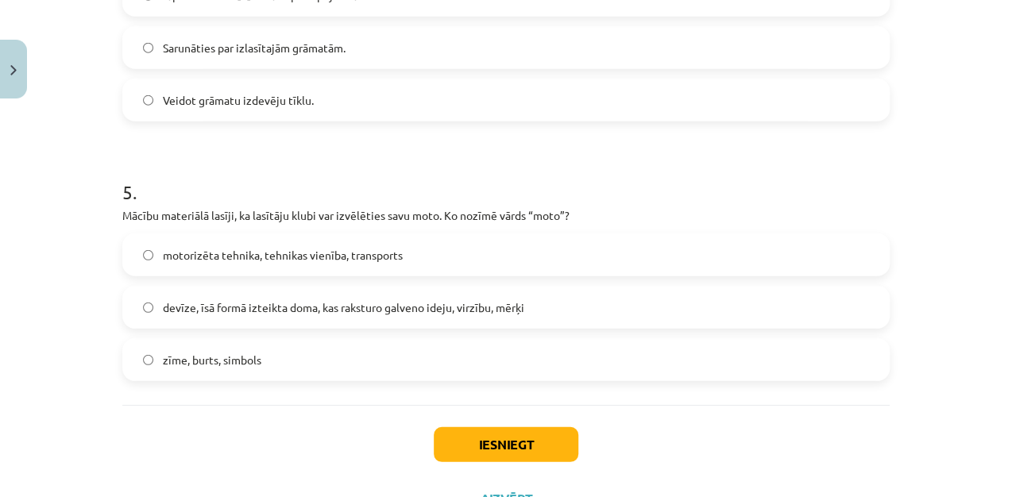
scroll to position [1745, 0]
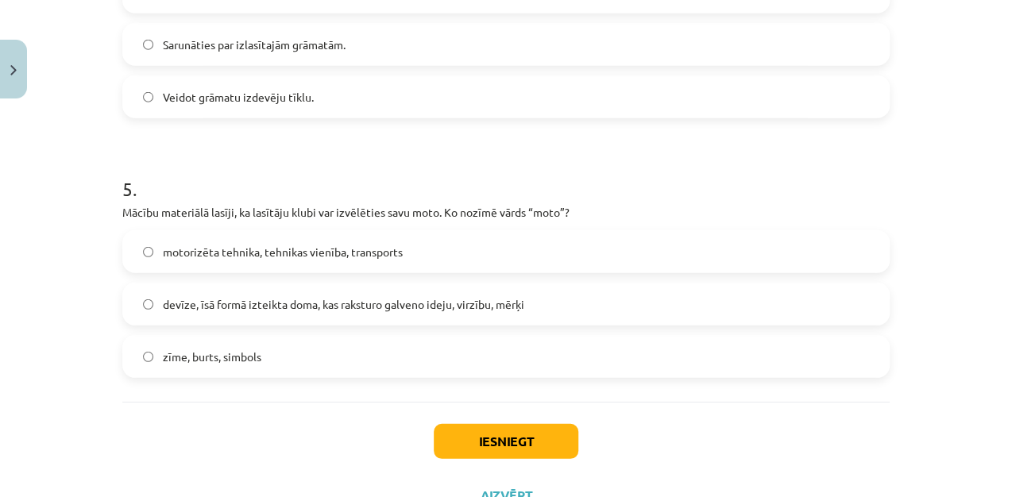
click at [253, 299] on span "devīze, īsā formā izteikta doma, kas raksturo galveno ideju, virzību, mērķi" at bounding box center [344, 304] width 362 height 17
click at [493, 430] on button "Iesniegt" at bounding box center [506, 441] width 145 height 35
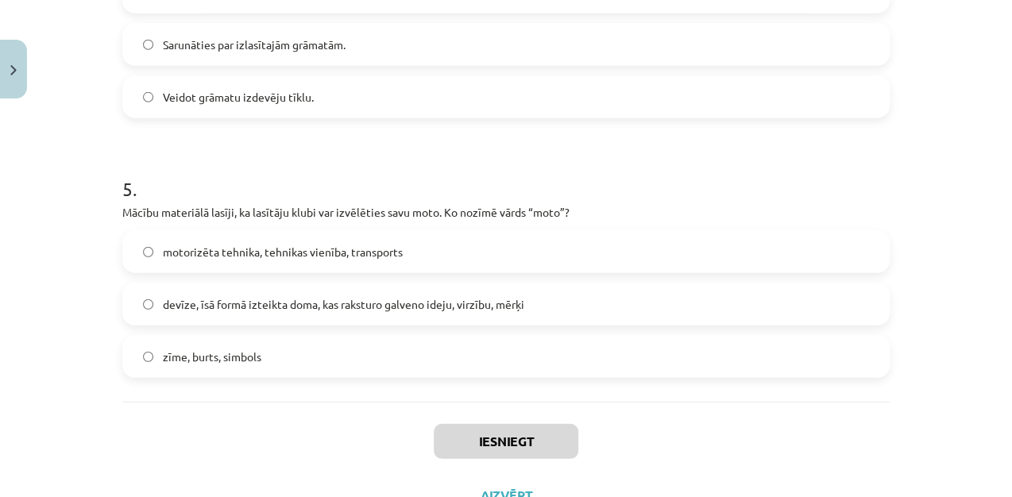
scroll to position [1809, 0]
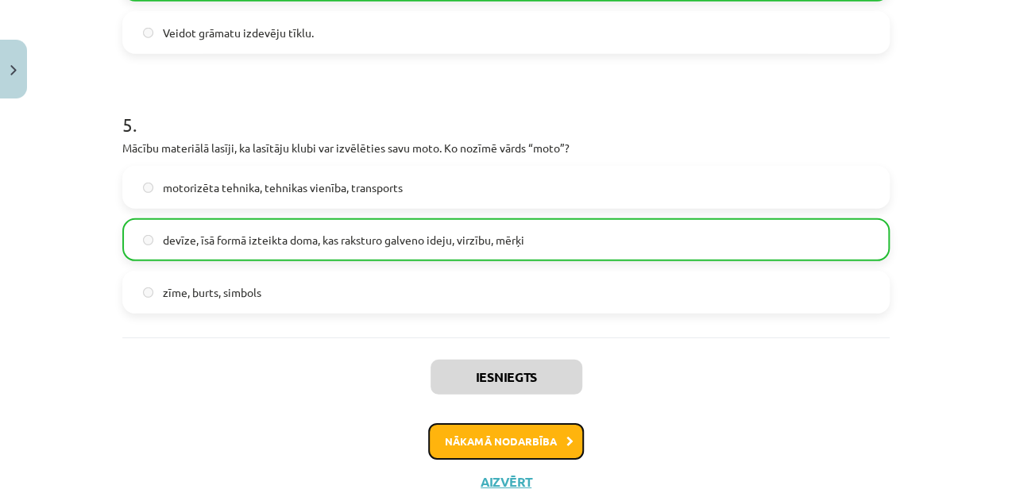
click at [489, 435] on button "Nākamā nodarbība" at bounding box center [506, 441] width 156 height 37
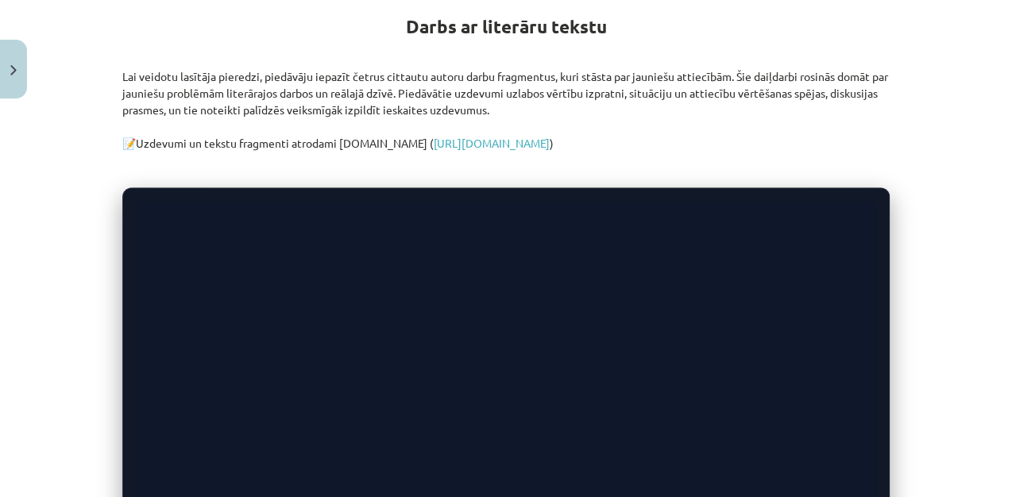
scroll to position [646, 0]
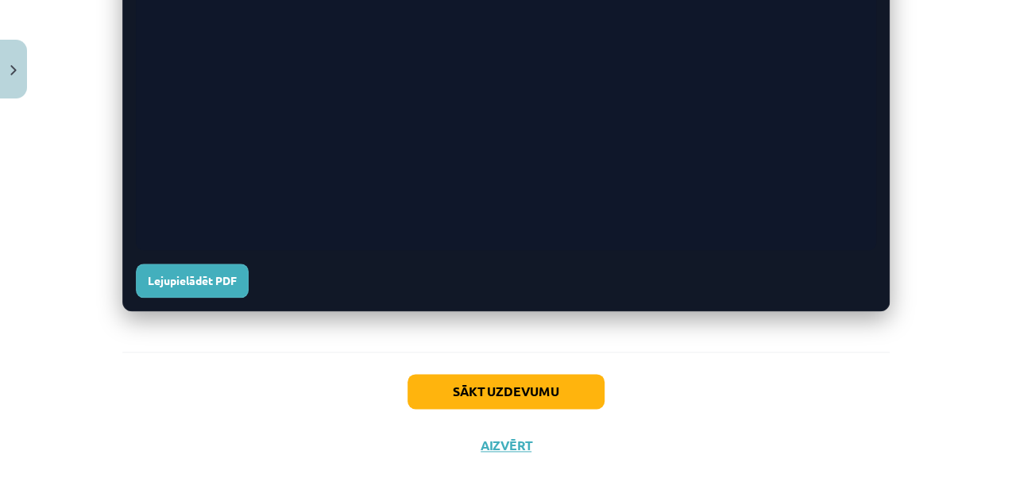
click at [521, 408] on div "Sākt uzdevumu Aizvērt" at bounding box center [506, 407] width 768 height 111
click at [521, 391] on button "Sākt uzdevumu" at bounding box center [506, 391] width 197 height 35
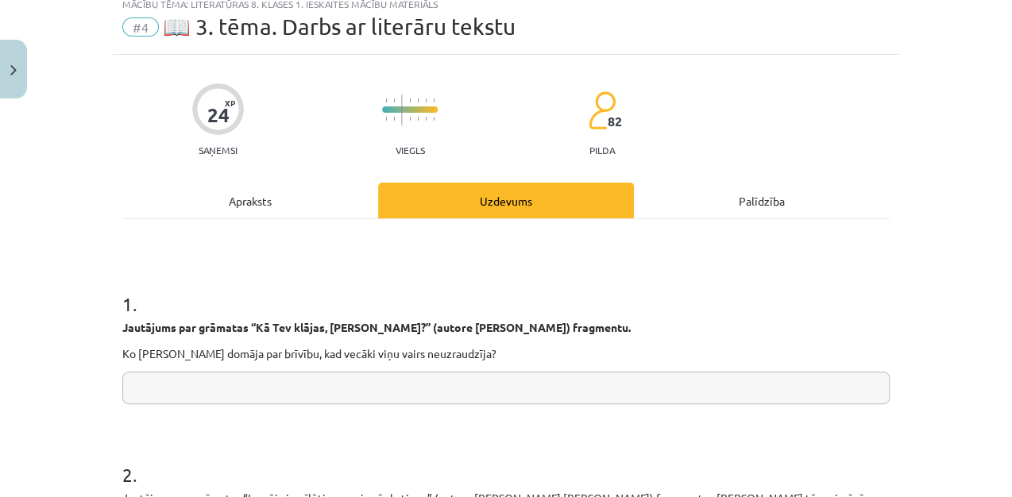
scroll to position [40, 0]
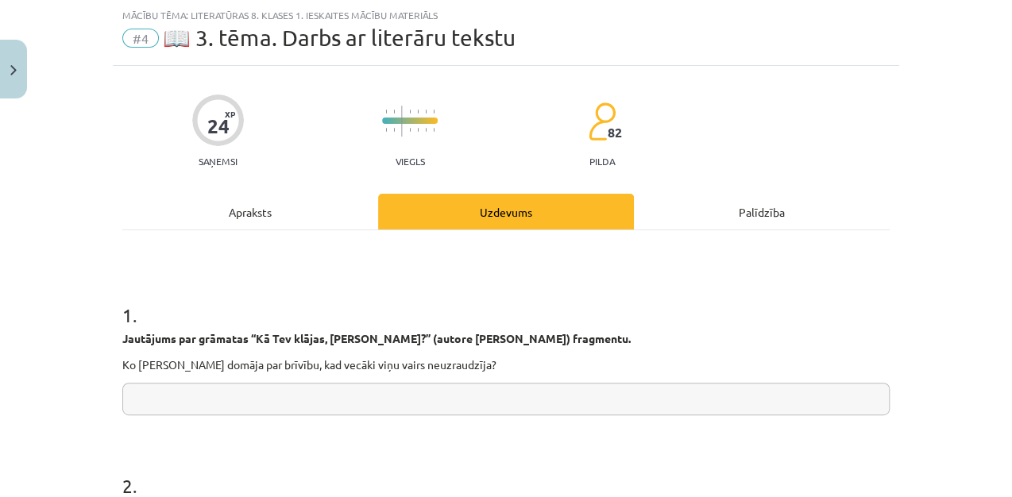
drag, startPoint x: 102, startPoint y: 331, endPoint x: 315, endPoint y: 382, distance: 219.1
click at [315, 382] on div "Mācību tēma: Literatūras 8. klases 1. ieskaites mācību materiāls #4 📖 3. tēma. …" at bounding box center [506, 248] width 1012 height 497
click at [373, 312] on h1 "1 ." at bounding box center [506, 300] width 768 height 49
drag, startPoint x: 117, startPoint y: 327, endPoint x: 389, endPoint y: 334, distance: 272.6
click at [389, 334] on div "1 . Jautājums par grāmatas “Kā Tev klājas, Anna?” (autore Aidi Vallika) fragmen…" at bounding box center [506, 345] width 768 height 139
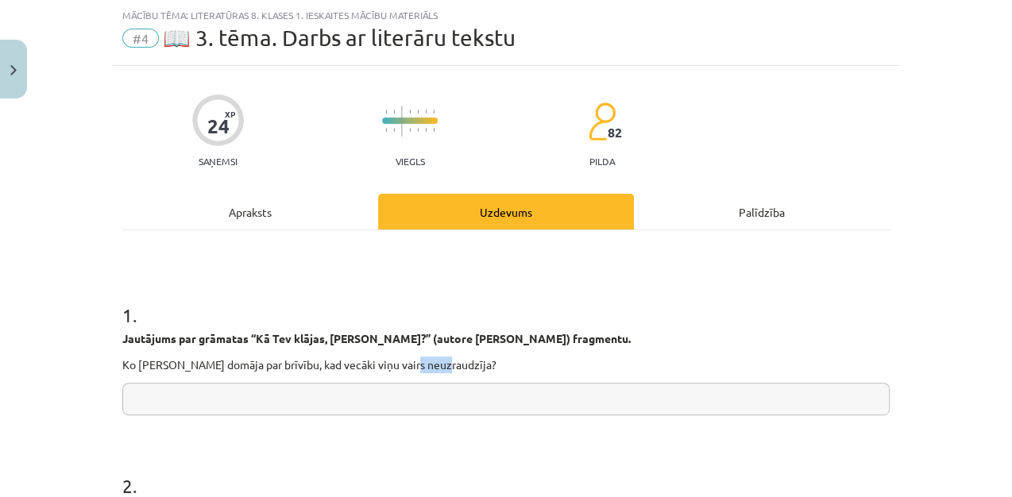
drag, startPoint x: 389, startPoint y: 334, endPoint x: 439, endPoint y: 371, distance: 61.3
click at [439, 371] on div "Jautājums par grāmatas “Kā Tev klājas, Anna?” (autore Aidi Vallika) fragmentu. …" at bounding box center [506, 352] width 768 height 43
drag, startPoint x: 439, startPoint y: 371, endPoint x: 178, endPoint y: 286, distance: 274.1
click at [178, 286] on h1 "1 ." at bounding box center [506, 300] width 768 height 49
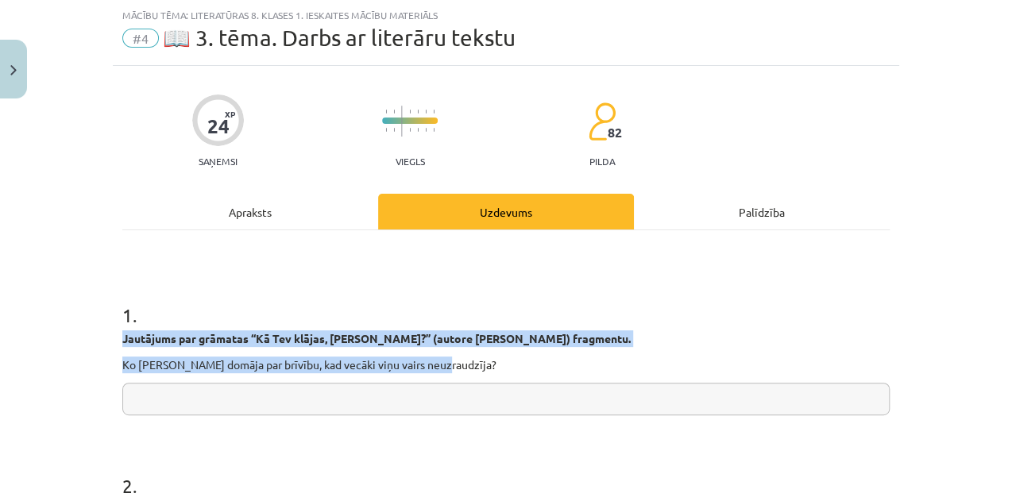
drag, startPoint x: 106, startPoint y: 338, endPoint x: 437, endPoint y: 369, distance: 331.9
click at [437, 369] on div "Mācību tēma: Literatūras 8. klases 1. ieskaites mācību materiāls #4 📖 3. tēma. …" at bounding box center [506, 248] width 1012 height 497
copy div "Jautājums par grāmatas “Kā Tev klājas, Anna?” (autore Aidi Vallika) fragmentu. …"
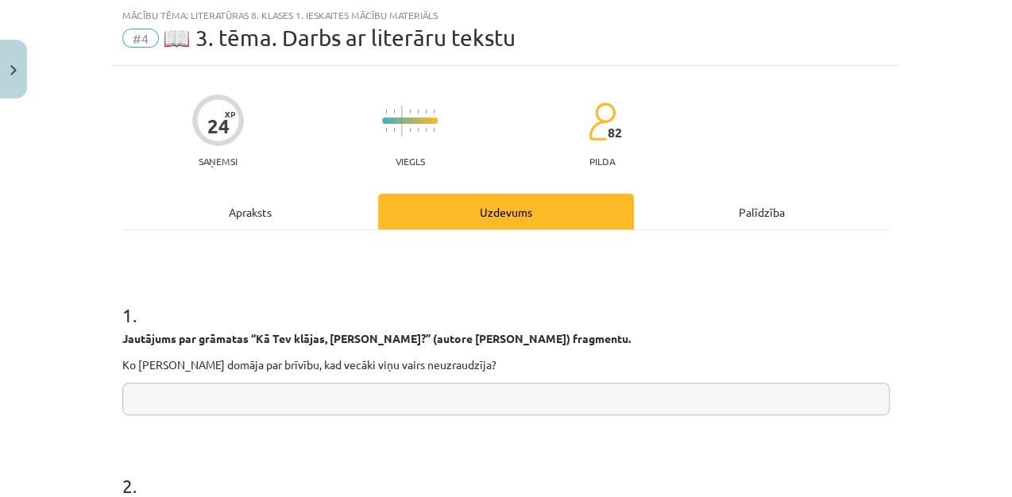
click at [356, 406] on input "text" at bounding box center [506, 399] width 768 height 33
paste input "**********"
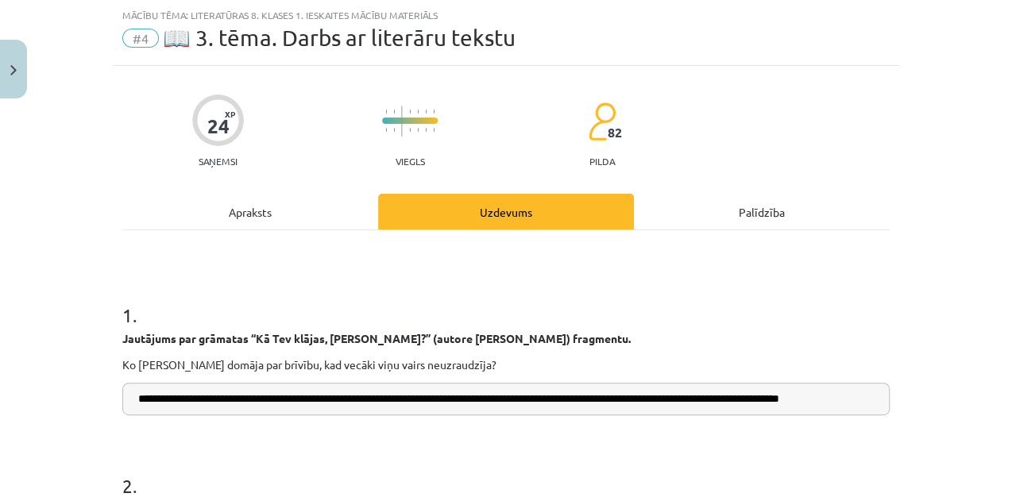
scroll to position [0, 20]
type input "**********"
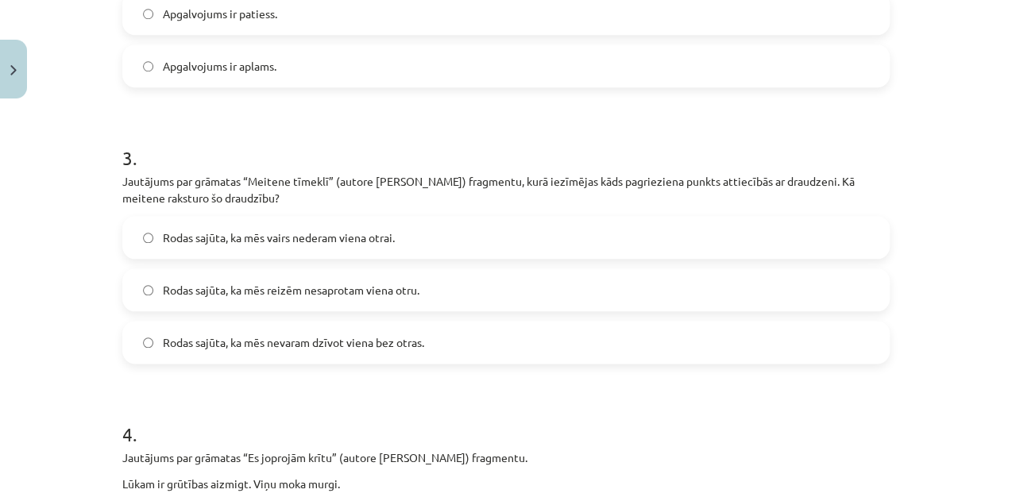
scroll to position [636, 0]
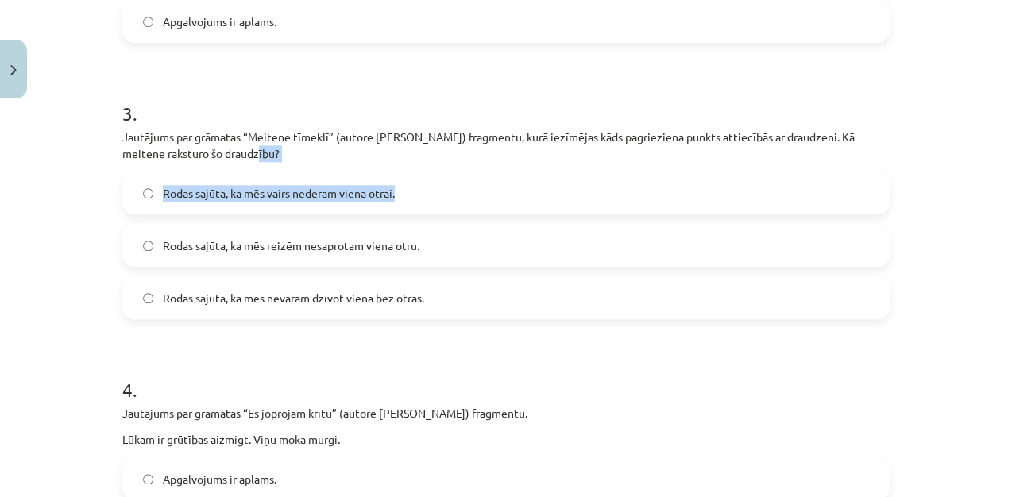
drag, startPoint x: 996, startPoint y: 180, endPoint x: 1000, endPoint y: 145, distance: 36.0
click at [1000, 145] on div "**********" at bounding box center [506, 248] width 1012 height 497
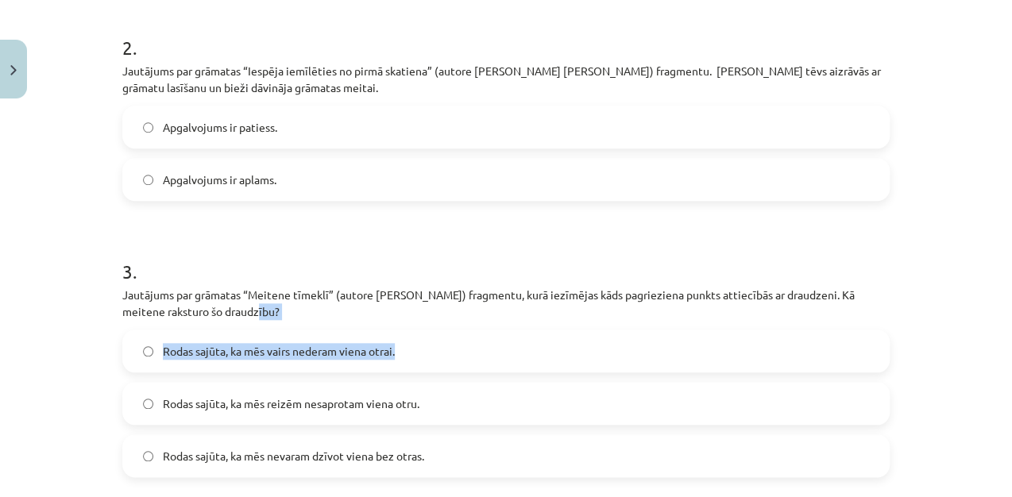
scroll to position [473, 0]
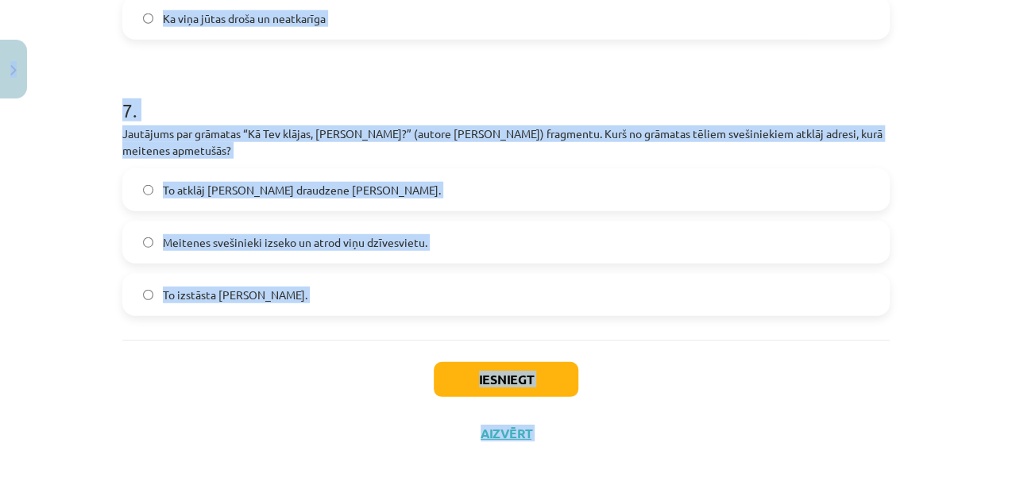
scroll to position [1698, 0]
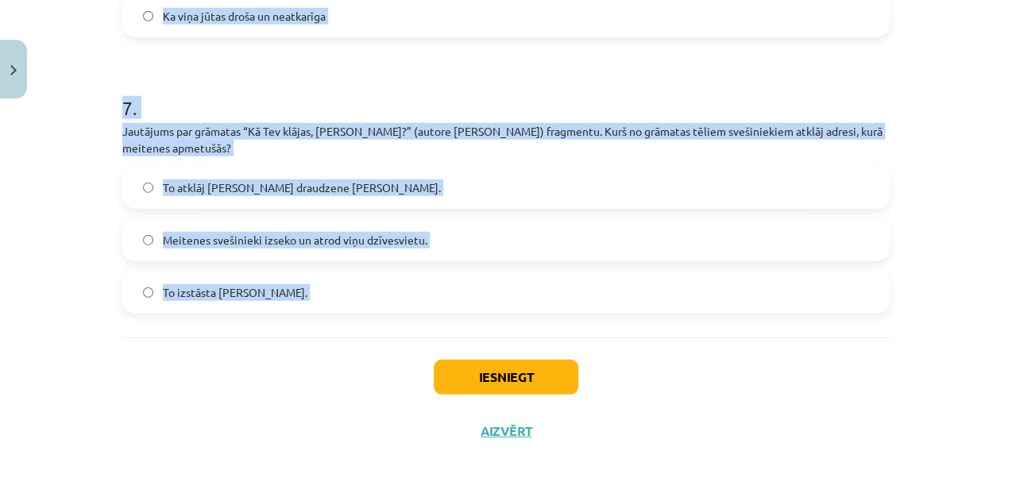
drag, startPoint x: 109, startPoint y: 68, endPoint x: 802, endPoint y: 315, distance: 736.3
copy form "Jautājums par grāmatas “Iespēja iemīlēties no pirmā skatiena” (autore Dženifera…"
click at [542, 142] on p "Jautājums par grāmatas “Kā Tev klājas, Anna?” (autore Aidi Vallika) fragmentu. …" at bounding box center [506, 139] width 768 height 33
drag, startPoint x: 1001, startPoint y: 452, endPoint x: 1014, endPoint y: 337, distance: 115.9
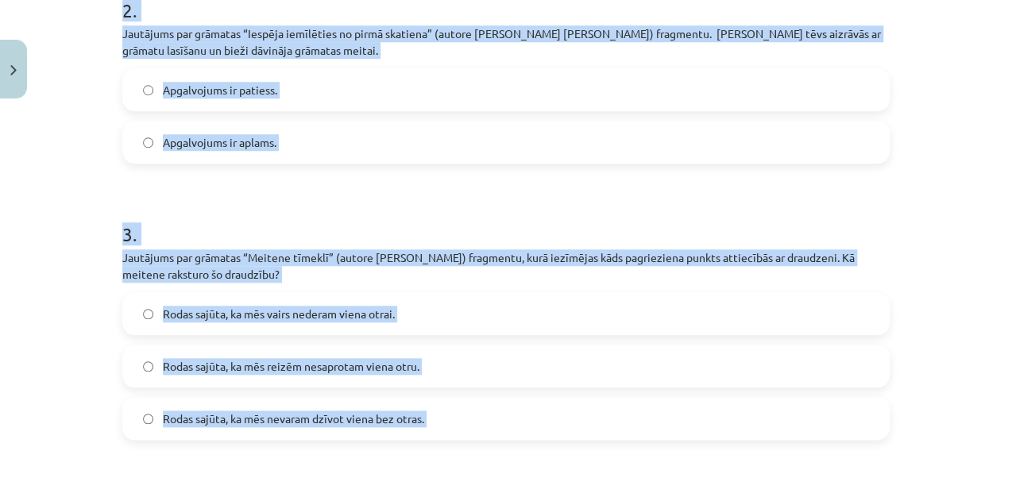
scroll to position [435, 0]
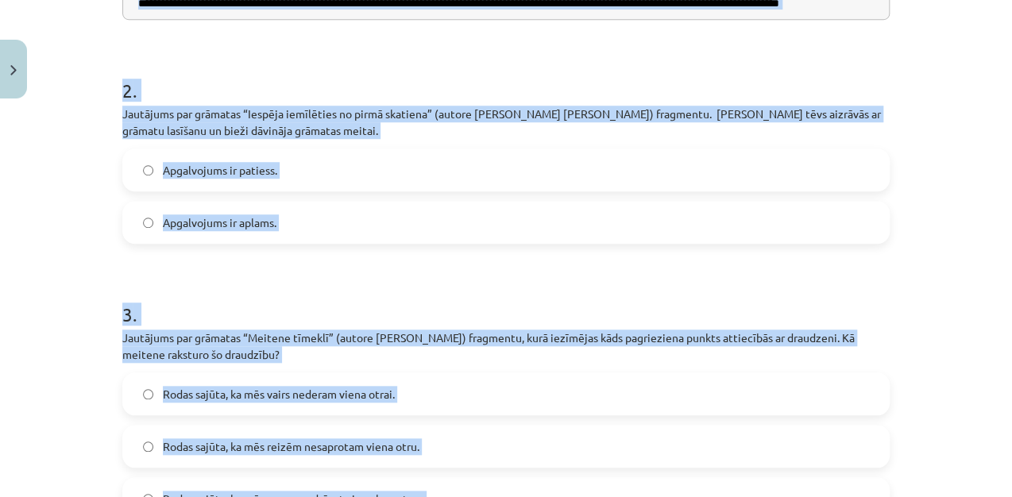
click at [779, 156] on label "Apgalvojums ir patiess." at bounding box center [506, 170] width 764 height 40
click at [771, 171] on label "Apgalvojums ir patiess." at bounding box center [506, 170] width 764 height 40
click at [683, 287] on h1 "3 ." at bounding box center [506, 300] width 768 height 49
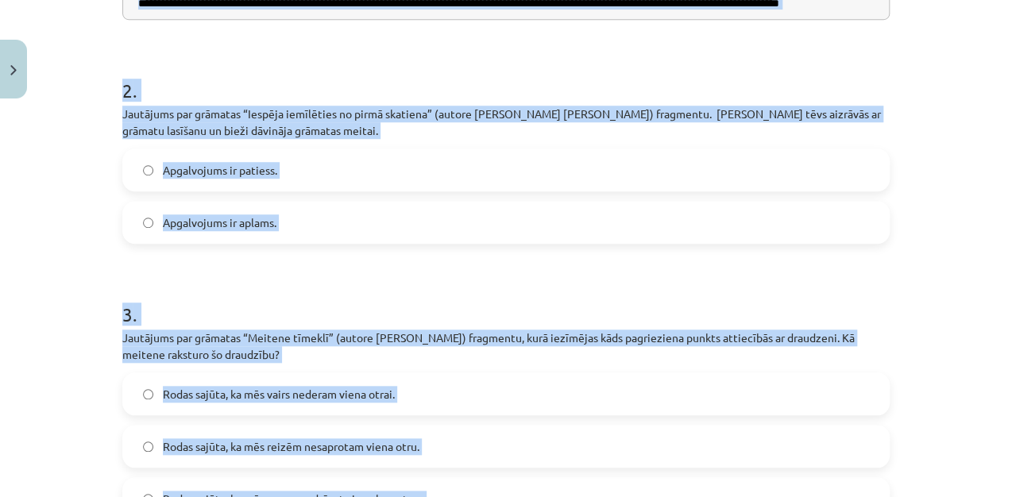
click at [423, 401] on label "Rodas sajūta, ka mēs vairs nederam viena otrai." at bounding box center [506, 394] width 764 height 40
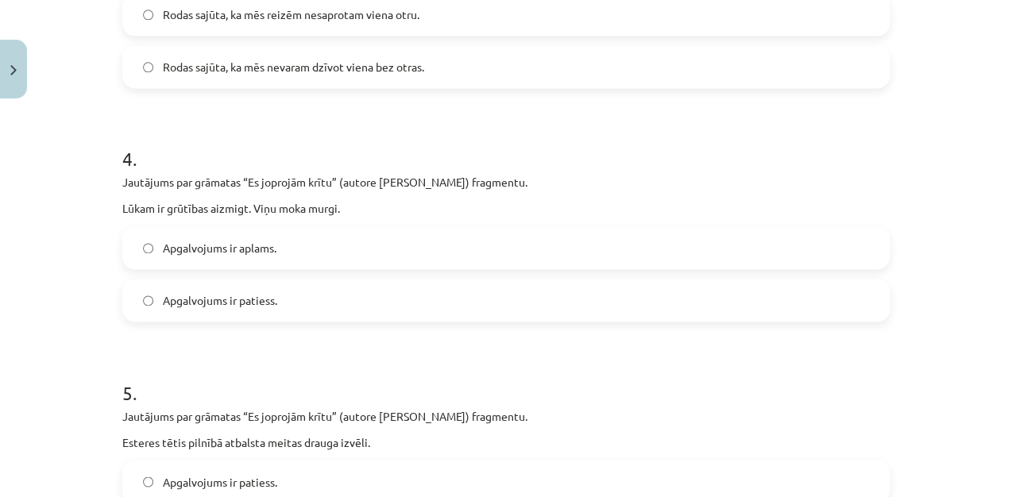
scroll to position [904, 0]
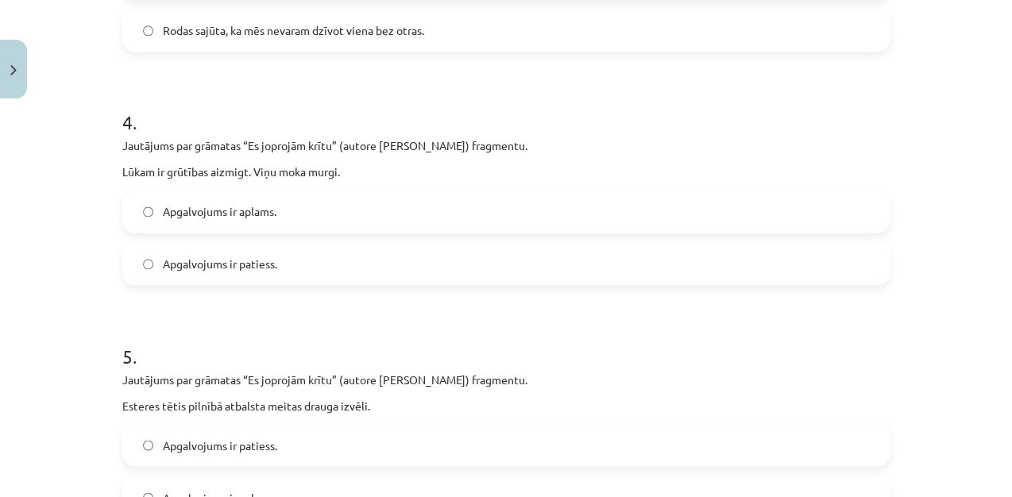
click at [708, 247] on label "Apgalvojums ir patiess." at bounding box center [506, 264] width 764 height 40
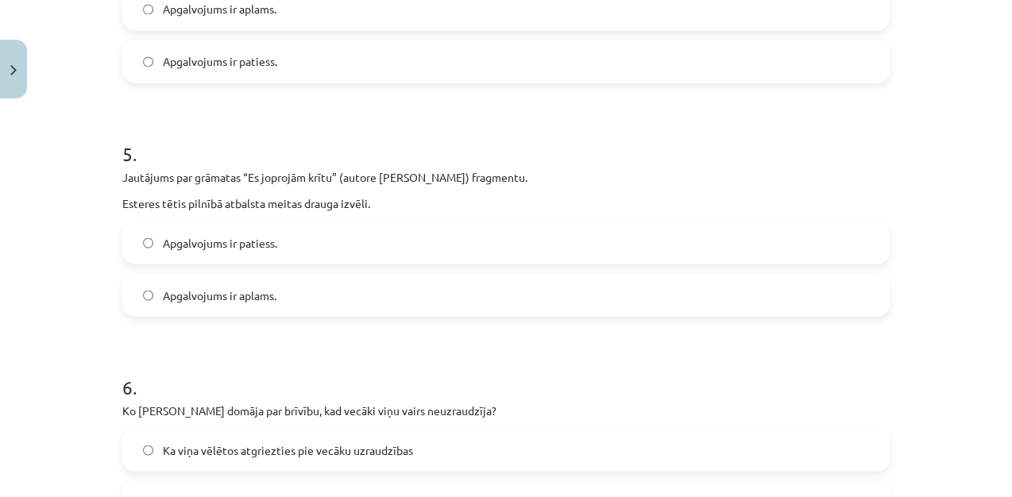
scroll to position [1116, 0]
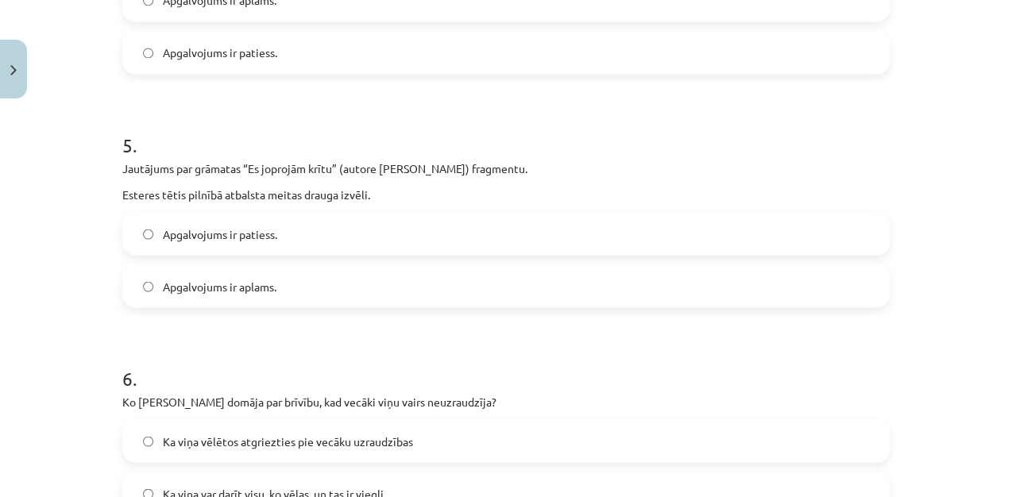
click at [697, 288] on label "Apgalvojums ir aplams." at bounding box center [506, 286] width 764 height 40
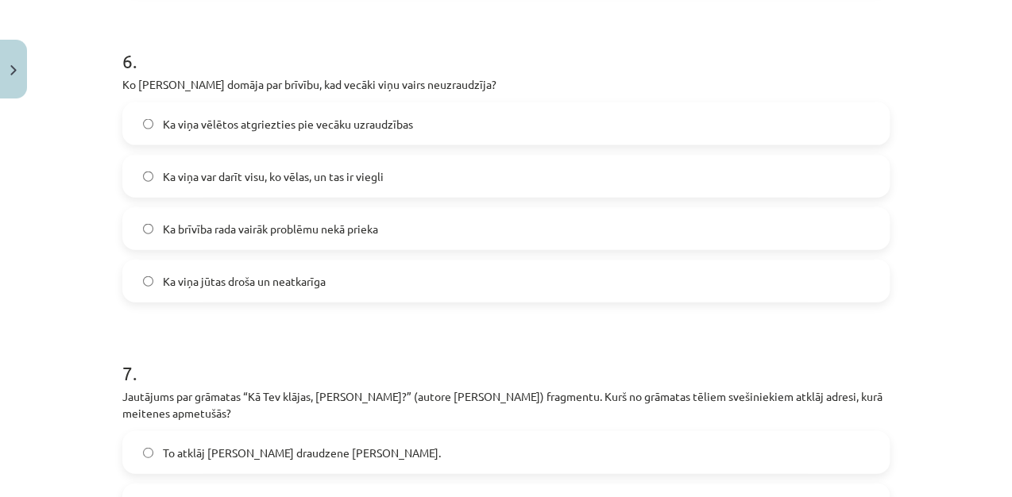
scroll to position [1436, 0]
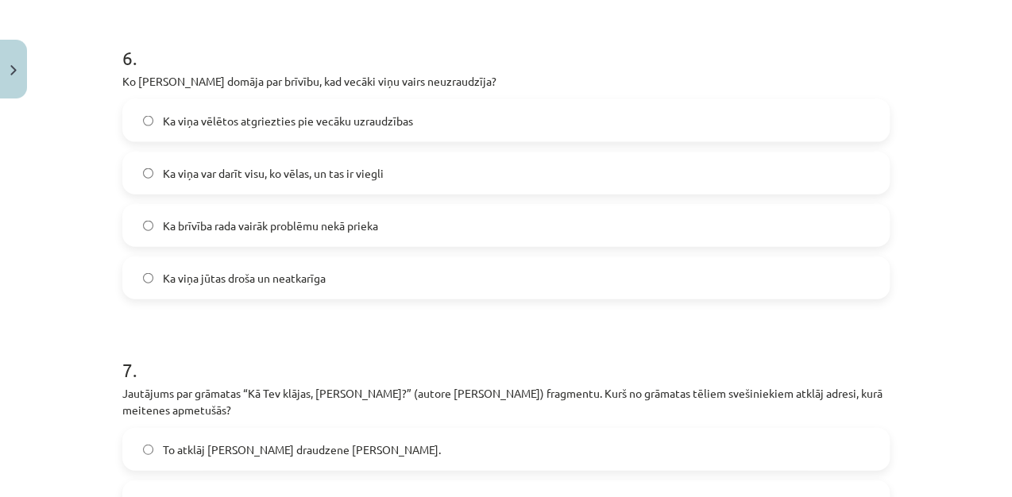
click at [367, 219] on span "Ka brīvība rada vairāk problēmu nekā prieka" at bounding box center [270, 226] width 215 height 17
click at [354, 276] on label "Ka viņa jūtas droša un neatkarīga" at bounding box center [506, 278] width 764 height 40
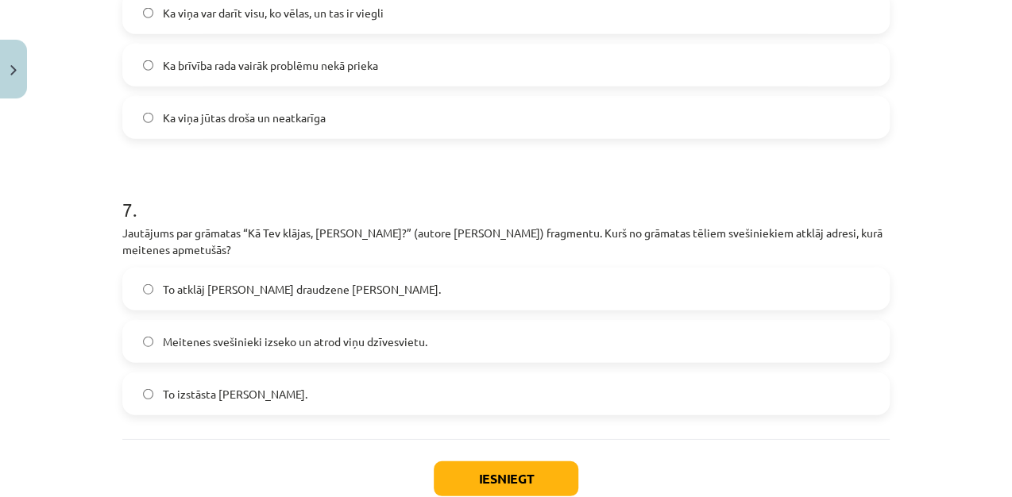
scroll to position [1698, 0]
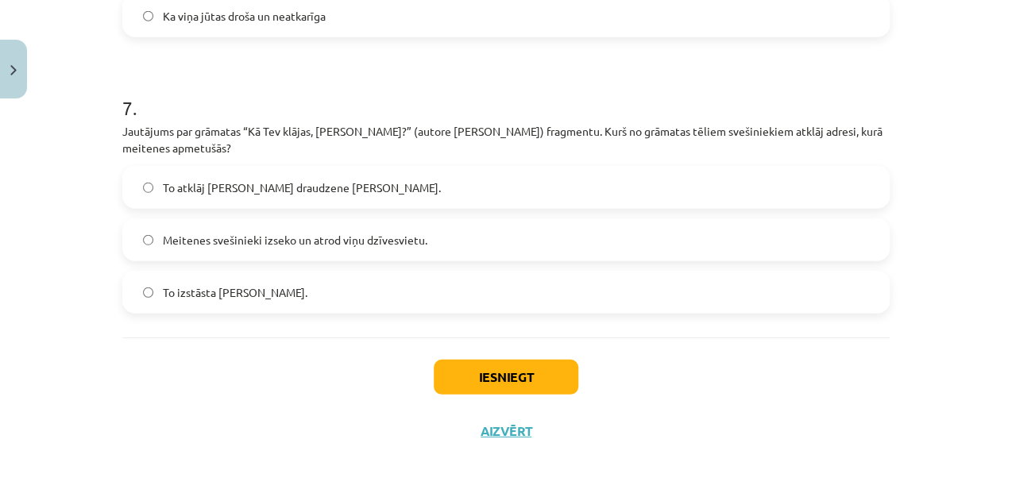
click at [553, 188] on label "To atklāj Annas draudzene Rita." at bounding box center [506, 188] width 764 height 40
click at [496, 371] on button "Iesniegt" at bounding box center [506, 377] width 145 height 35
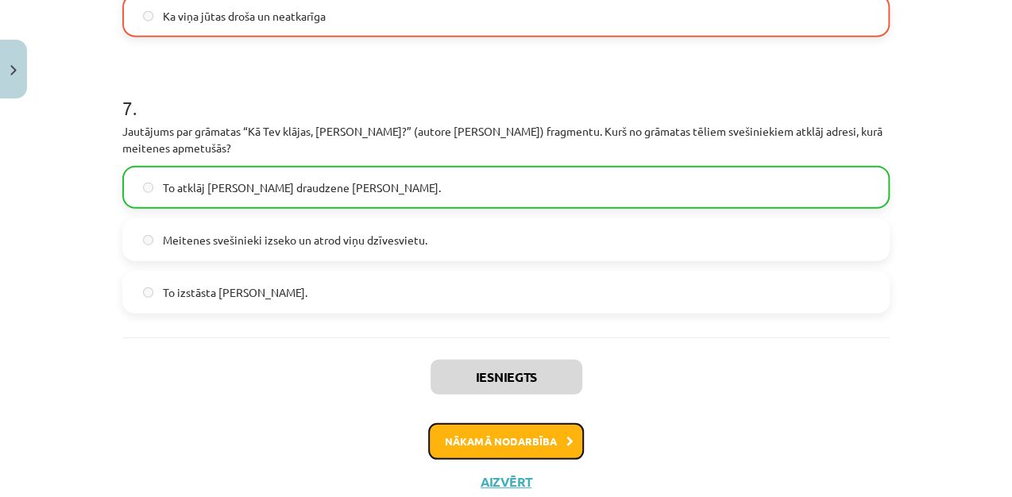
click at [481, 429] on button "Nākamā nodarbība" at bounding box center [506, 441] width 156 height 37
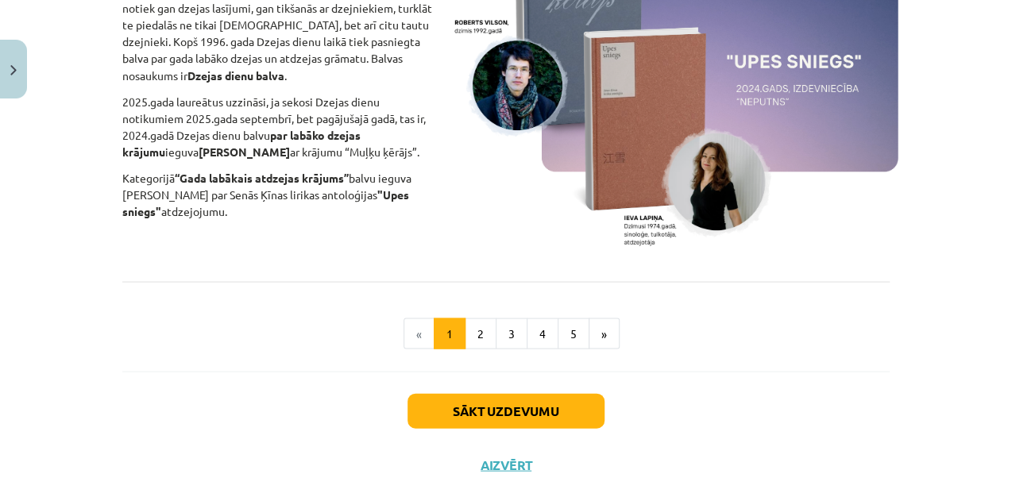
scroll to position [1220, 0]
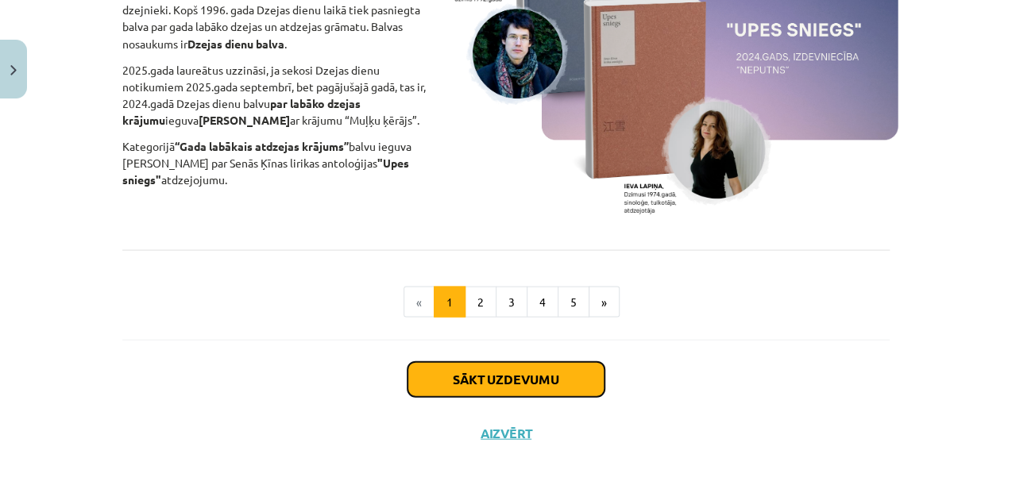
click at [477, 383] on button "Sākt uzdevumu" at bounding box center [506, 379] width 197 height 35
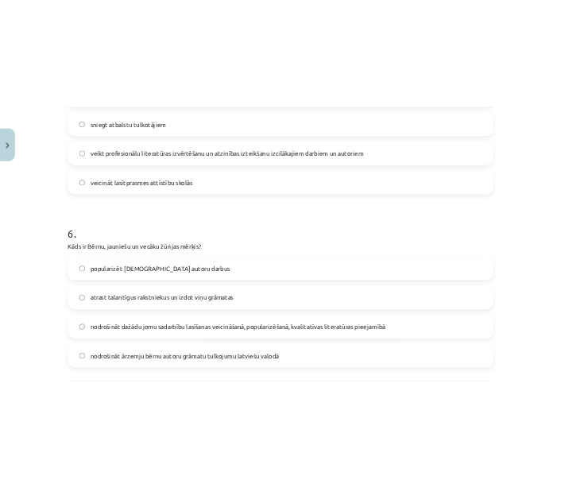
scroll to position [1870, 0]
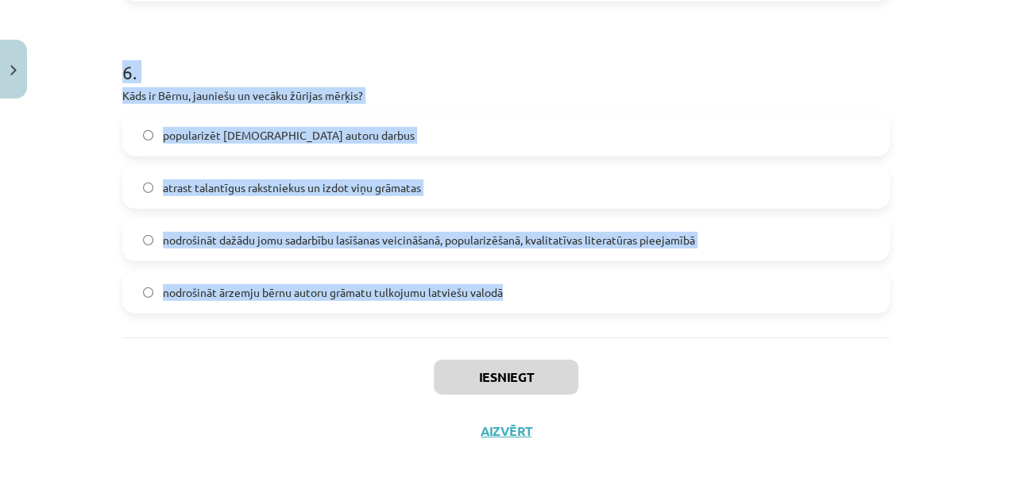
drag, startPoint x: 107, startPoint y: 362, endPoint x: 674, endPoint y: 315, distance: 568.4
copy form "Kā sauc rakstnieku, kuram par godu tika izveidota Baltā vilka balva ? Jānis Bal…"
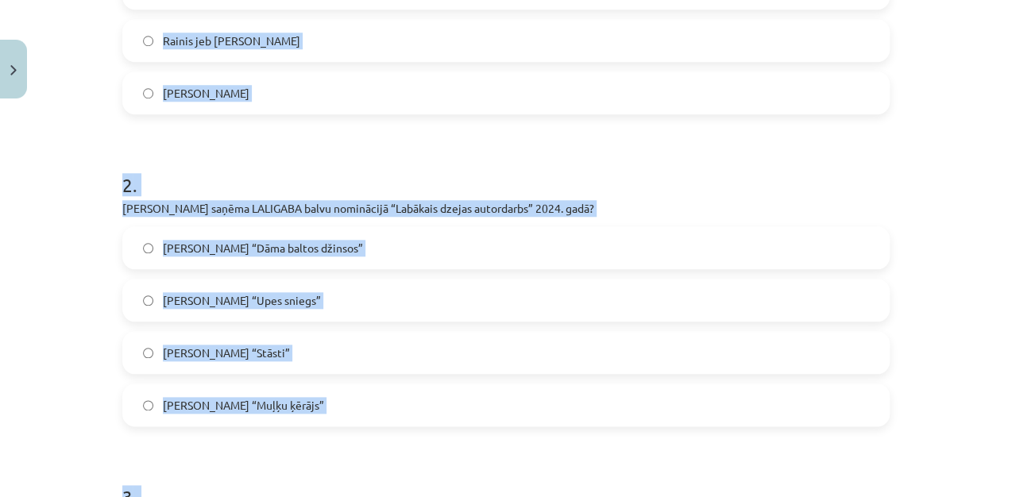
scroll to position [309, 0]
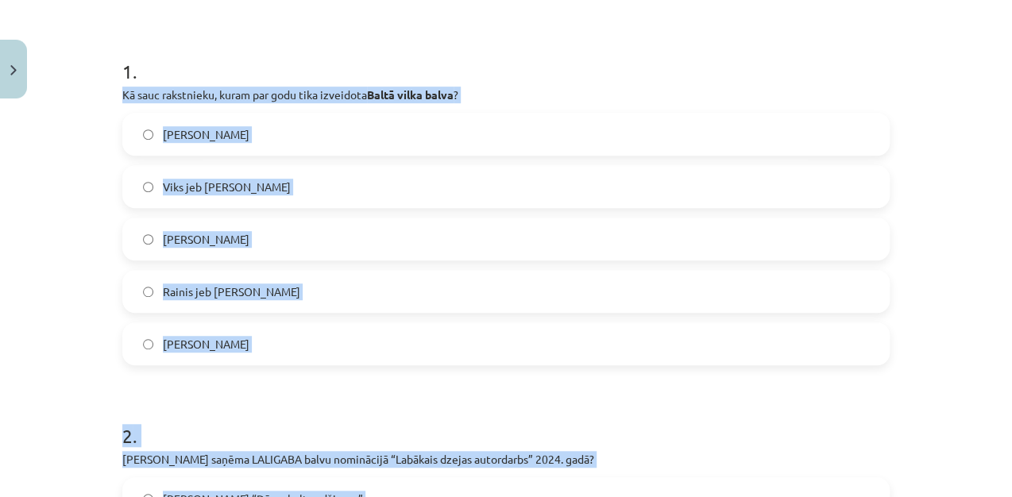
click at [509, 135] on label "Jānis Baltvilks" at bounding box center [506, 134] width 764 height 40
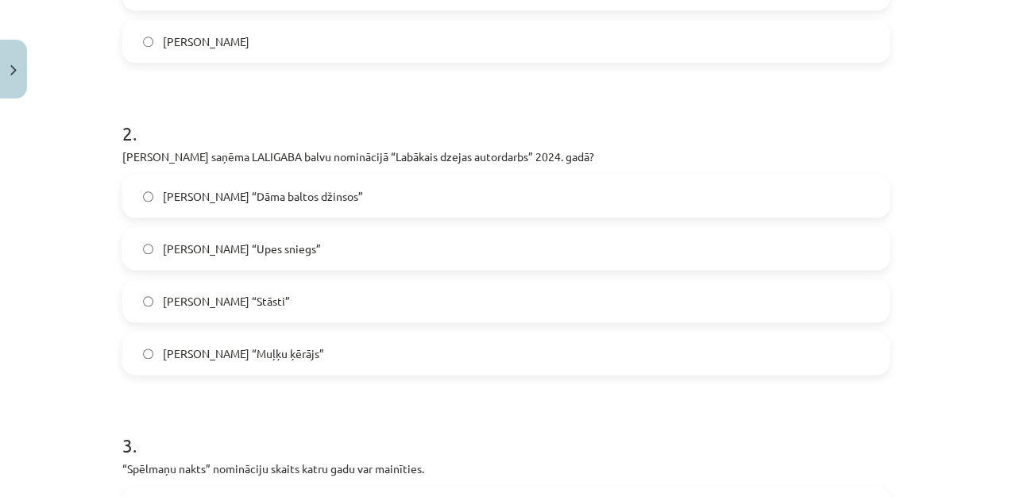
scroll to position [660, 0]
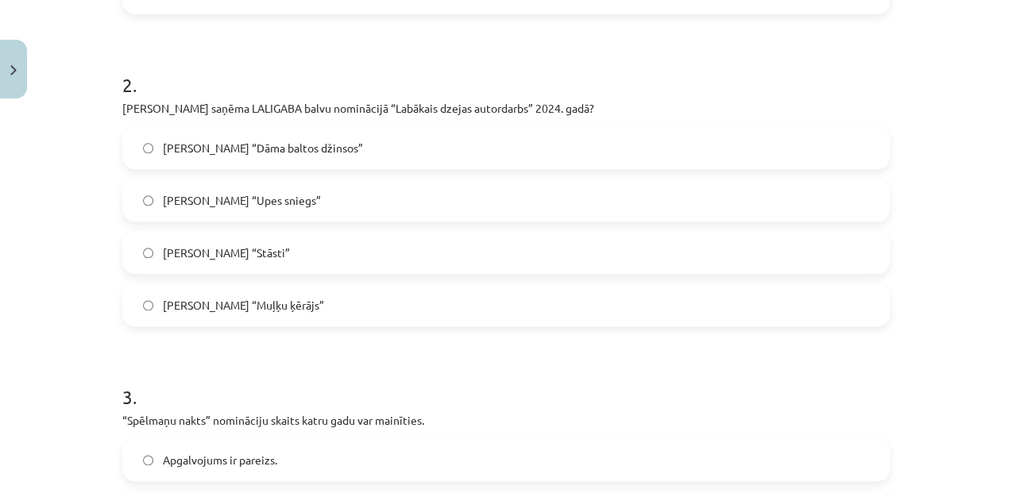
click at [588, 205] on label "Ieva Lapiņa “Upes sniegs”" at bounding box center [506, 200] width 764 height 40
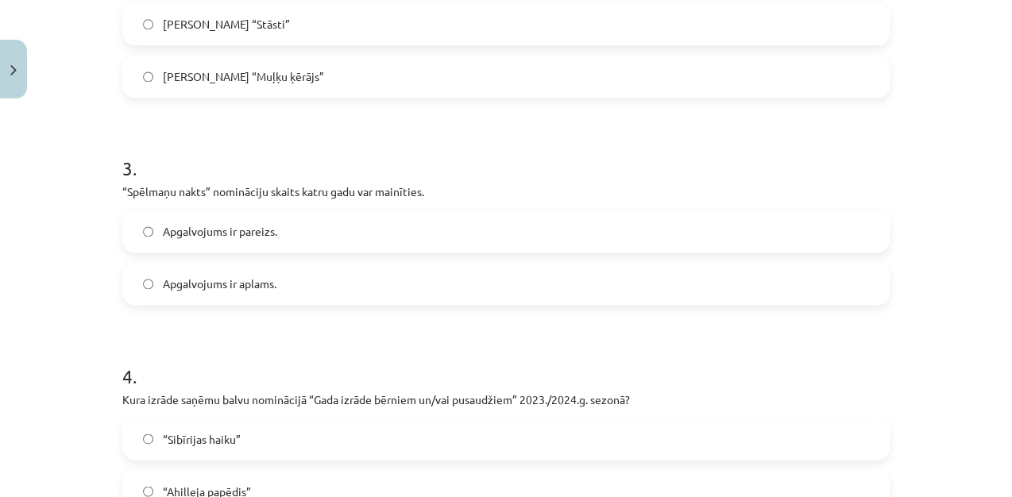
scroll to position [899, 0]
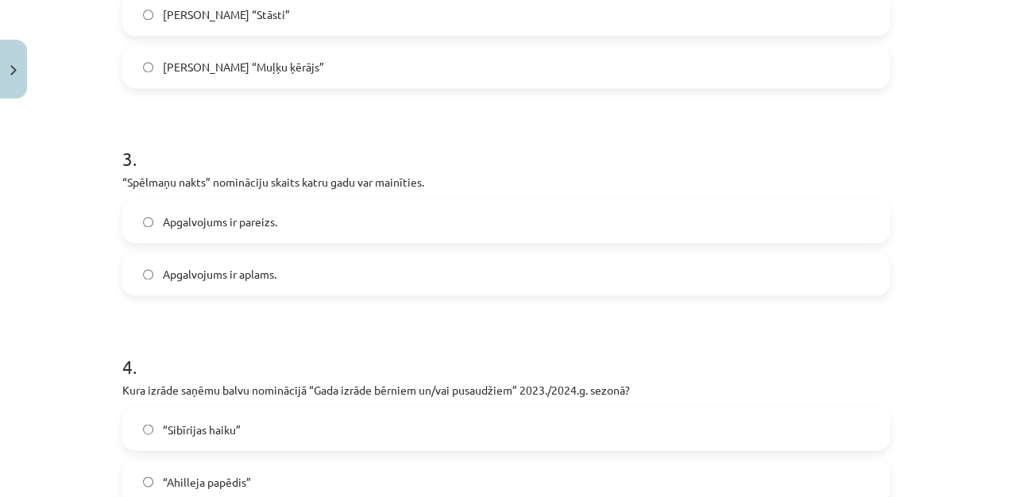
click at [756, 222] on label "Apgalvojums ir pareizs." at bounding box center [506, 222] width 764 height 40
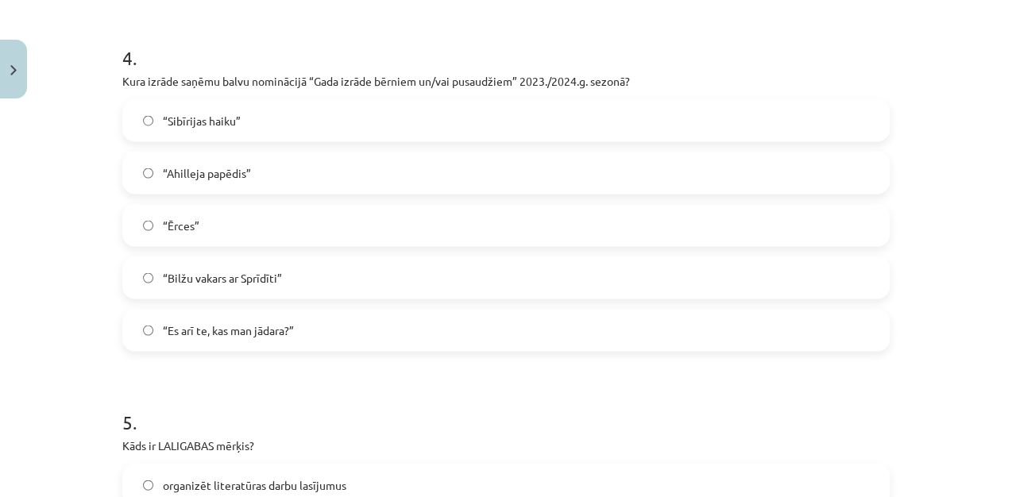
scroll to position [1217, 0]
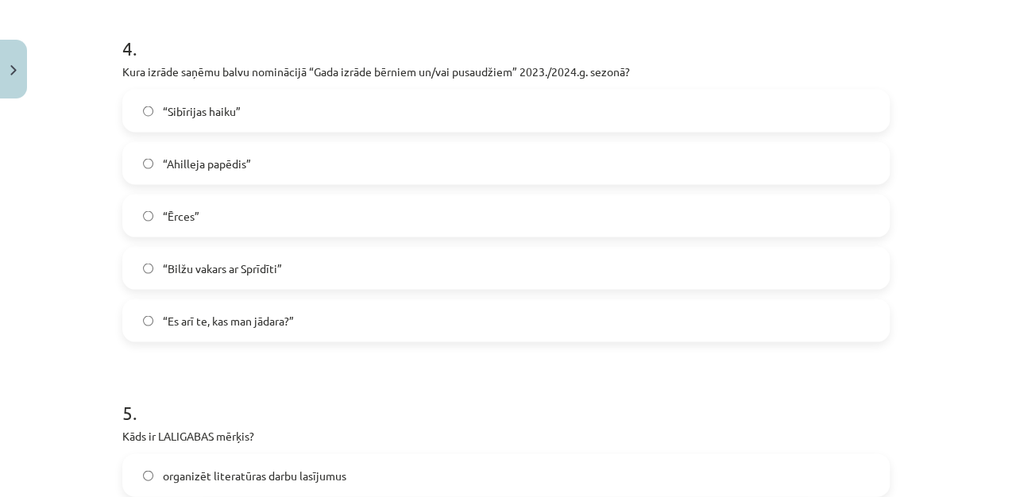
click at [258, 267] on span "“Bilžu vakars ar Sprīdīti”" at bounding box center [222, 268] width 119 height 17
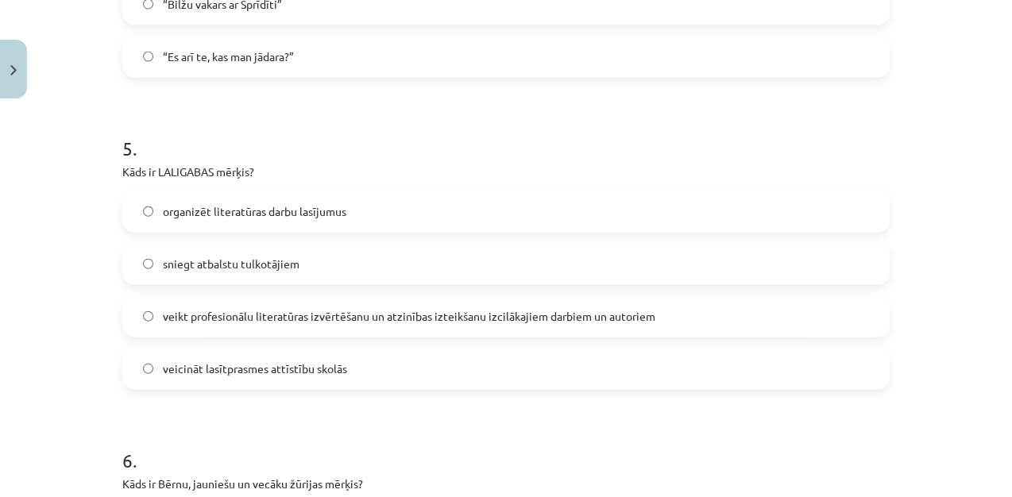
scroll to position [1513, 0]
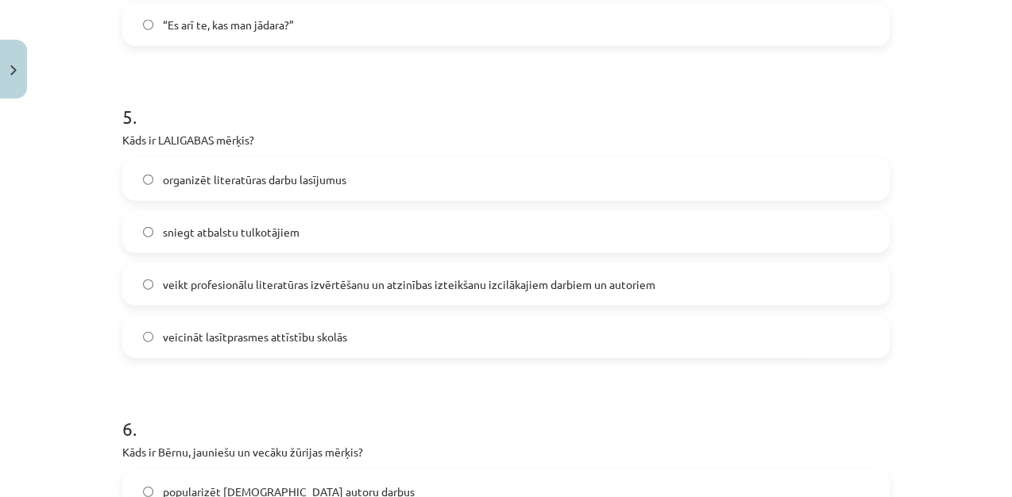
click at [772, 276] on label "veikt profesionālu literatūras izvērtēšanu un atzinības izteikšanu izcilākajiem…" at bounding box center [506, 285] width 764 height 40
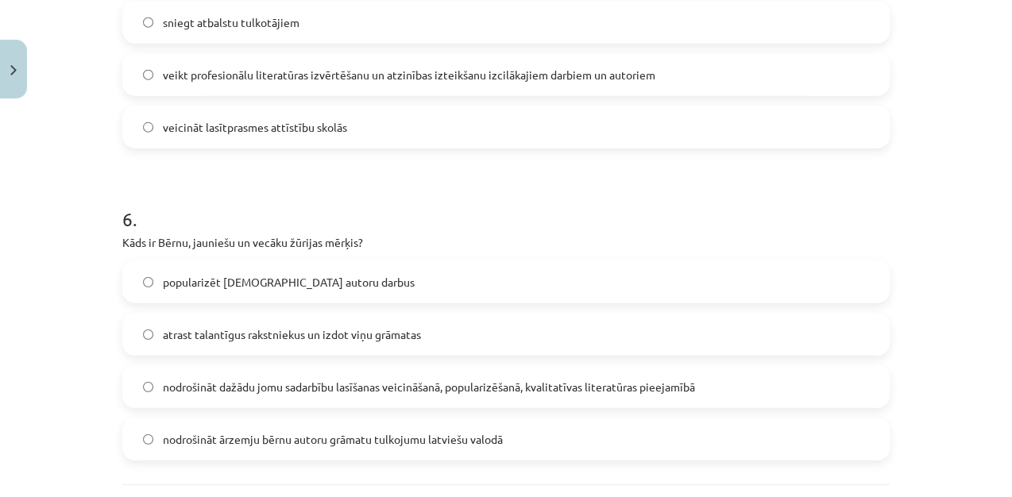
scroll to position [1742, 0]
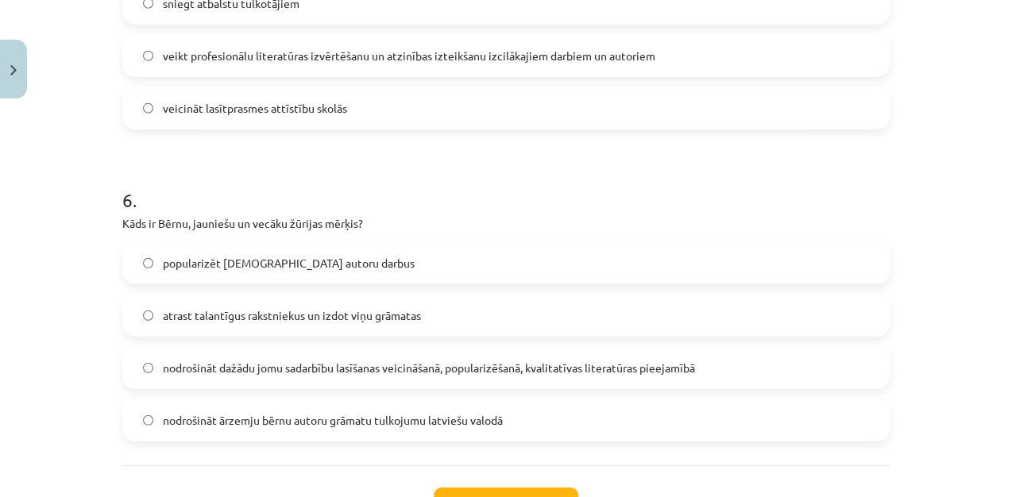
click at [775, 373] on label "nodrošināt dažādu jomu sadarbību lasīšanas veicināšanā, popularizēšanā, kvalita…" at bounding box center [506, 368] width 764 height 40
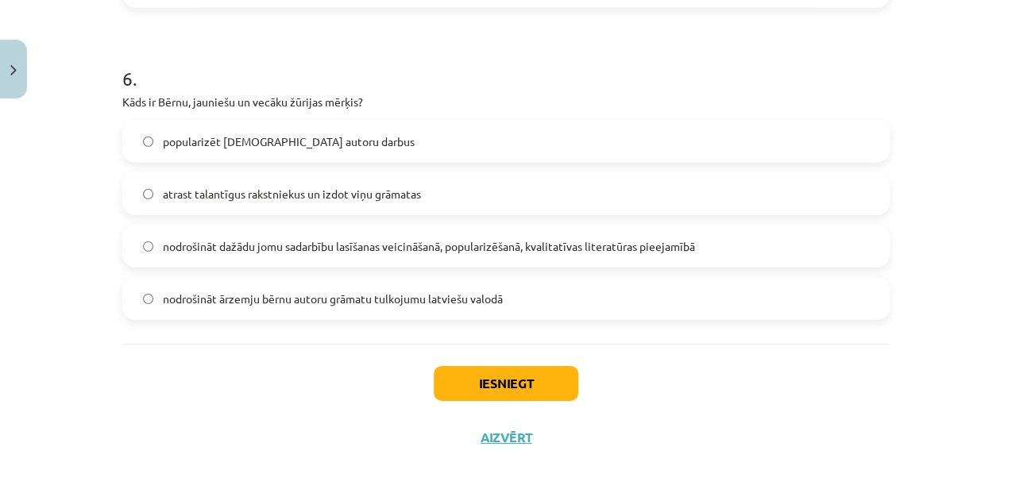
scroll to position [1870, 0]
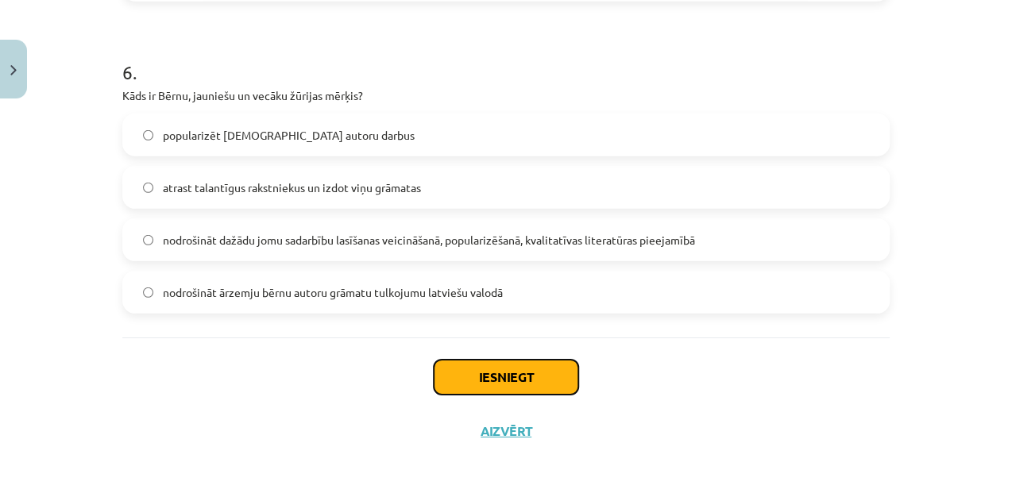
click at [547, 363] on button "Iesniegt" at bounding box center [506, 377] width 145 height 35
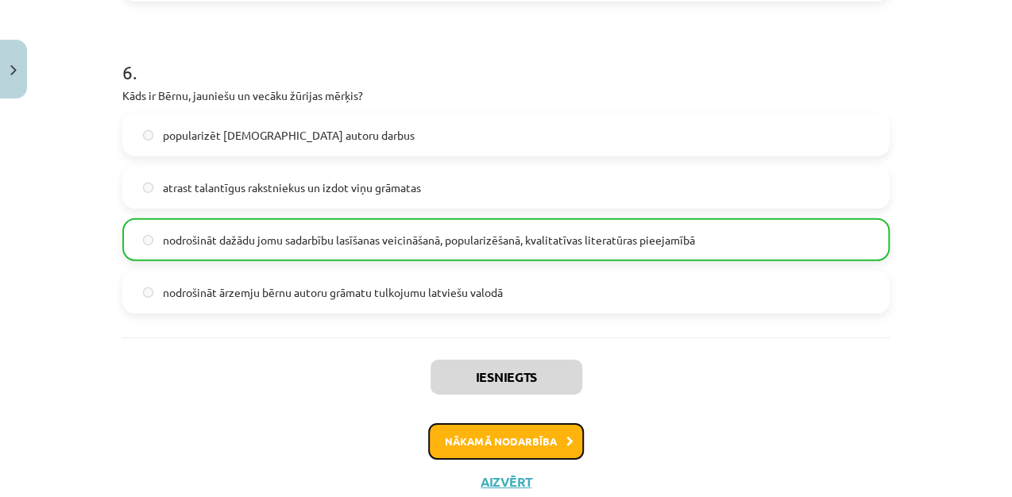
click at [531, 439] on button "Nākamā nodarbība" at bounding box center [506, 441] width 156 height 37
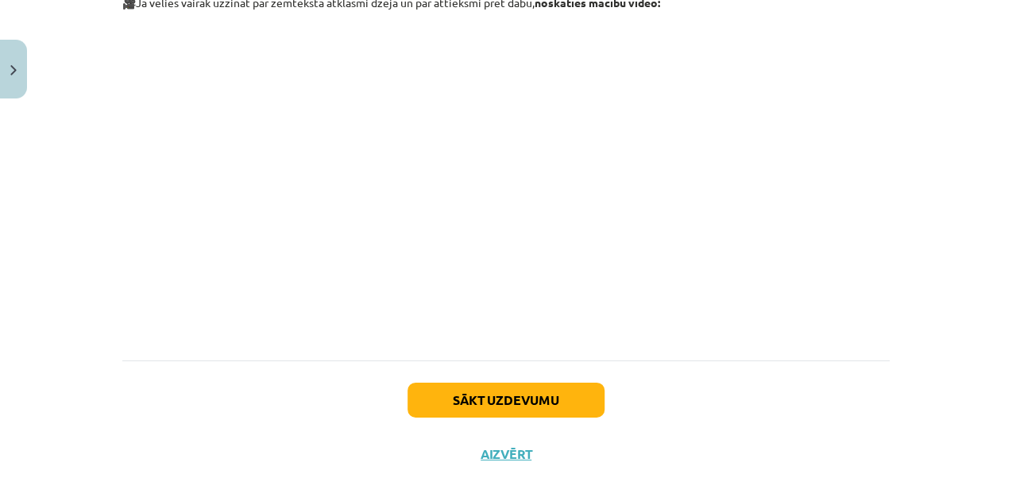
scroll to position [1963, 0]
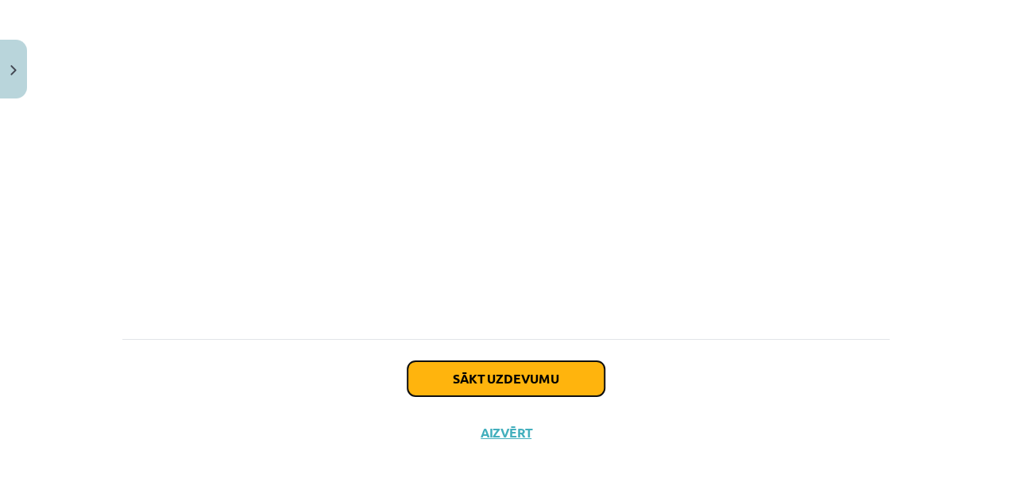
click at [502, 369] on button "Sākt uzdevumu" at bounding box center [506, 379] width 197 height 35
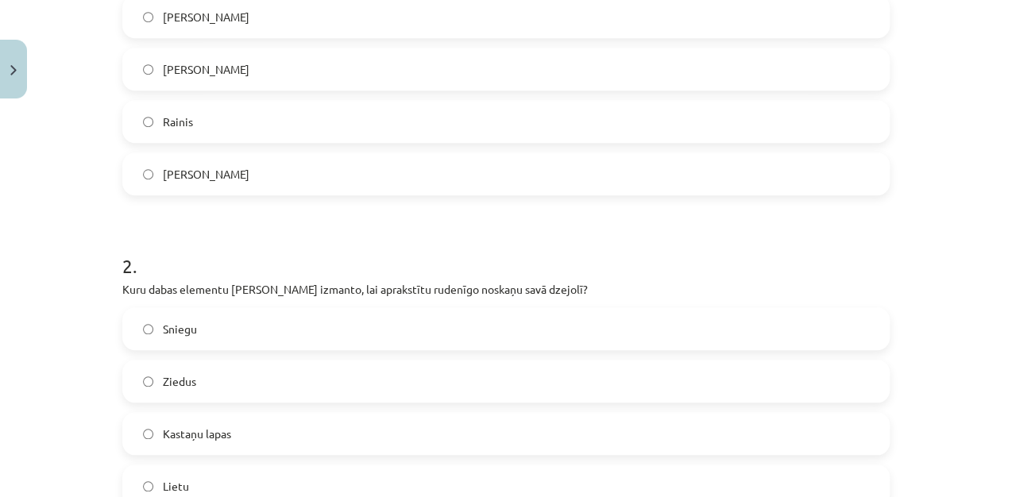
scroll to position [595, 0]
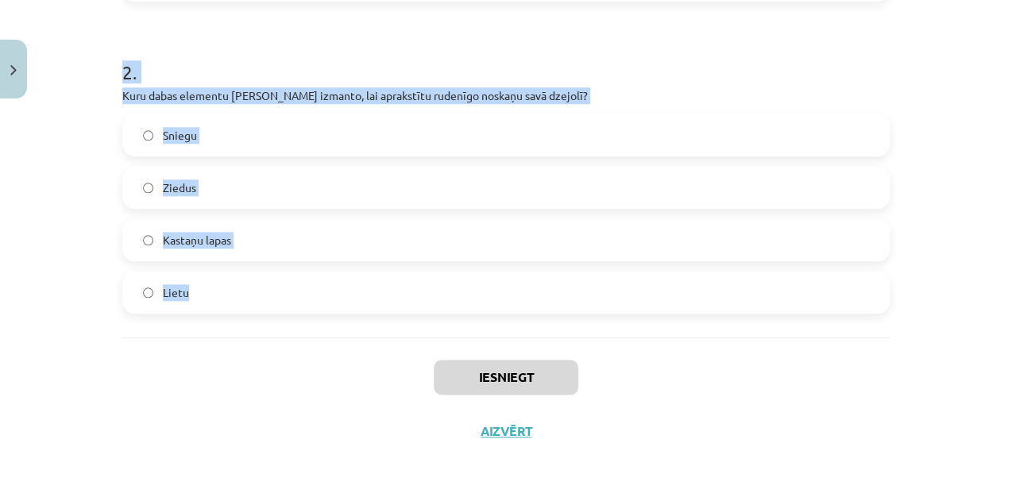
drag, startPoint x: 117, startPoint y: 327, endPoint x: 513, endPoint y: 331, distance: 396.5
click at [513, 331] on div "1 . Kurš dzejnieks savā darbā izmanto jokus, lai atklātu cilvēka absurdas situā…" at bounding box center [506, 6] width 768 height 663
copy form "Kurš dzejnieks savā darbā izmanto jokus, lai atklātu cilvēka absurdas situācija…"
click at [241, 229] on label "Kastaņu lapas" at bounding box center [506, 240] width 764 height 40
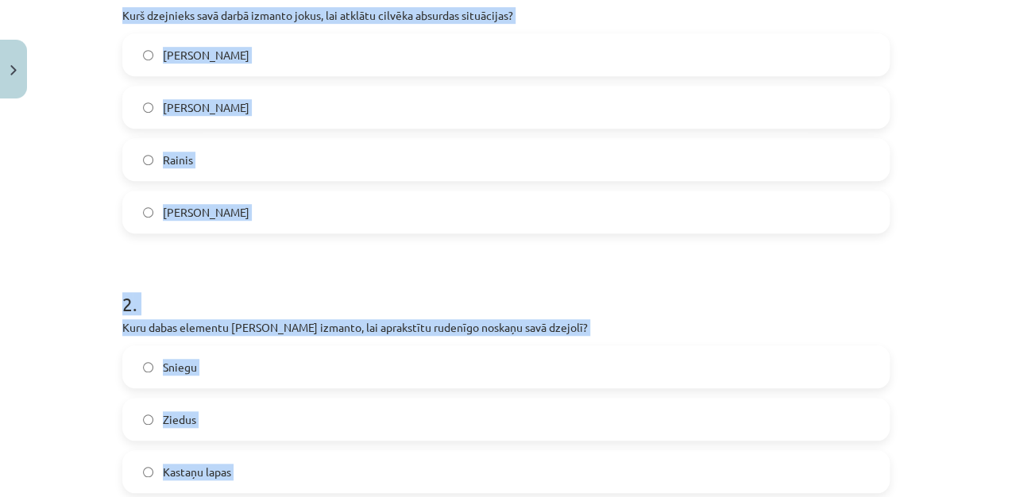
scroll to position [347, 0]
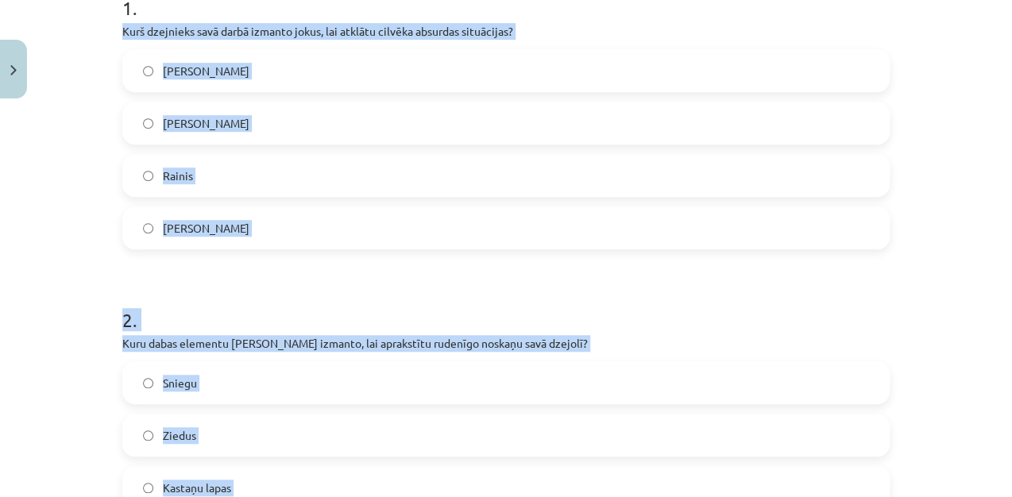
click at [320, 219] on label "Jānis Baltvilks" at bounding box center [506, 228] width 764 height 40
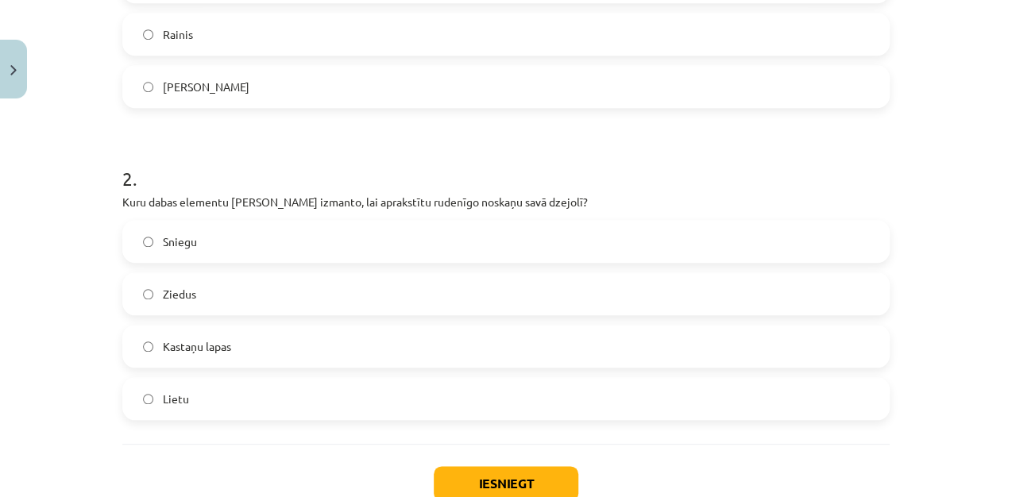
scroll to position [595, 0]
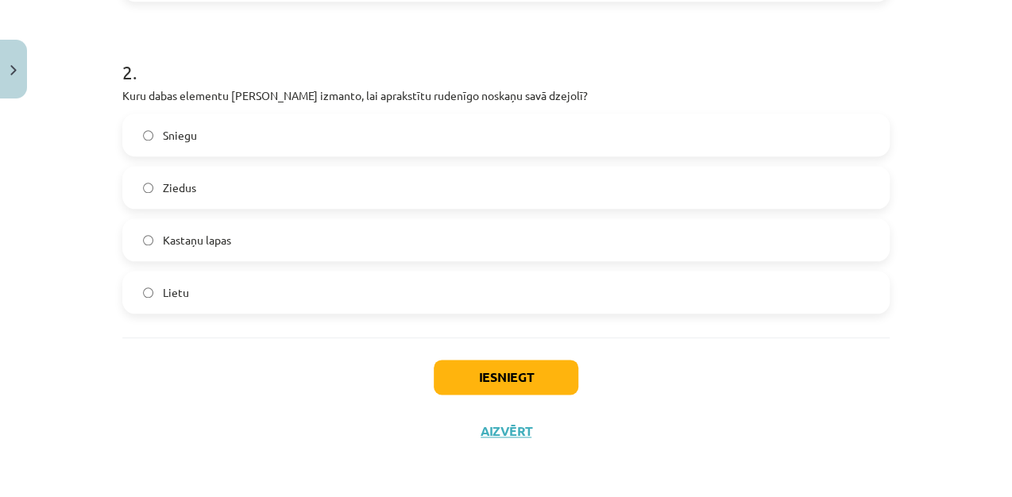
click at [517, 395] on div "Iesniegt Aizvērt" at bounding box center [506, 393] width 768 height 111
click at [515, 381] on button "Iesniegt" at bounding box center [506, 377] width 145 height 35
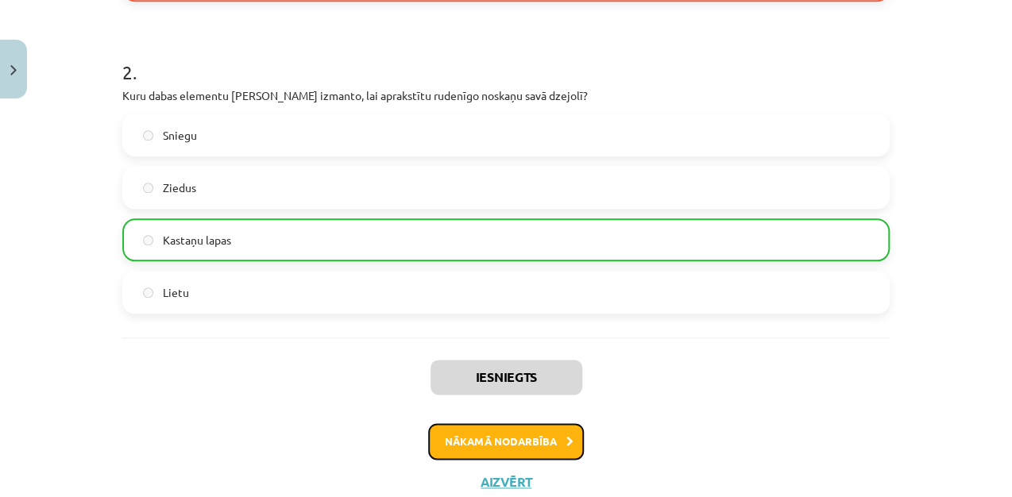
click at [496, 435] on button "Nākamā nodarbība" at bounding box center [506, 441] width 156 height 37
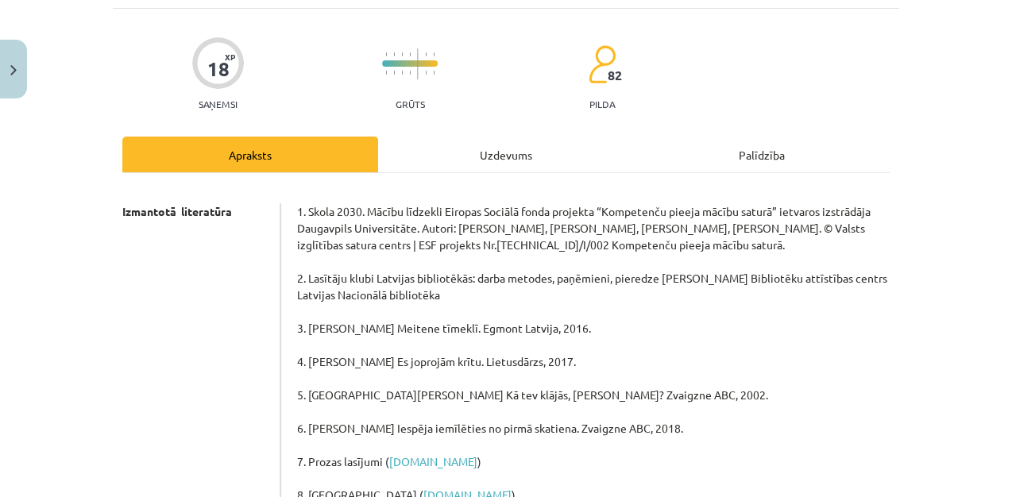
scroll to position [40, 0]
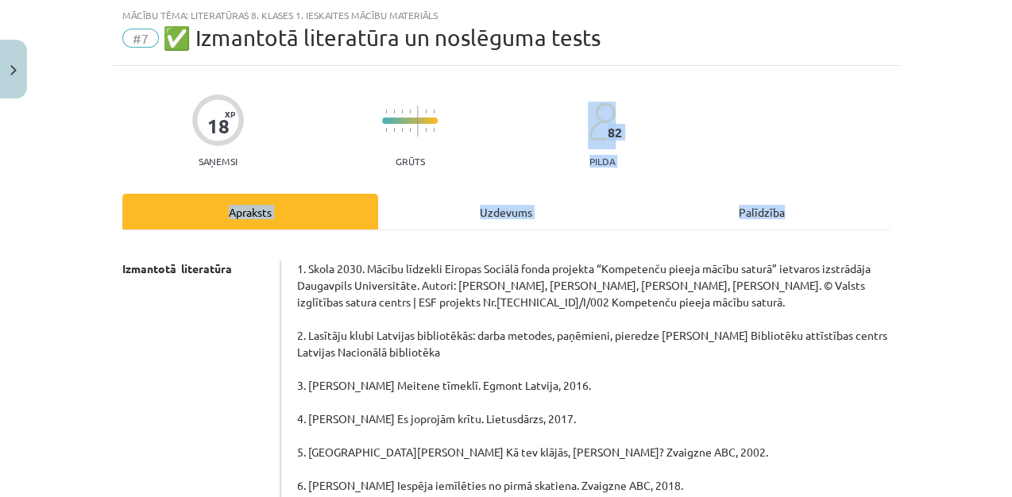
drag, startPoint x: 1007, startPoint y: 175, endPoint x: 1007, endPoint y: 212, distance: 37.3
click at [1007, 212] on div "Mācību tēma: Literatūras 8. klases 1. ieskaites mācību materiāls #7 ✅ Izmantotā…" at bounding box center [506, 248] width 1012 height 497
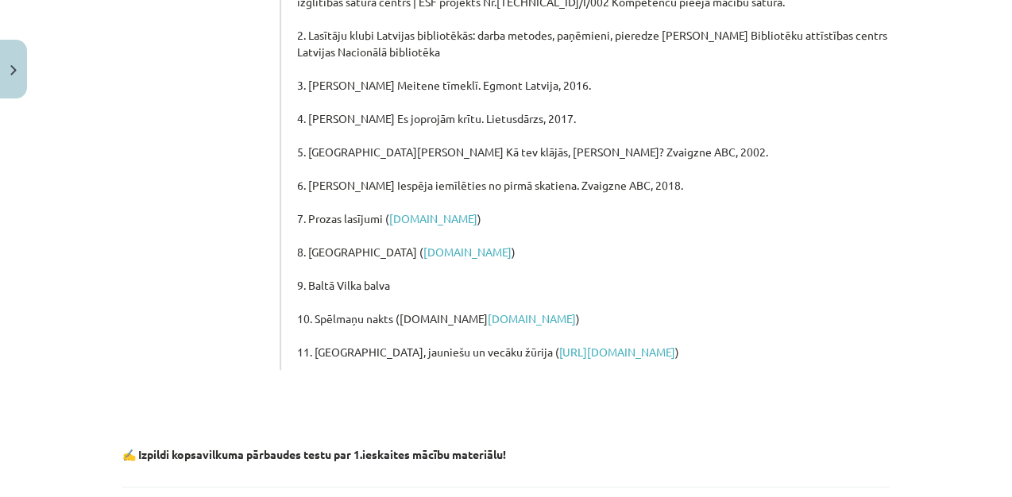
scroll to position [489, 0]
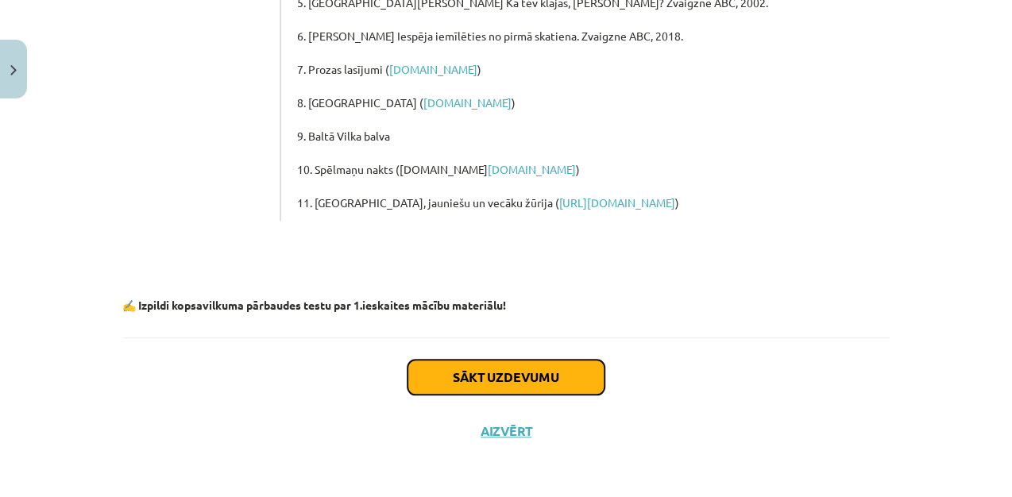
click at [514, 367] on button "Sākt uzdevumu" at bounding box center [506, 377] width 197 height 35
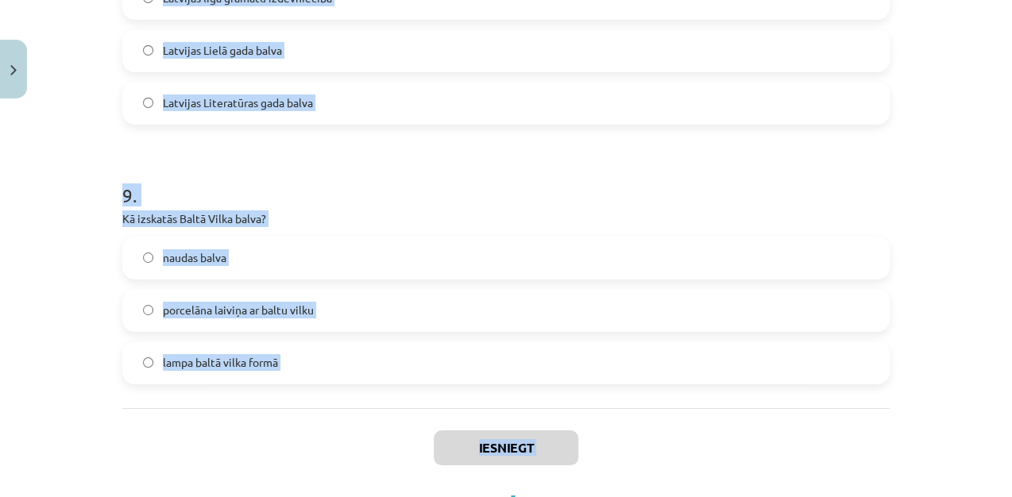
scroll to position [2327, 0]
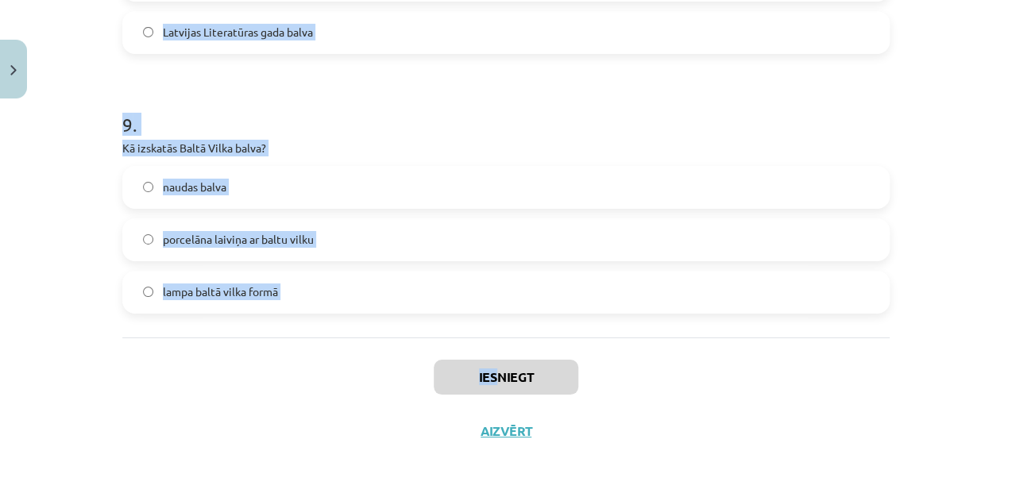
drag, startPoint x: 114, startPoint y: 335, endPoint x: 489, endPoint y: 358, distance: 375.7
click at [468, 216] on div "naudas balva porcelāna laiviņa ar baltu vilku lampa baltā vilka formā" at bounding box center [506, 240] width 768 height 148
drag, startPoint x: 115, startPoint y: 50, endPoint x: 494, endPoint y: 316, distance: 463.1
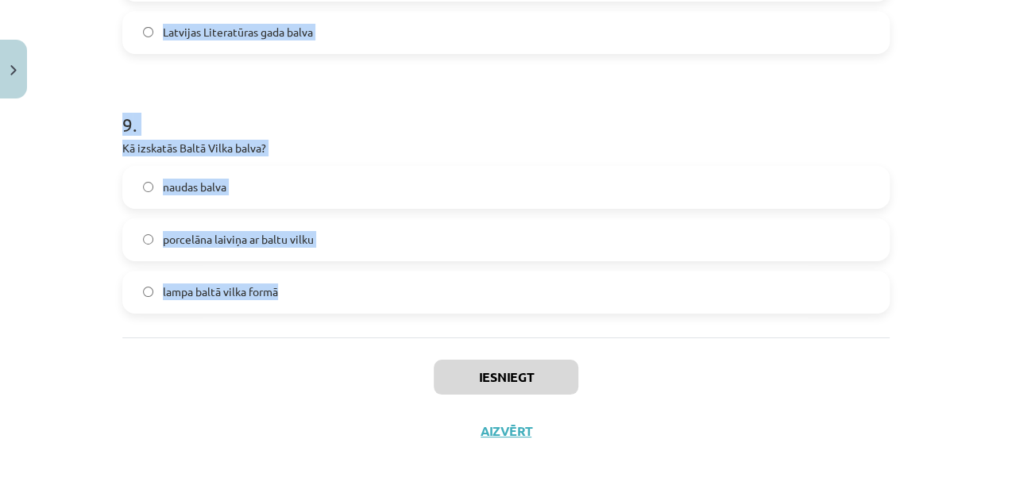
copy form "Dzejas dienās tiek pasniegta balva par? gada labāko grāmatu gada labāko dzejas …"
click at [365, 232] on label "porcelāna laiviņa ar baltu vilku" at bounding box center [506, 240] width 764 height 40
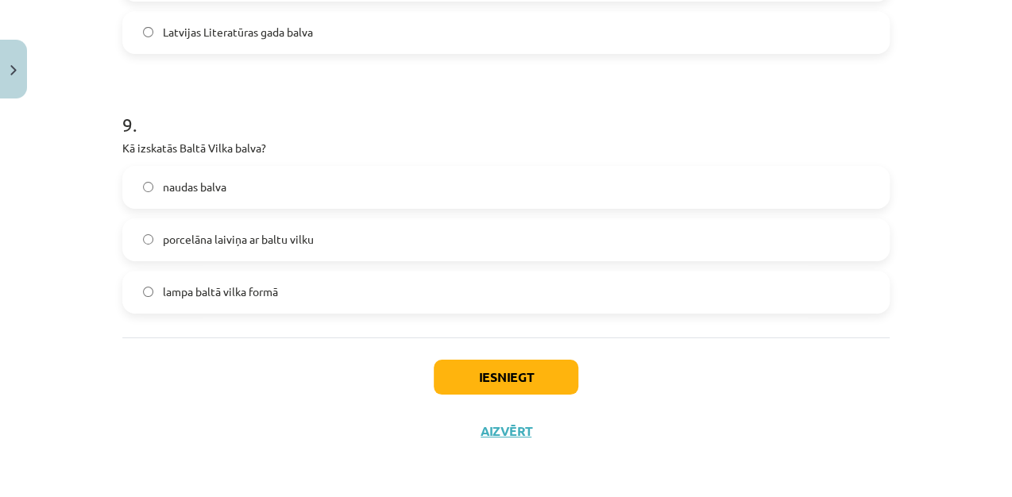
click at [346, 22] on label "Latvijas Literatūras gada balva" at bounding box center [506, 33] width 764 height 40
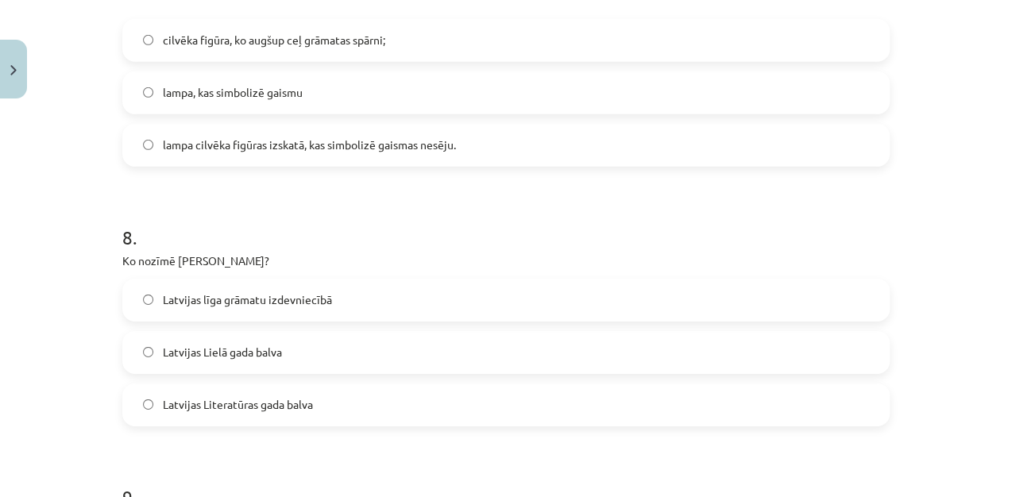
scroll to position [1939, 0]
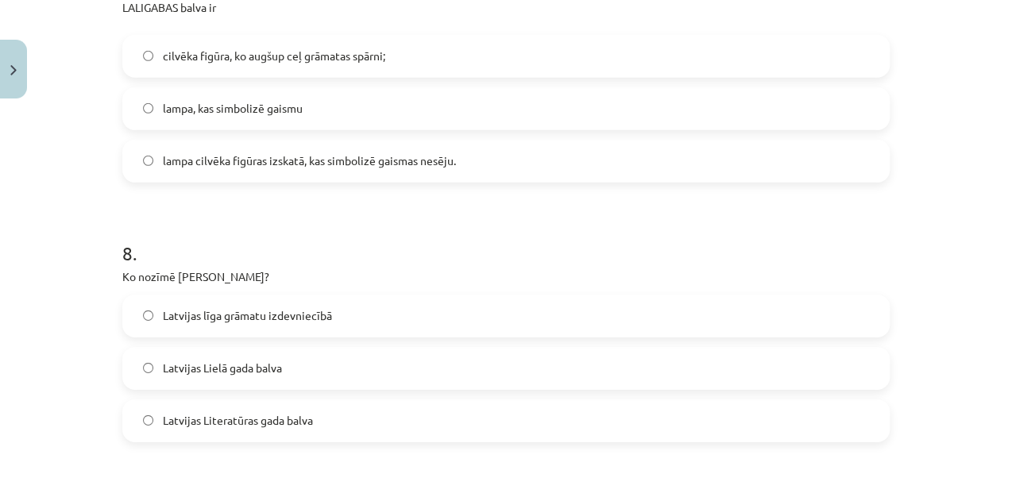
click at [423, 160] on span "lampa cilvēka figūras izskatā, kas simbolizē gaismas nesēju." at bounding box center [309, 161] width 293 height 17
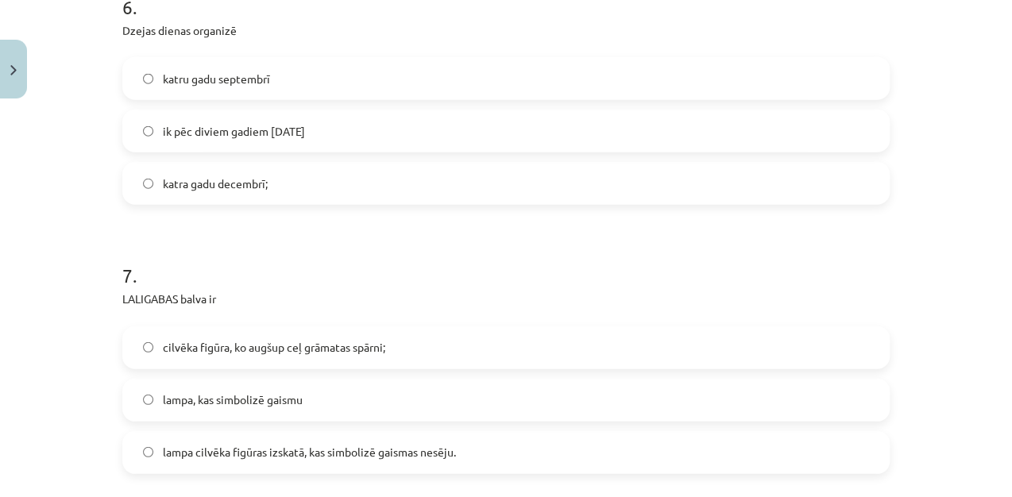
scroll to position [1589, 0]
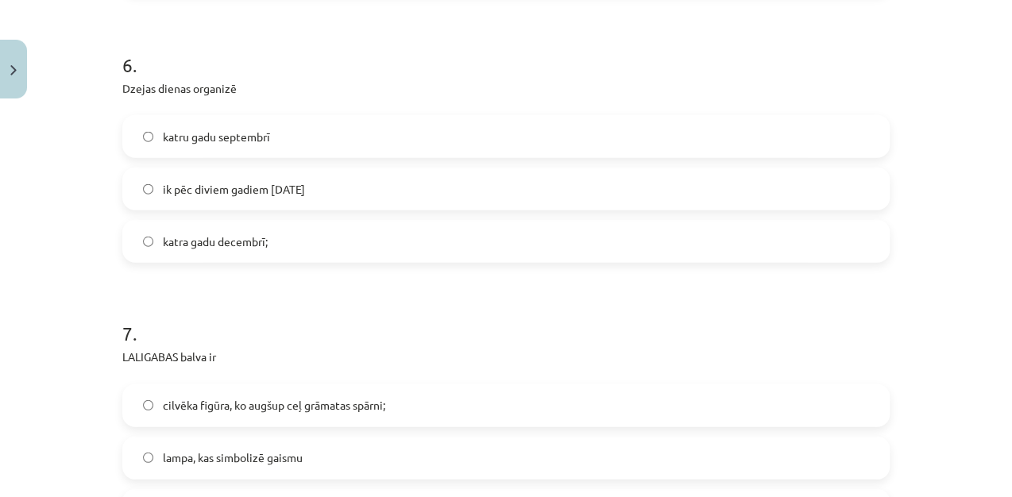
click at [362, 132] on label "katru gadu septembrī" at bounding box center [506, 137] width 764 height 40
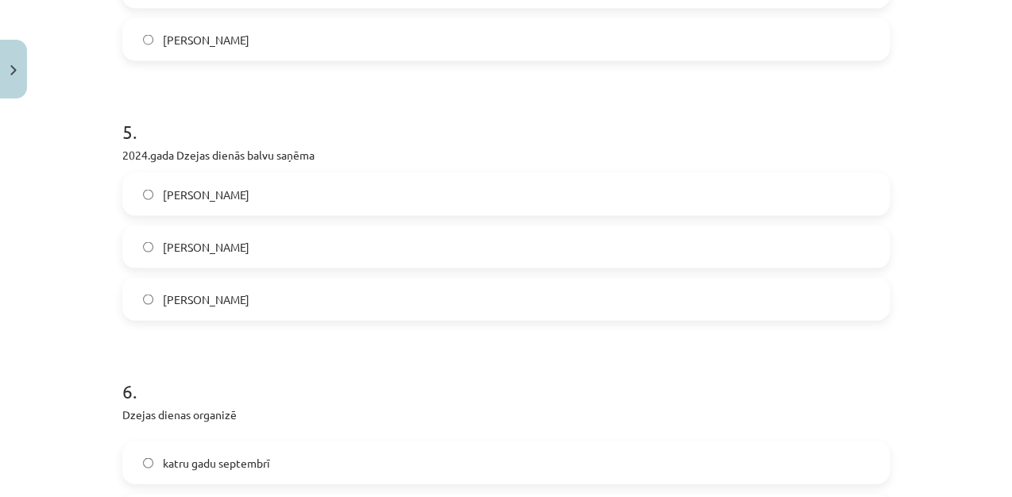
scroll to position [1259, 0]
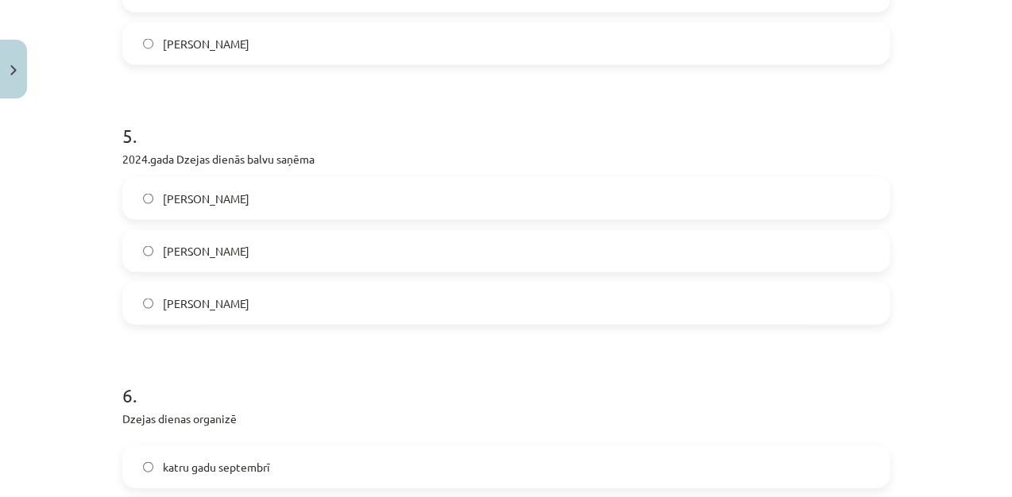
click at [381, 300] on label "Marts Pujāts" at bounding box center [506, 303] width 764 height 40
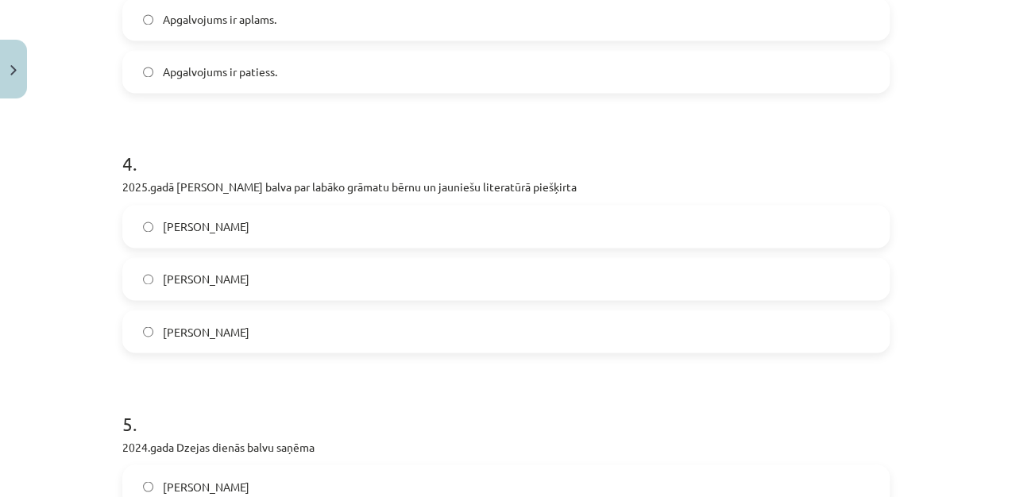
scroll to position [960, 0]
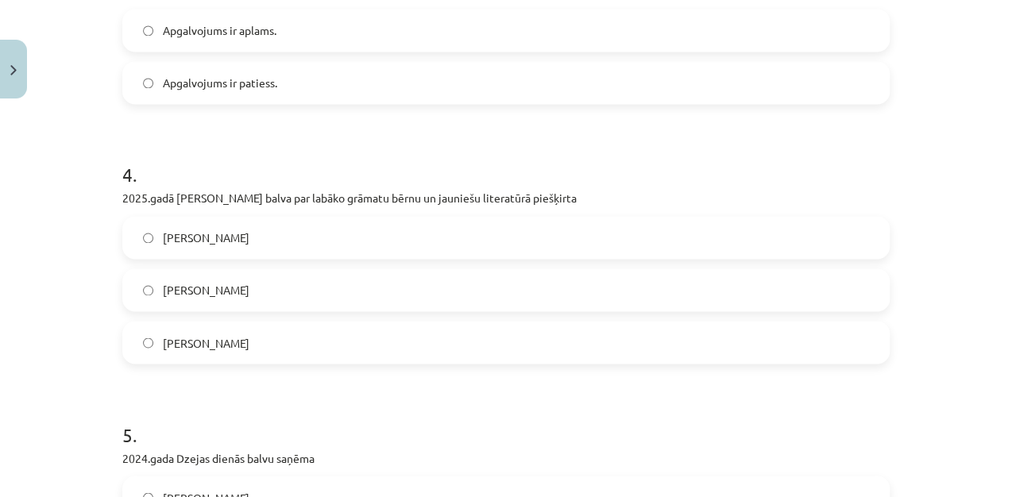
click at [466, 248] on label "Krišjānim Zeļģim" at bounding box center [506, 238] width 764 height 40
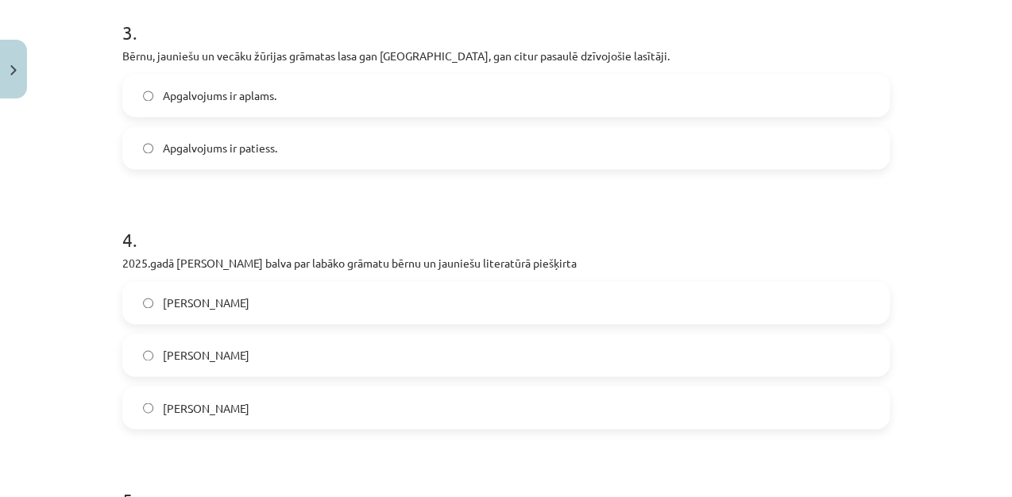
scroll to position [879, 0]
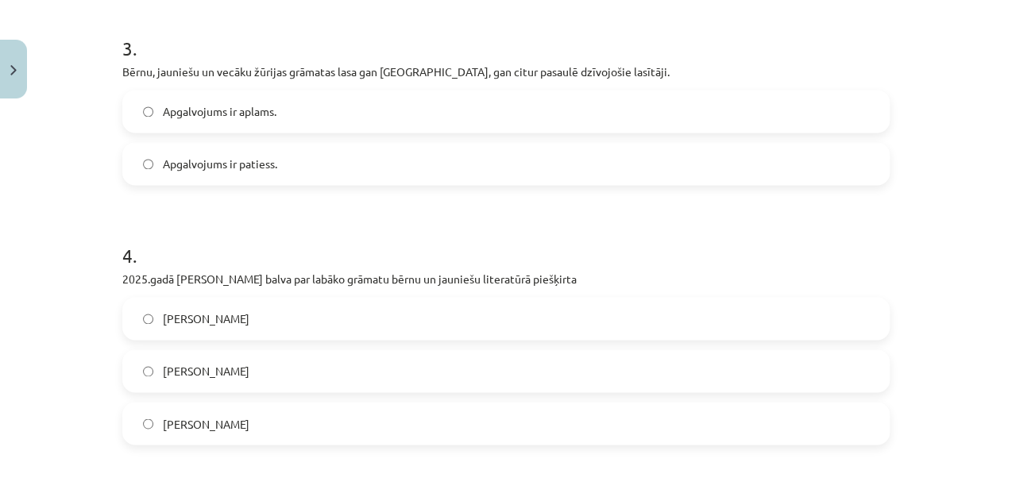
click at [520, 164] on label "Apgalvojums ir patiess." at bounding box center [506, 164] width 764 height 40
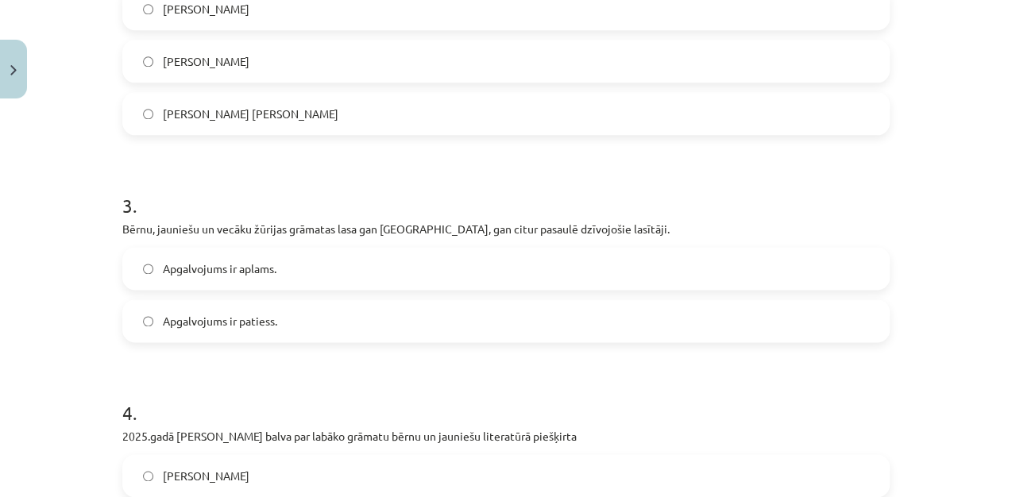
scroll to position [564, 0]
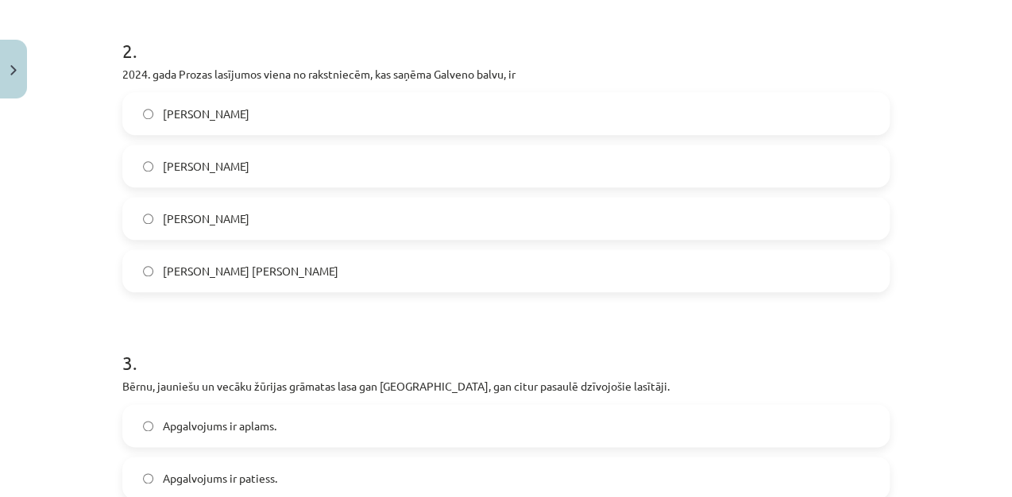
click at [577, 207] on label "Agnese Zarāne" at bounding box center [506, 219] width 764 height 40
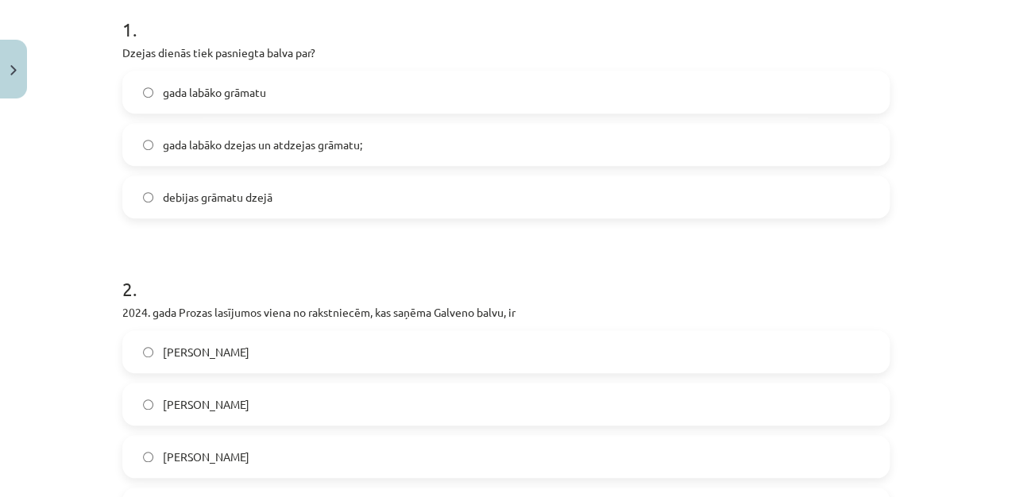
scroll to position [288, 0]
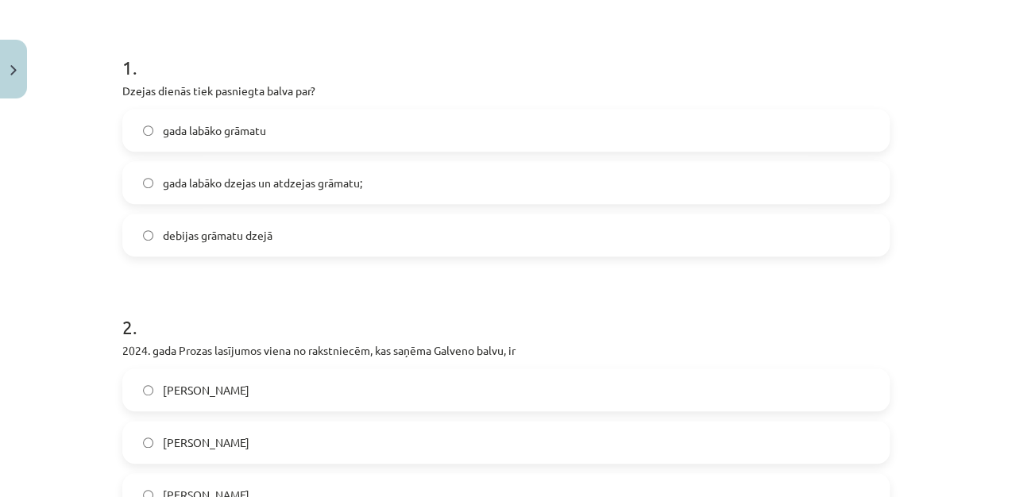
click at [327, 219] on label "debijas grāmatu dzejā" at bounding box center [506, 235] width 764 height 40
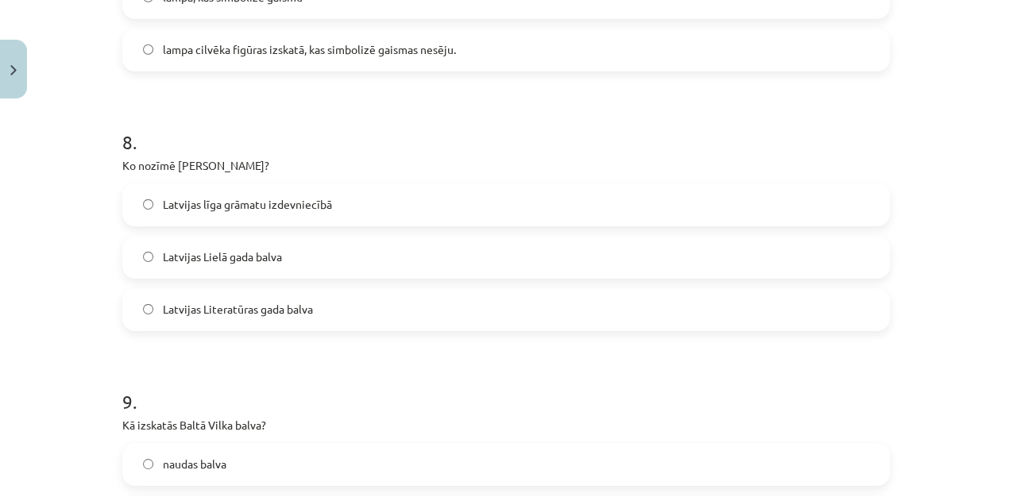
scroll to position [2327, 0]
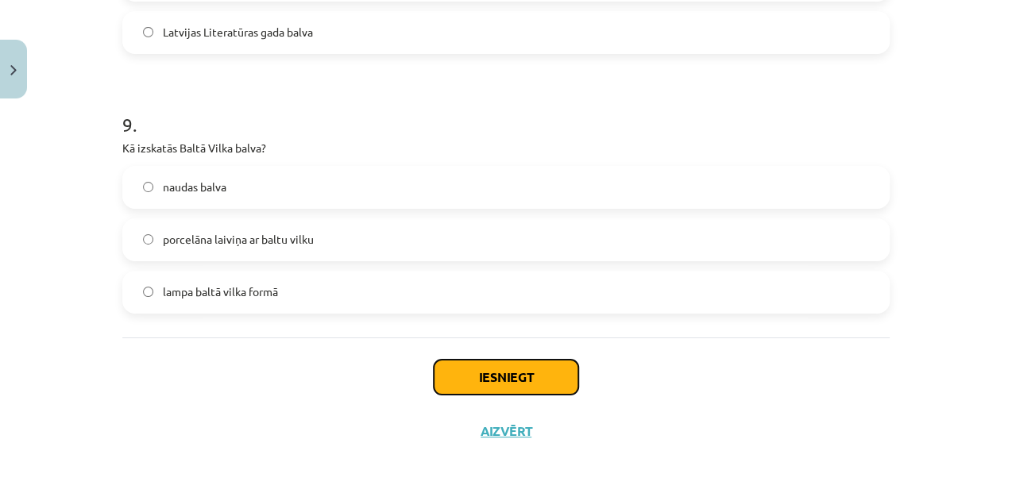
click at [491, 382] on button "Iesniegt" at bounding box center [506, 377] width 145 height 35
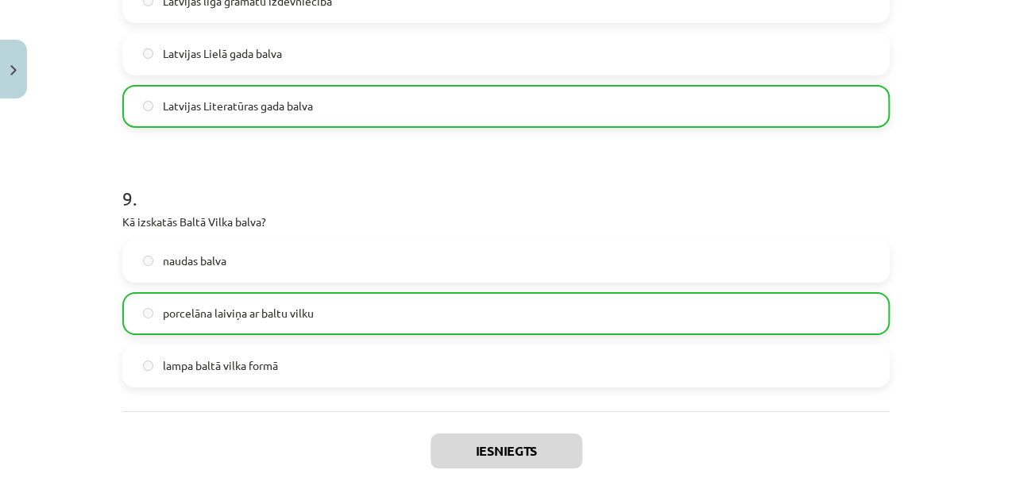
scroll to position [2377, 0]
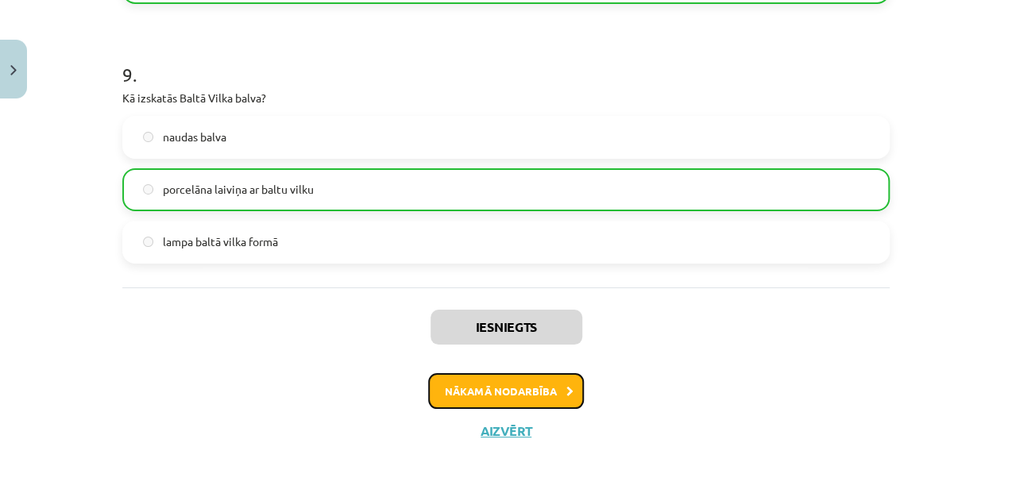
click at [533, 404] on button "Nākamā nodarbība" at bounding box center [506, 391] width 156 height 37
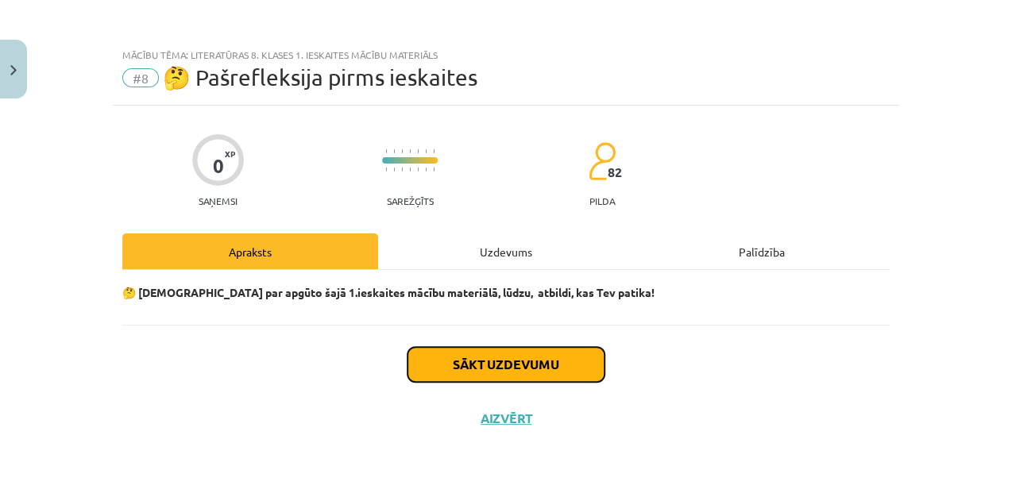
click at [493, 362] on button "Sākt uzdevumu" at bounding box center [506, 364] width 197 height 35
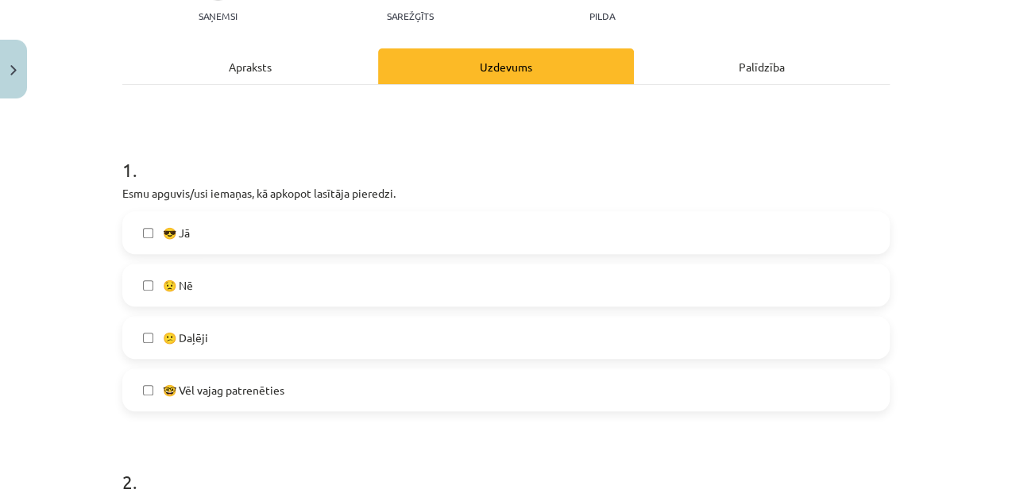
scroll to position [327, 0]
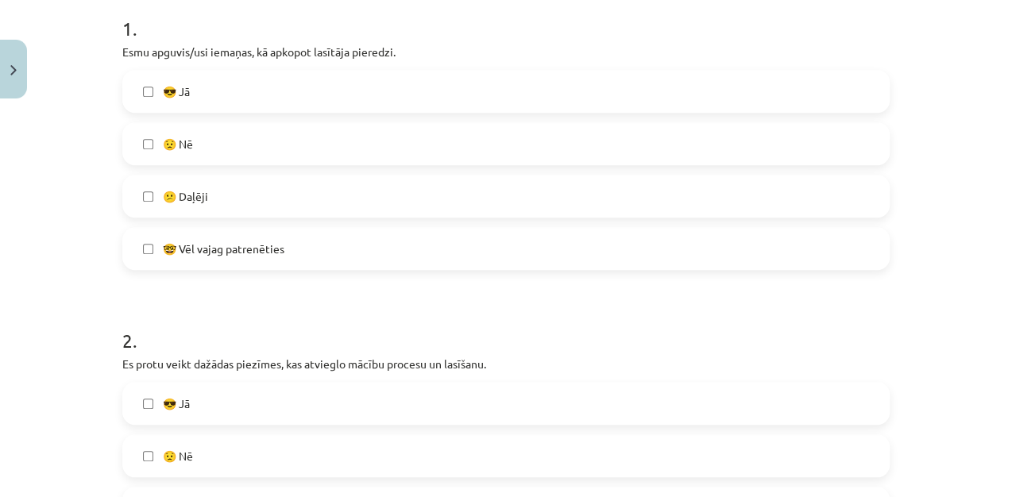
click at [410, 86] on label "😎 Jā" at bounding box center [506, 92] width 764 height 40
click at [338, 198] on label "😕 Daļēji" at bounding box center [506, 196] width 764 height 40
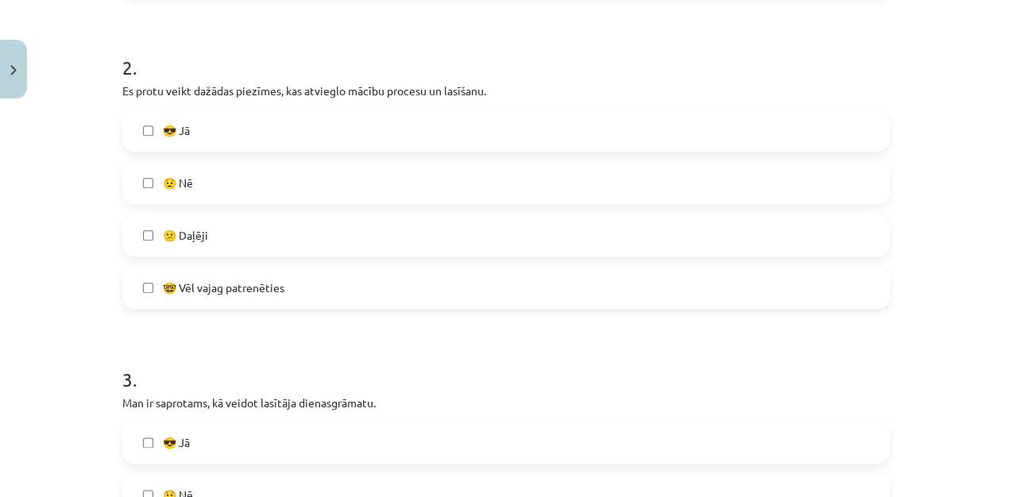
scroll to position [654, 0]
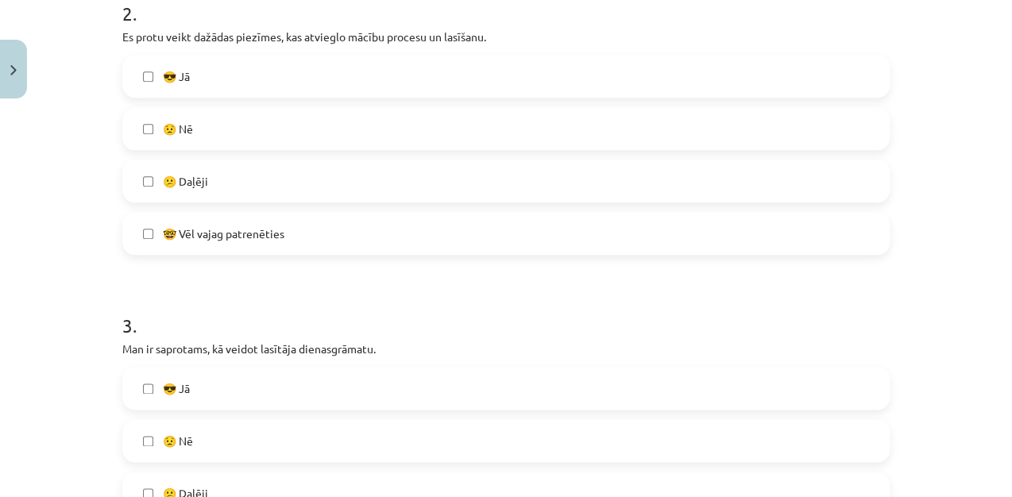
click at [289, 69] on label "😎 Jā" at bounding box center [506, 76] width 764 height 40
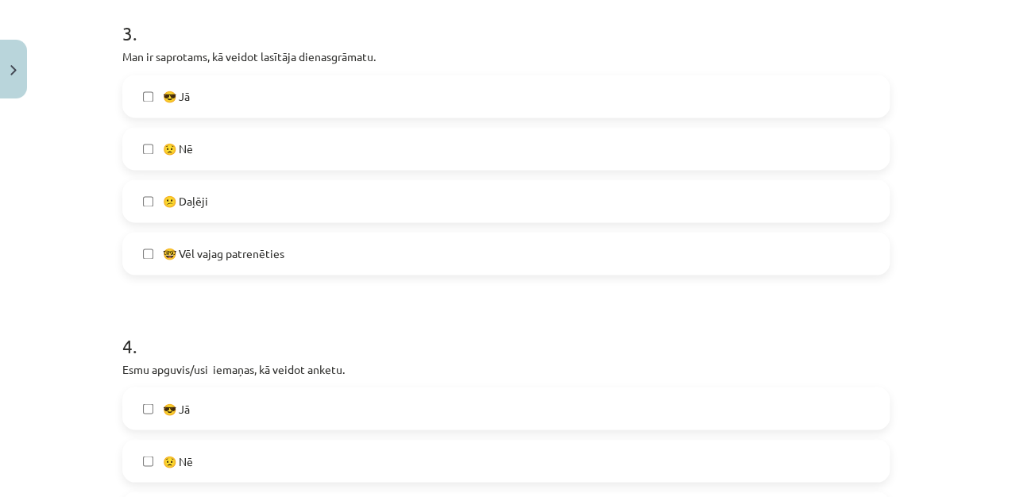
scroll to position [951, 0]
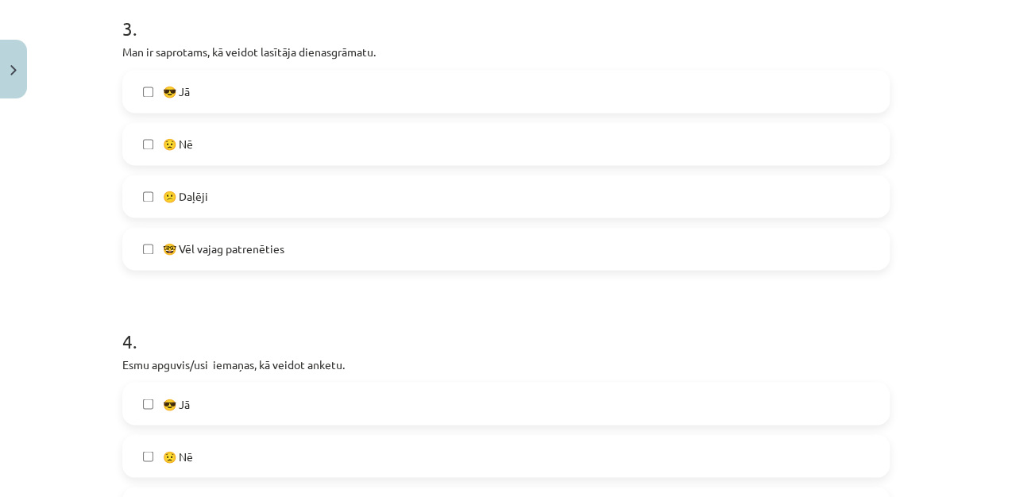
click at [222, 176] on label "😕 Daļēji" at bounding box center [506, 196] width 764 height 40
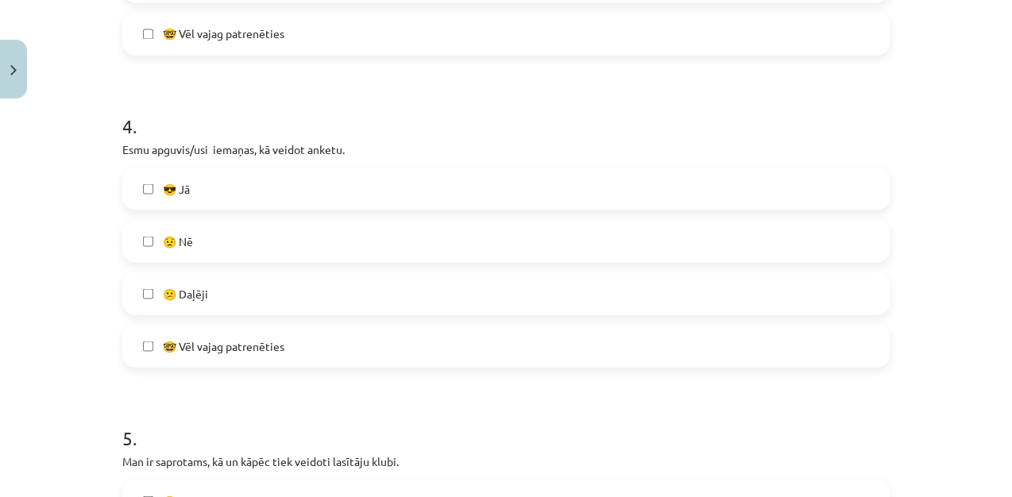
scroll to position [1170, 0]
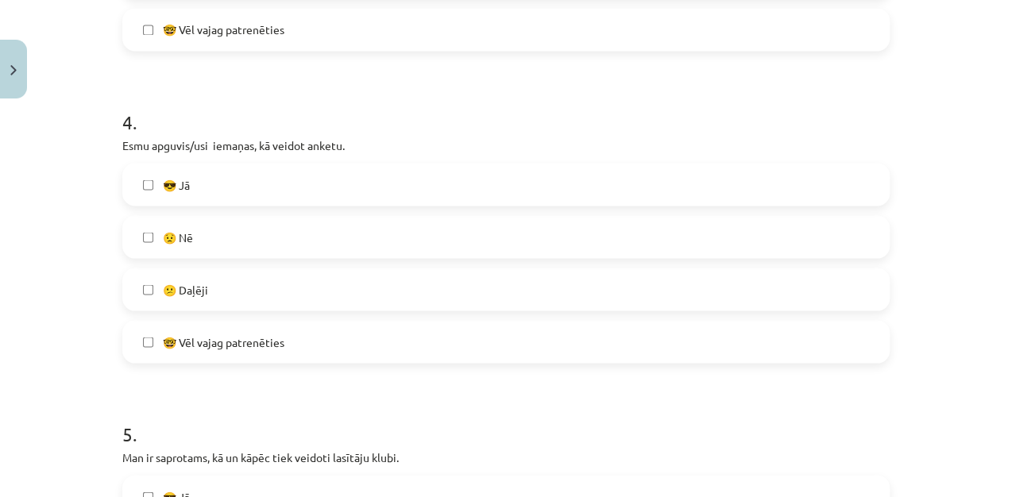
click at [211, 188] on label "😎 Jā" at bounding box center [506, 184] width 764 height 40
click at [381, 276] on label "😕 Daļēji" at bounding box center [506, 289] width 764 height 40
click at [354, 170] on label "😎 Jā" at bounding box center [506, 184] width 764 height 40
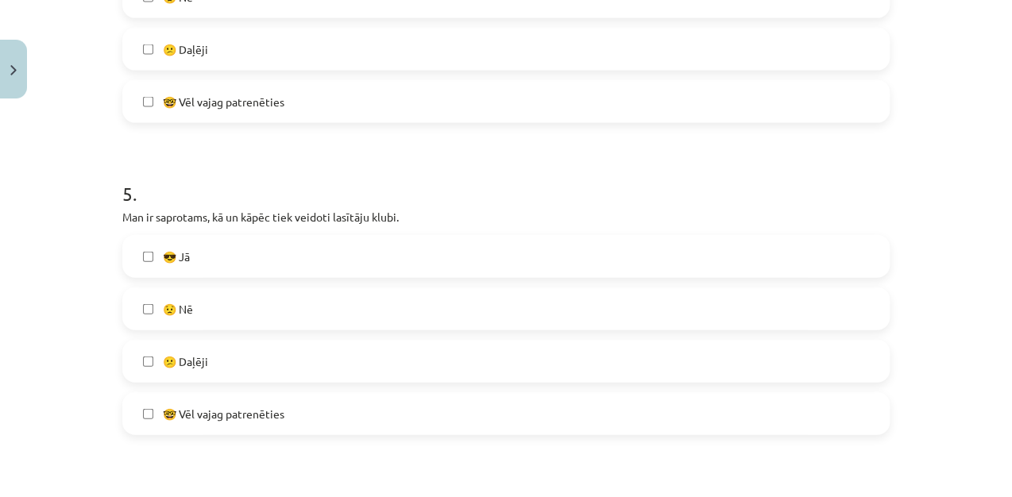
scroll to position [1454, 0]
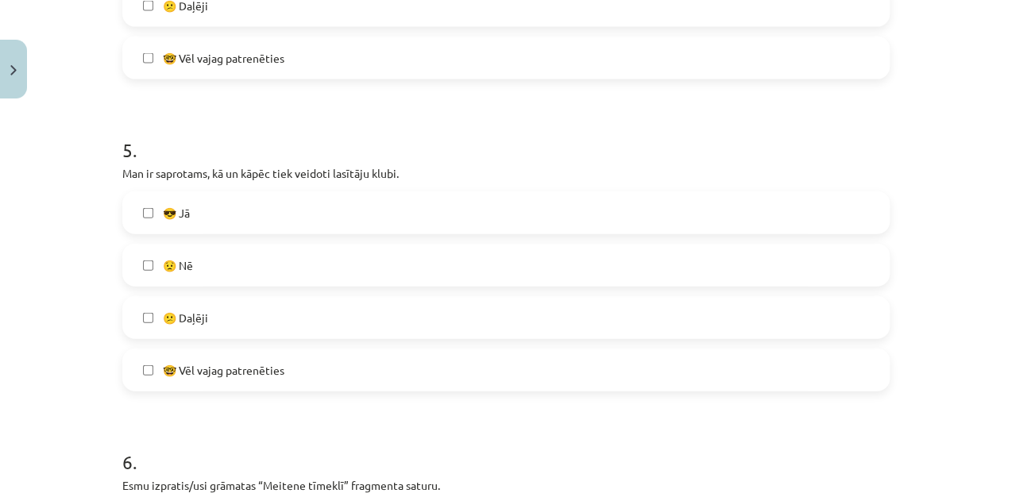
click at [218, 215] on label "😎 Jā" at bounding box center [506, 213] width 764 height 40
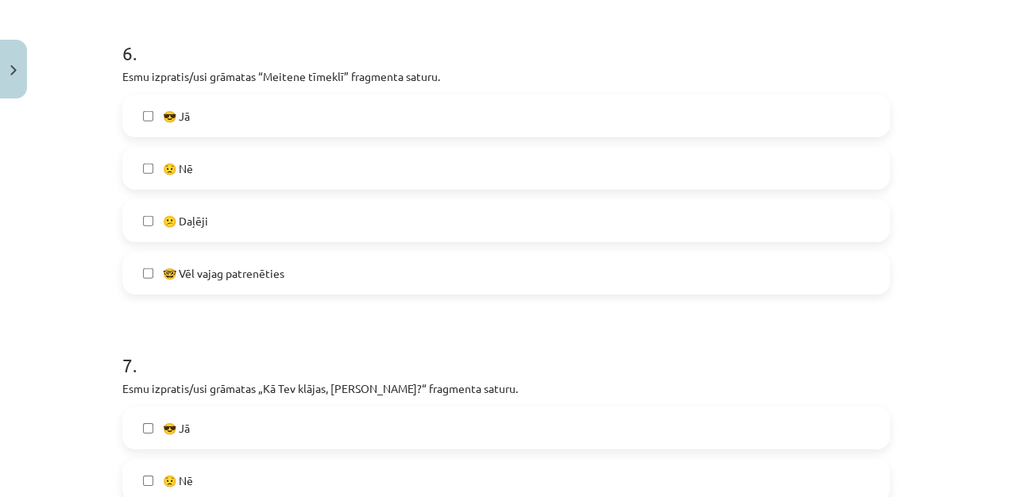
scroll to position [1869, 0]
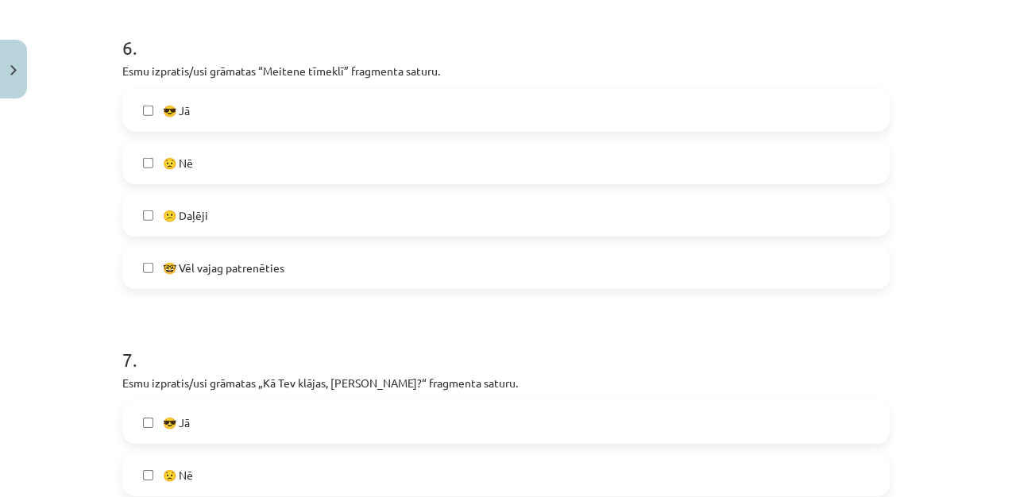
click at [408, 116] on label "😎 Jā" at bounding box center [506, 111] width 764 height 40
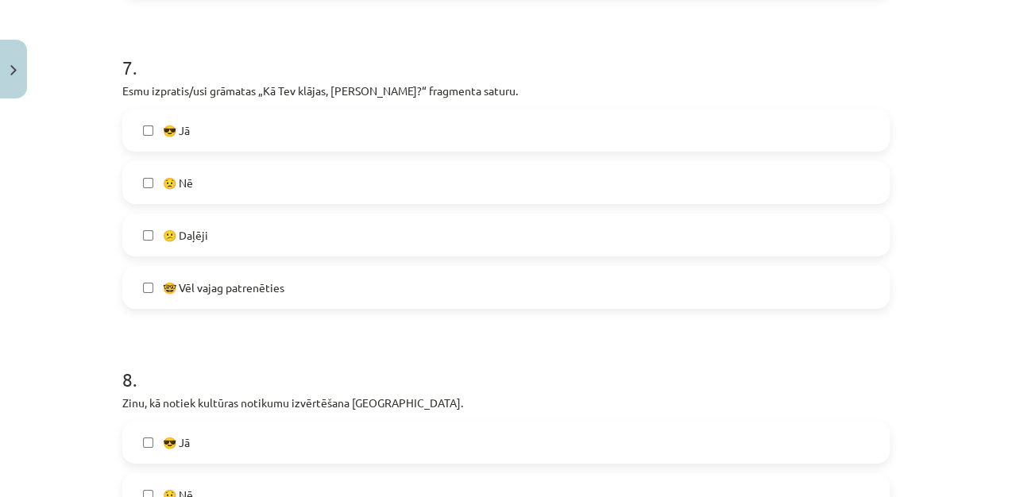
scroll to position [2166, 0]
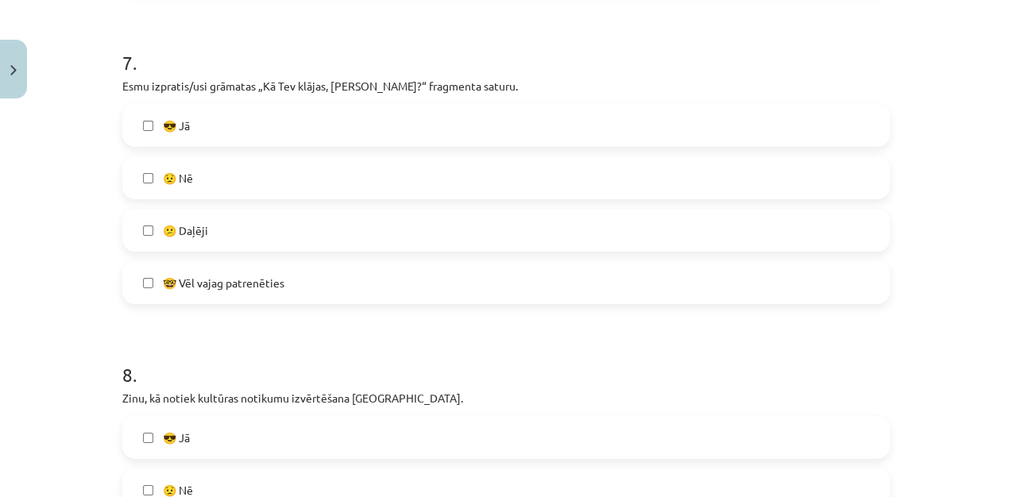
click at [550, 133] on label "😎 Jā" at bounding box center [506, 126] width 764 height 40
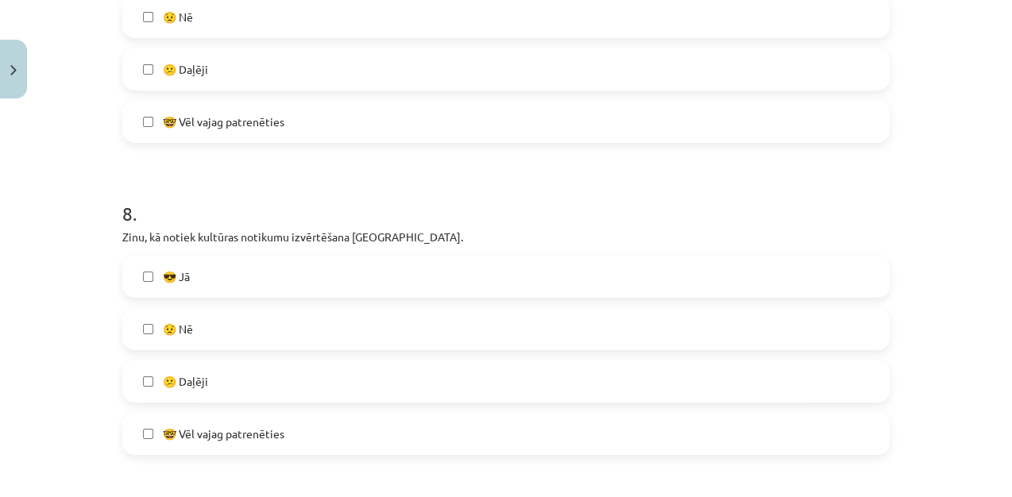
scroll to position [2450, 0]
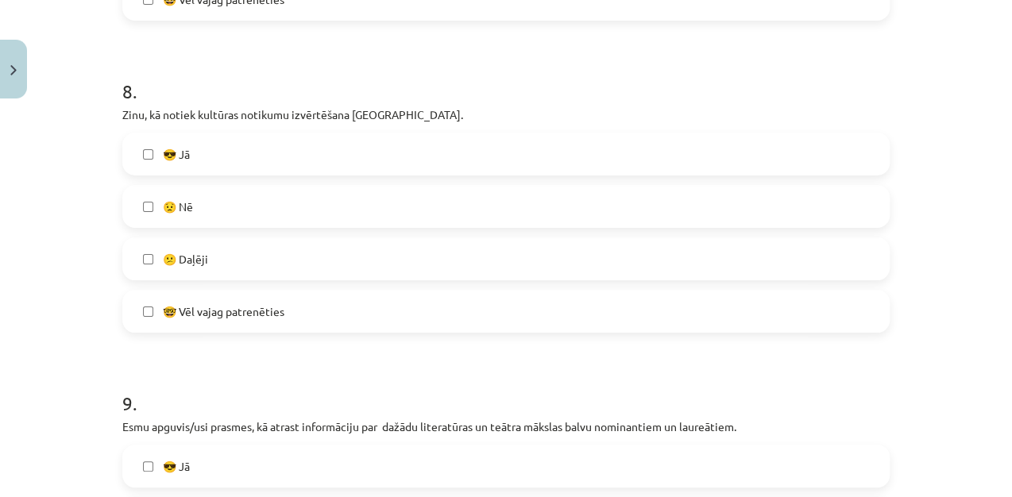
click at [664, 179] on div "😎 Jā 😟 Nē 😕 Daļēji 🤓 Vēl vajag patrenēties" at bounding box center [506, 233] width 768 height 200
click at [650, 137] on label "😎 Jā" at bounding box center [506, 154] width 764 height 40
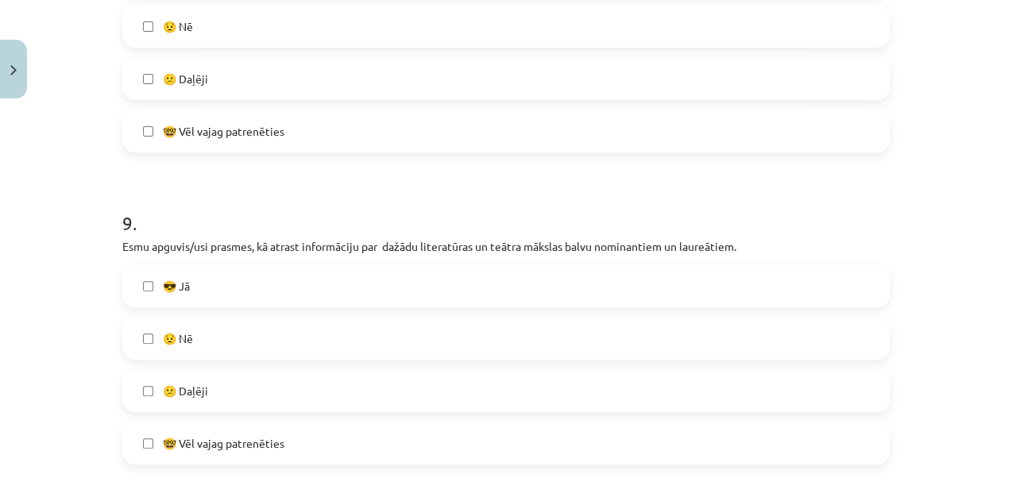
scroll to position [2767, 0]
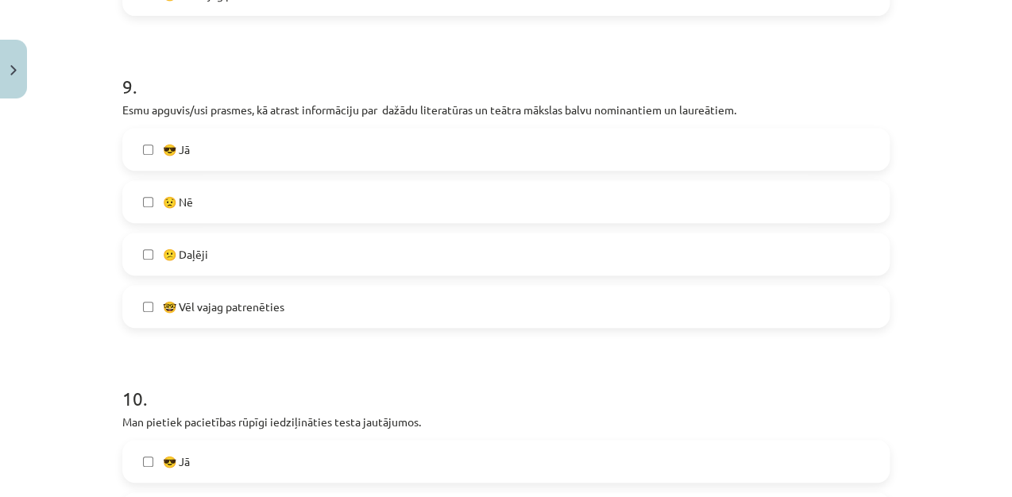
click at [771, 261] on label "😕 Daļēji" at bounding box center [506, 254] width 764 height 40
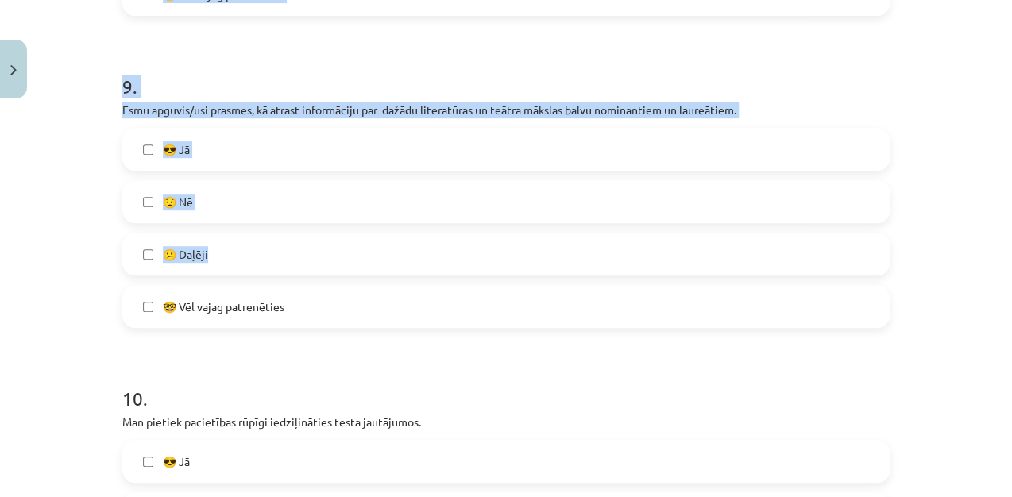
drag, startPoint x: 771, startPoint y: 261, endPoint x: 1014, endPoint y: 362, distance: 262.8
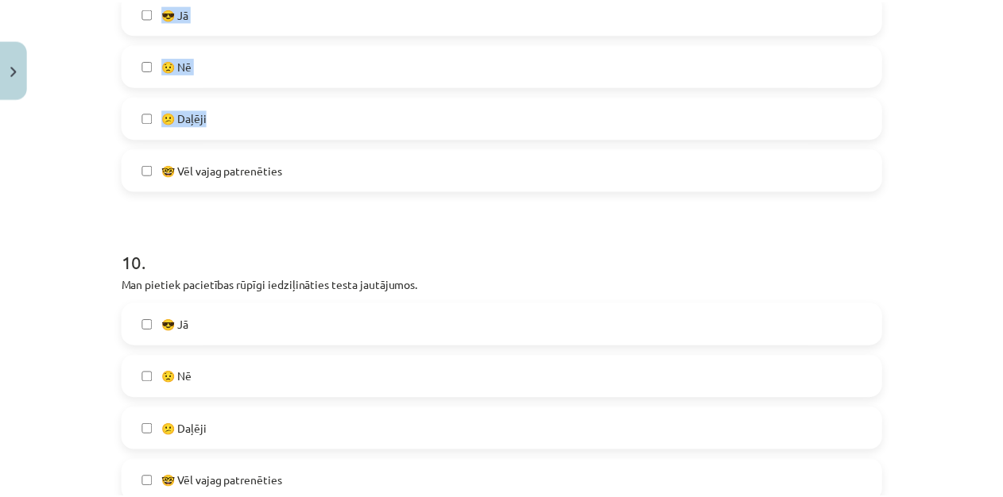
scroll to position [2976, 0]
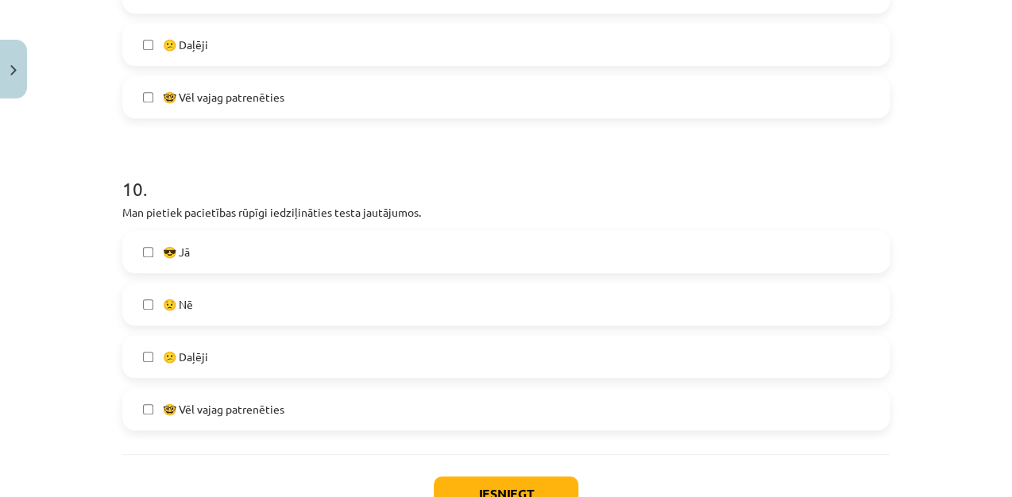
click at [508, 370] on label "😕 Daļēji" at bounding box center [506, 357] width 764 height 40
click at [522, 482] on button "Iesniegt" at bounding box center [506, 494] width 145 height 35
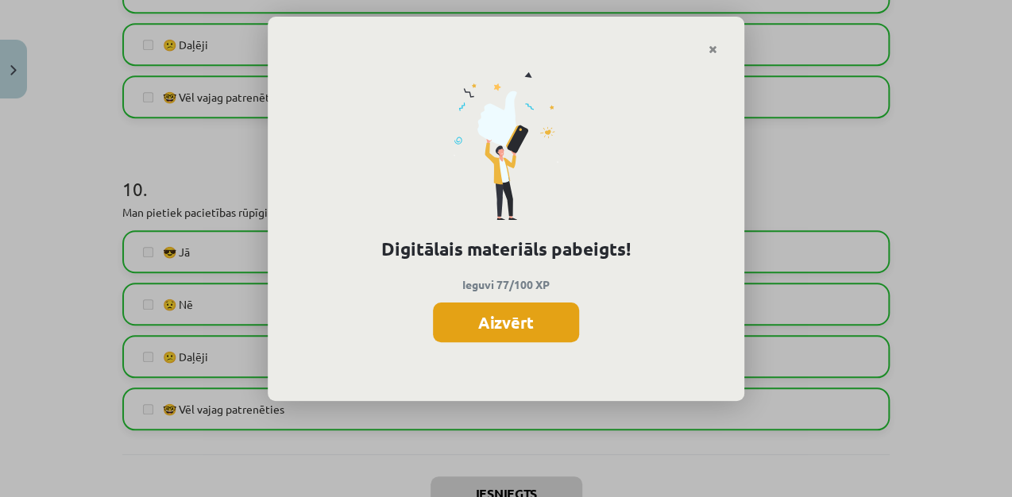
click at [480, 315] on button "Aizvērt" at bounding box center [506, 323] width 146 height 40
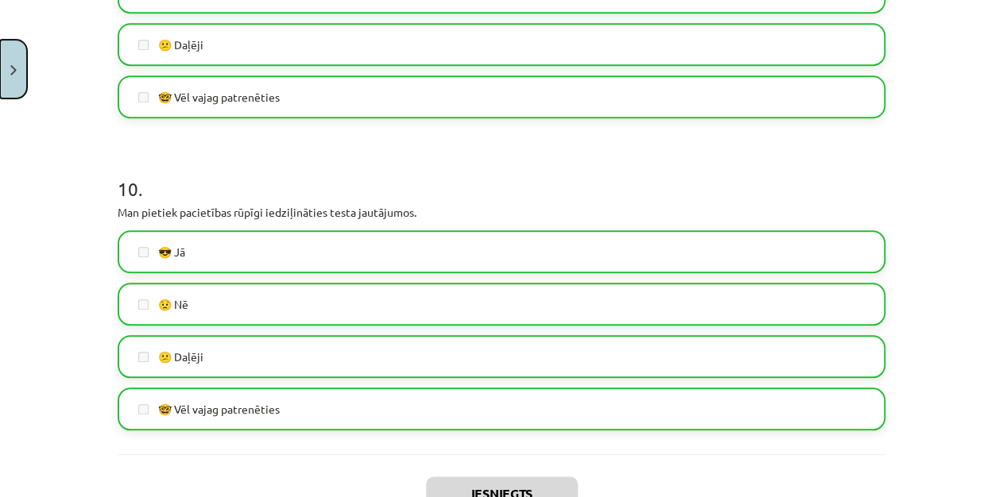
click at [15, 75] on button "Close" at bounding box center [13, 69] width 27 height 59
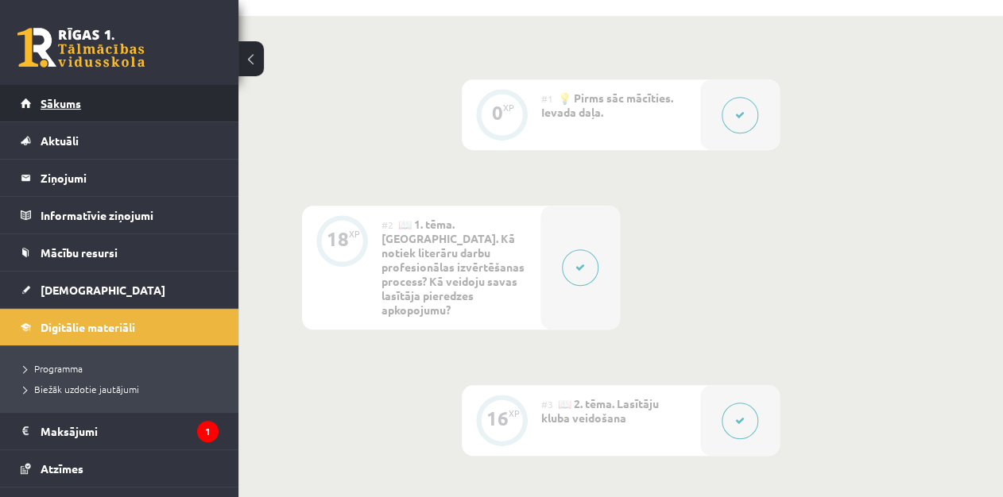
click at [81, 93] on link "Sākums" at bounding box center [120, 103] width 198 height 37
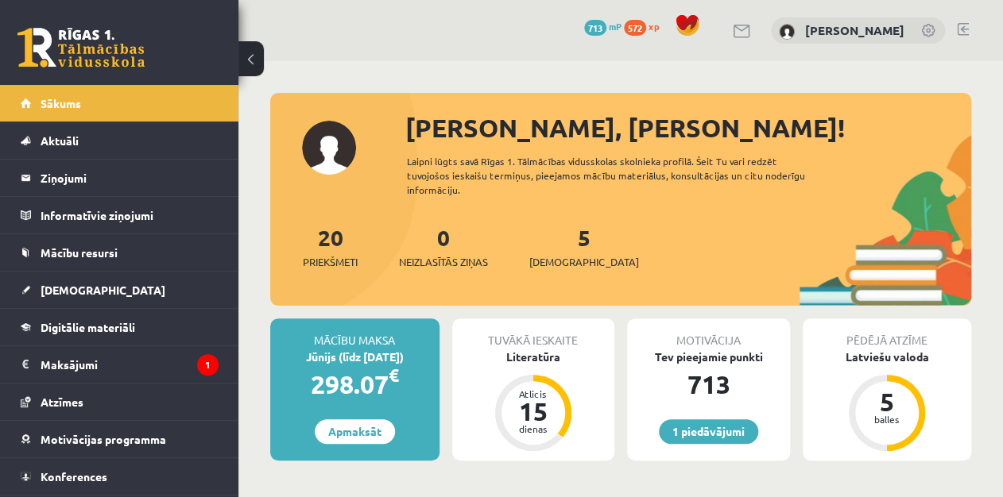
click at [547, 238] on div "5 [DEMOGRAPHIC_DATA]" at bounding box center [584, 245] width 110 height 49
click at [558, 238] on link "5 [DEMOGRAPHIC_DATA]" at bounding box center [584, 246] width 110 height 47
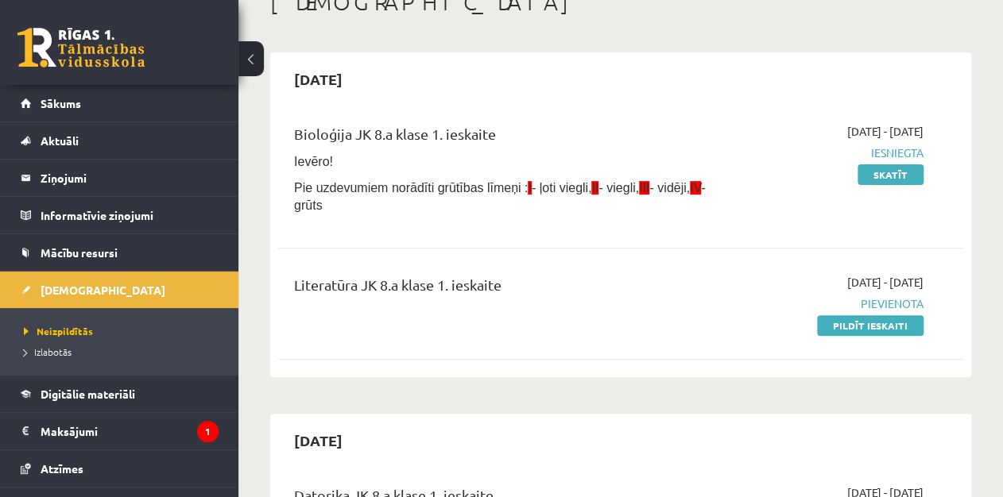
scroll to position [127, 0]
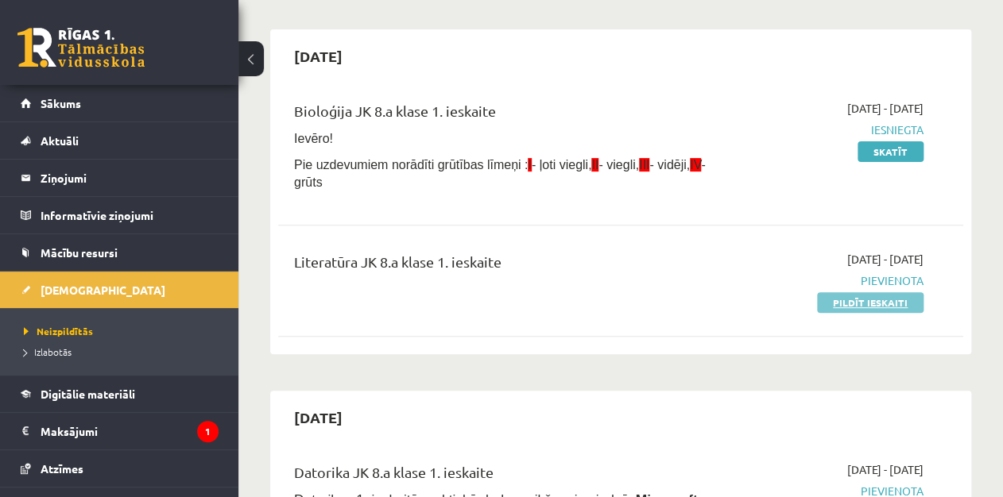
click at [860, 302] on link "Pildīt ieskaiti" at bounding box center [870, 302] width 106 height 21
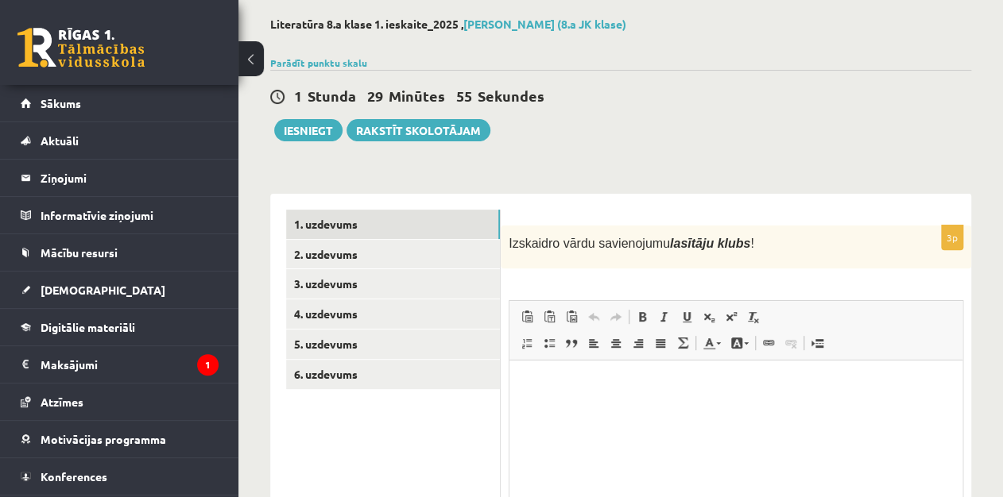
scroll to position [103, 0]
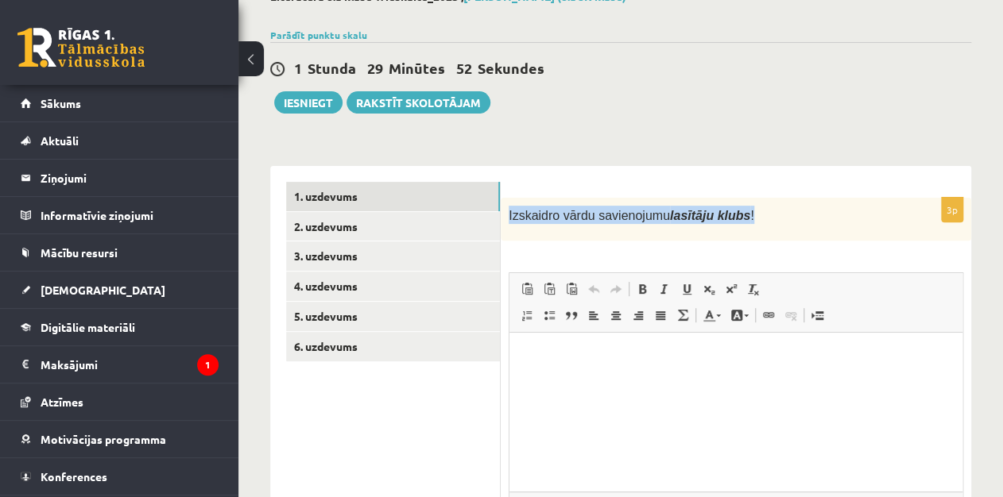
drag, startPoint x: 506, startPoint y: 211, endPoint x: 826, endPoint y: 168, distance: 323.1
click at [826, 168] on div "3p Izskaidro vārdu savienojumu lasītāju klubs ! Rich Text Editor, wiswyg-editor…" at bounding box center [736, 393] width 470 height 454
copy span "Izskaidro vārdu savienojumu lasītāju klubs !"
click at [852, 130] on div "Literatūra 8.a klase 1. ieskaite_2025 , [PERSON_NAME] (8.a JK klase) Parādīt pu…" at bounding box center [620, 304] width 764 height 693
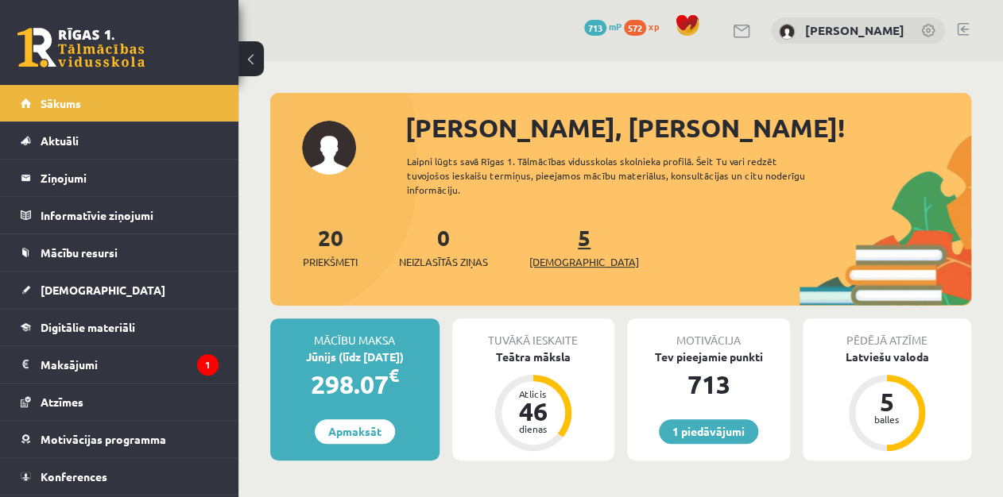
click at [559, 237] on link "5 [DEMOGRAPHIC_DATA]" at bounding box center [584, 246] width 110 height 47
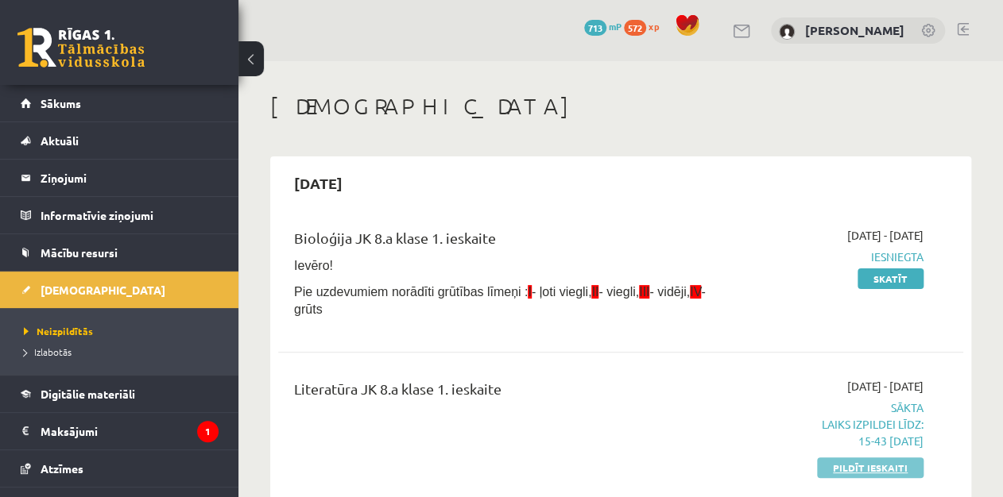
click at [873, 474] on link "Pildīt ieskaiti" at bounding box center [870, 468] width 106 height 21
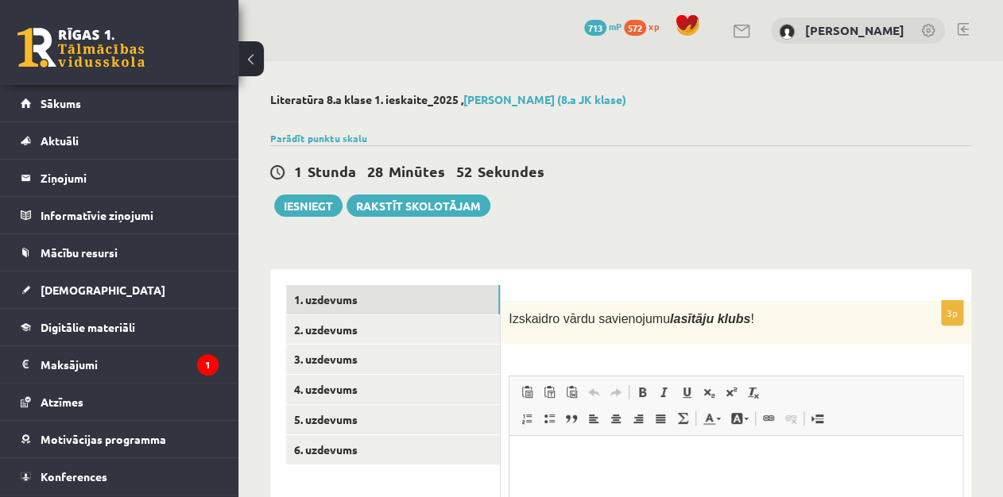
click at [584, 404] on span "Klistra in Kortkommando Ctrl+V Klistra in som vanlig text Kortkommando Ctrl+Ski…" at bounding box center [573, 394] width 115 height 26
click at [583, 434] on span "Editorns verktygsfält Klistra in Kortkommando Ctrl+V Klistra in som vanlig text…" at bounding box center [735, 407] width 453 height 60
click at [583, 460] on p "Rich Text-editor, wiswyg-editor-user-answer-47024829933820" at bounding box center [735, 460] width 421 height 17
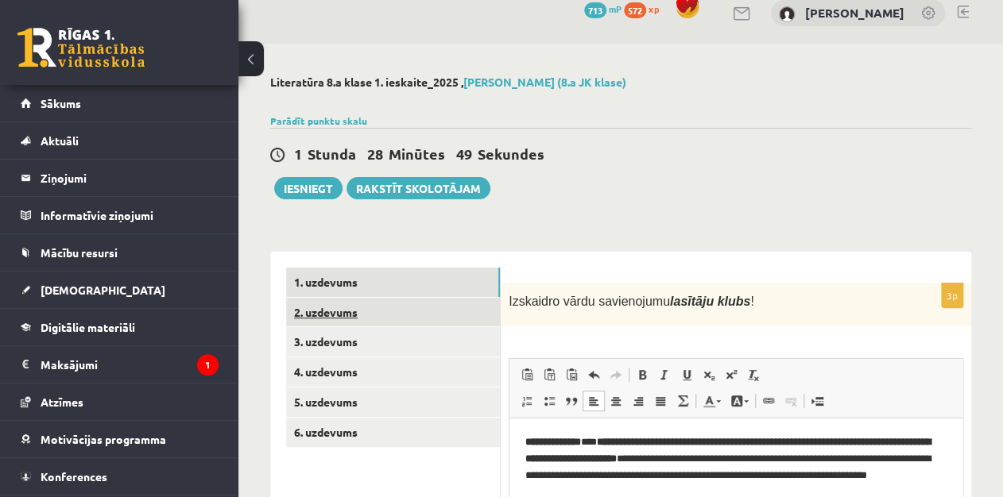
click at [454, 315] on link "2. uzdevums" at bounding box center [393, 312] width 214 height 29
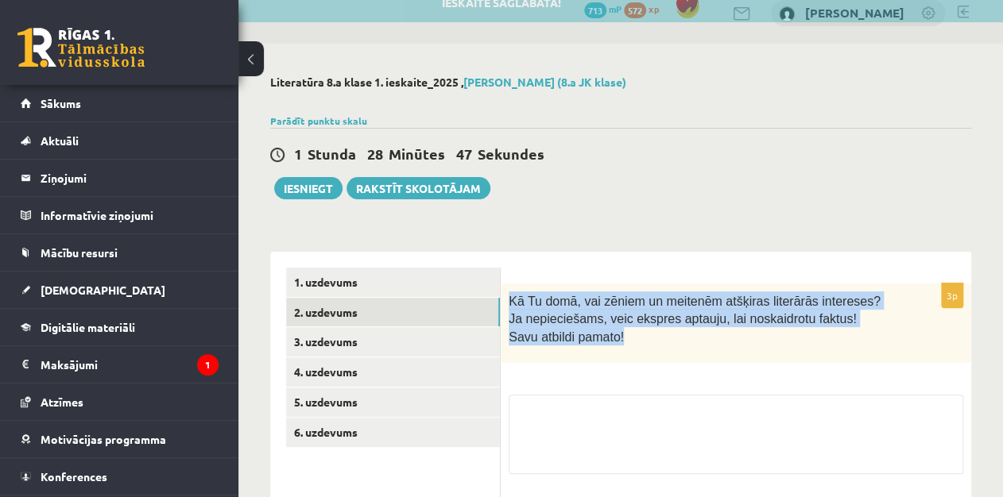
drag, startPoint x: 505, startPoint y: 289, endPoint x: 588, endPoint y: 365, distance: 112.5
click at [588, 365] on div "3p Kā Tu domā, vai zēniem un meitenēm atšķiras literārās intereses? Ja nepiecie…" at bounding box center [736, 425] width 470 height 283
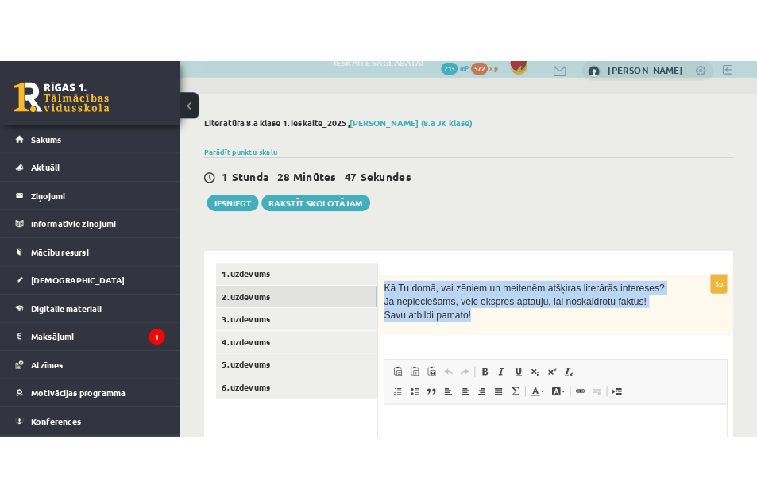
scroll to position [0, 0]
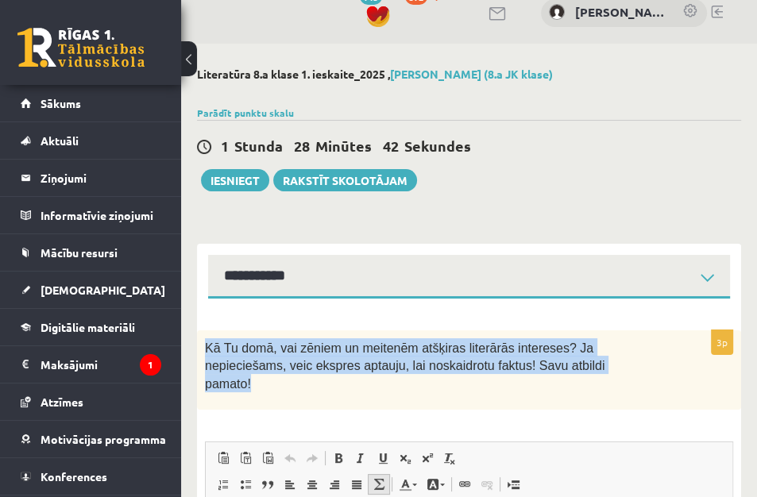
click at [378, 474] on link "Matte" at bounding box center [379, 484] width 22 height 21
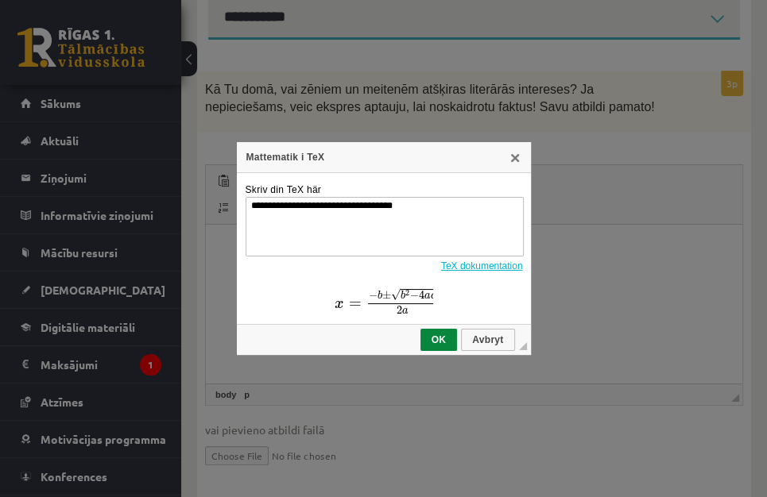
click at [522, 160] on div "Mattematik i TeX" at bounding box center [384, 157] width 294 height 31
click at [515, 160] on link "X" at bounding box center [514, 157] width 13 height 13
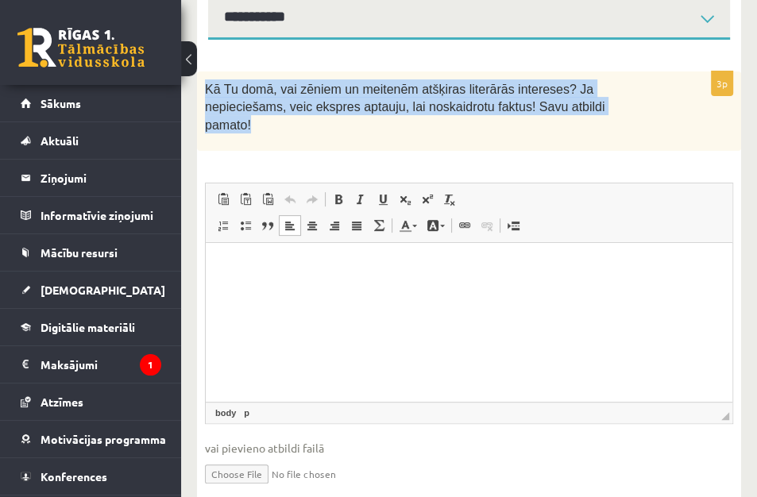
drag, startPoint x: 205, startPoint y: 79, endPoint x: 555, endPoint y: 130, distance: 353.2
click at [555, 130] on div "Kā Tu domā, vai zēniem un meitenēm atšķiras literārās intereses? Ja nepieciešam…" at bounding box center [469, 111] width 544 height 79
copy span "Kā Tu domā, vai zēniem un meitenēm atšķiras literārās intereses? Ja nepieciešam…"
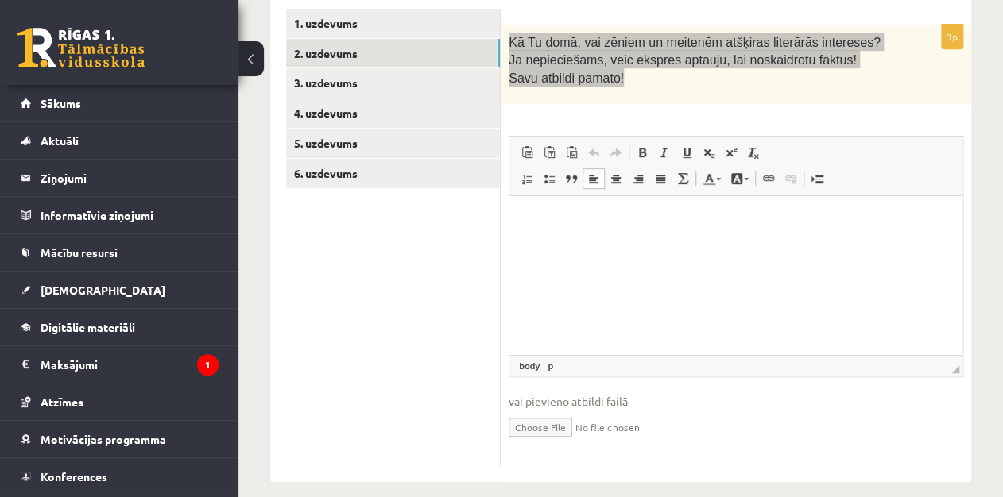
click at [630, 244] on html at bounding box center [735, 219] width 453 height 48
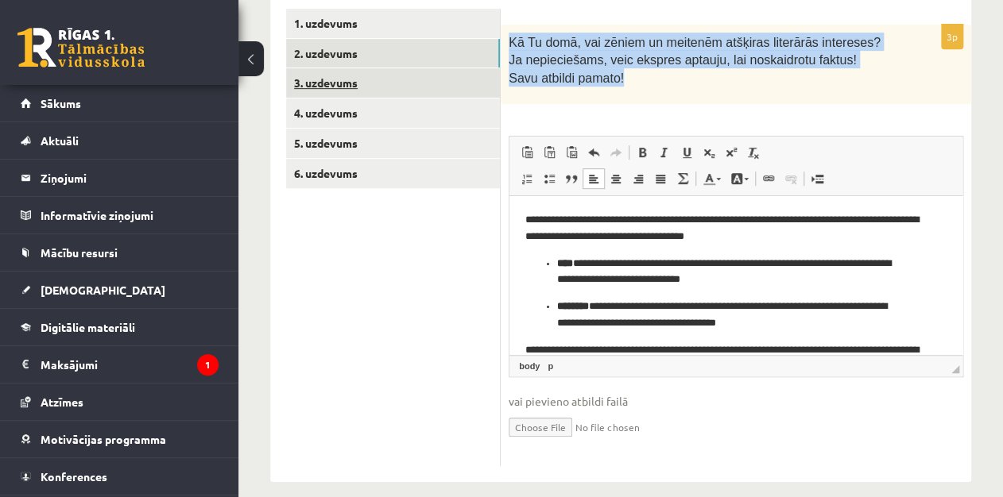
click at [442, 87] on link "3. uzdevums" at bounding box center [393, 82] width 214 height 29
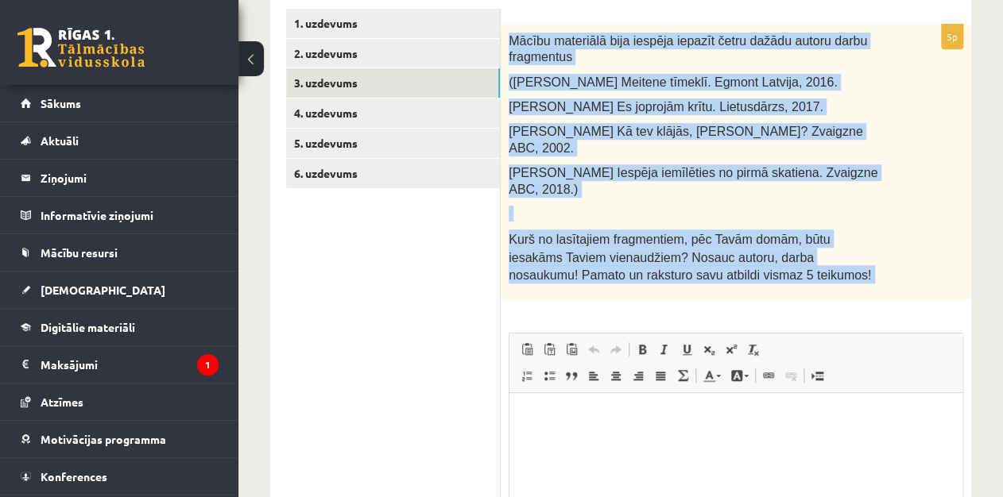
drag, startPoint x: 506, startPoint y: 30, endPoint x: 741, endPoint y: 272, distance: 336.6
click at [741, 272] on div "5p Mācību materiālā bija iespēja iepazīt četru dažādu autoru darbu fragmentus (…" at bounding box center [736, 344] width 470 height 639
copy div "Mācību materiālā bija iespēja iepazīt četru dažādu autoru darbu fragmentus (Sag…"
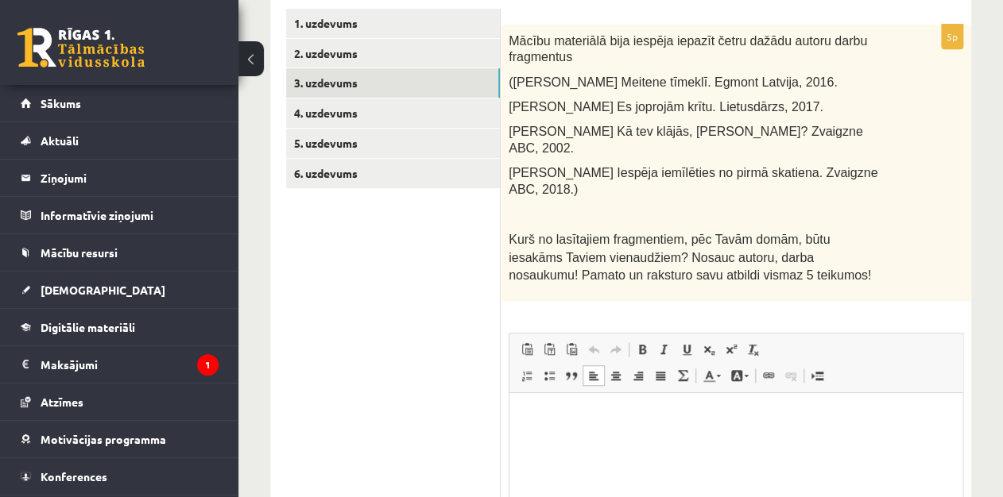
click at [553, 416] on p "Rich Text-editor, wiswyg-editor-user-answer-47024754254540" at bounding box center [735, 417] width 421 height 17
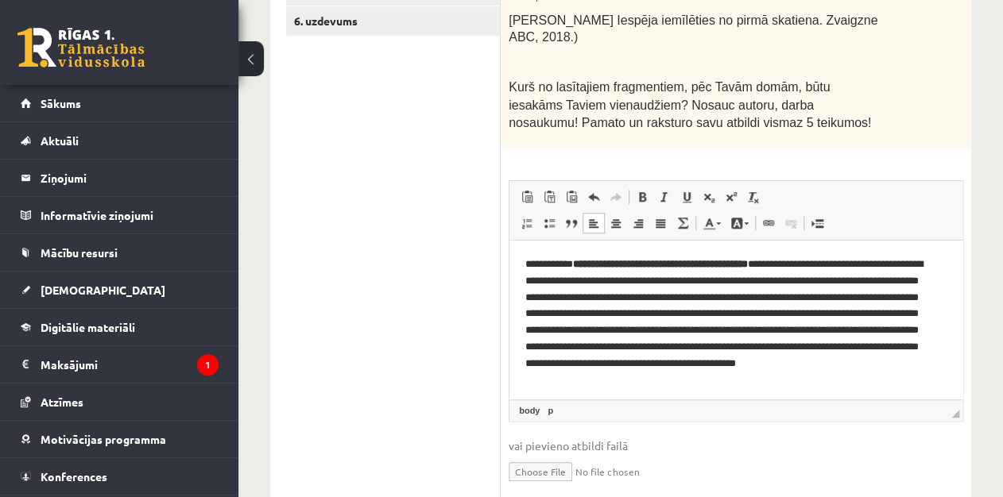
scroll to position [339, 0]
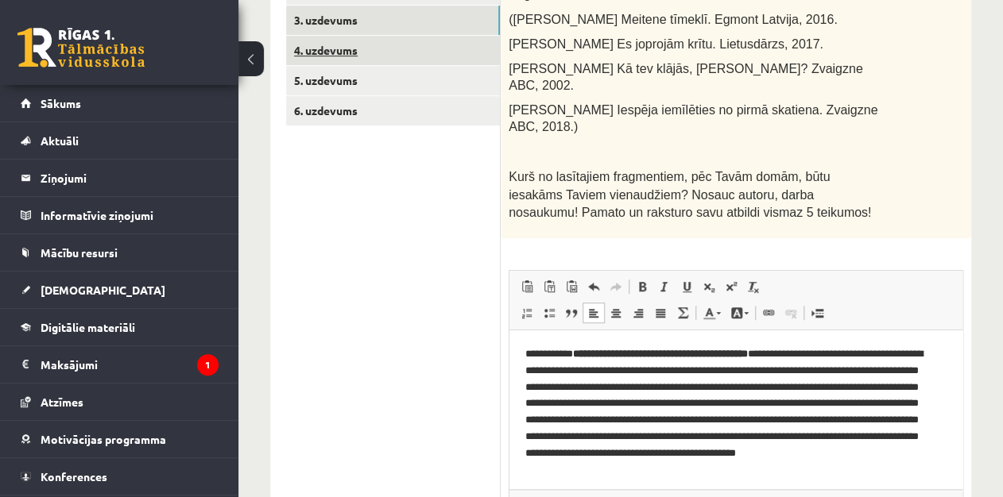
click at [442, 58] on link "4. uzdevums" at bounding box center [393, 50] width 214 height 29
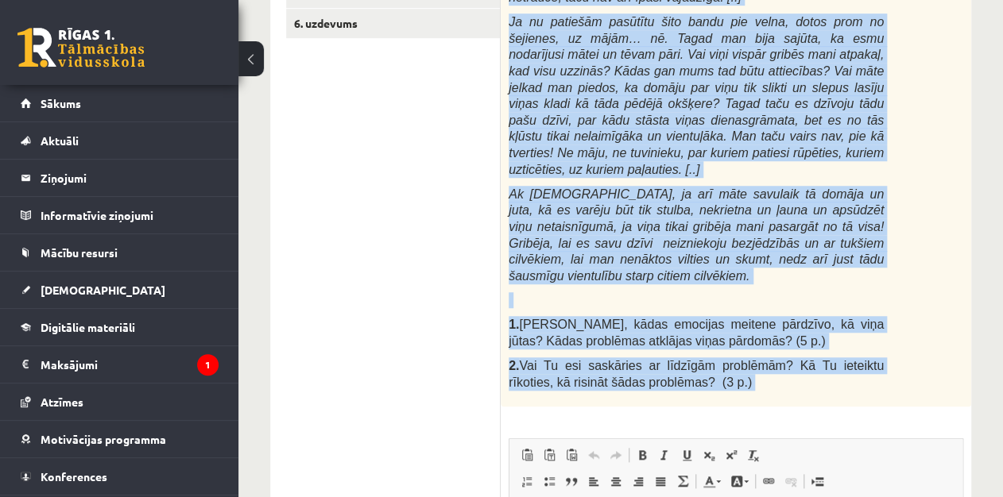
scroll to position [458, 0]
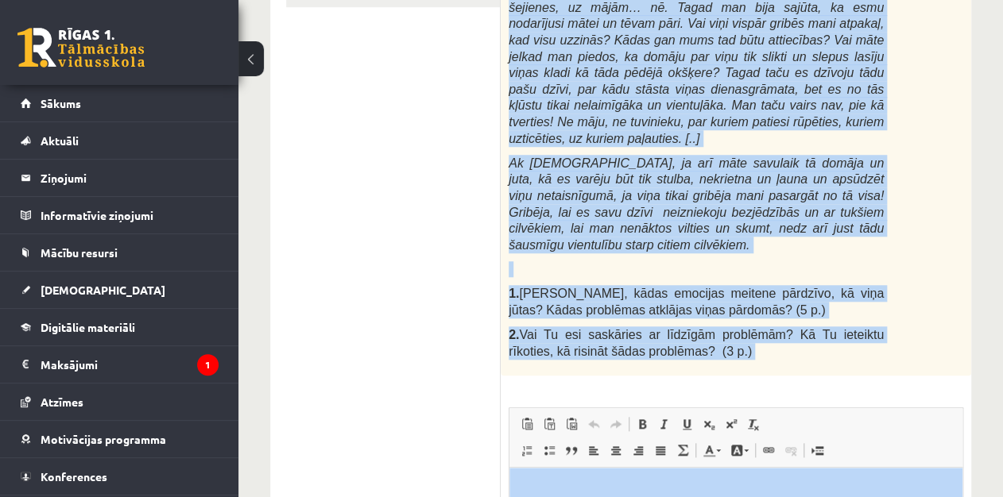
drag, startPoint x: 505, startPoint y: 72, endPoint x: 821, endPoint y: 323, distance: 403.8
click at [821, 323] on div "Izlasi fragmentu no Aidi Vallikas grāmatas “Kā tev klājas, Anna?” un atbildi uz…" at bounding box center [736, 109] width 470 height 532
copy div "Izlasi fragmentu no Aidi Vallikas grāmatas “Kā tev klājas, Anna?” un atbildi uz…"
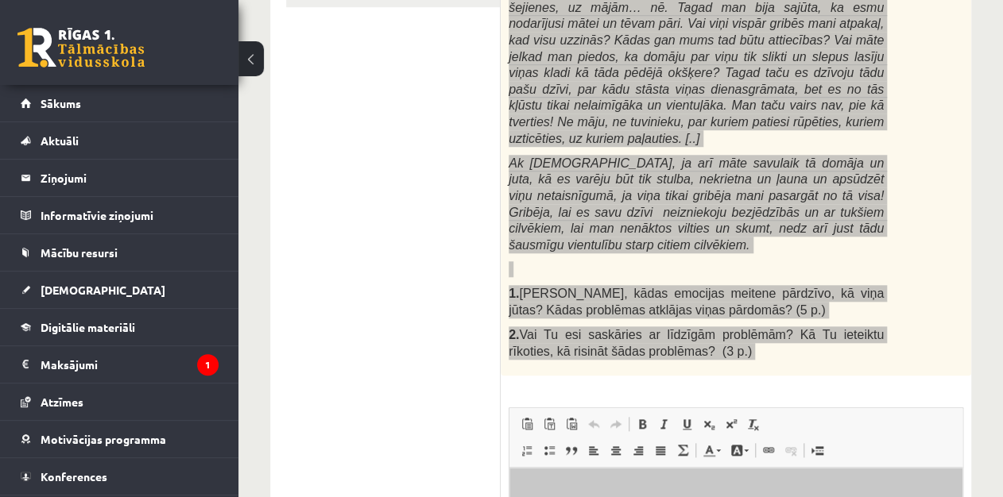
click at [579, 490] on p "Rich Text-editor, wiswyg-editor-user-answer-47024774334500" at bounding box center [735, 492] width 421 height 17
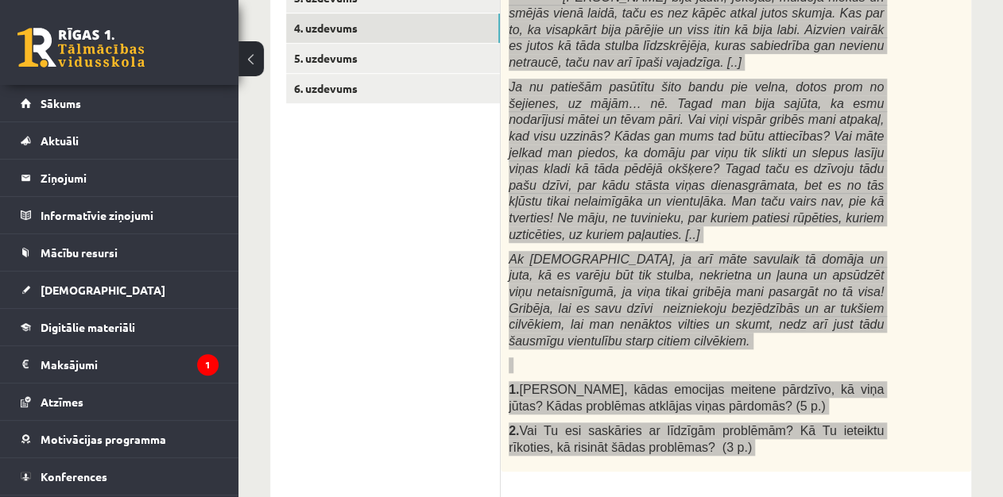
scroll to position [338, 0]
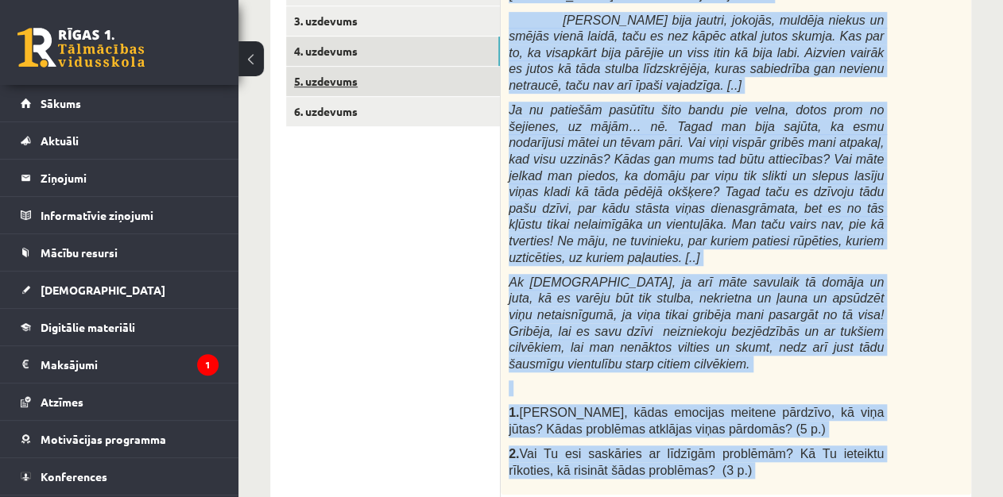
click at [404, 81] on link "5. uzdevums" at bounding box center [393, 81] width 214 height 29
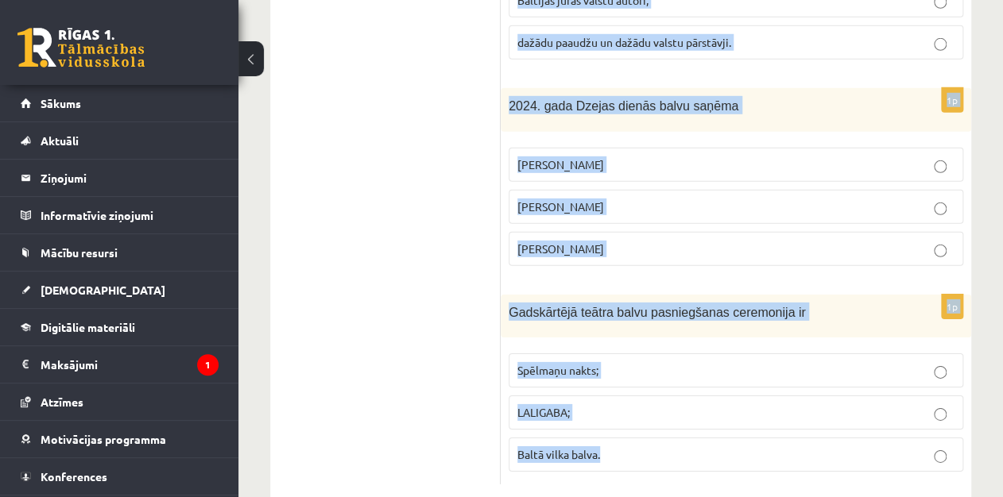
scroll to position [1947, 0]
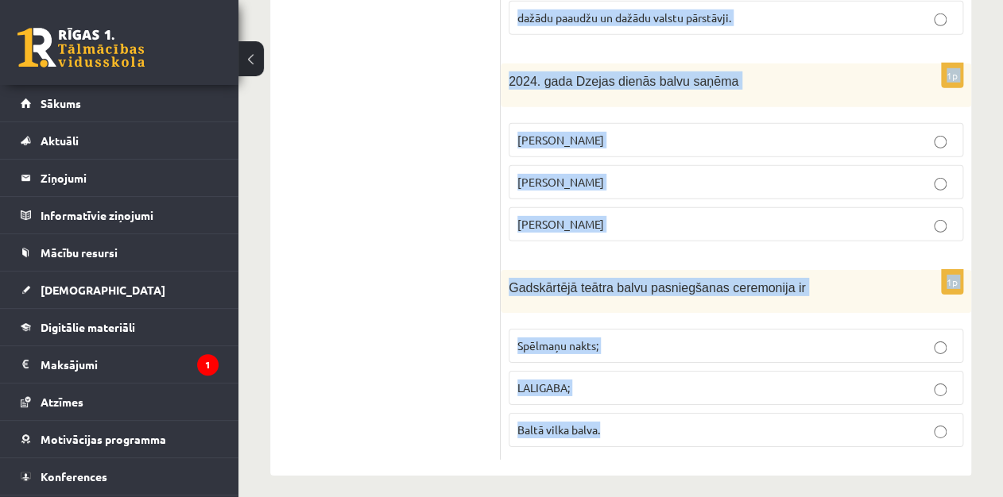
drag, startPoint x: 505, startPoint y: 289, endPoint x: 855, endPoint y: 512, distance: 414.4
copy form "Kas ir Baltā vilka balva? Balvu saņem grāmatas, kurās stāstīts par dzīvniekiem.…"
click at [597, 338] on span "Spēlmaņu nakts;" at bounding box center [557, 345] width 81 height 14
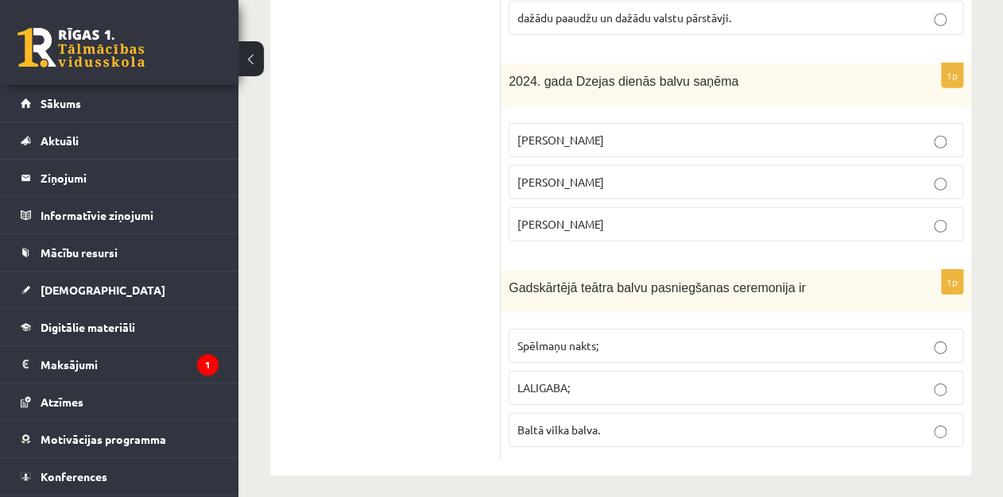
click at [592, 216] on p "Marts Pujāts" at bounding box center [735, 224] width 437 height 17
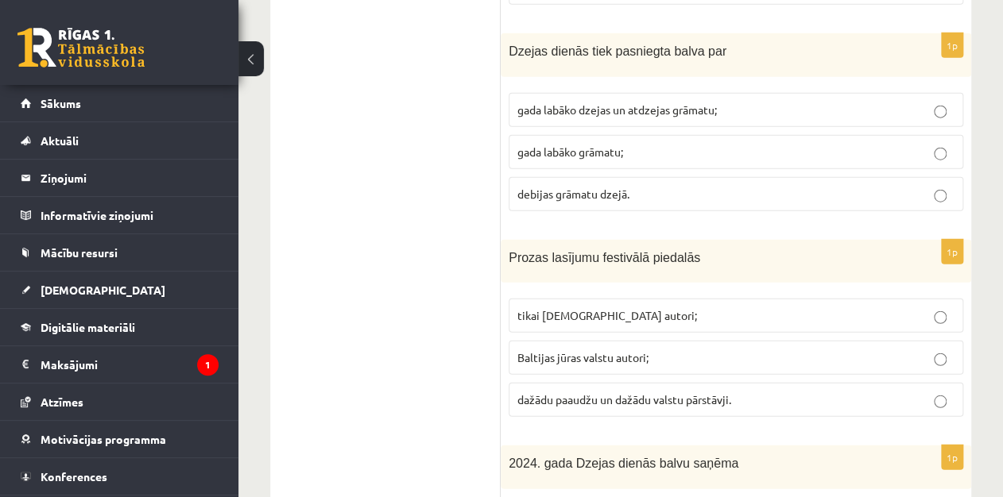
scroll to position [1548, 0]
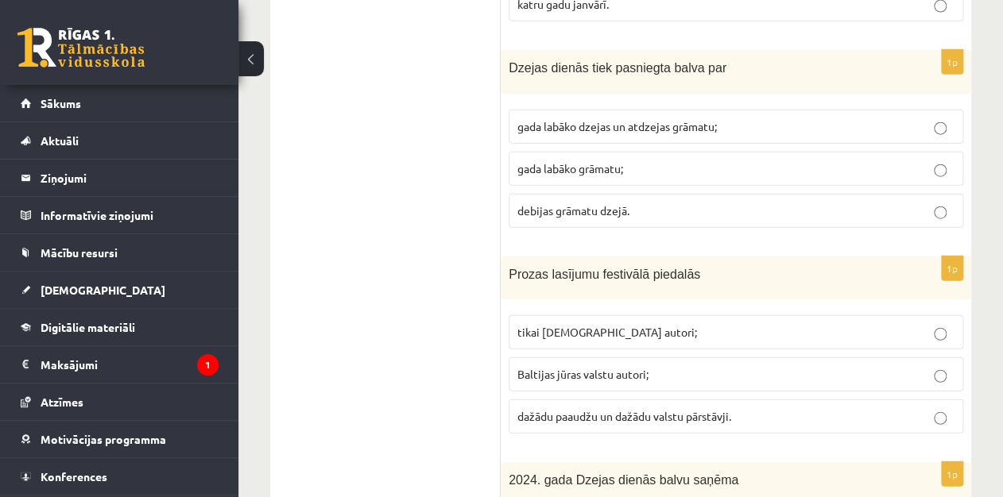
click at [619, 168] on p "gada labāko grāmatu;" at bounding box center [735, 168] width 437 height 17
click at [678, 409] on span "dažādu paaudžu un dažādu valstu pārstāvji." at bounding box center [624, 416] width 214 height 14
click at [660, 118] on p "gada labāko dzejas un atdzejas grāmatu;" at bounding box center [735, 126] width 437 height 17
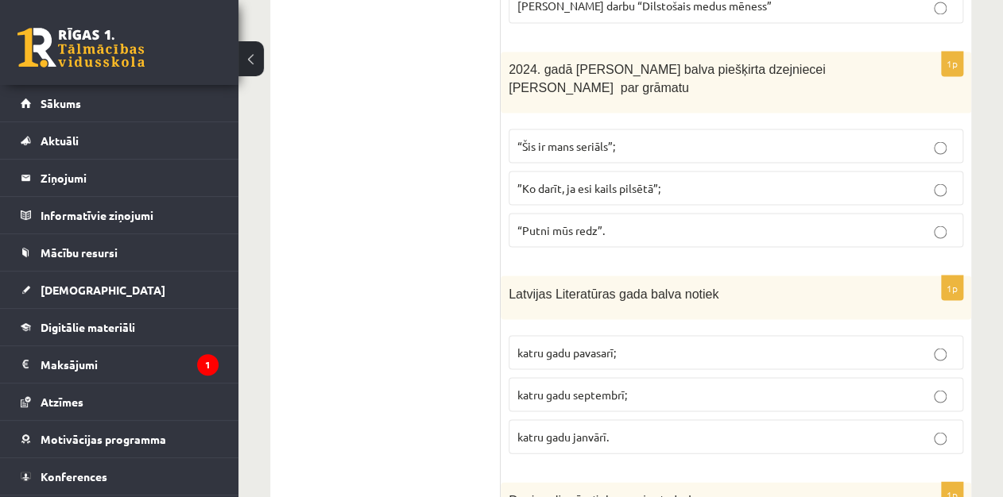
scroll to position [1112, 0]
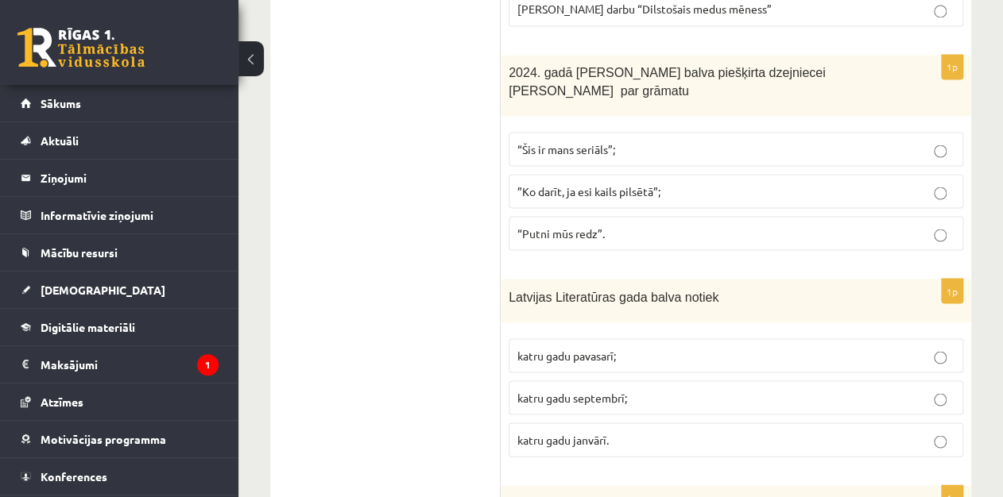
click at [601, 390] on span "katru gadu septembrī;" at bounding box center [572, 397] width 110 height 14
click at [601, 184] on span "”Ko darīt, ja esi kails pilsētā”;" at bounding box center [588, 191] width 143 height 14
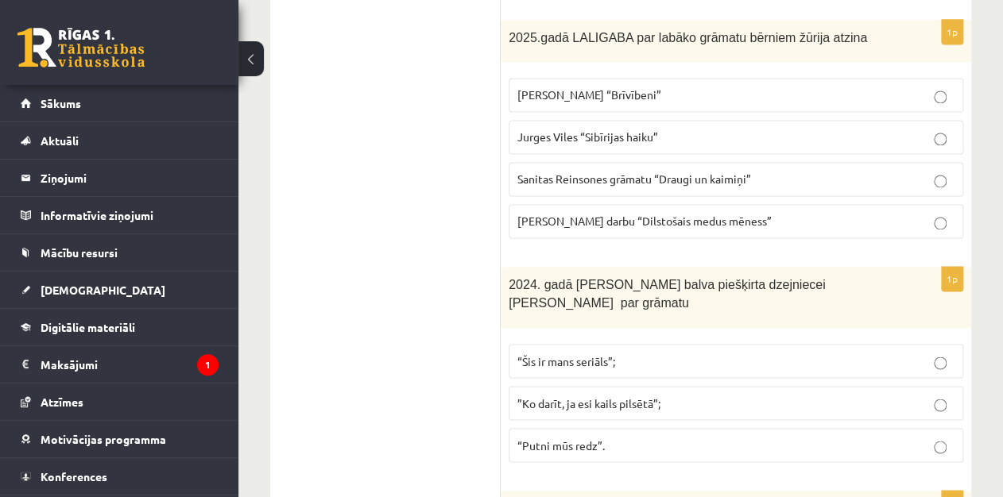
scroll to position [890, 0]
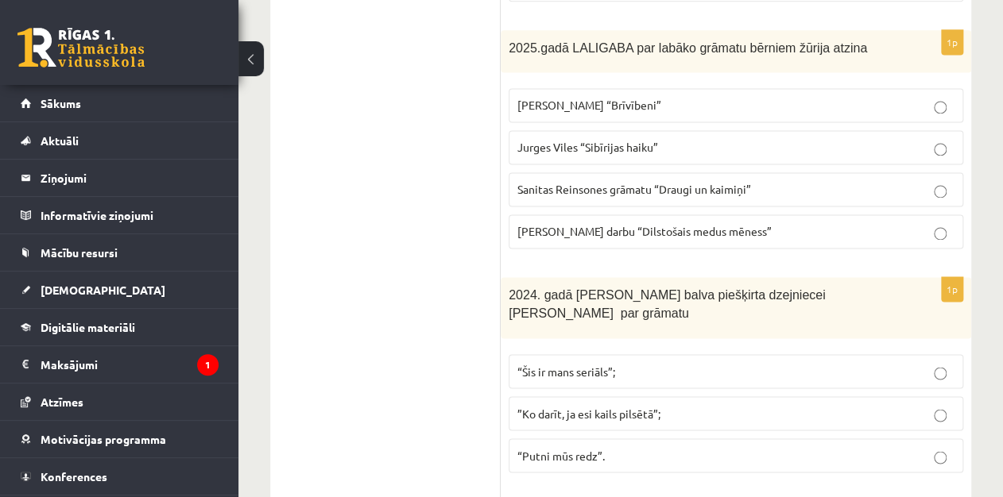
click at [666, 97] on p "Svena Kuzmina “Brīvībeni”" at bounding box center [735, 105] width 437 height 17
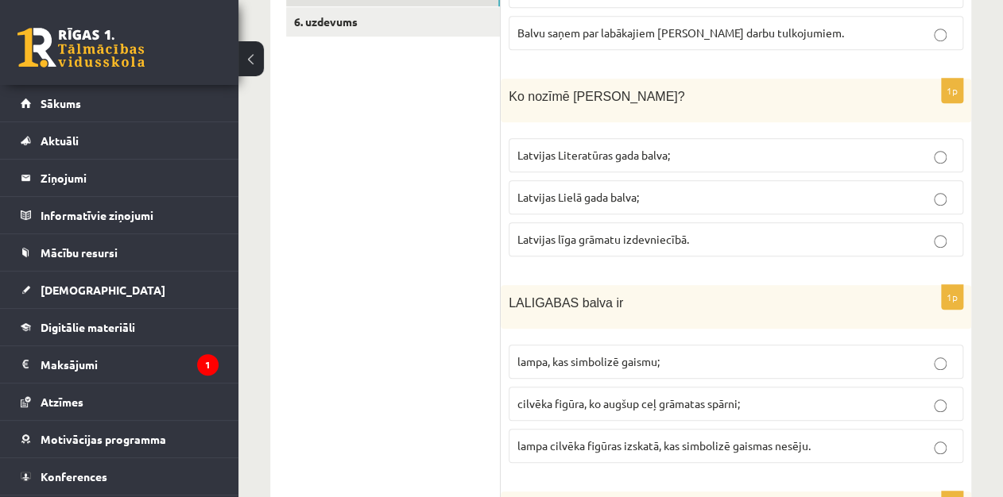
scroll to position [419, 0]
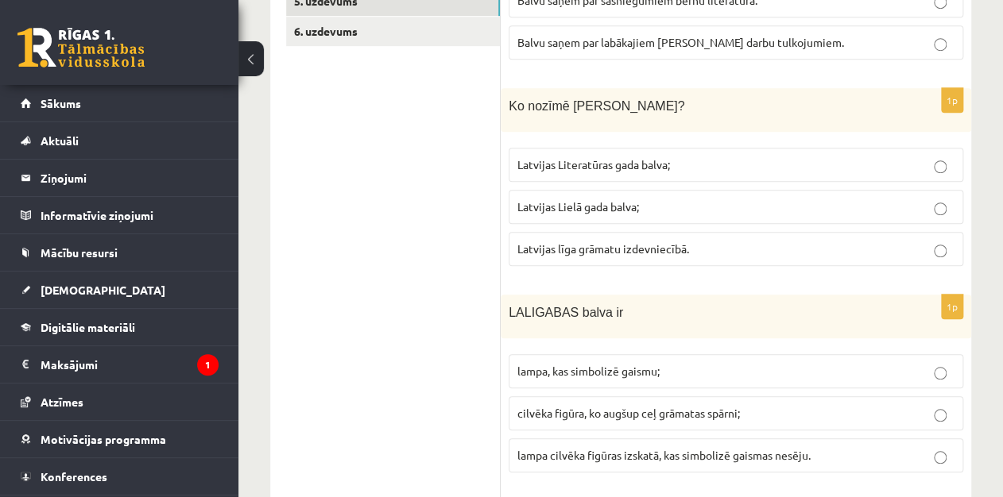
click at [683, 454] on span "lampa cilvēka figūras izskatā, kas simbolizē gaismas nesēju." at bounding box center [663, 455] width 293 height 14
click at [628, 199] on p "Latvijas Lielā gada balva;" at bounding box center [735, 207] width 437 height 17
click at [659, 162] on span "Latvijas Literatūras gada balva;" at bounding box center [593, 164] width 153 height 14
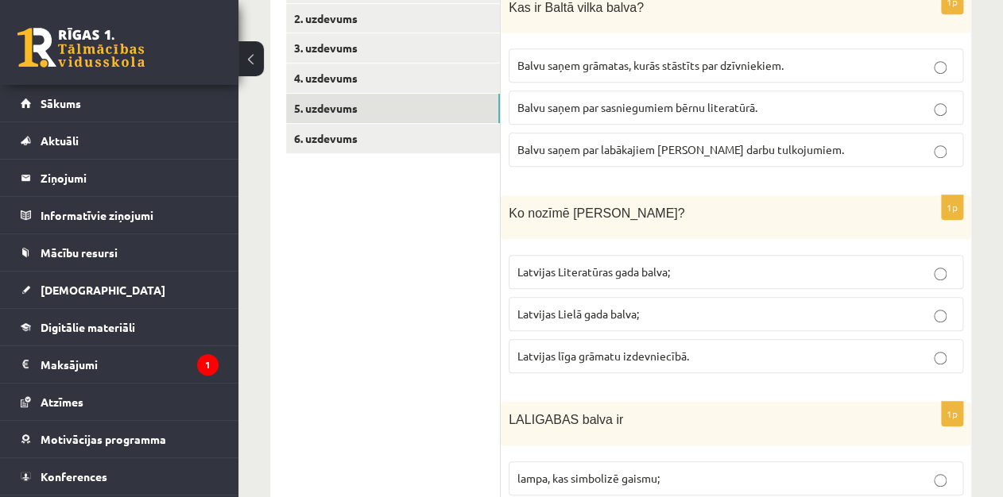
scroll to position [299, 0]
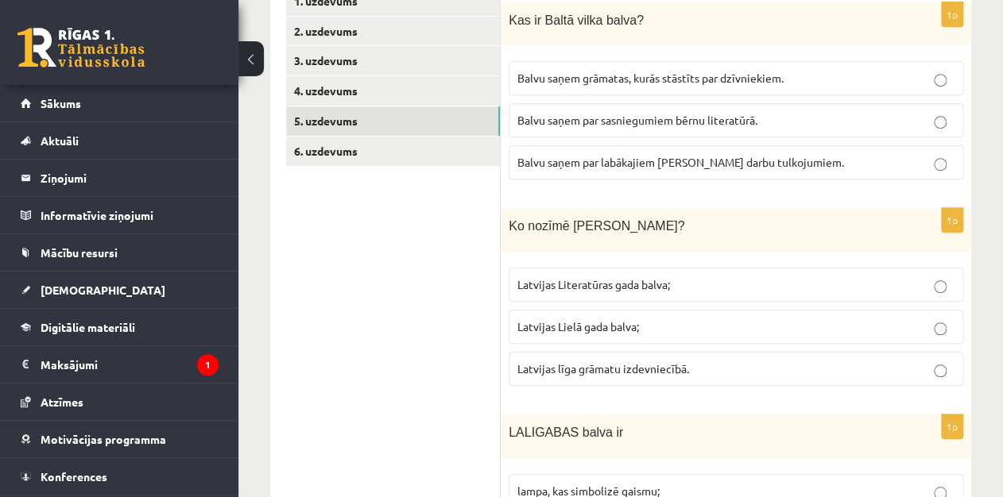
click at [756, 112] on p "Balvu saņem par sasniegumiem bērnu literatūrā." at bounding box center [735, 120] width 437 height 17
click at [450, 145] on link "6. uzdevums" at bounding box center [393, 151] width 214 height 29
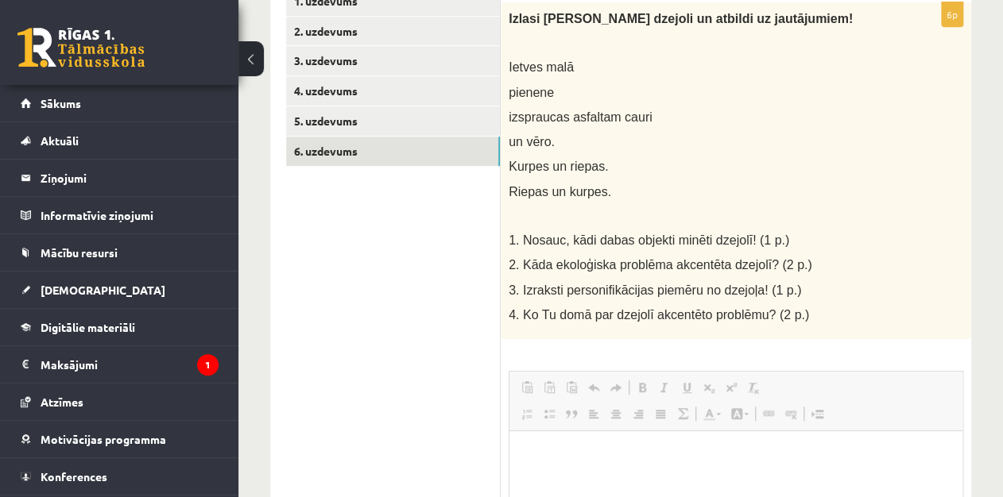
scroll to position [0, 0]
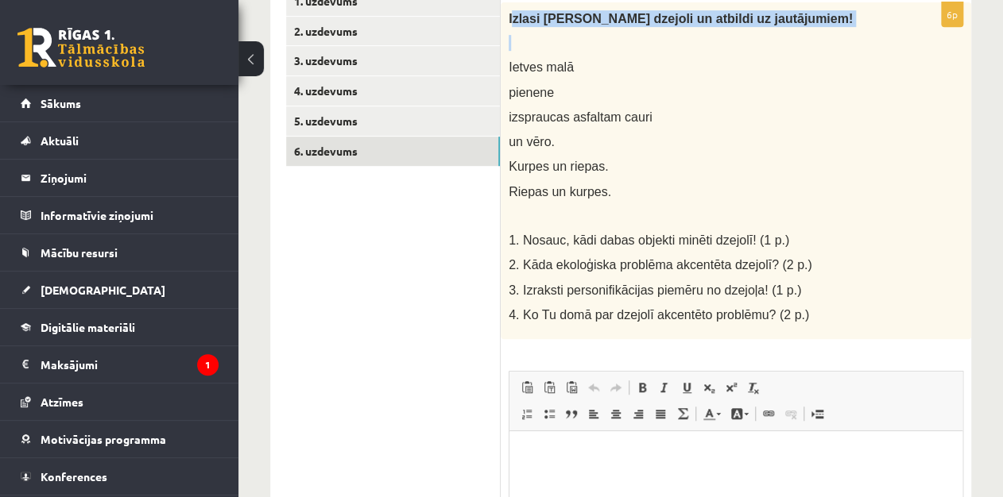
drag, startPoint x: 510, startPoint y: 12, endPoint x: 531, endPoint y: 39, distance: 34.0
click at [531, 39] on div "Izlasi Jāņa Baltvilka dzejoli un atbildi uz jautājumiem! Ietves malā pienene iz…" at bounding box center [736, 170] width 470 height 337
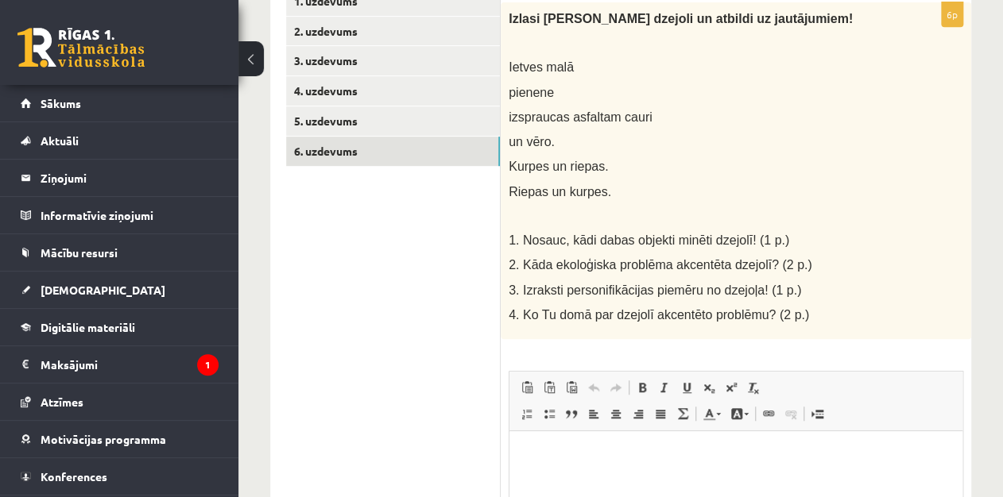
drag, startPoint x: 531, startPoint y: 39, endPoint x: 508, endPoint y: 16, distance: 32.6
click at [508, 16] on div "Izlasi Jāņa Baltvilka dzejoli un atbildi uz jautājumiem! Ietves malā pienene iz…" at bounding box center [736, 170] width 470 height 337
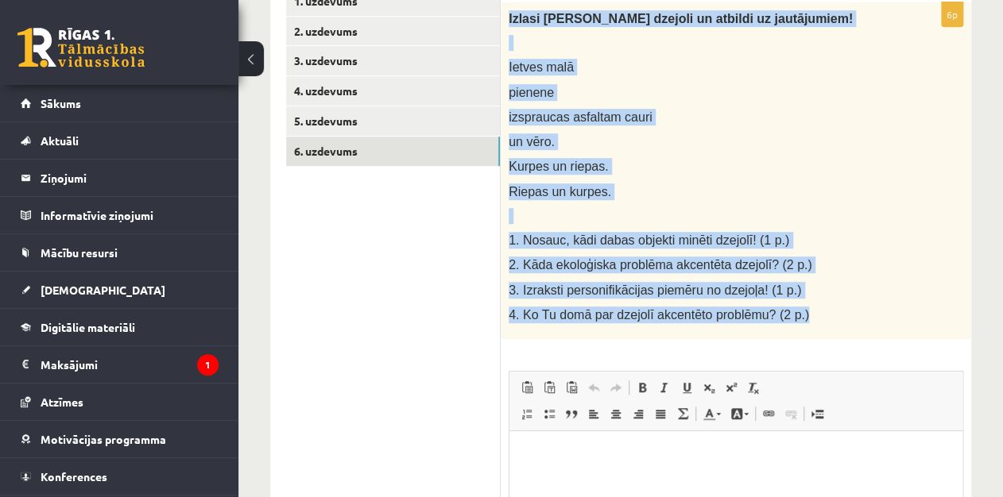
drag, startPoint x: 505, startPoint y: 13, endPoint x: 821, endPoint y: 337, distance: 452.9
click at [821, 337] on div "Izlasi Jāņa Baltvilka dzejoli un atbildi uz jautājumiem! Ietves malā pienene iz…" at bounding box center [736, 170] width 470 height 337
copy div "Izlasi Jāņa Baltvilka dzejoli un atbildi uz jautājumiem! Ietves malā pienene iz…"
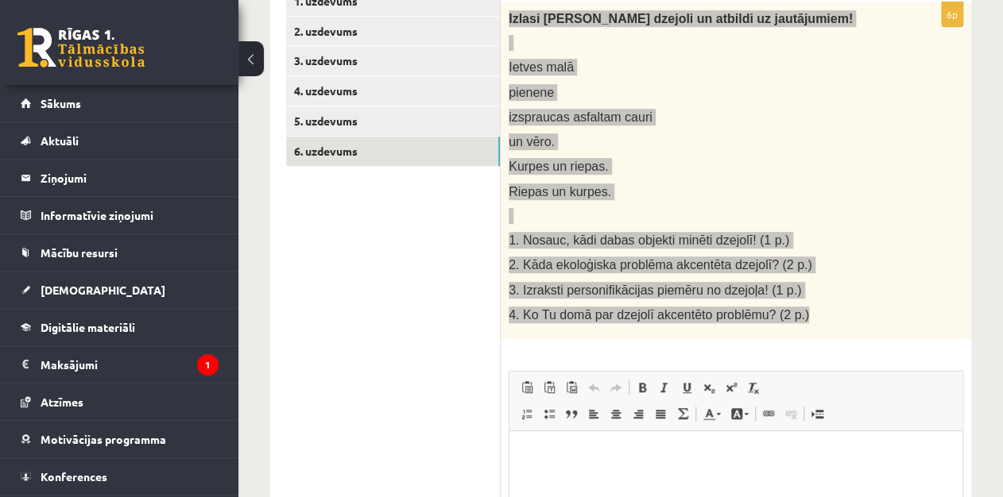
click at [586, 454] on p "Rich Text-editor, wiswyg-editor-user-answer-47024898850920" at bounding box center [735, 455] width 421 height 17
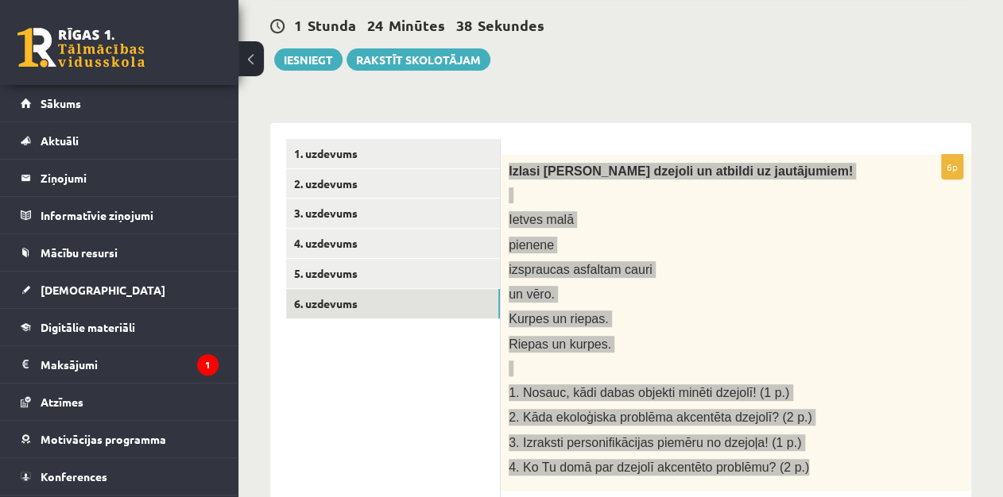
scroll to position [112, 0]
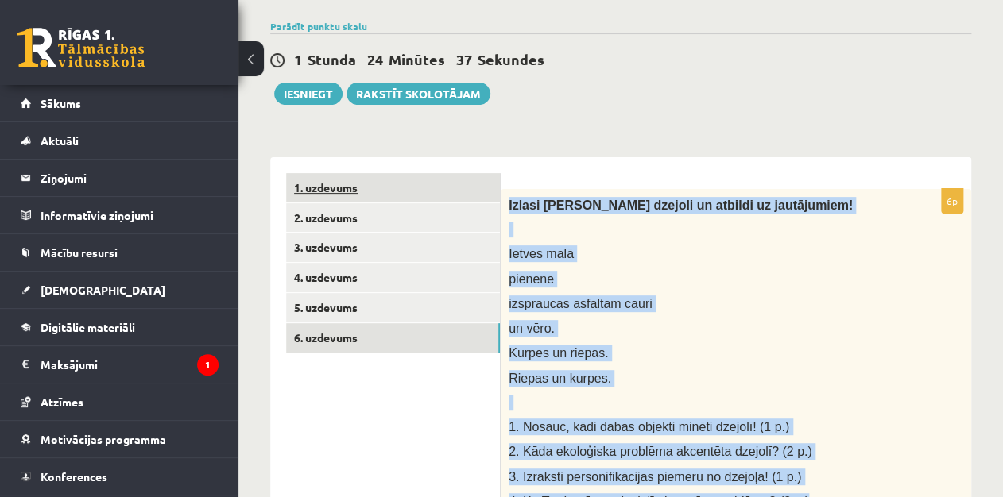
click at [416, 192] on link "1. uzdevums" at bounding box center [393, 187] width 214 height 29
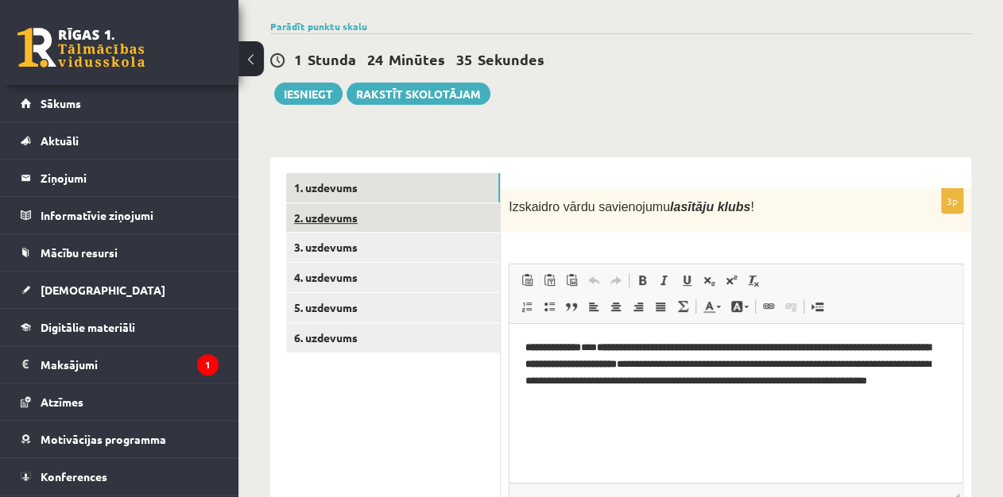
scroll to position [0, 0]
click at [391, 215] on link "2. uzdevums" at bounding box center [393, 217] width 214 height 29
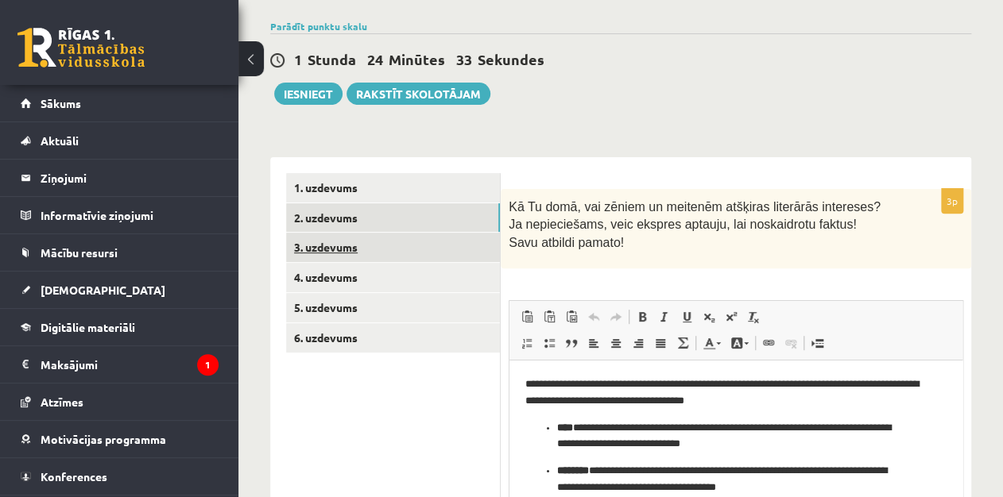
click at [385, 242] on link "3. uzdevums" at bounding box center [393, 247] width 214 height 29
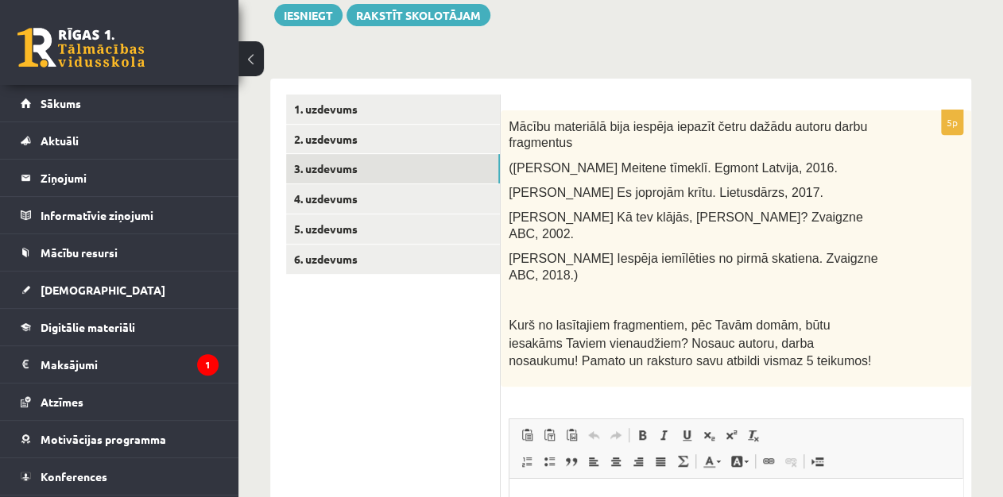
scroll to position [212, 0]
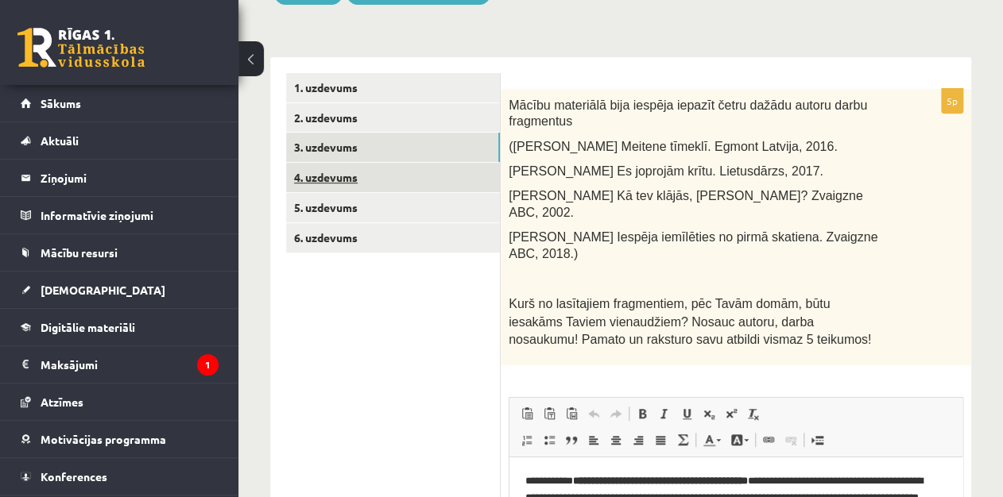
click at [453, 191] on link "4. uzdevums" at bounding box center [393, 177] width 214 height 29
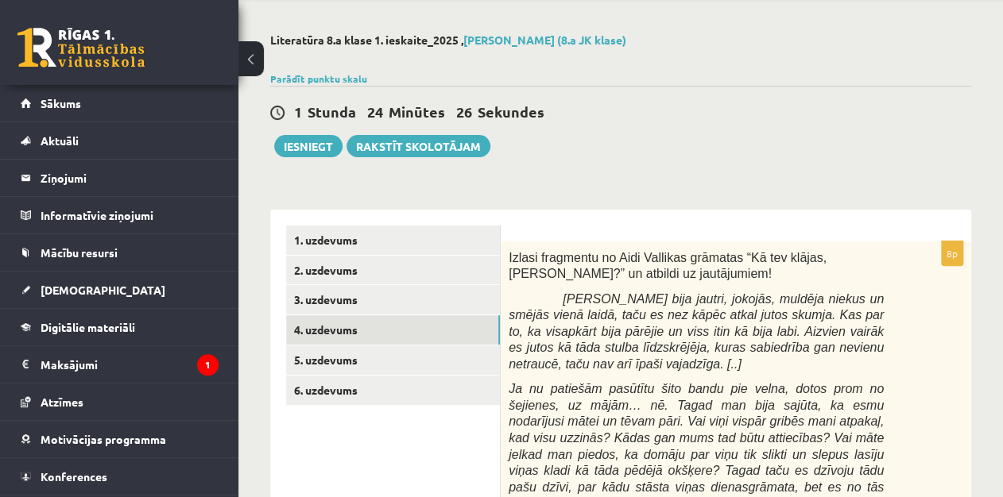
scroll to position [0, 0]
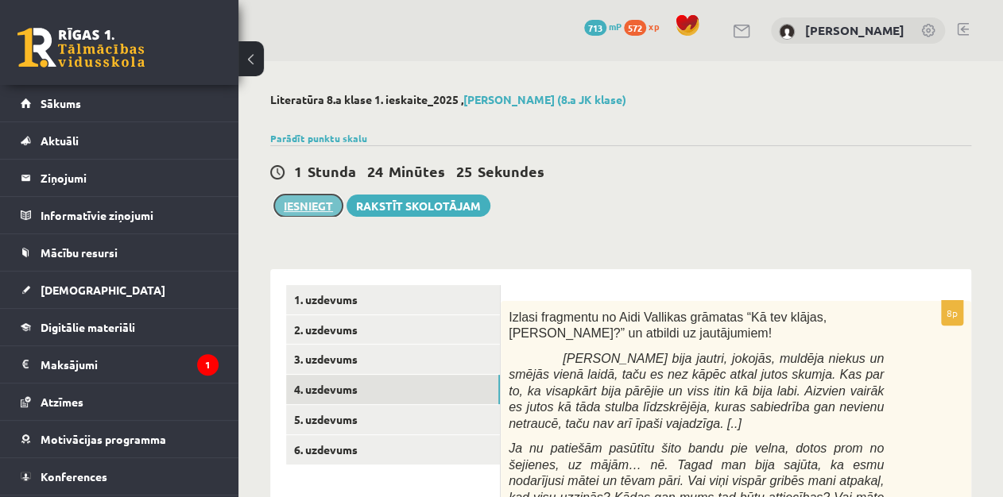
click at [296, 199] on button "Iesniegt" at bounding box center [308, 206] width 68 height 22
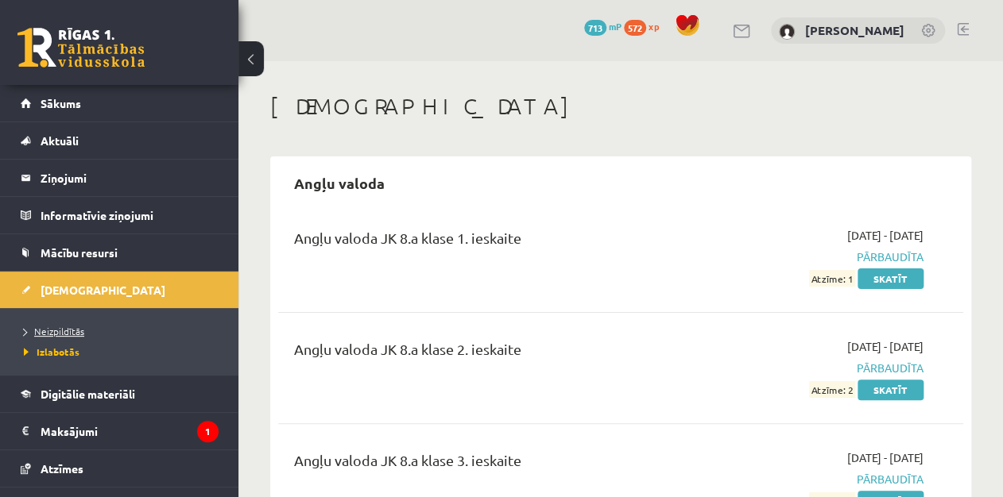
click at [77, 325] on span "Neizpildītās" at bounding box center [54, 331] width 60 height 13
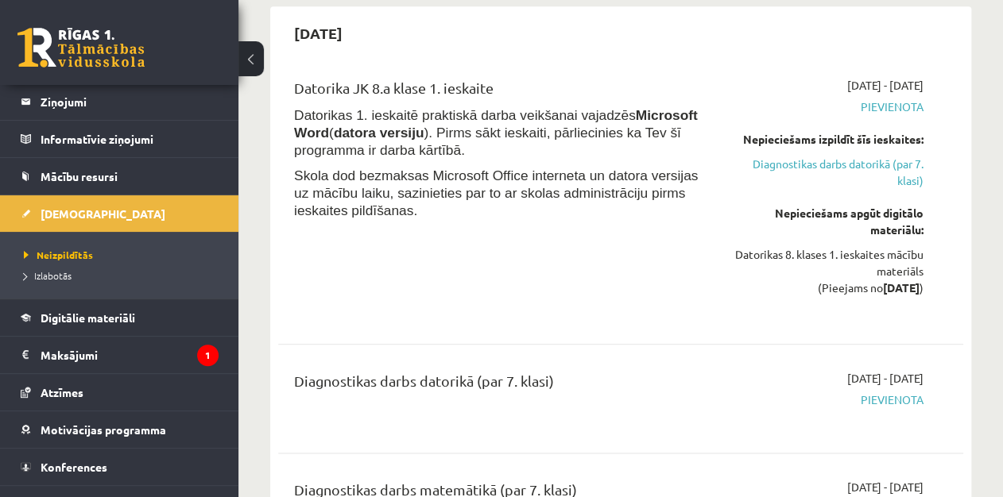
scroll to position [528, 0]
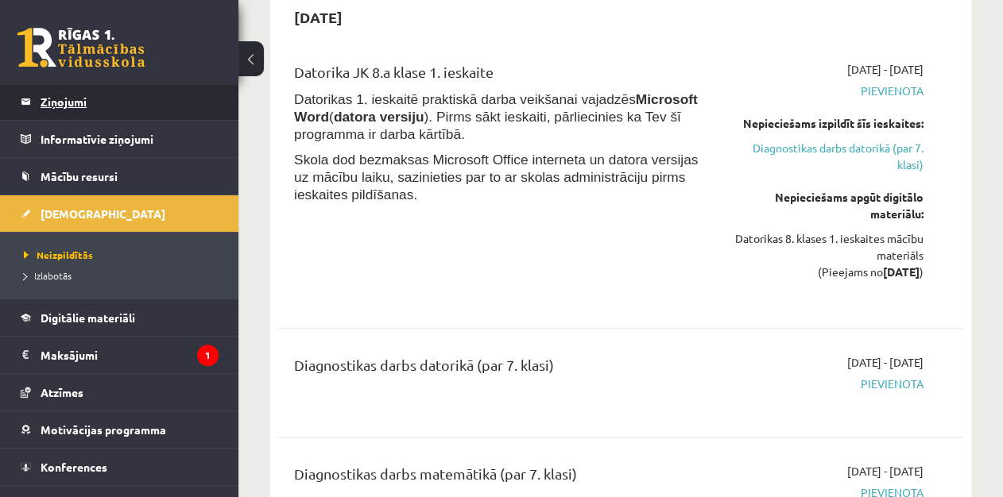
click at [155, 86] on legend "Ziņojumi 0" at bounding box center [130, 101] width 178 height 37
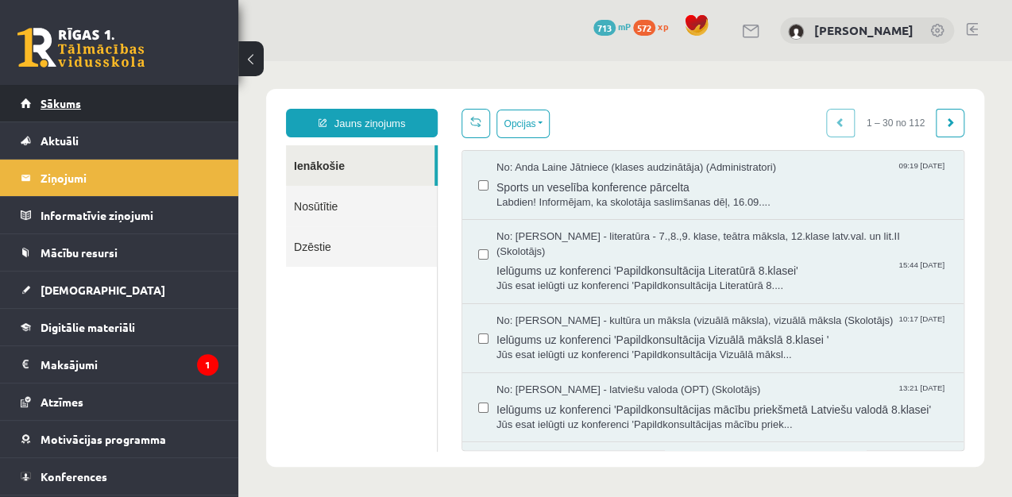
click at [194, 111] on link "Sākums" at bounding box center [120, 103] width 198 height 37
